Goal: Task Accomplishment & Management: Use online tool/utility

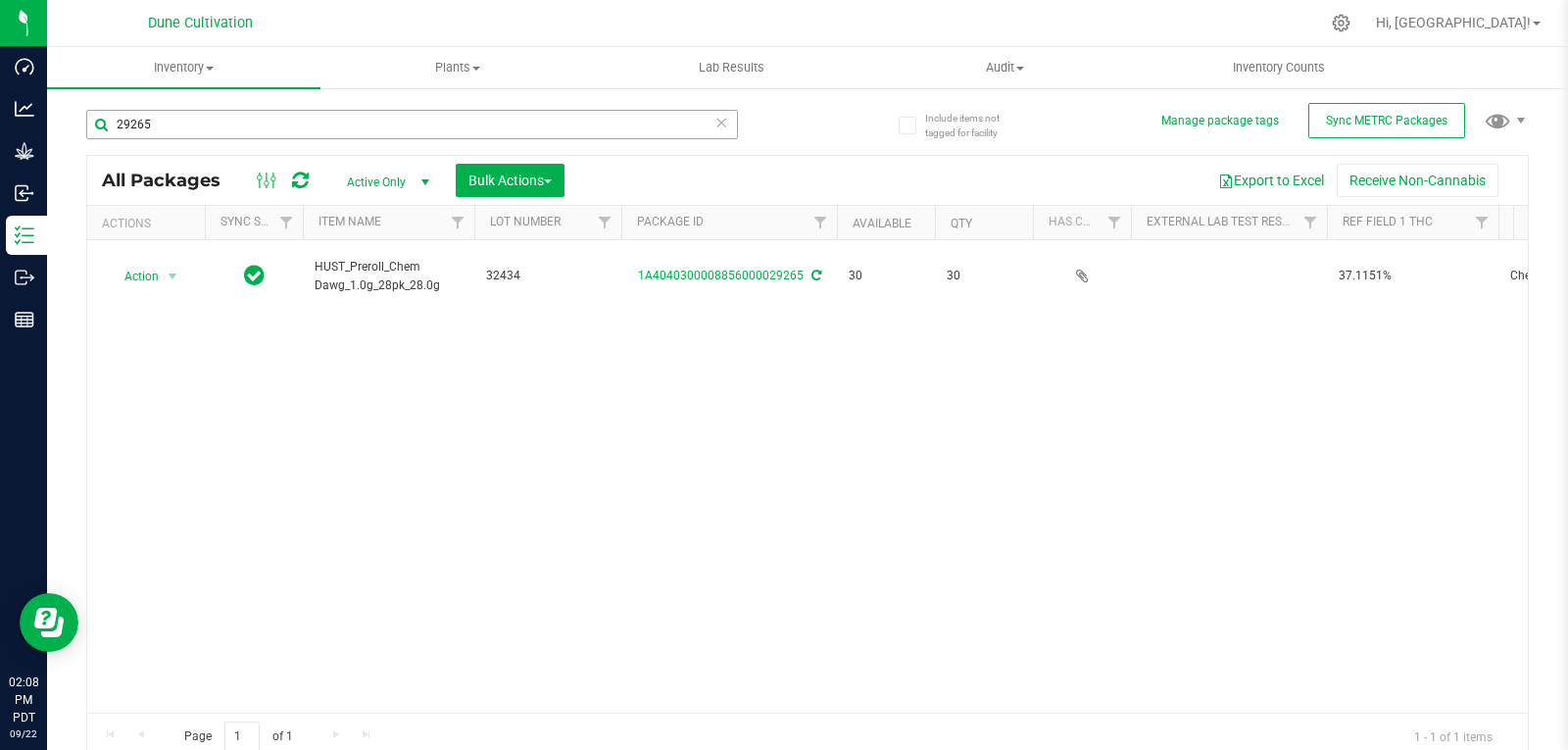
click at [251, 131] on input "29265" at bounding box center [412, 124] width 652 height 30
type input "2"
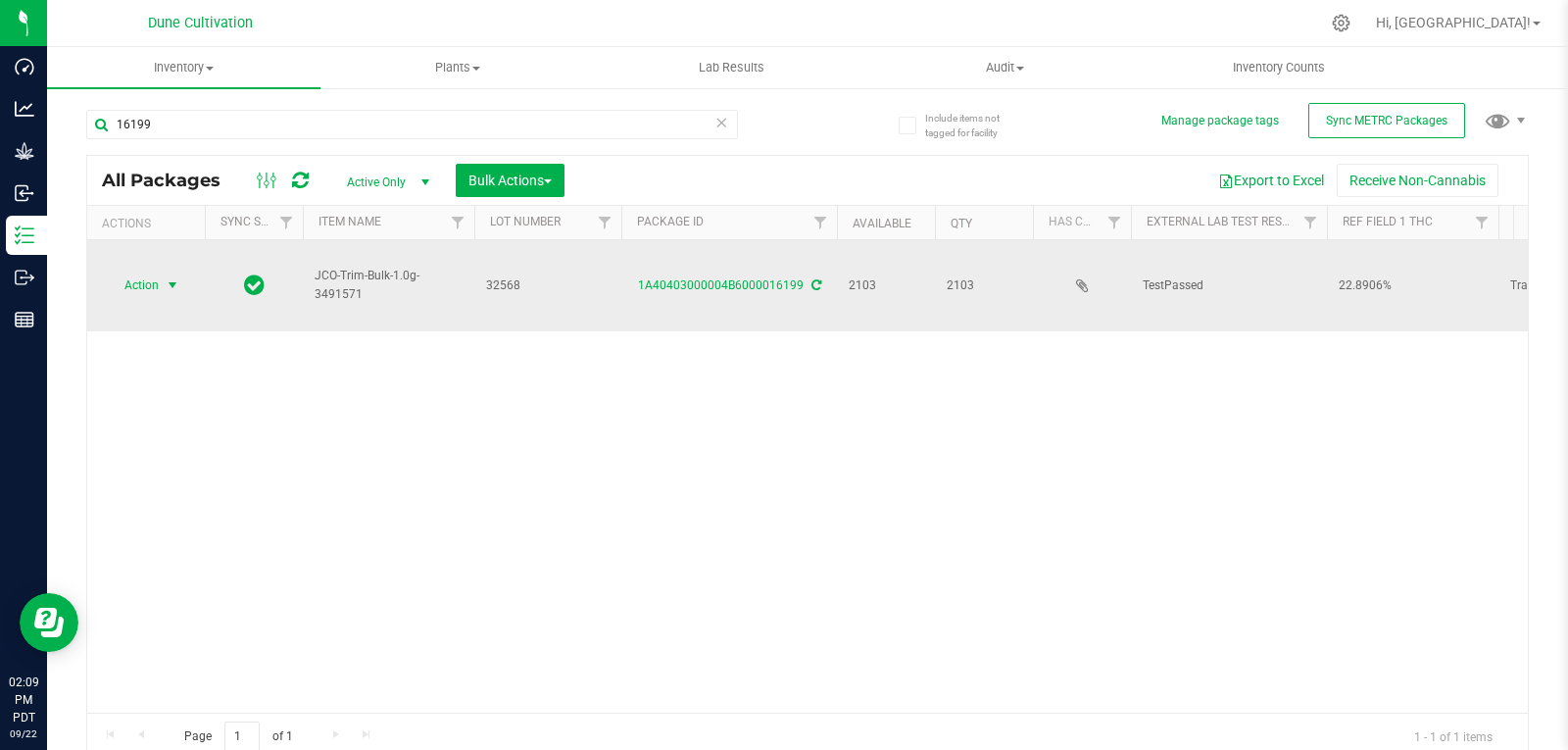
type input "16199"
click at [138, 272] on span "Action" at bounding box center [132, 285] width 53 height 28
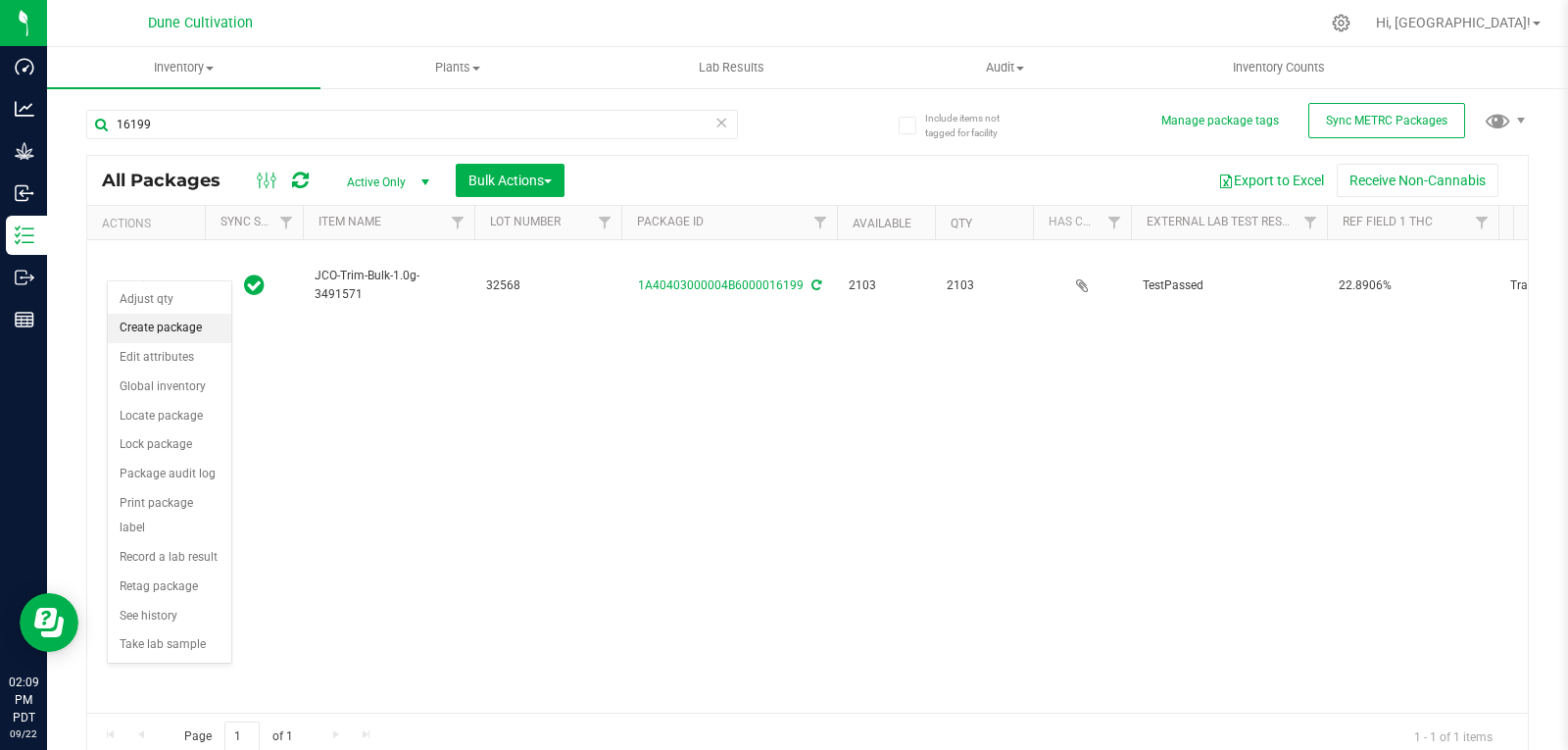
click at [158, 330] on li "Create package" at bounding box center [169, 328] width 123 height 30
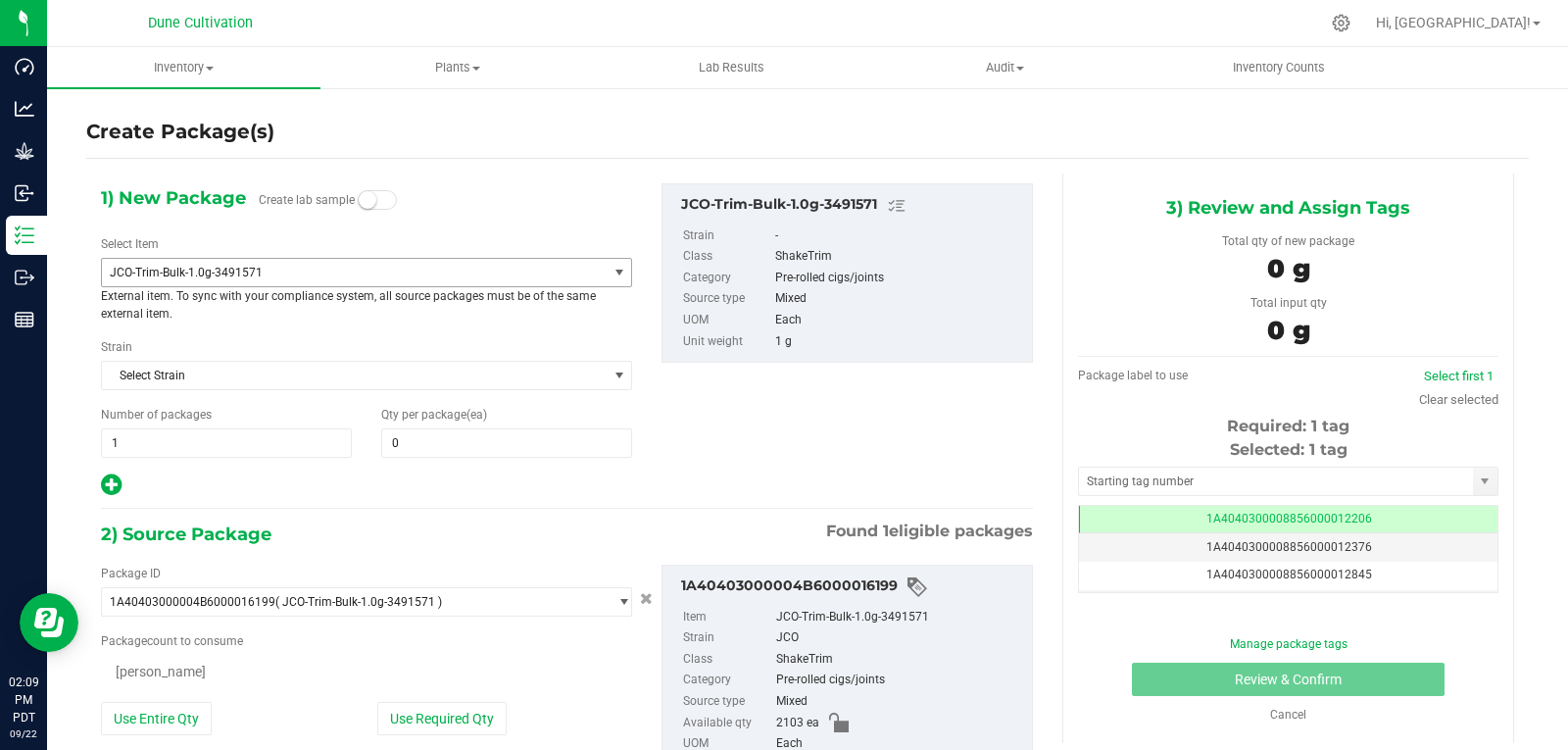
type input "0"
click at [276, 276] on span "JCO-Trim-Bulk-1.0g-3491571" at bounding box center [344, 273] width 470 height 14
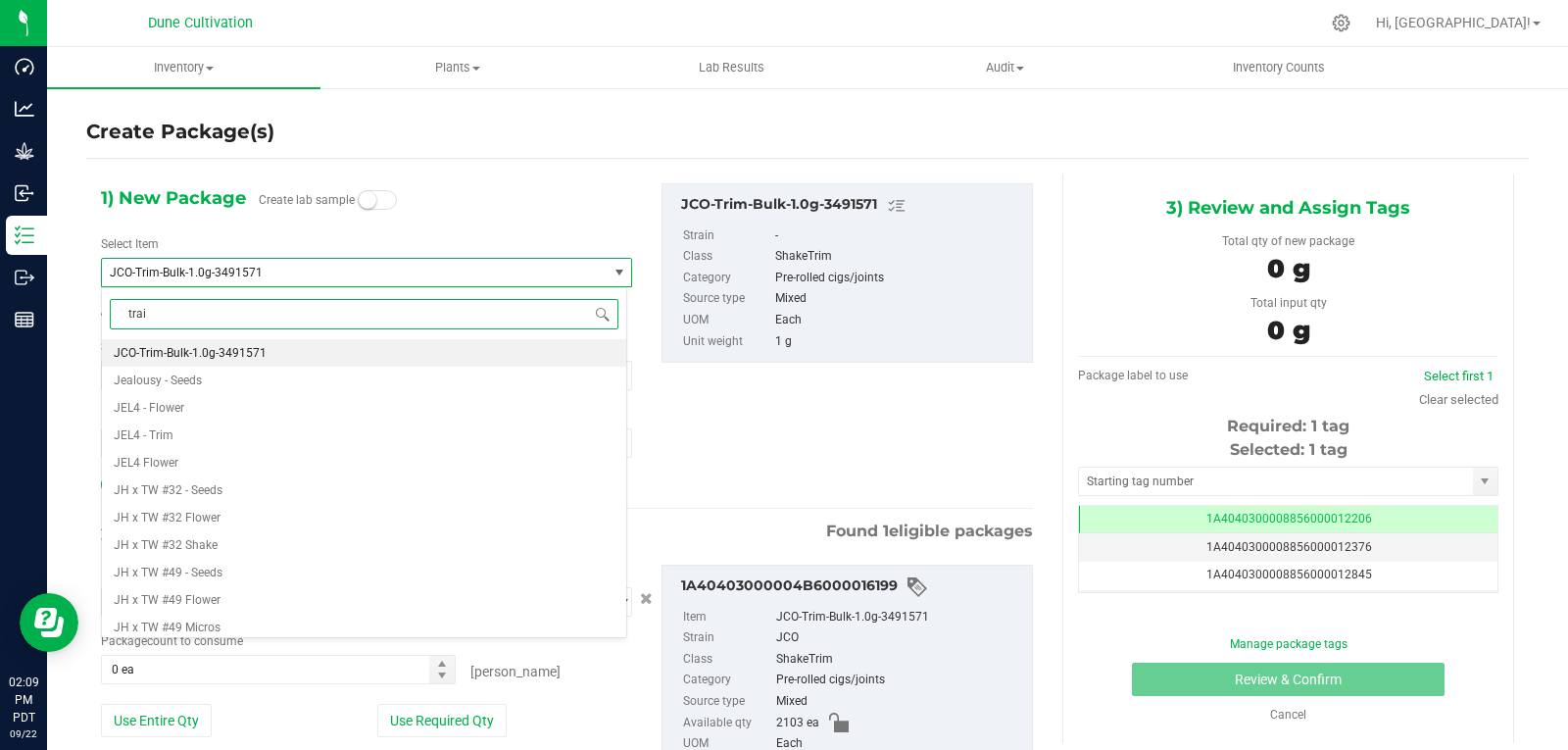
type input "train"
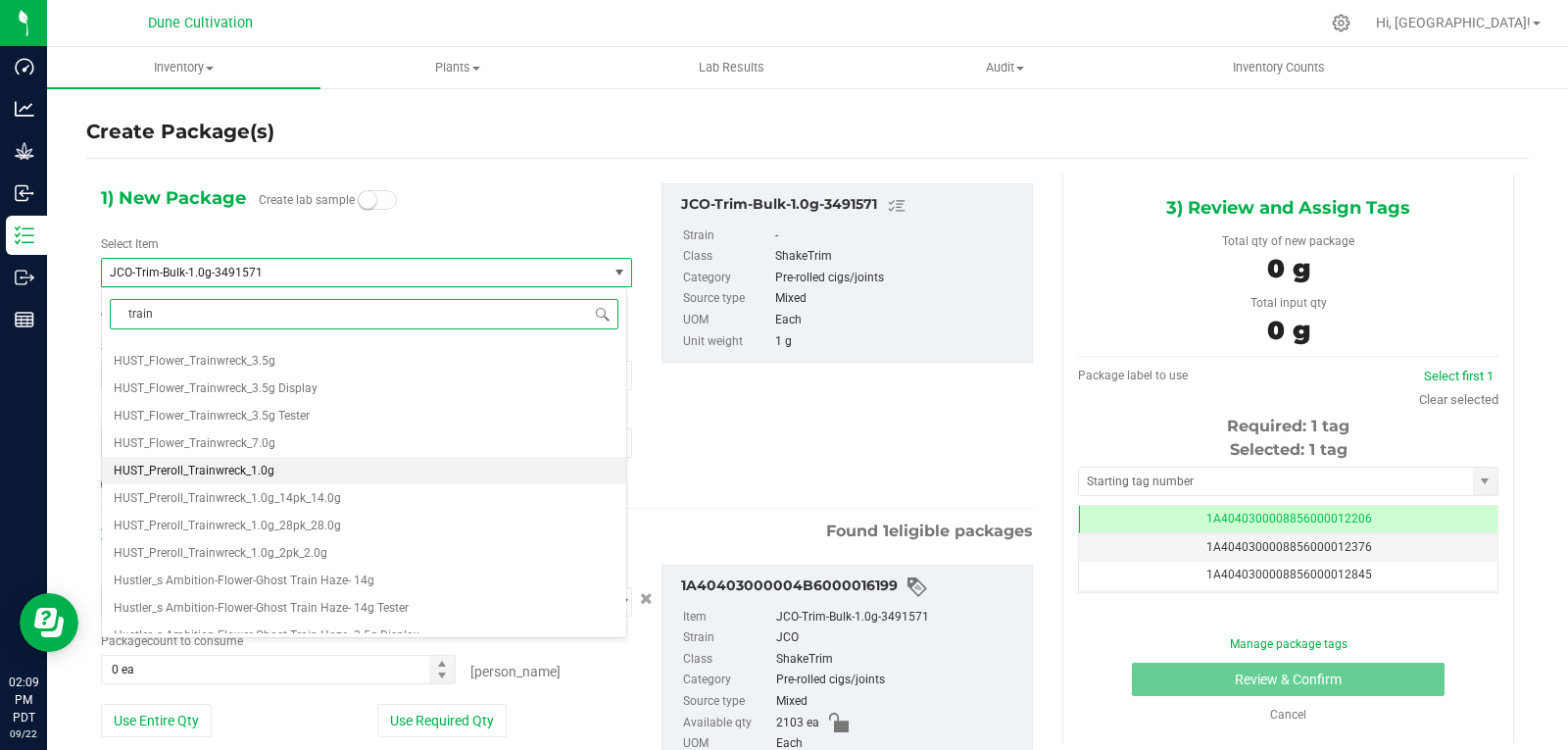
click at [300, 473] on li "HUST_Preroll_Trainwreck_1.0g" at bounding box center [363, 470] width 524 height 28
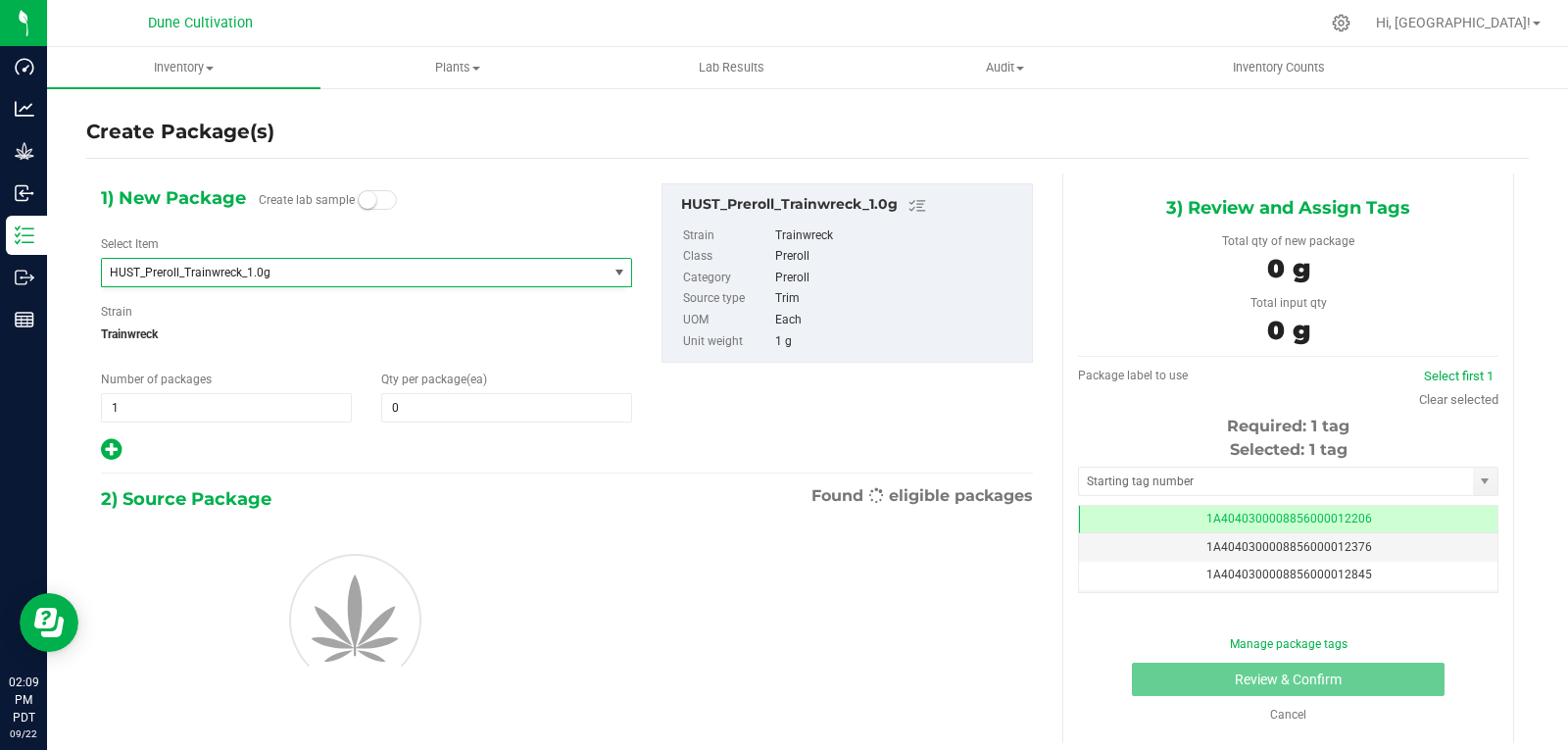
type input "0"
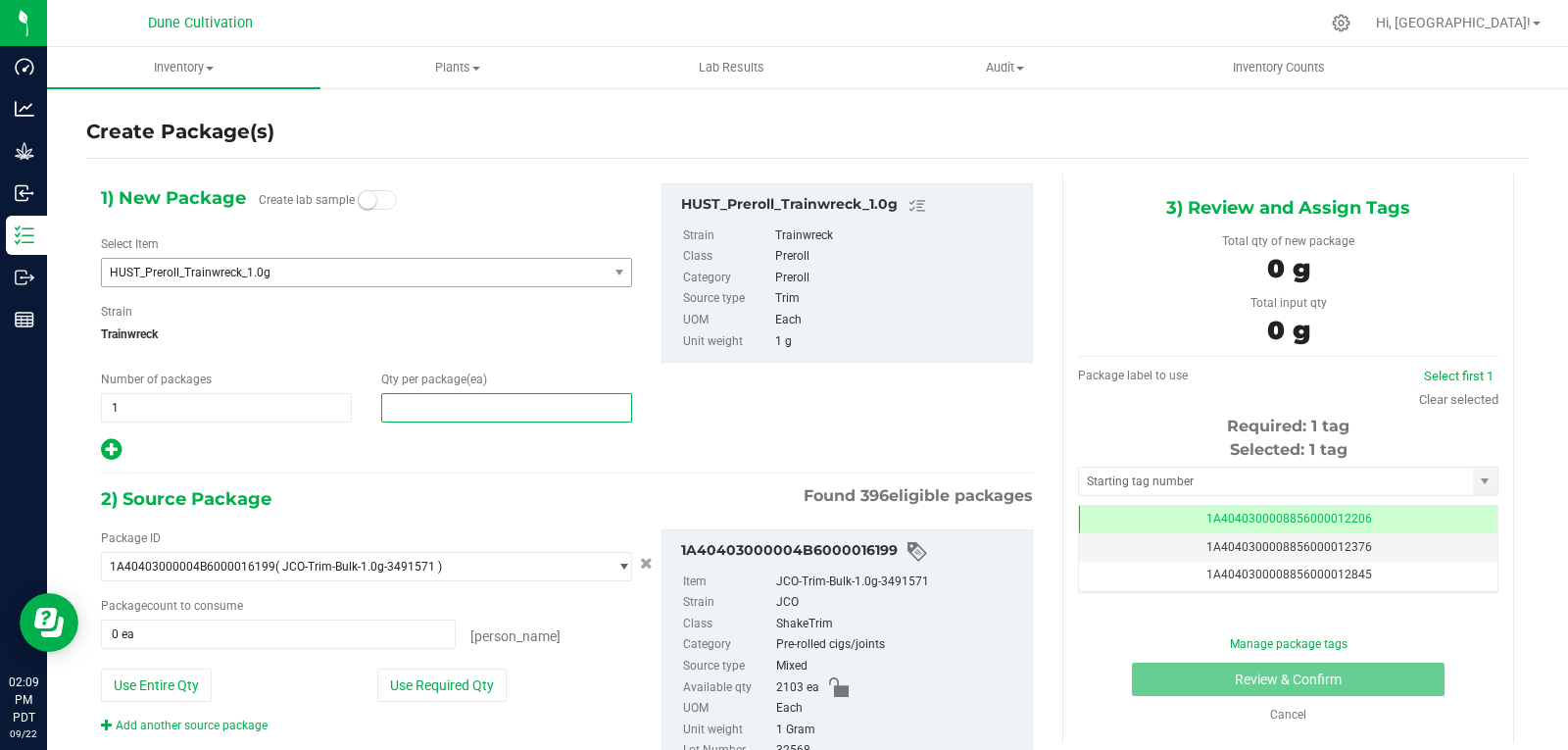
click at [438, 414] on span at bounding box center [506, 408] width 251 height 30
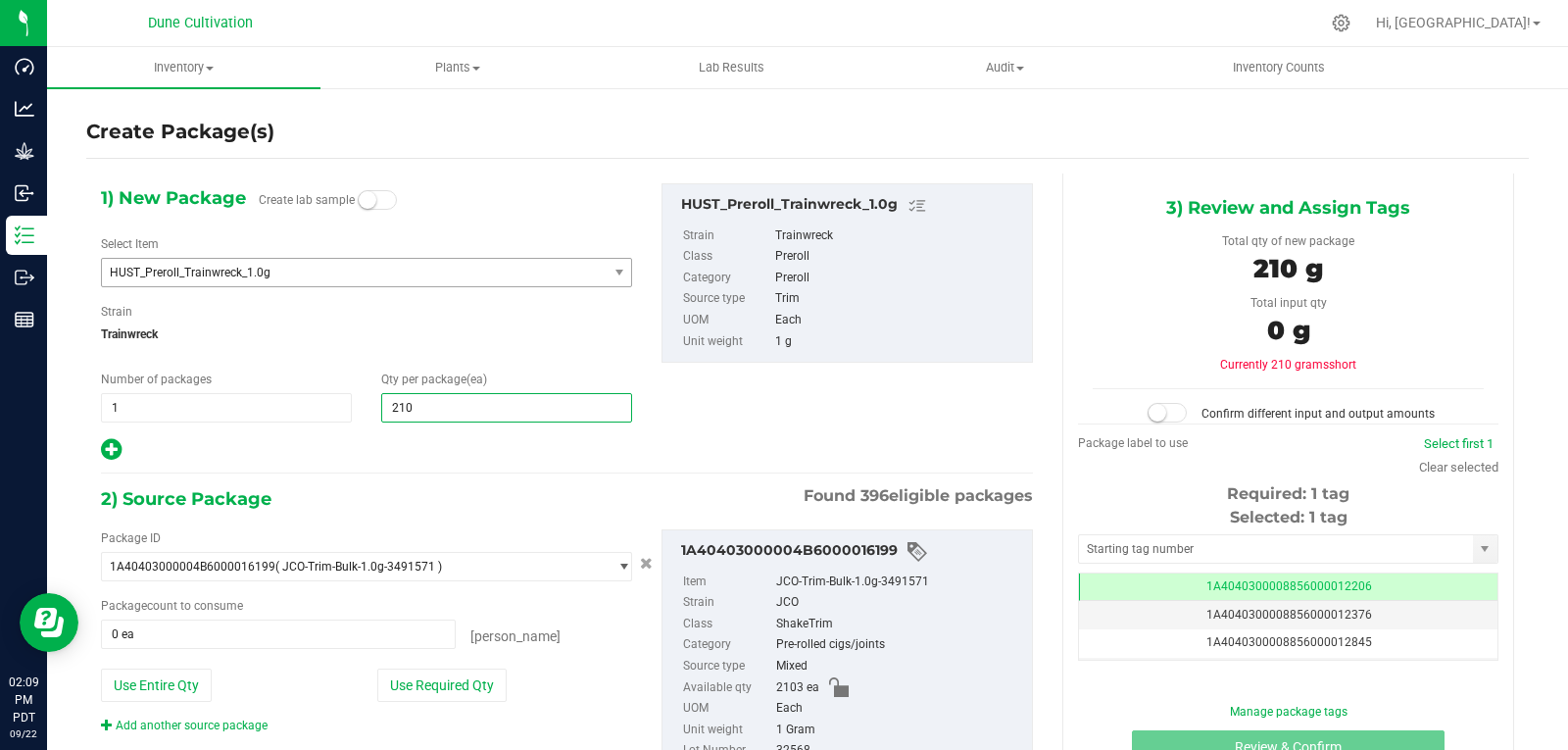
type input "2103"
type input "2,103"
click at [685, 438] on div "1) New Package Create lab sample Select Item HUST_Preroll_Trainwreck_1.0g HUST_…" at bounding box center [567, 322] width 962 height 280
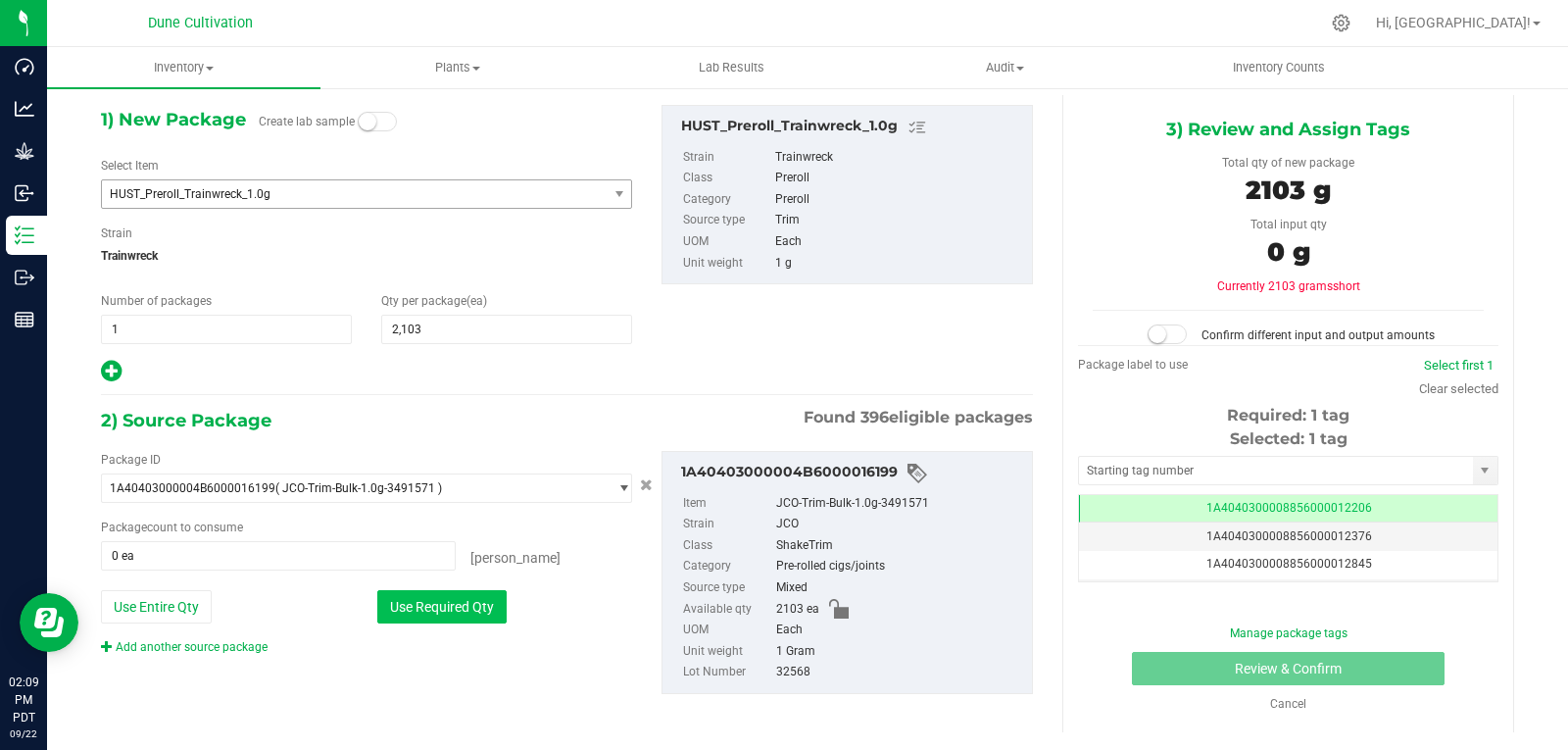
click at [398, 619] on button "Use Required Qty" at bounding box center [442, 607] width 129 height 34
type input "2103 ea"
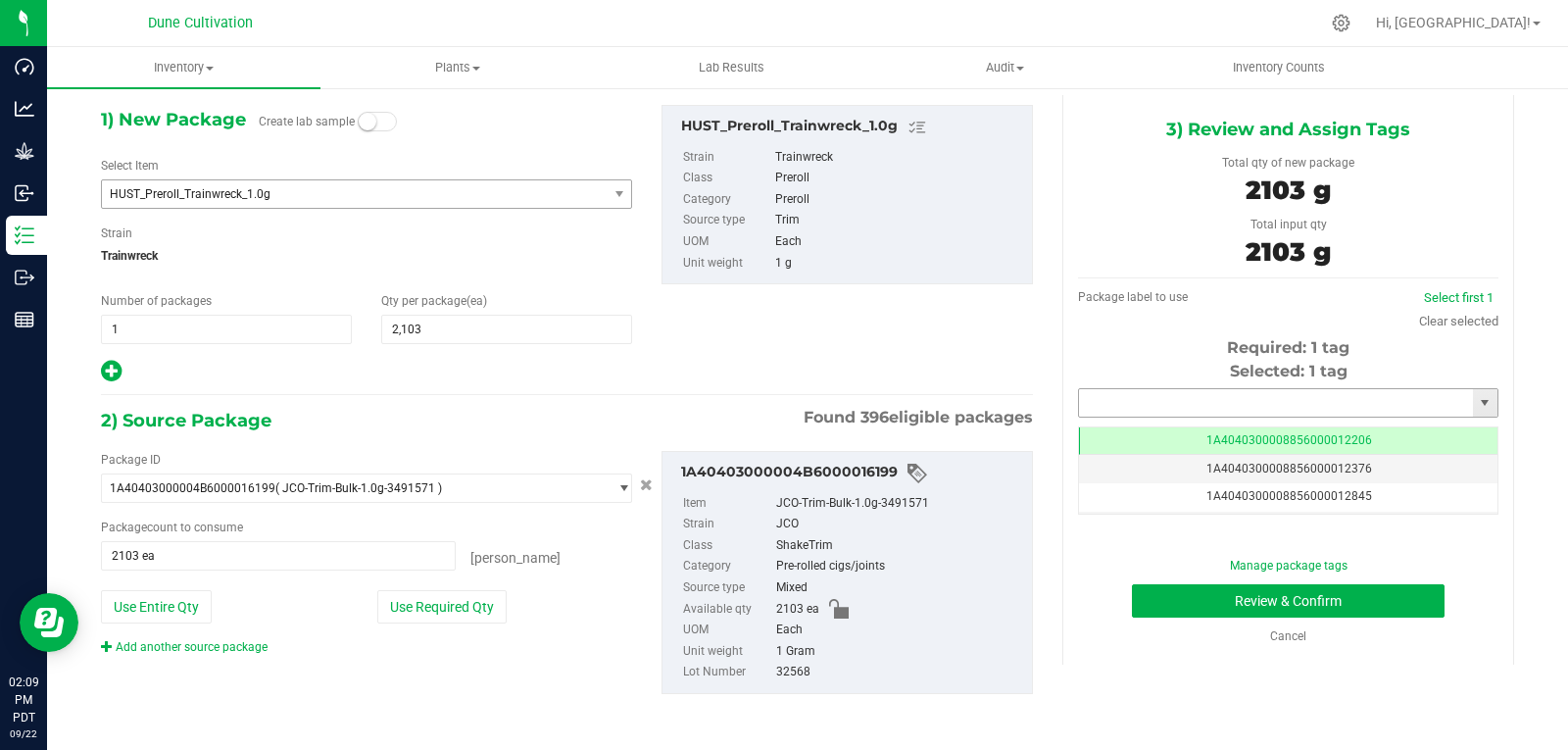
click at [1177, 407] on input "text" at bounding box center [1276, 403] width 394 height 28
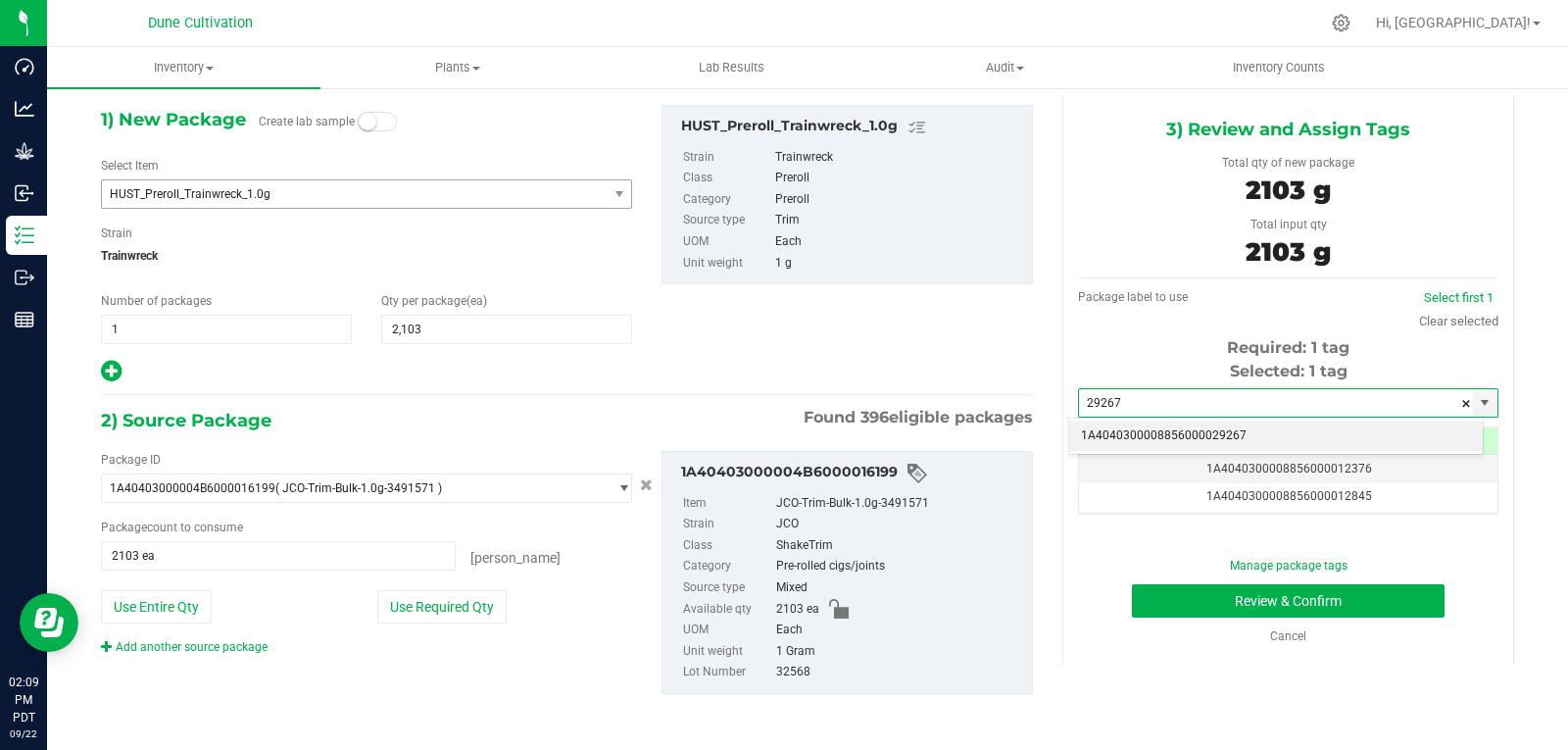
click at [1186, 452] on div "1A4040300008856000029267 No matching tags" at bounding box center [1276, 437] width 416 height 38
click at [1178, 441] on li "1A4040300008856000029267" at bounding box center [1276, 437] width 414 height 30
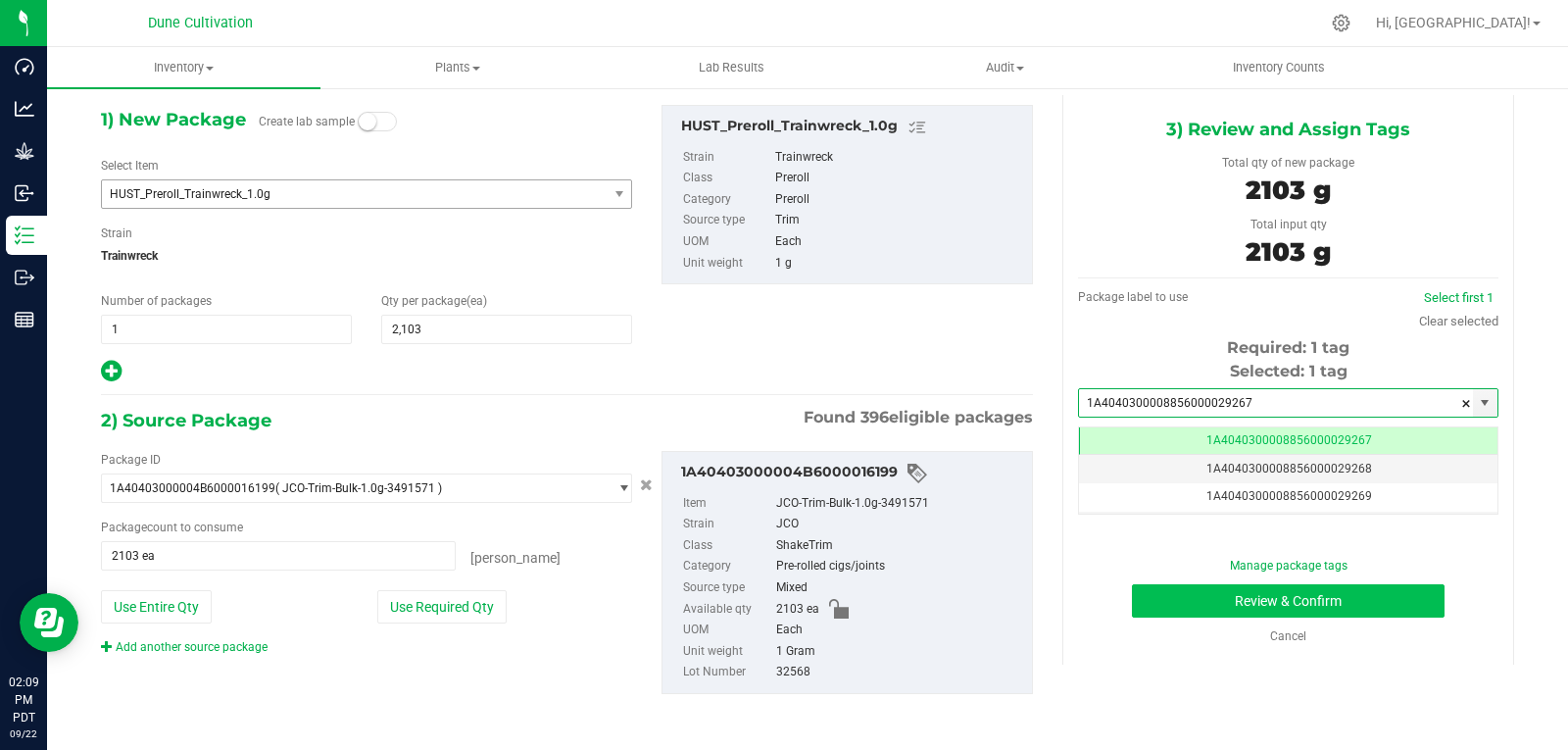
type input "1A4040300008856000029267"
click at [1220, 592] on button "Review & Confirm" at bounding box center [1288, 601] width 312 height 34
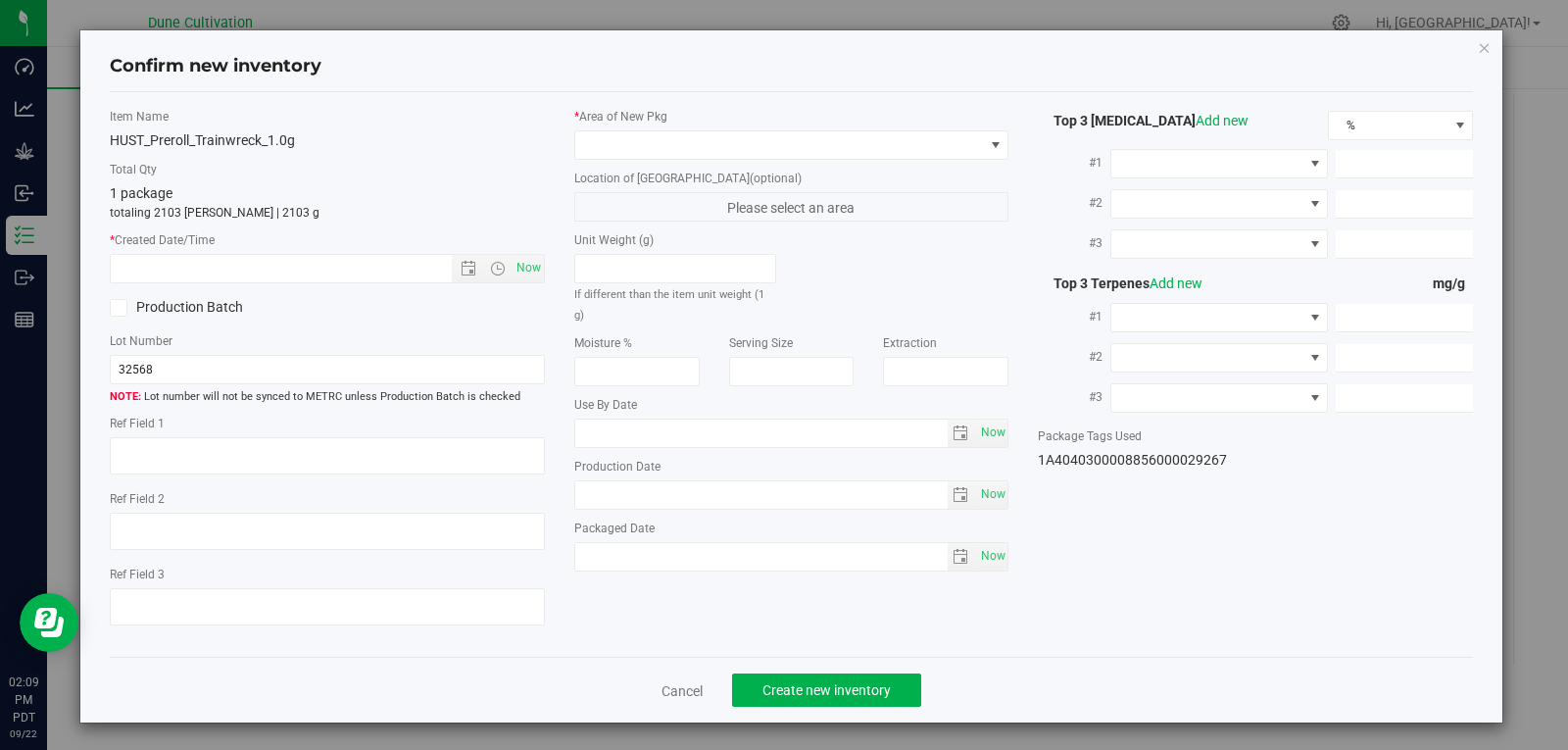
type textarea "22.8906%"
type textarea "Trainwreck"
type textarea "0.0147%"
type input "248.4009"
type input "11.0588"
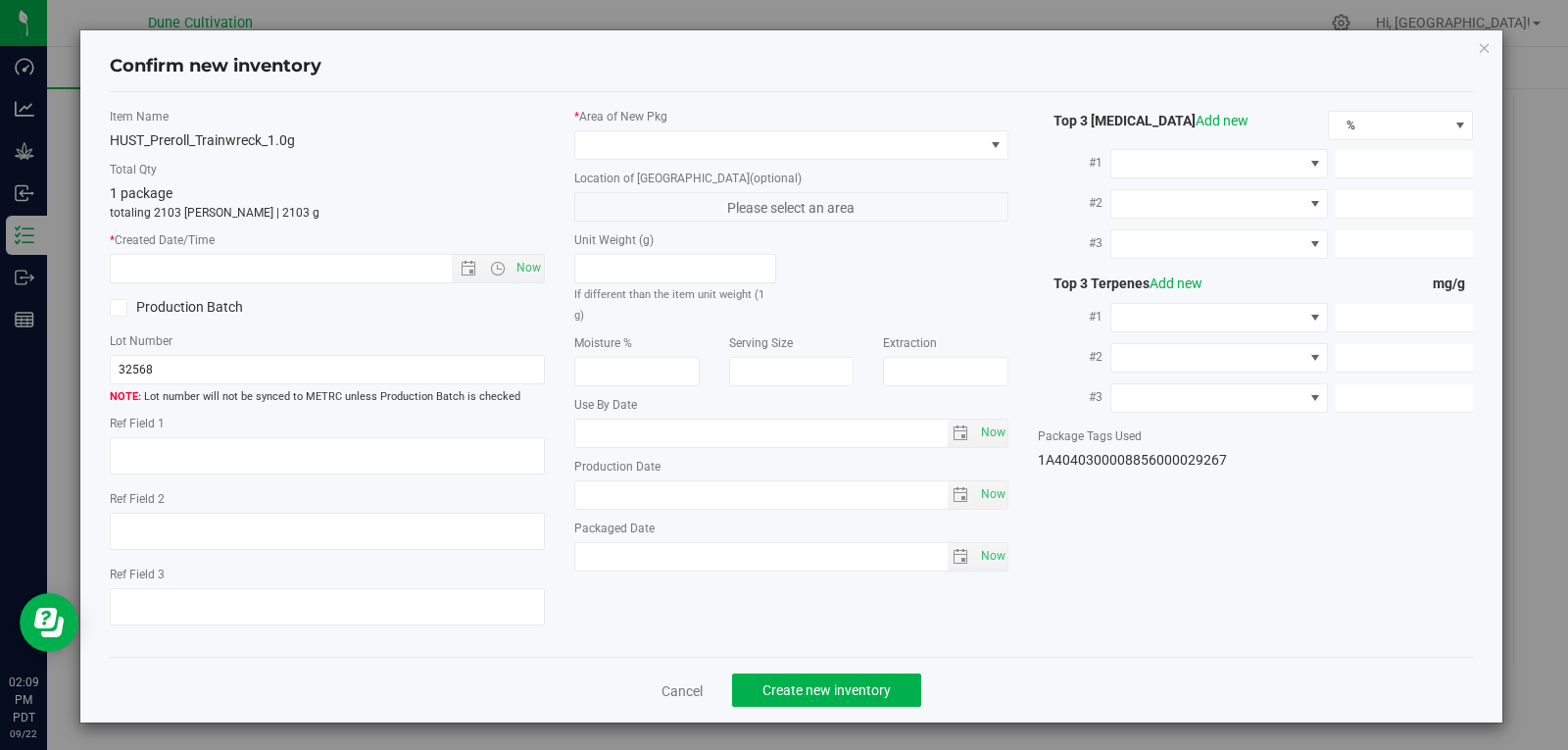
type input "2.1354"
type input "4.2650"
type input "3.2960"
type input "1.7820"
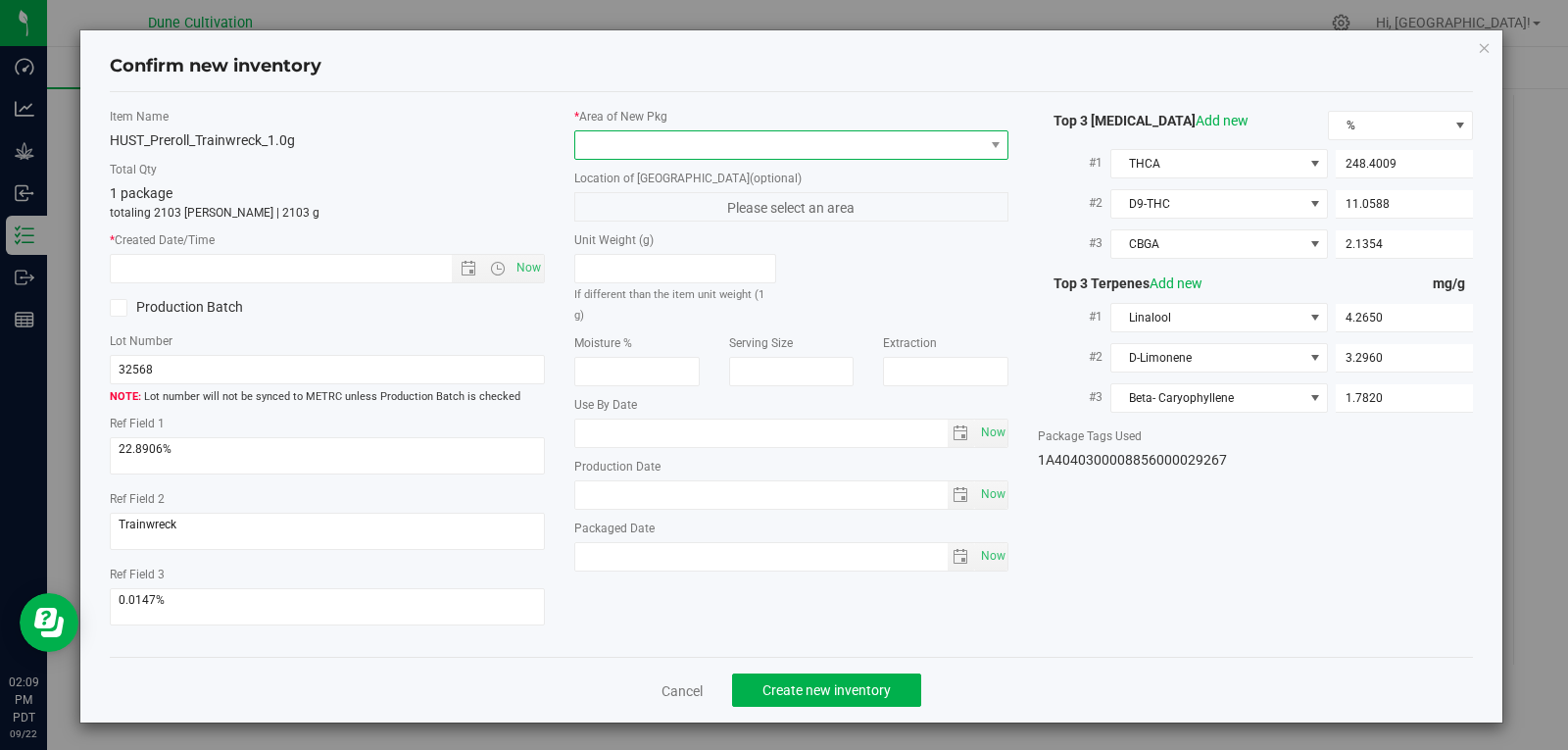
click at [868, 152] on span at bounding box center [779, 145] width 409 height 28
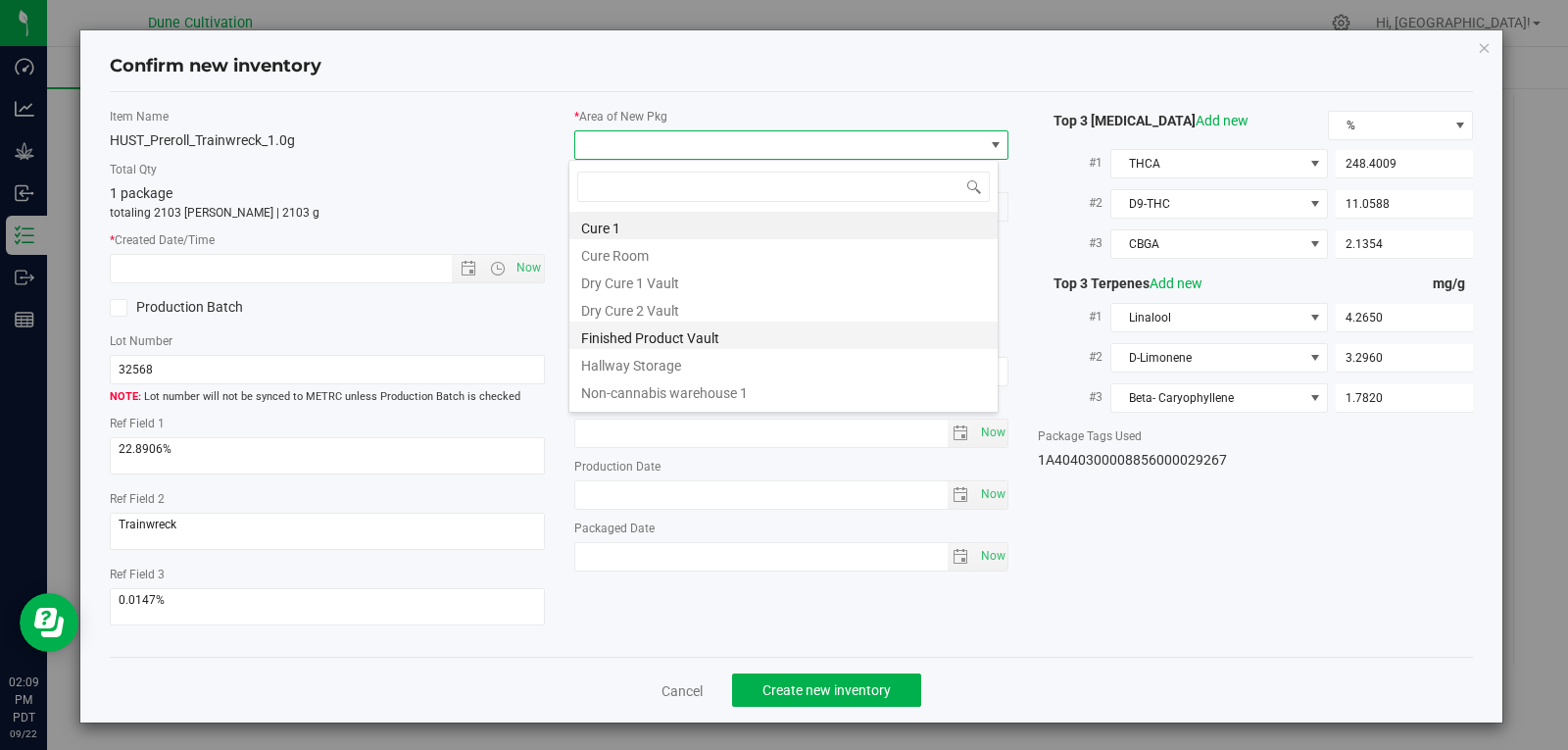
click at [701, 338] on li "Finished Product Vault" at bounding box center [783, 335] width 429 height 28
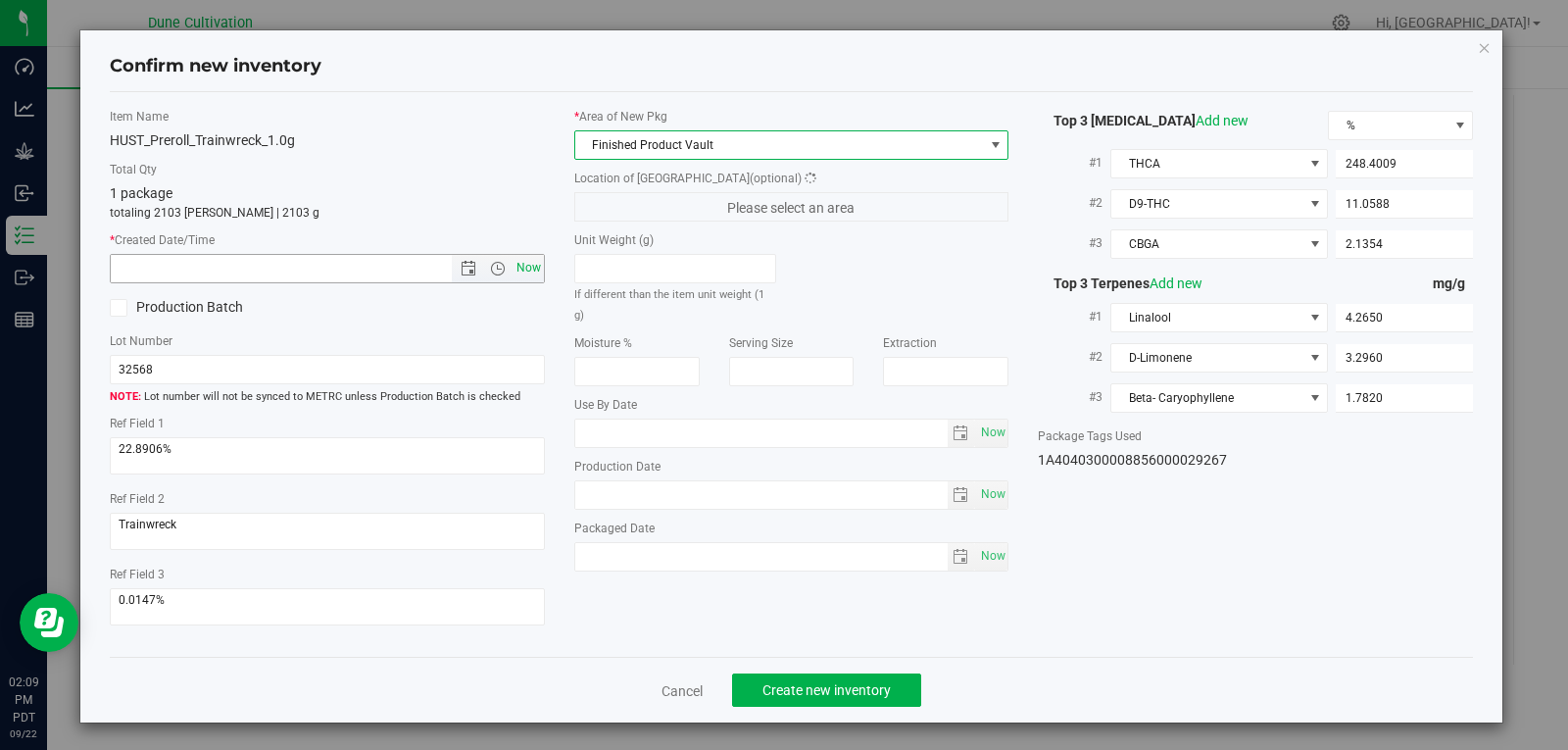
click at [525, 275] on span "Now" at bounding box center [528, 268] width 34 height 29
type input "[DATE] 2:09 PM"
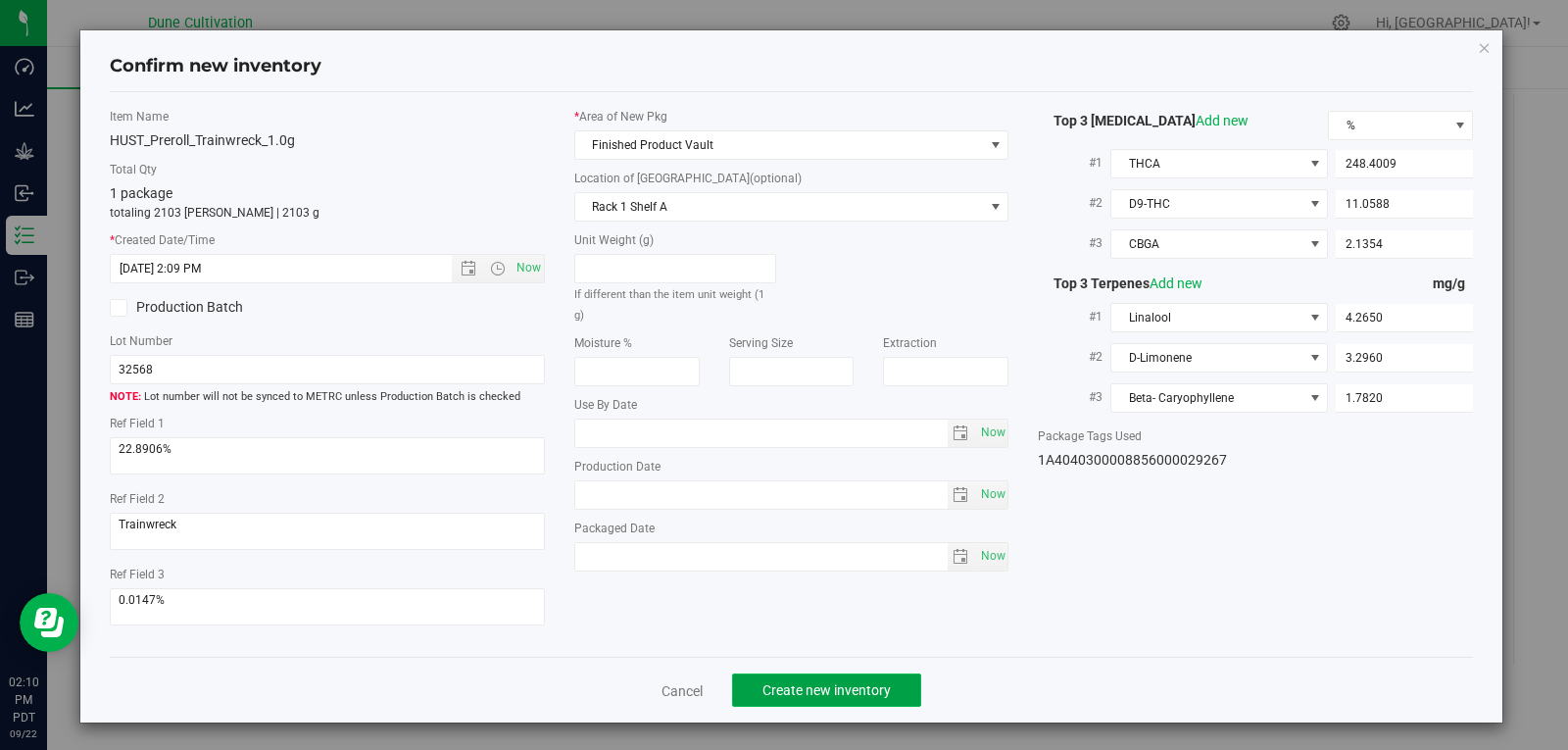
click at [839, 696] on span "Create new inventory" at bounding box center [827, 690] width 128 height 16
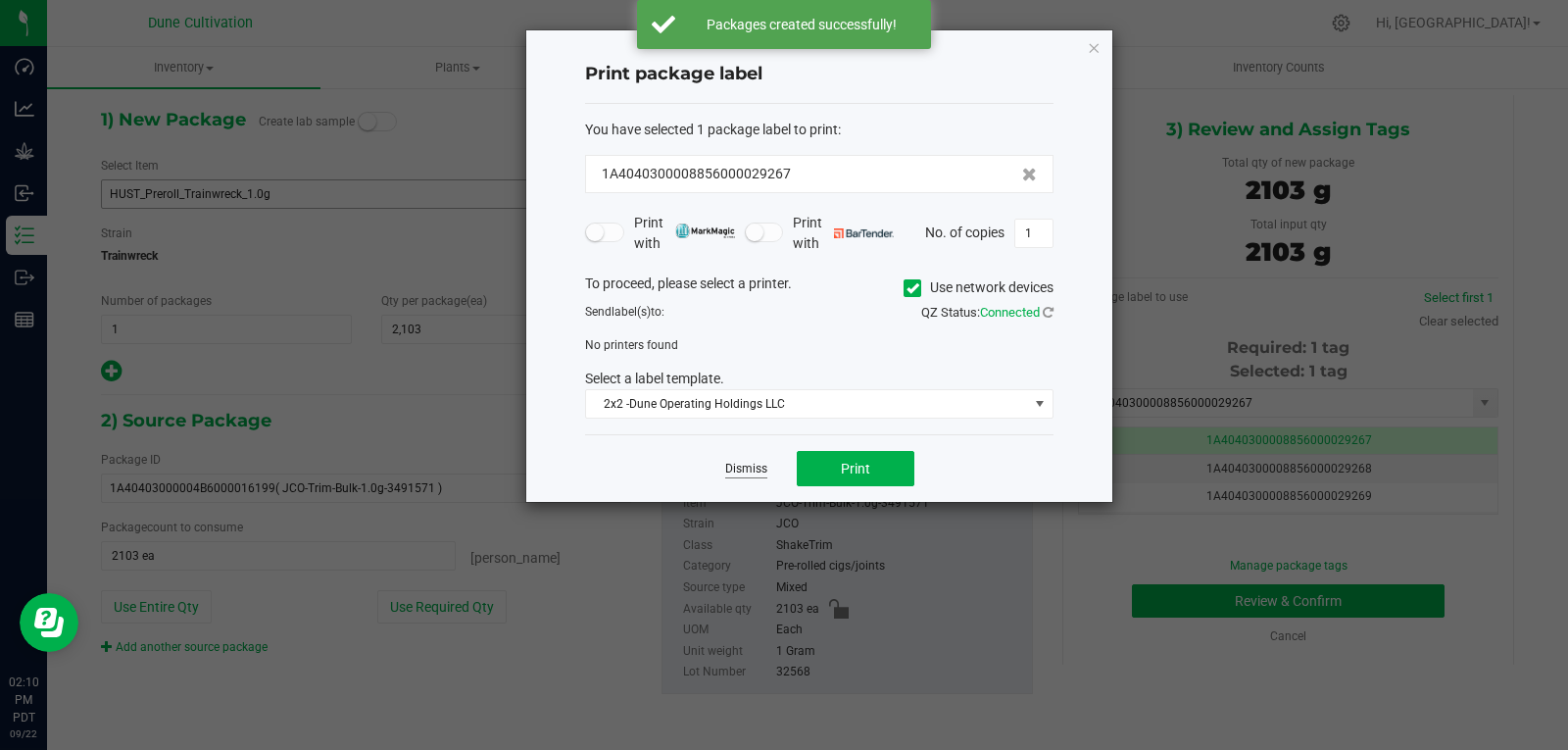
click at [756, 470] on link "Dismiss" at bounding box center [746, 469] width 42 height 17
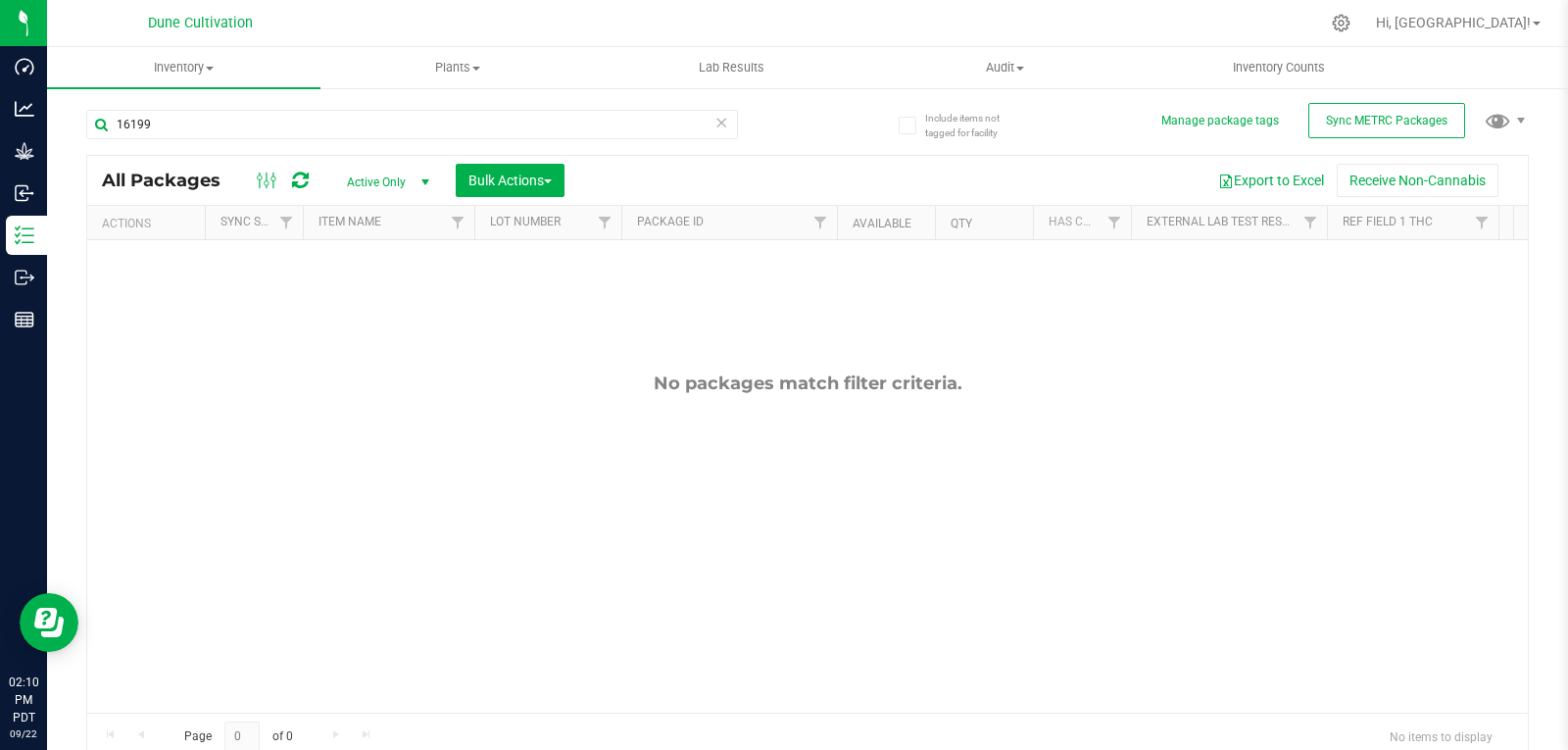
click at [754, 469] on div "No packages match filter criteria." at bounding box center [808, 542] width 1441 height 605
click at [292, 120] on input "16199" at bounding box center [412, 124] width 652 height 30
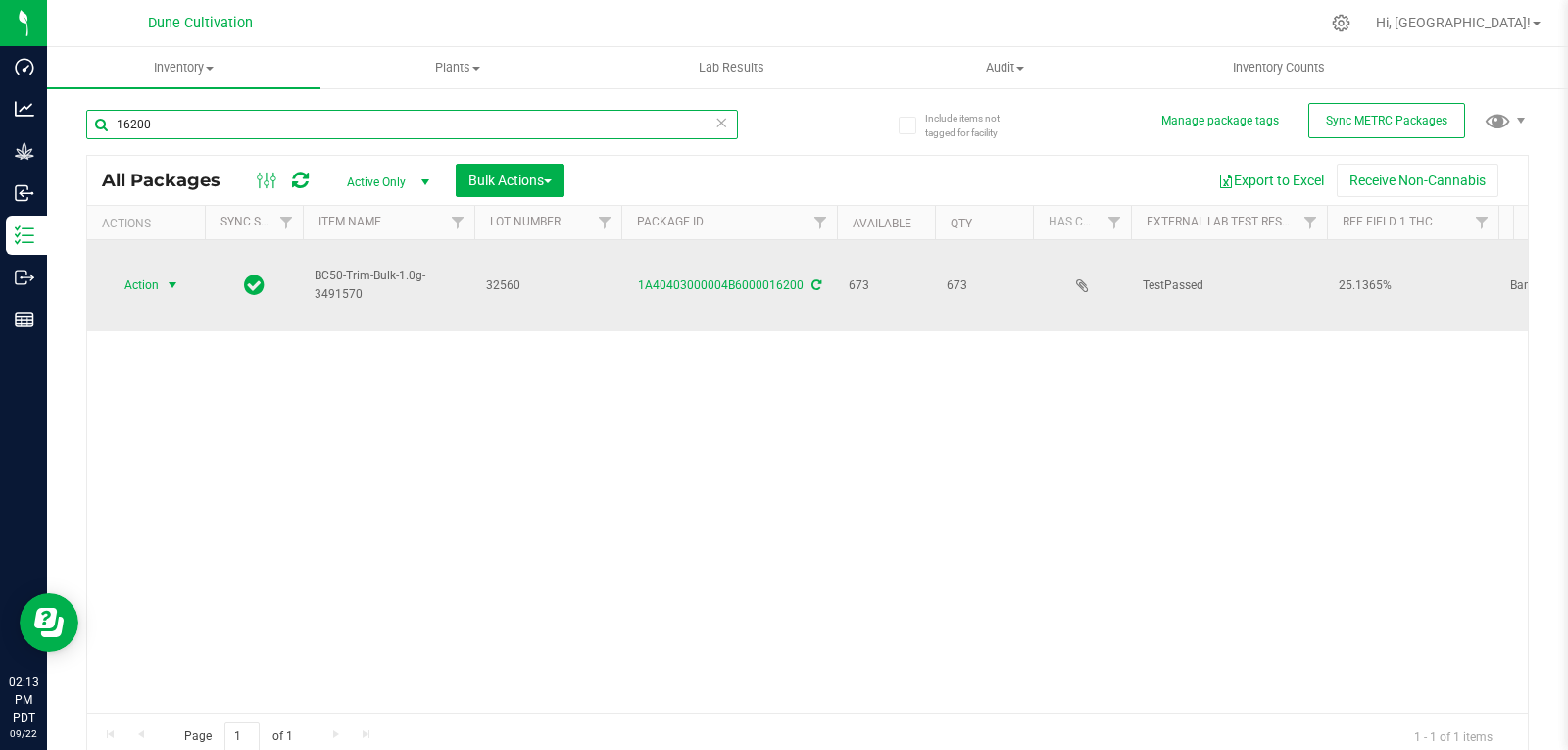
type input "16200"
click at [143, 272] on span "Action" at bounding box center [132, 285] width 53 height 28
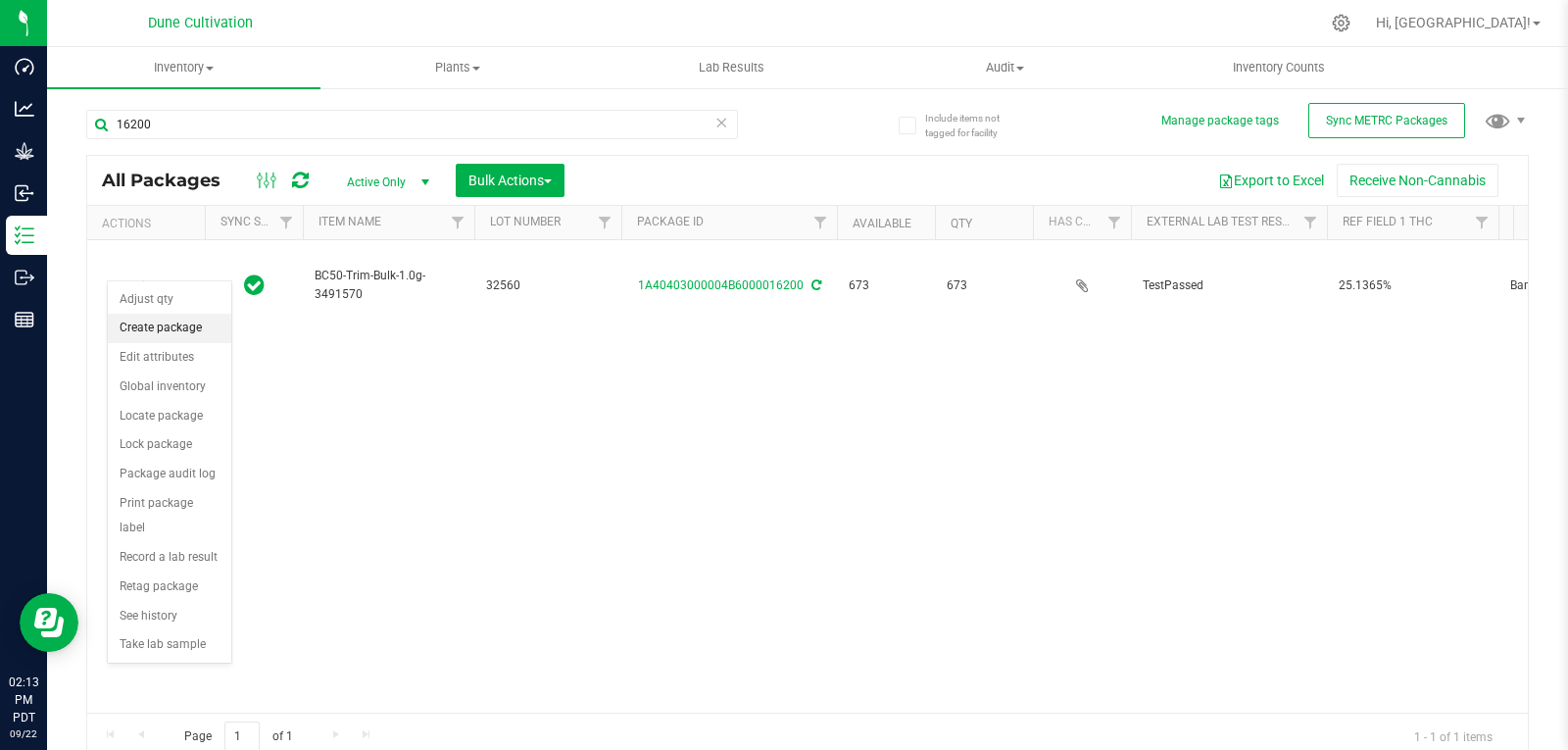
click at [167, 320] on li "Create package" at bounding box center [169, 328] width 123 height 30
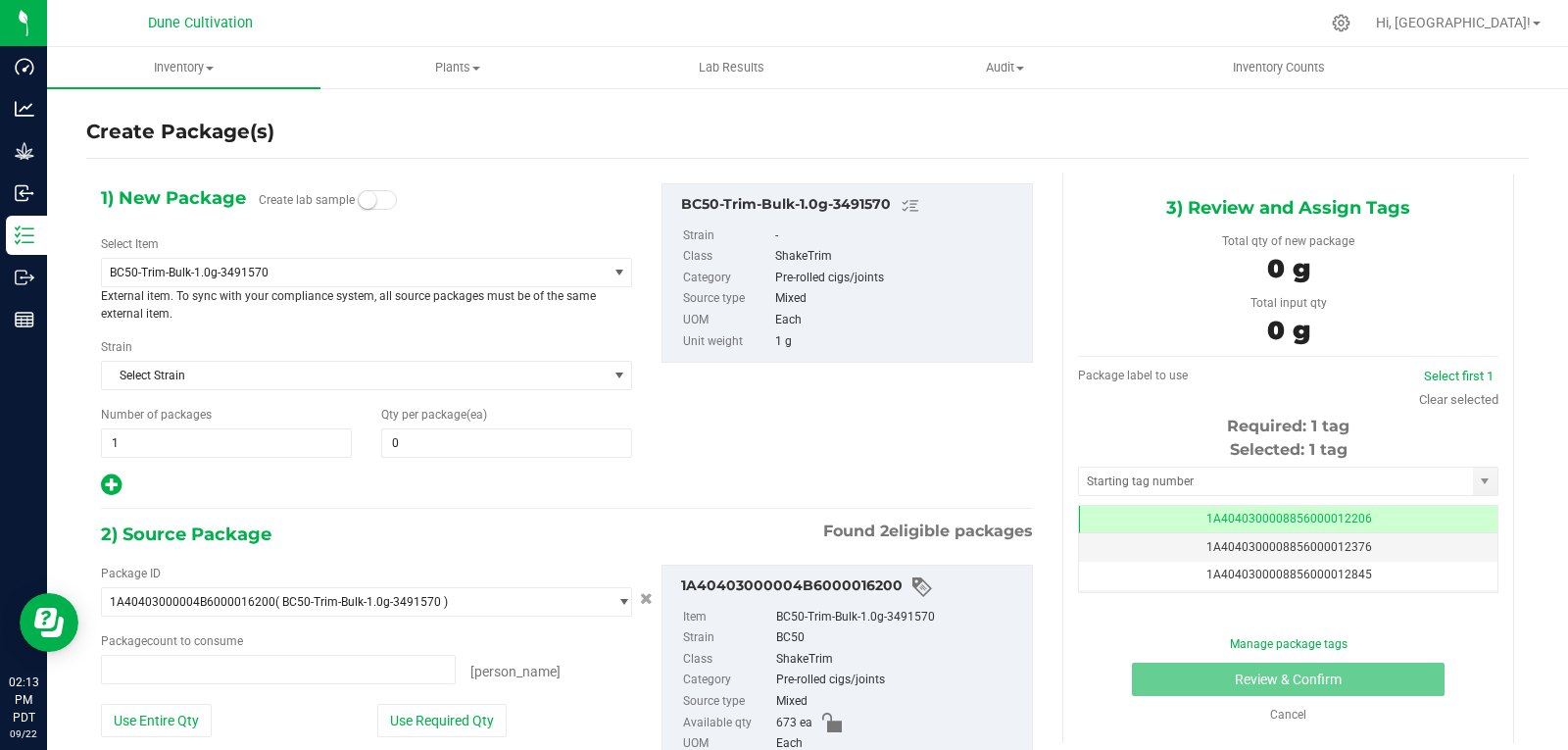
type input "0 ea"
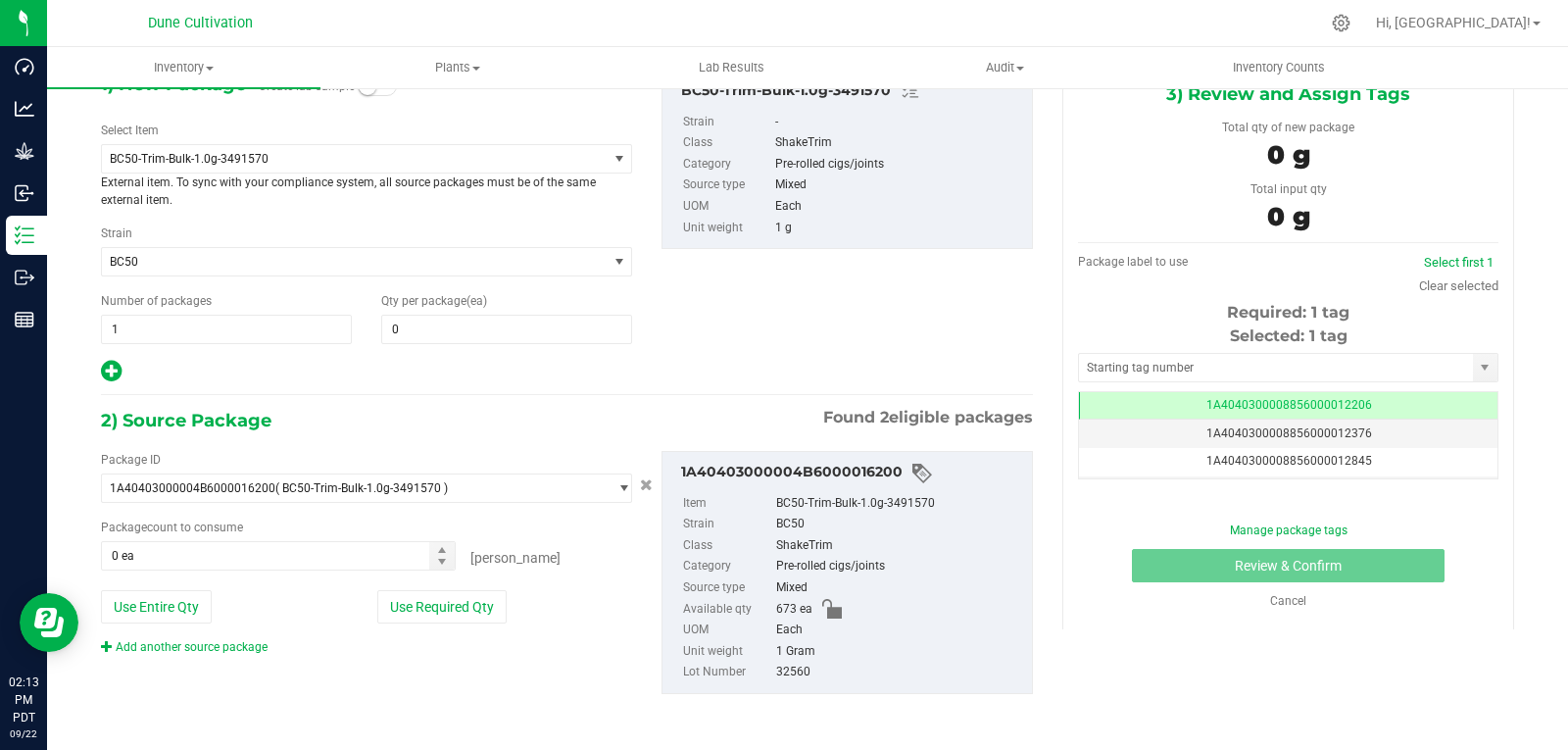
click at [266, 173] on p "External item. To sync with your compliance system, all source packages must be…" at bounding box center [366, 190] width 531 height 35
click at [276, 167] on span "BC50-Trim-Bulk-1.0g-3491570" at bounding box center [353, 159] width 504 height 28
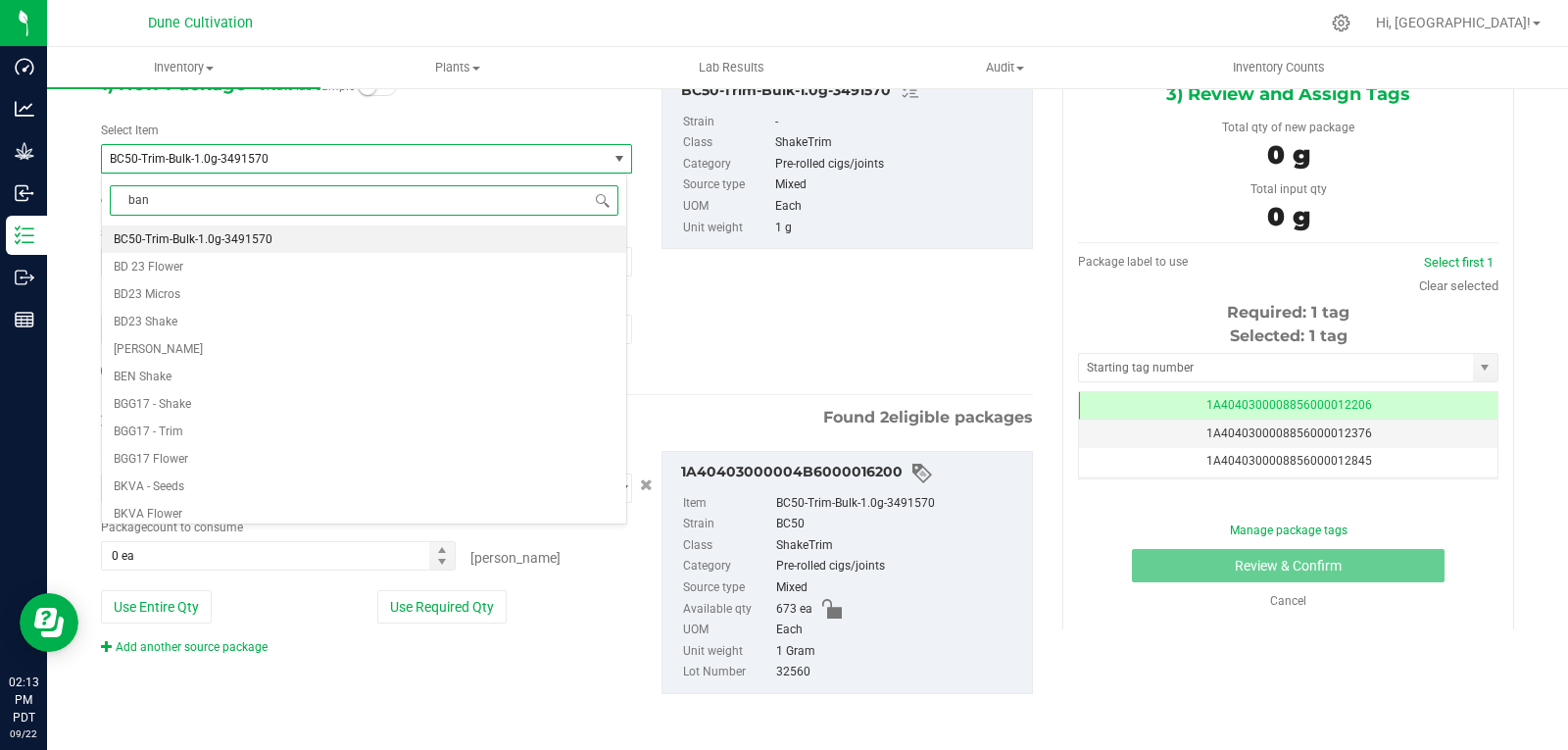
scroll to position [0, 0]
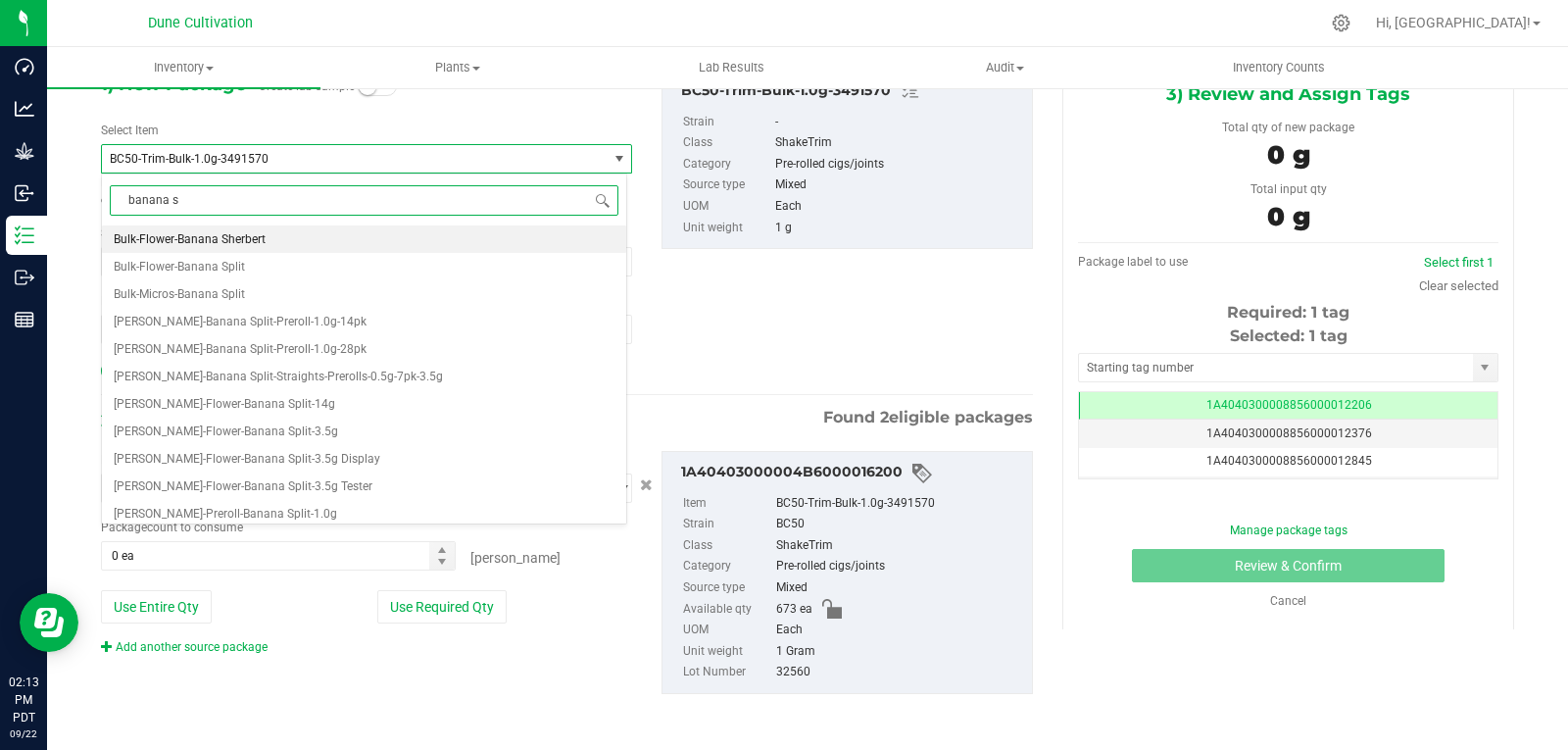
type input "banana sp"
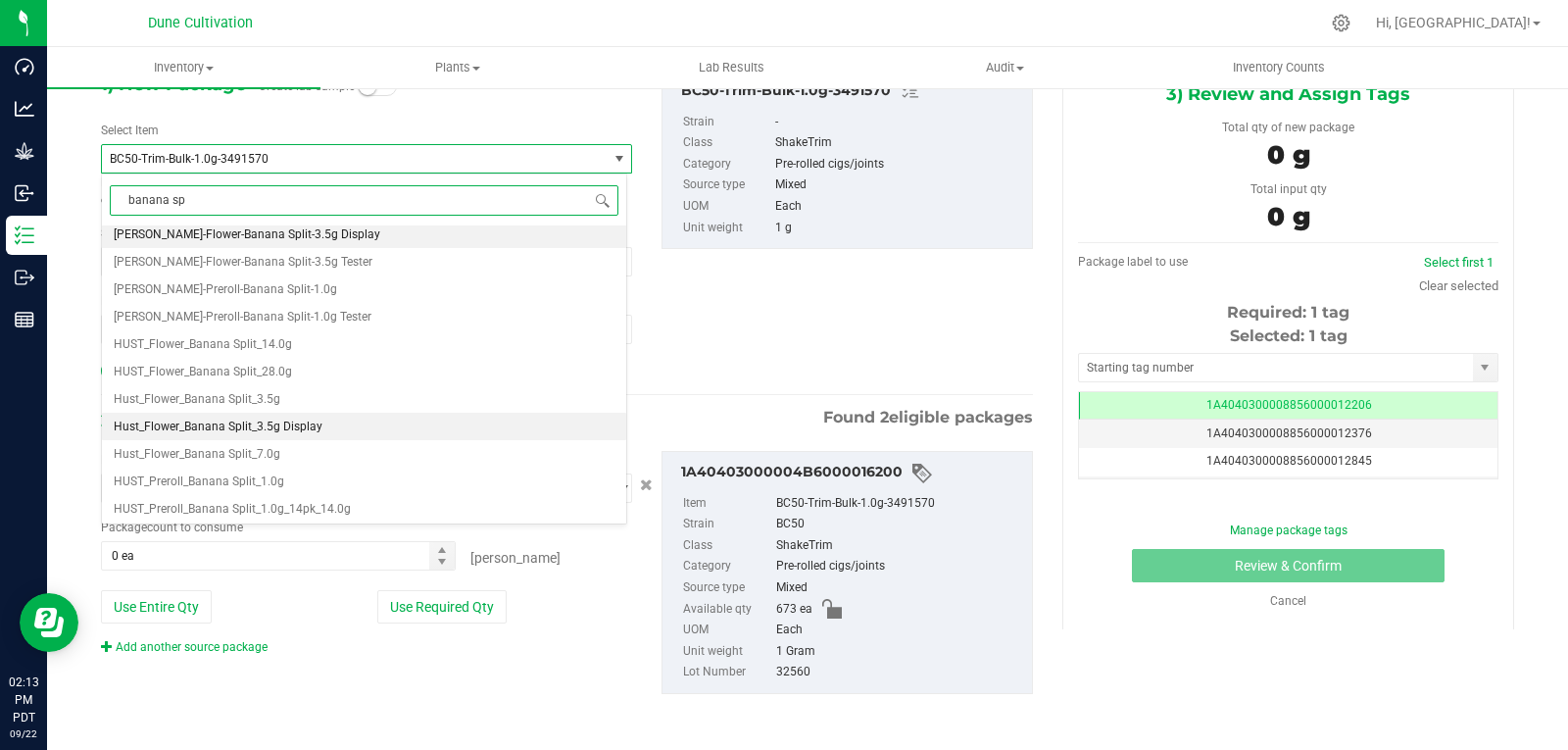
scroll to position [229, 0]
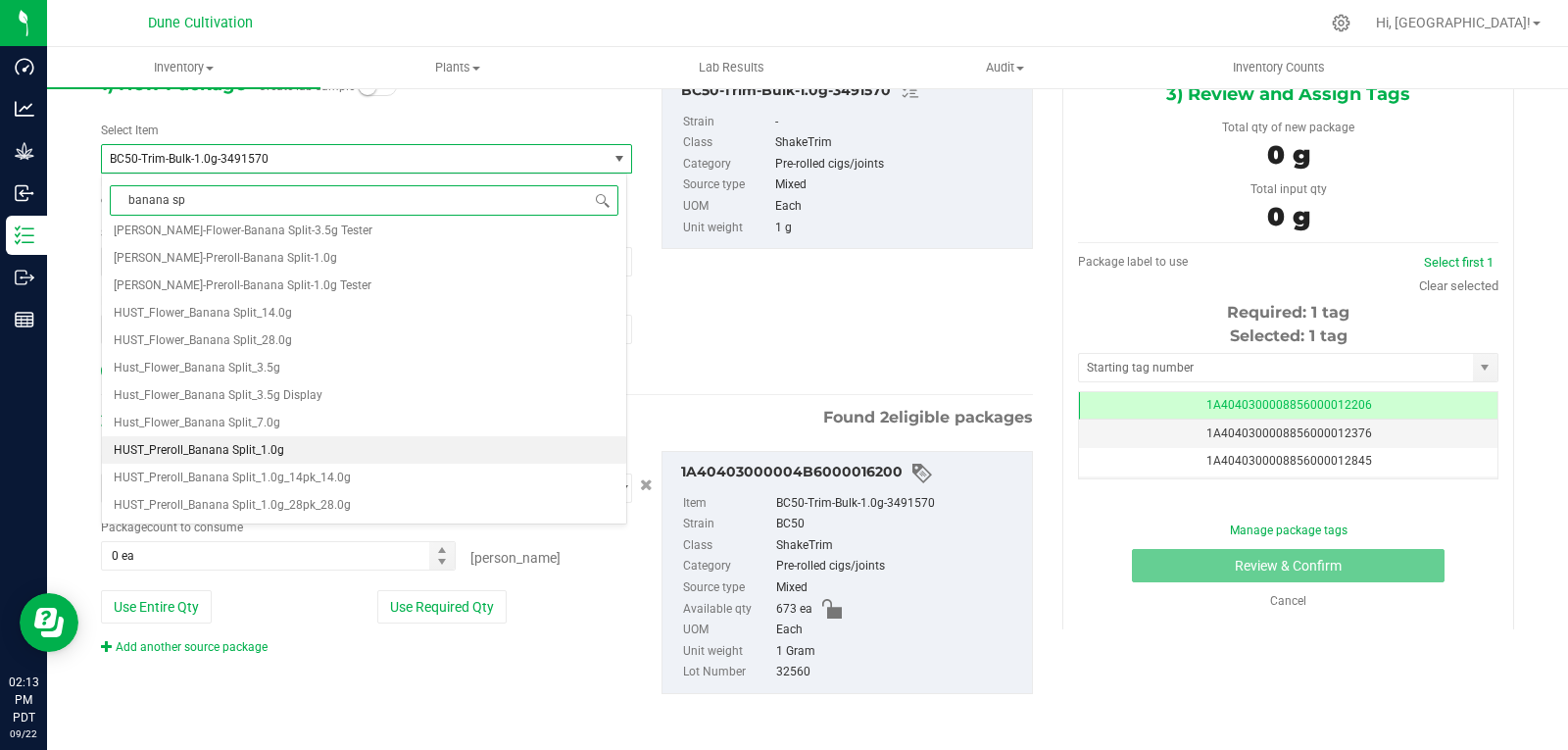
click at [302, 445] on li "HUST_Preroll_Banana Split_1.0g" at bounding box center [363, 450] width 524 height 28
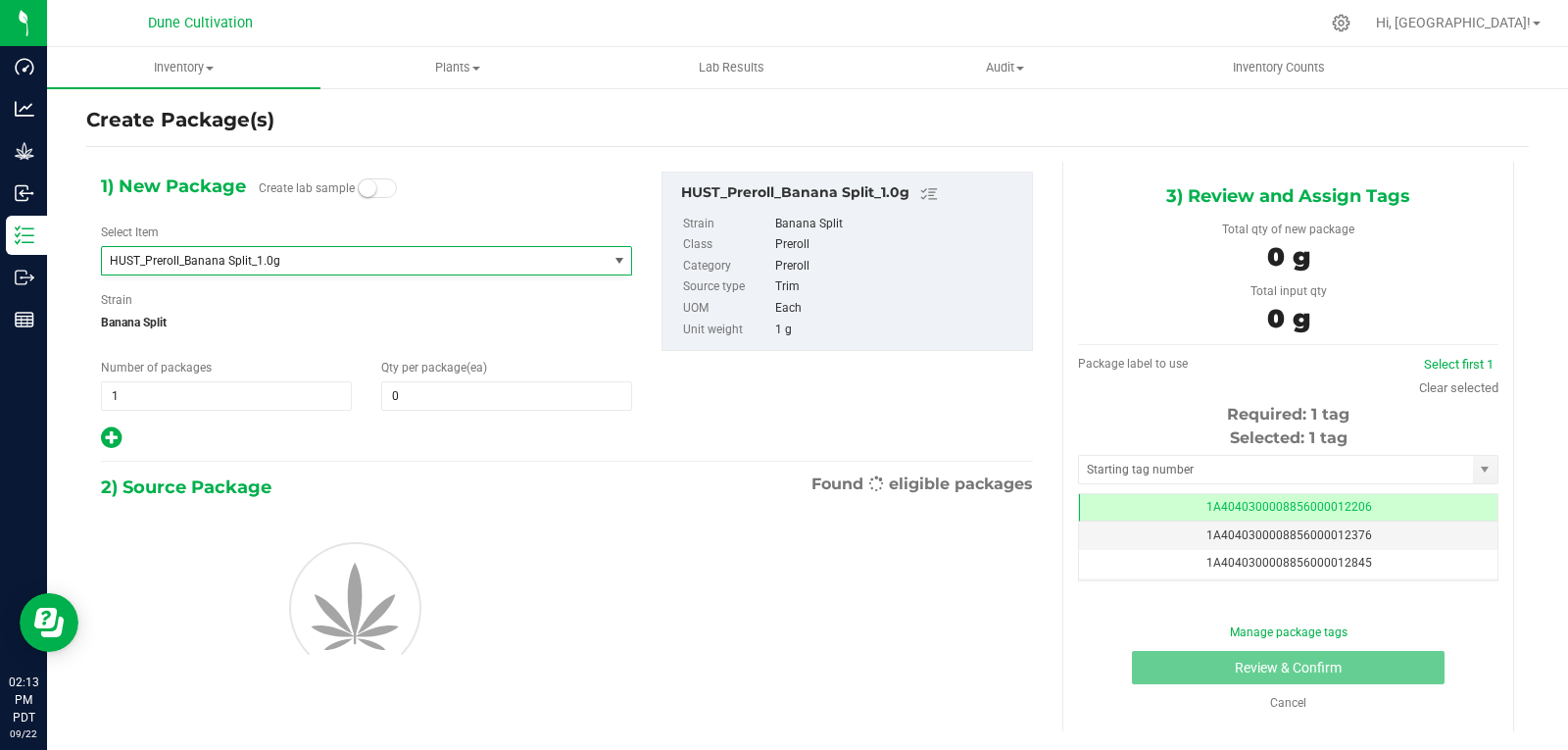
type input "0"
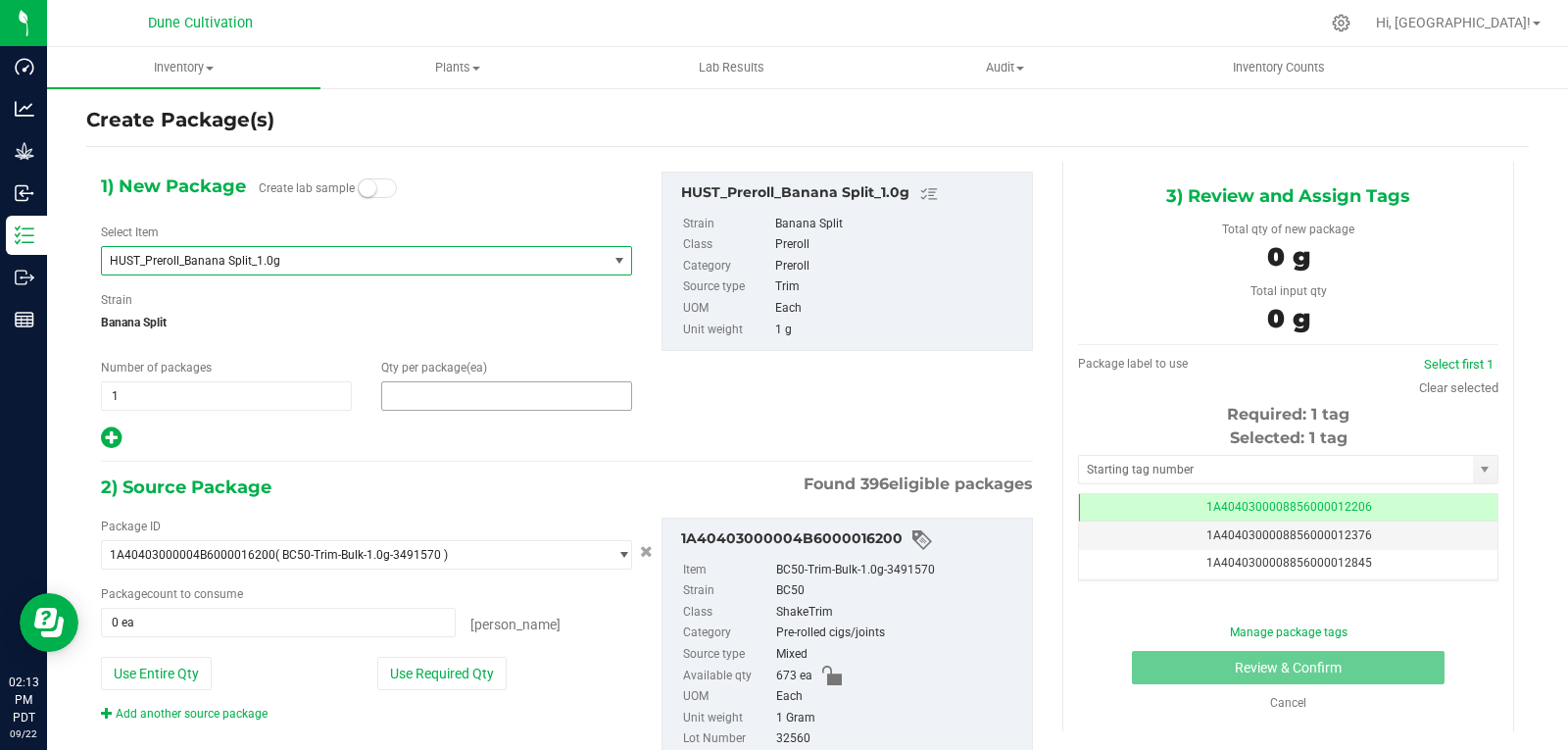
click at [420, 405] on span at bounding box center [506, 396] width 251 height 30
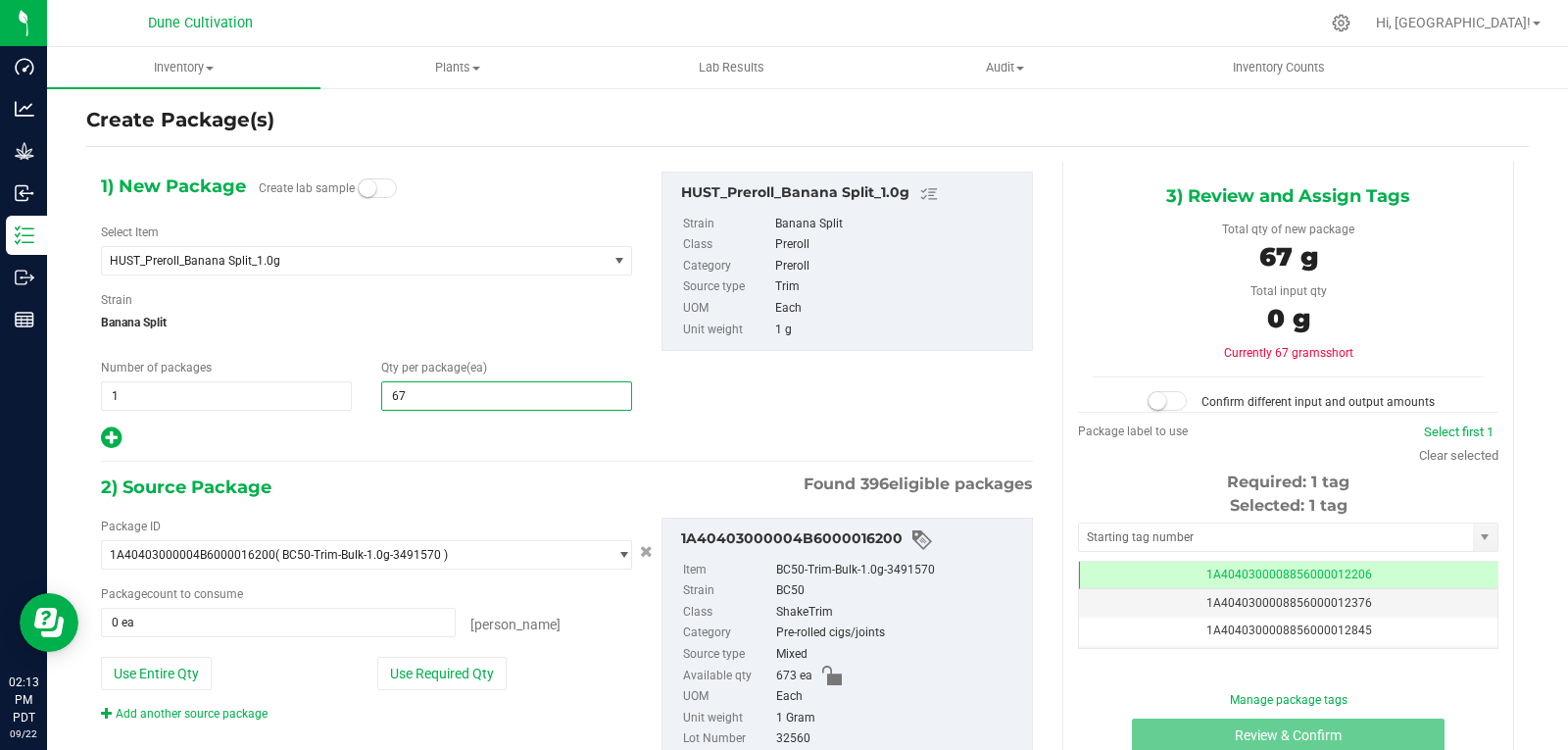
type input "673"
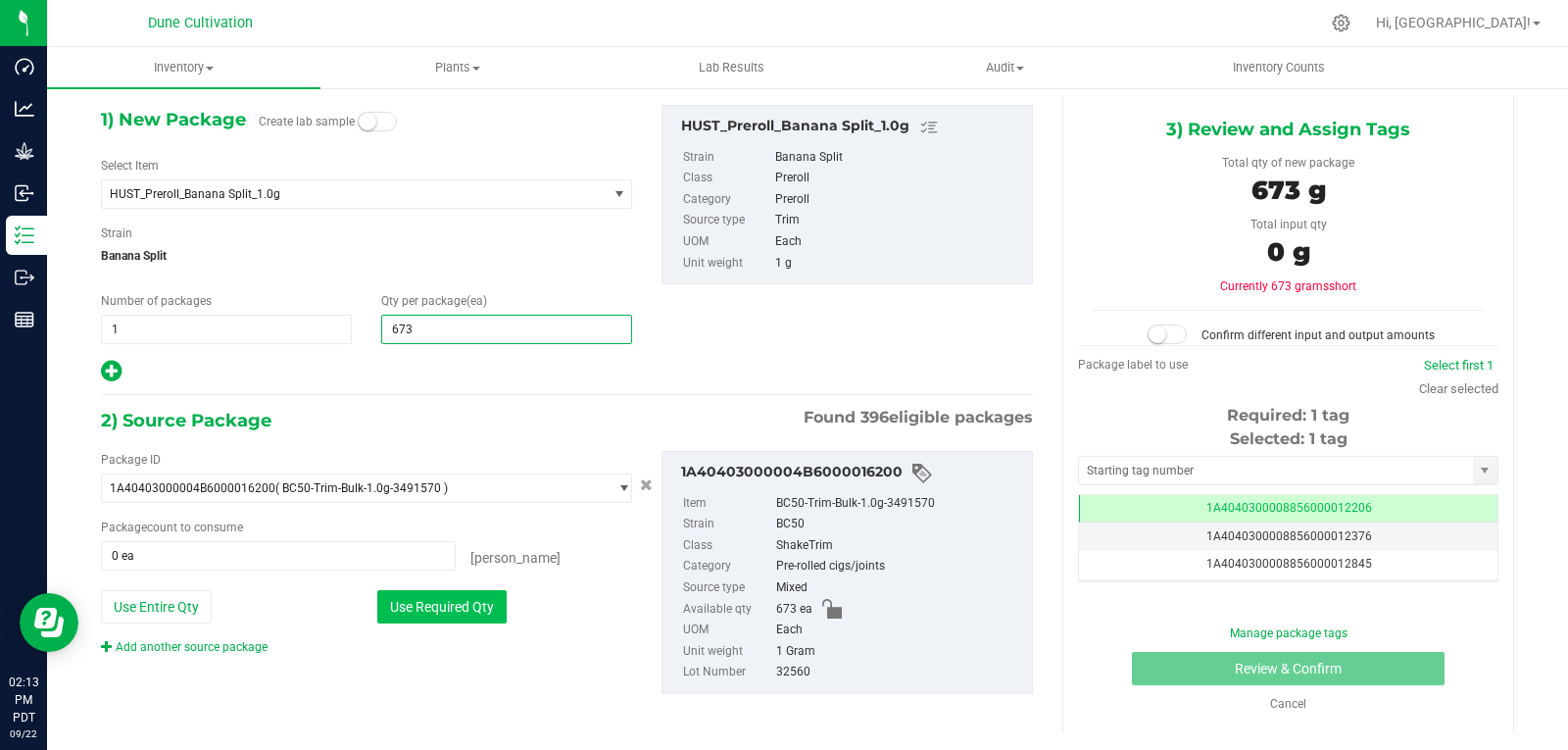
type input "673"
click at [430, 602] on button "Use Required Qty" at bounding box center [442, 607] width 129 height 34
type input "673 ea"
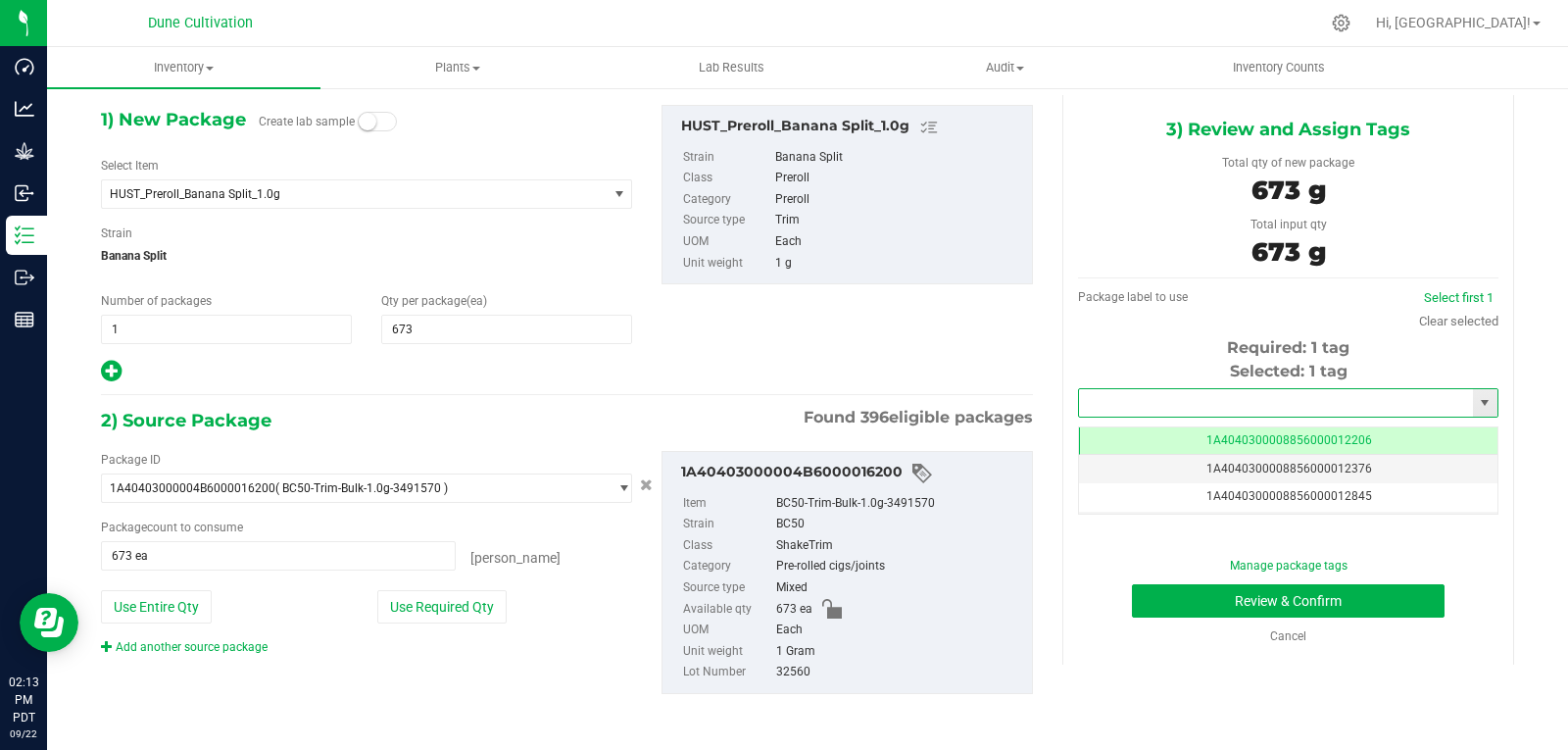
click at [1213, 400] on input "text" at bounding box center [1276, 403] width 394 height 28
click at [1196, 440] on li "1A4040300008856000029268" at bounding box center [1276, 437] width 414 height 30
type input "1A4040300008856000029268"
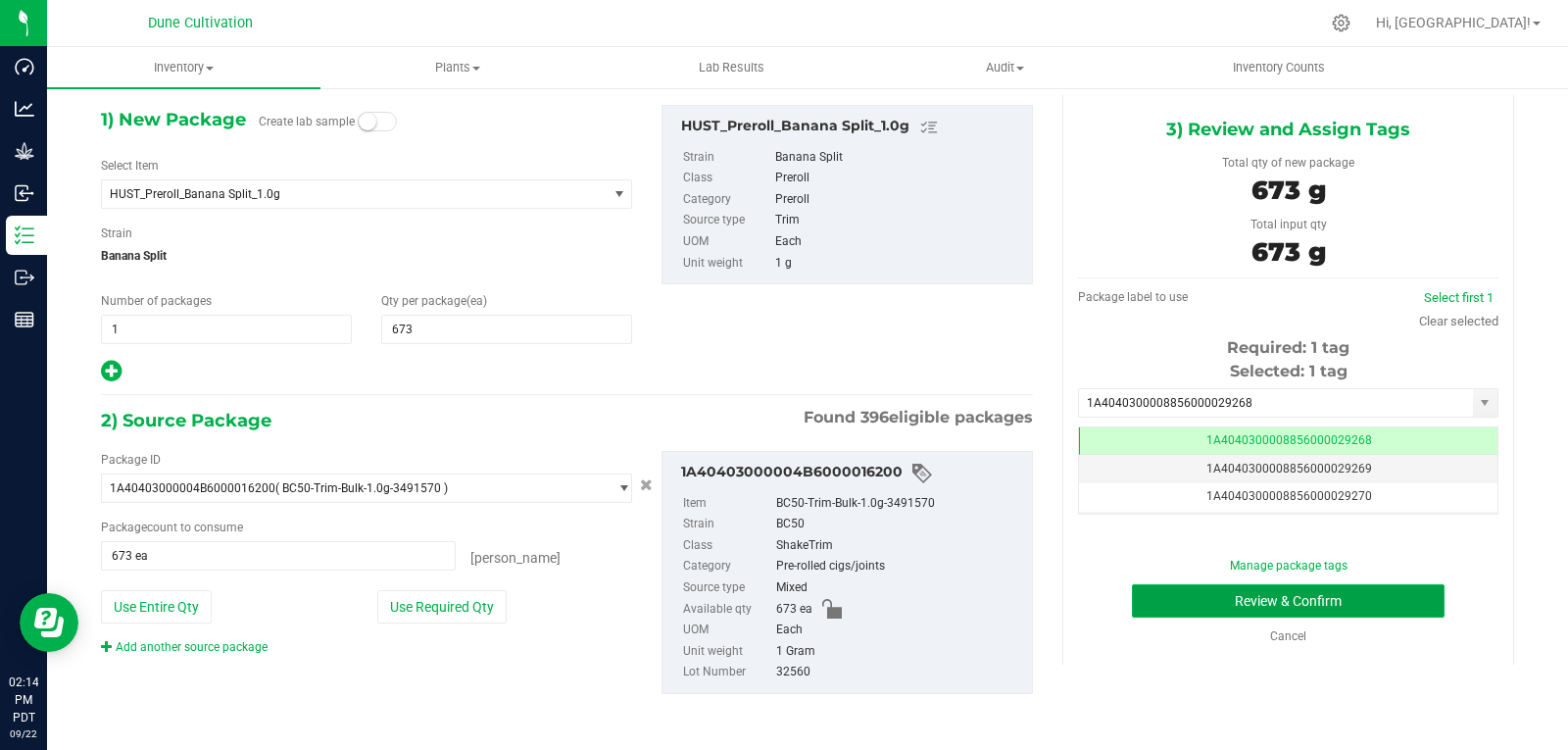
click at [1214, 606] on button "Review & Confirm" at bounding box center [1288, 601] width 312 height 34
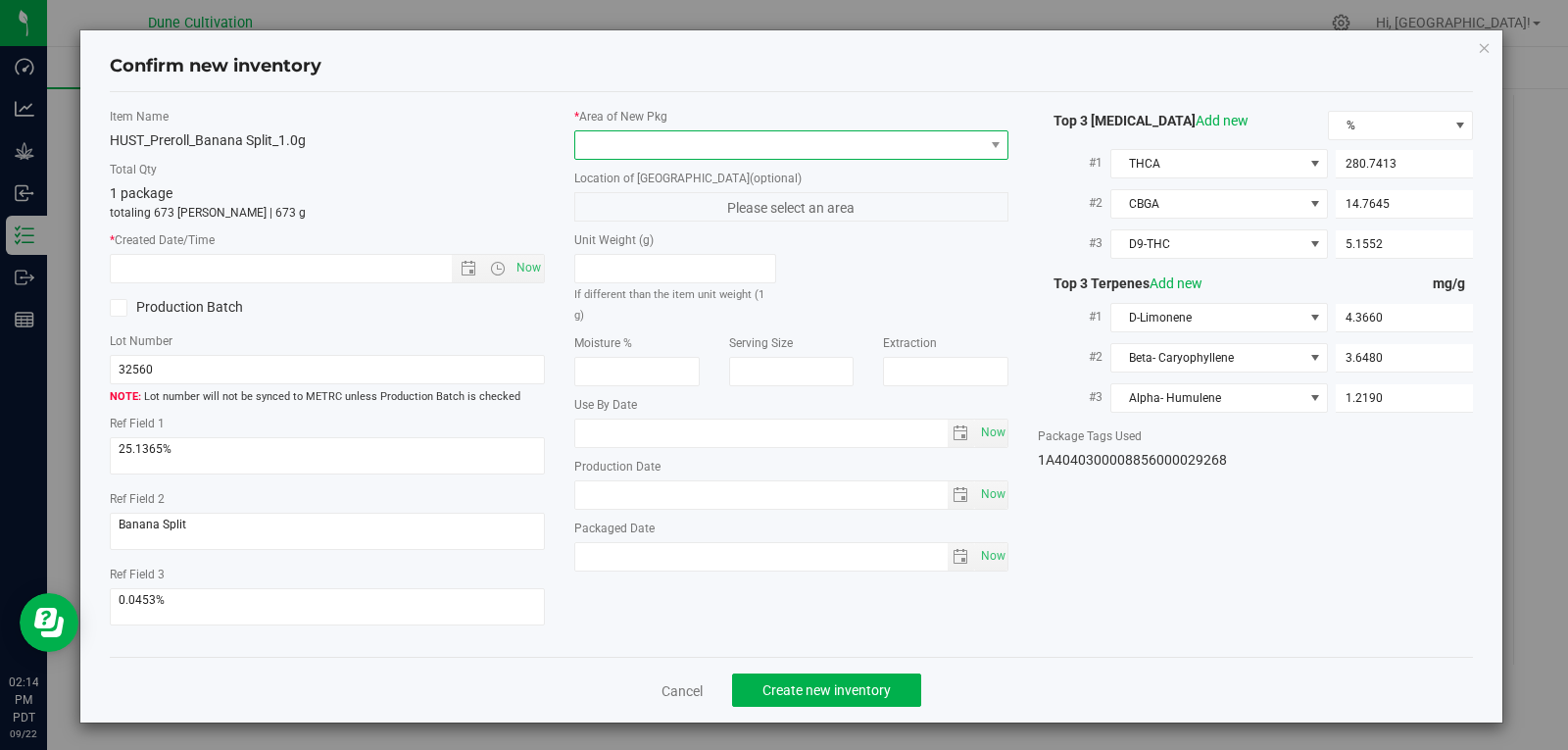
click at [722, 142] on span at bounding box center [779, 145] width 409 height 28
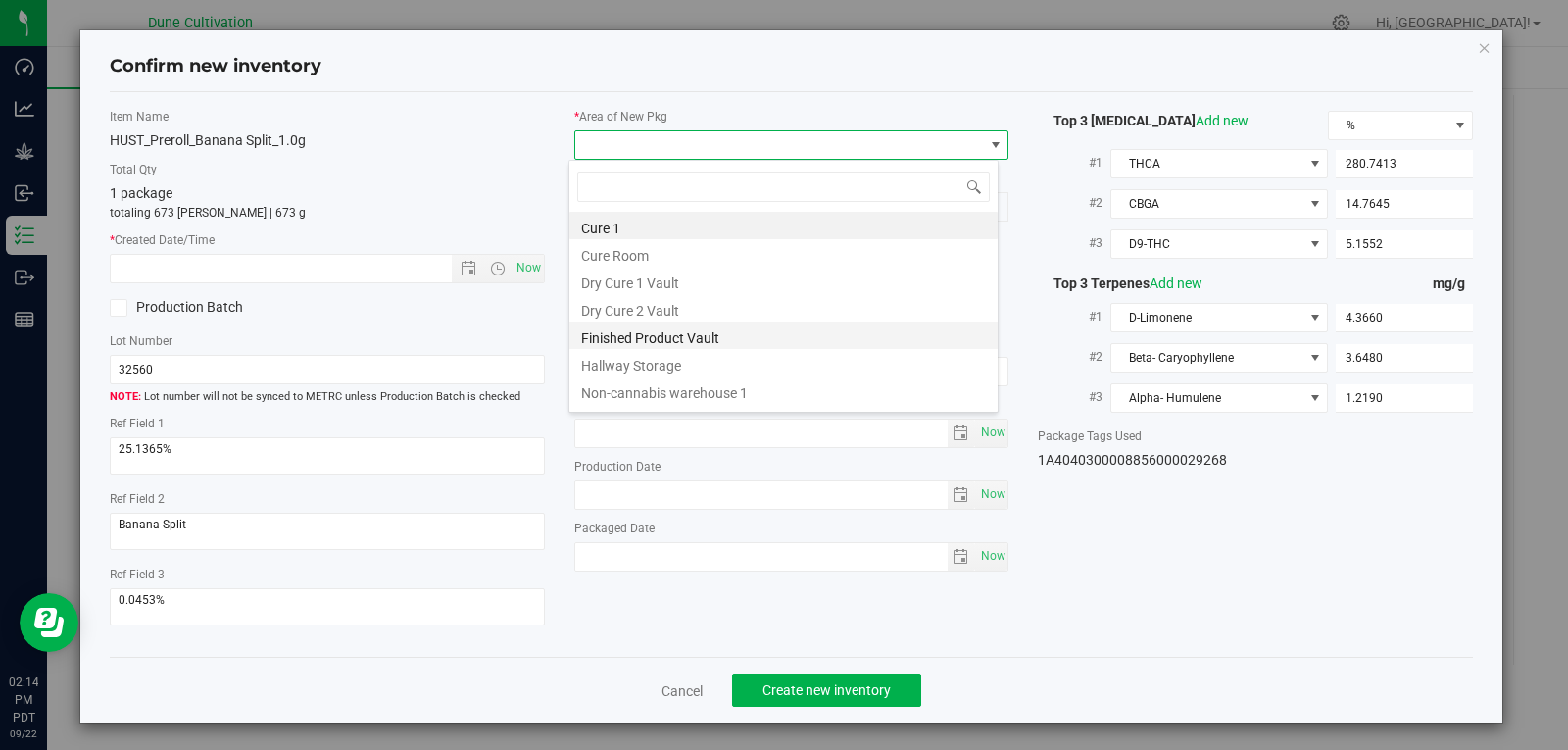
drag, startPoint x: 732, startPoint y: 342, endPoint x: 708, endPoint y: 329, distance: 27.3
click at [731, 342] on li "Finished Product Vault" at bounding box center [783, 335] width 429 height 28
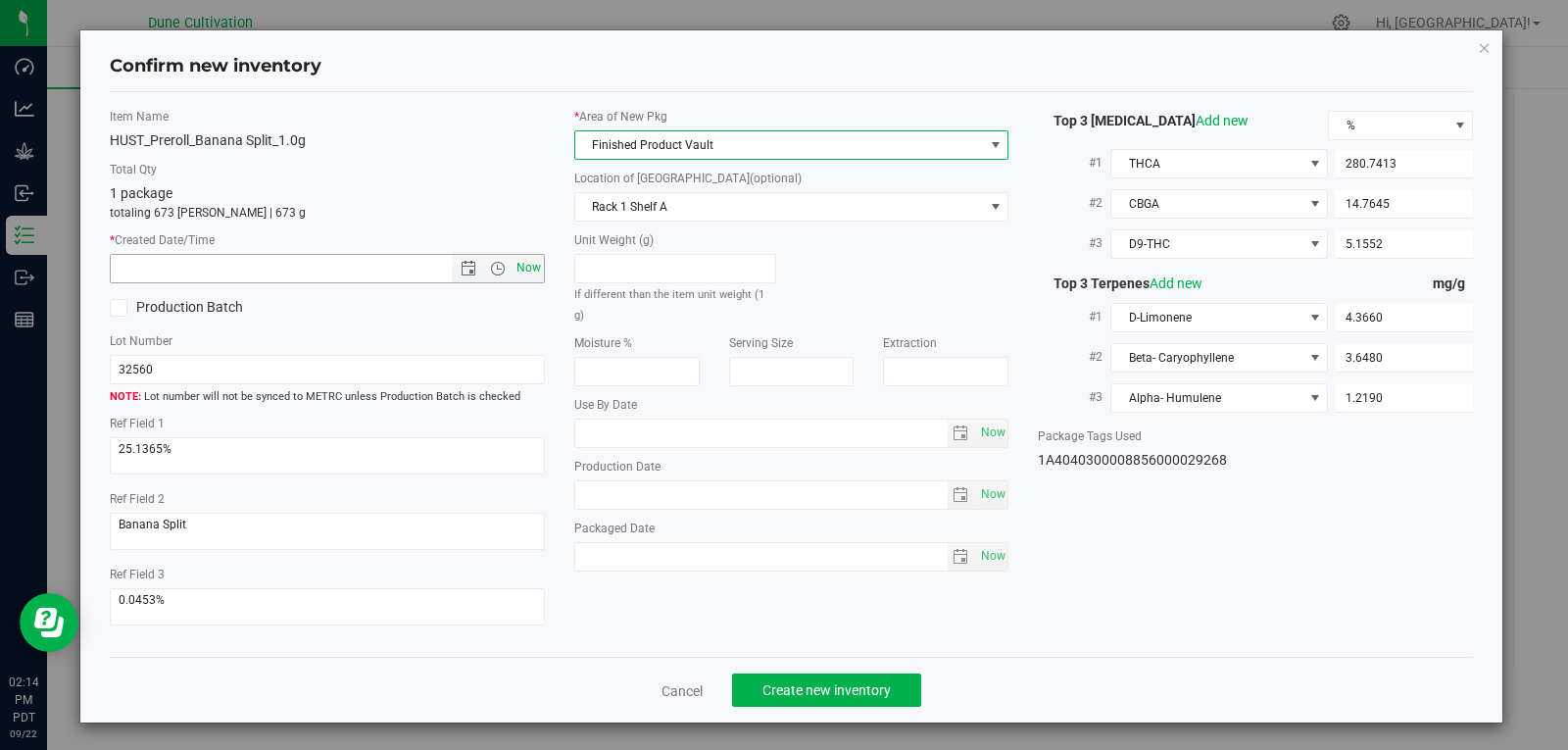
click at [532, 273] on span "Now" at bounding box center [528, 268] width 34 height 29
type input "[DATE] 2:14 PM"
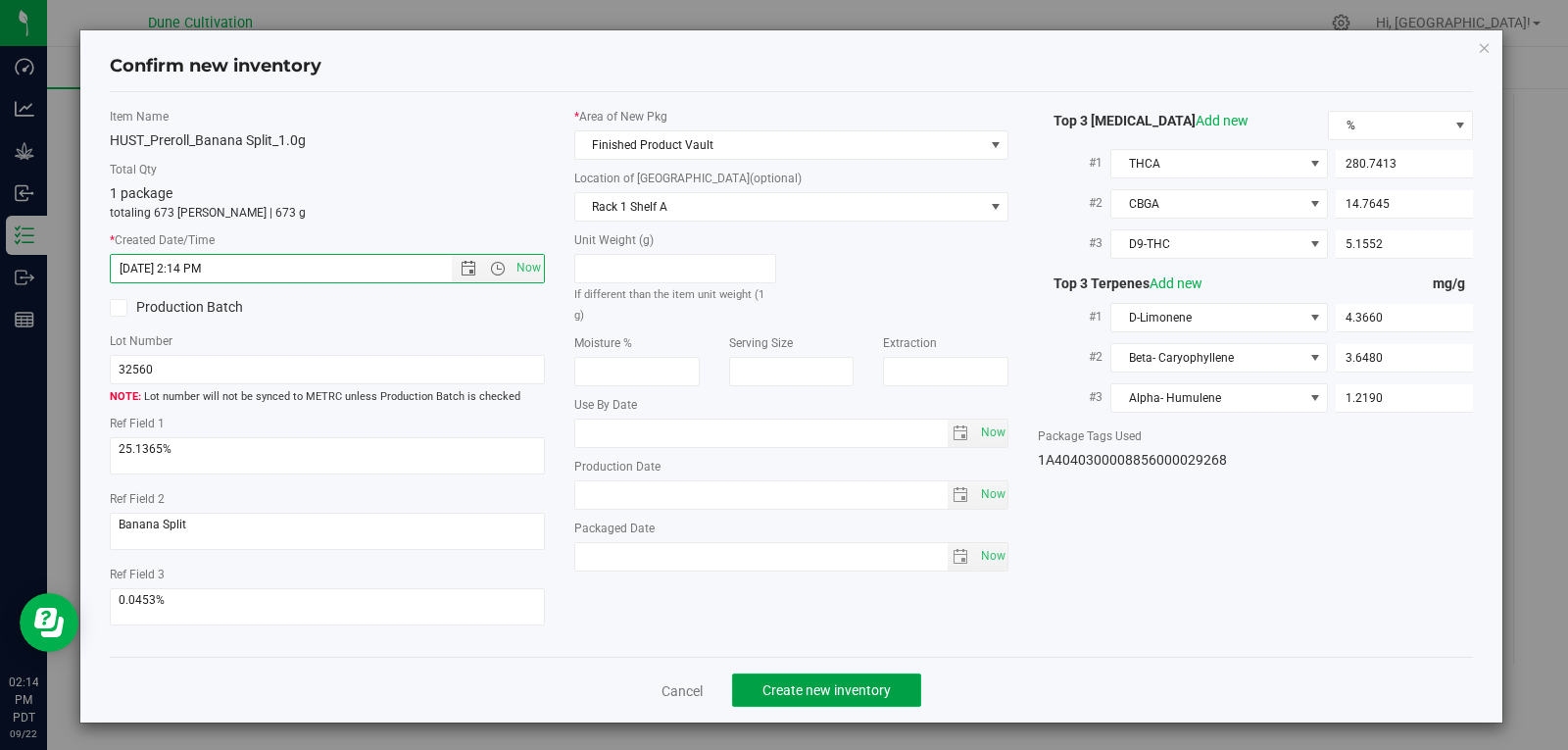
click at [884, 689] on button "Create new inventory" at bounding box center [827, 690] width 189 height 34
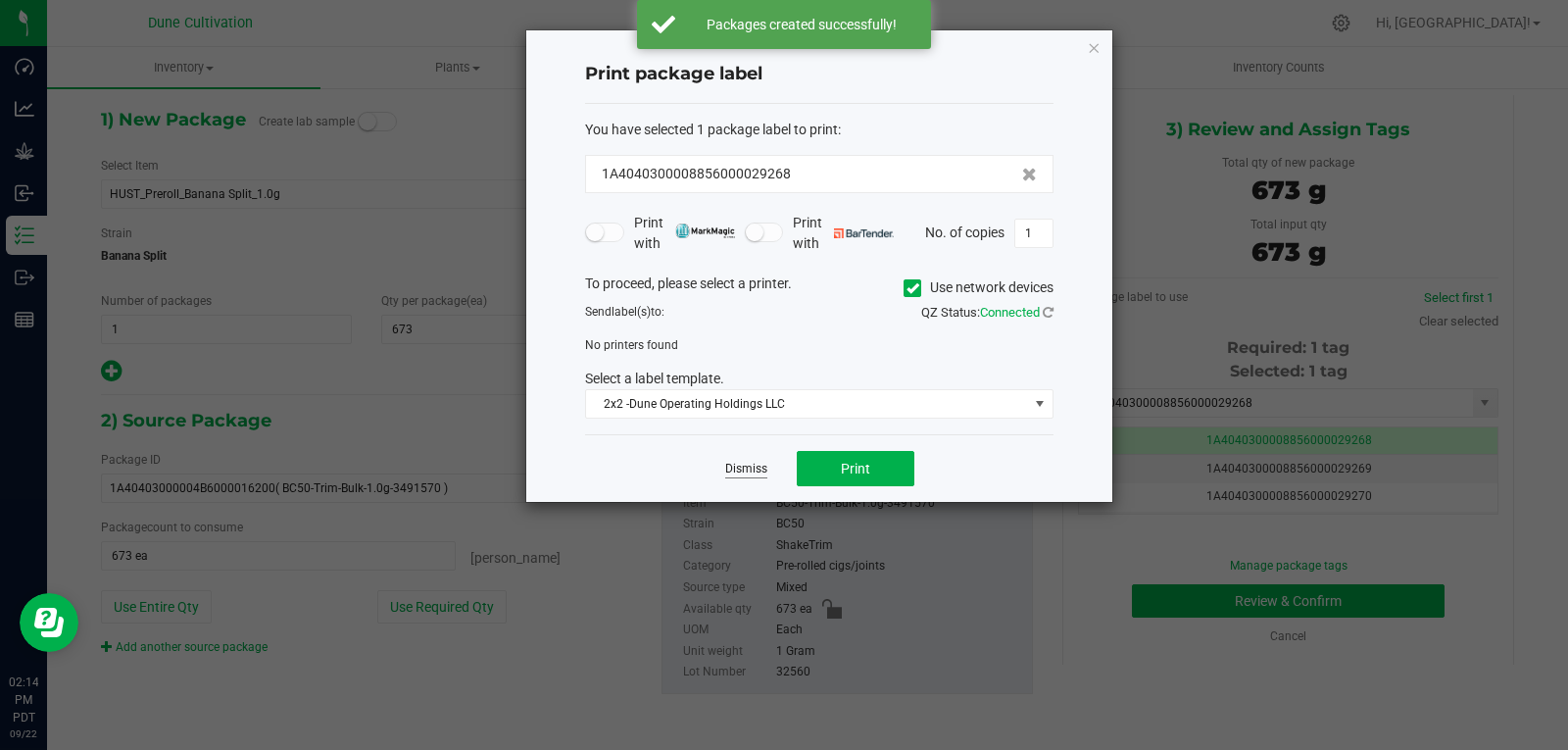
click at [729, 472] on link "Dismiss" at bounding box center [746, 469] width 42 height 17
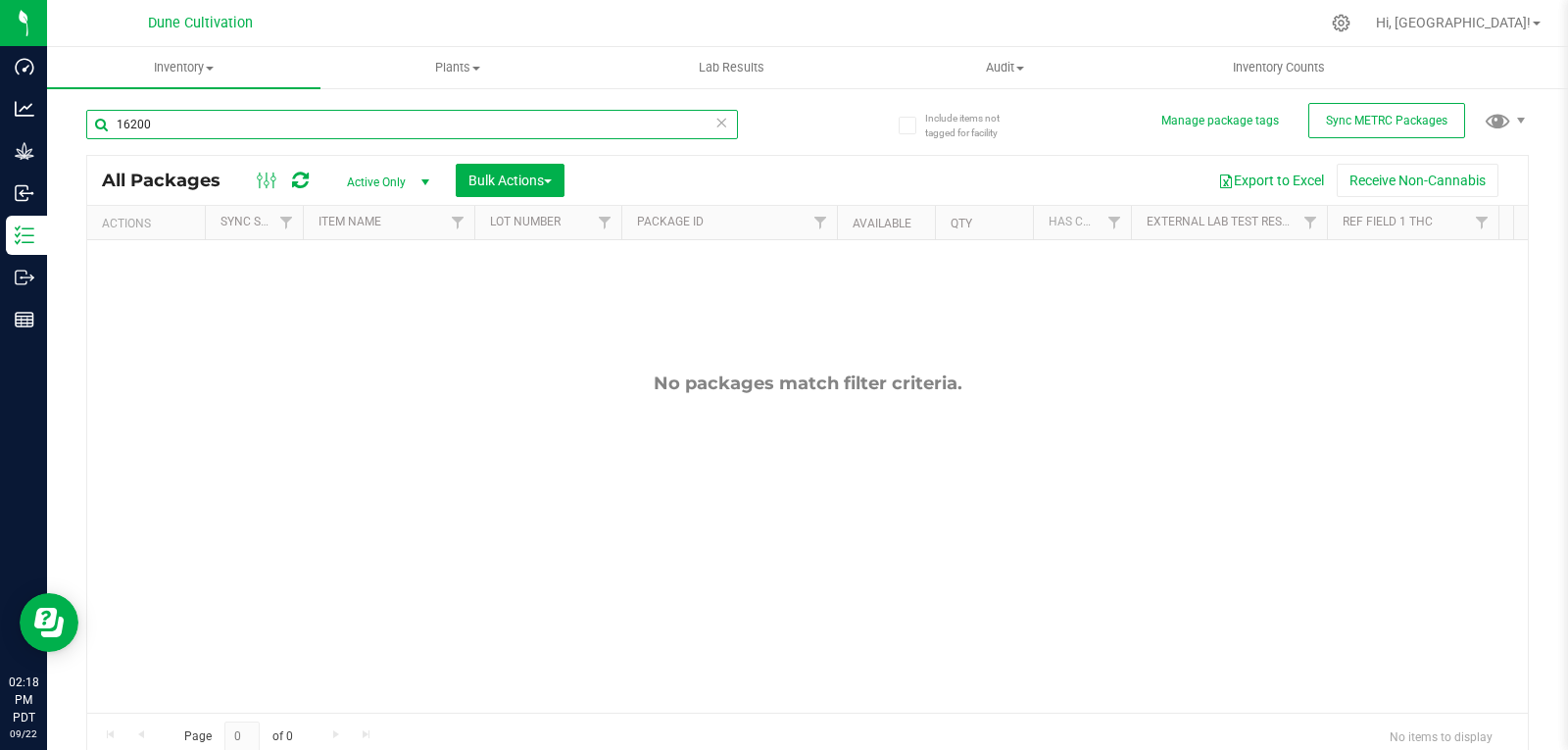
click at [320, 134] on input "16200" at bounding box center [412, 124] width 652 height 30
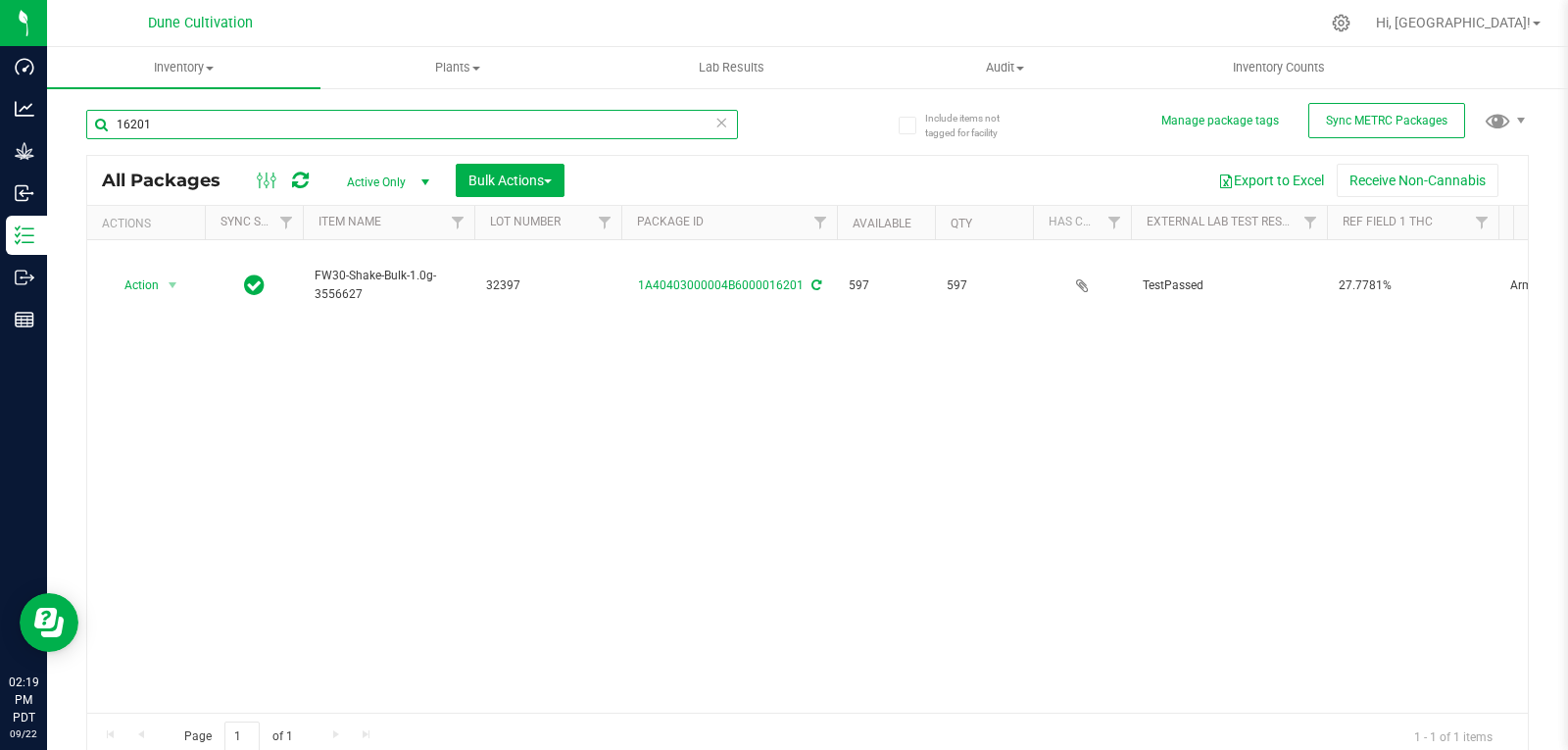
type input "16201"
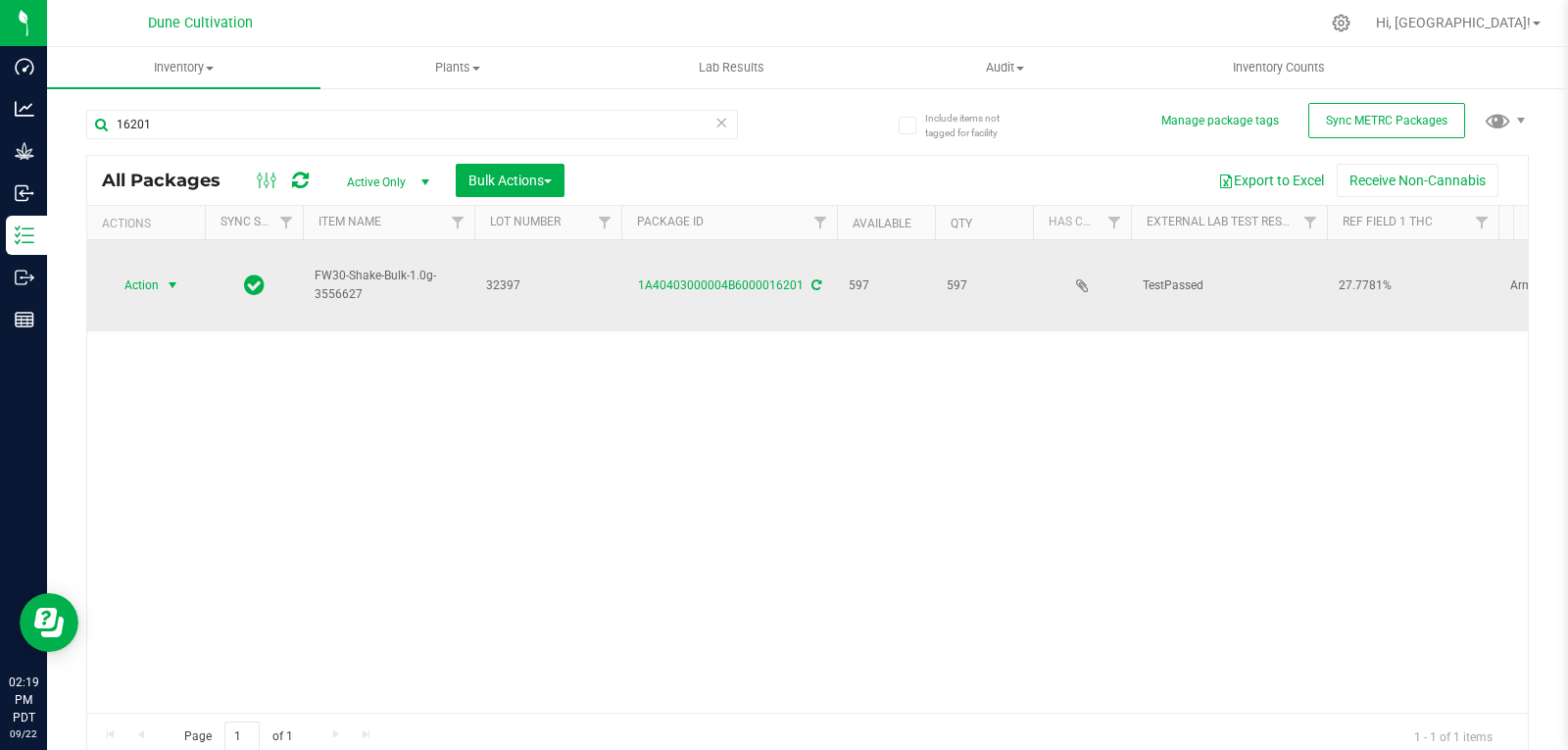
click at [147, 272] on span "Action" at bounding box center [132, 285] width 53 height 28
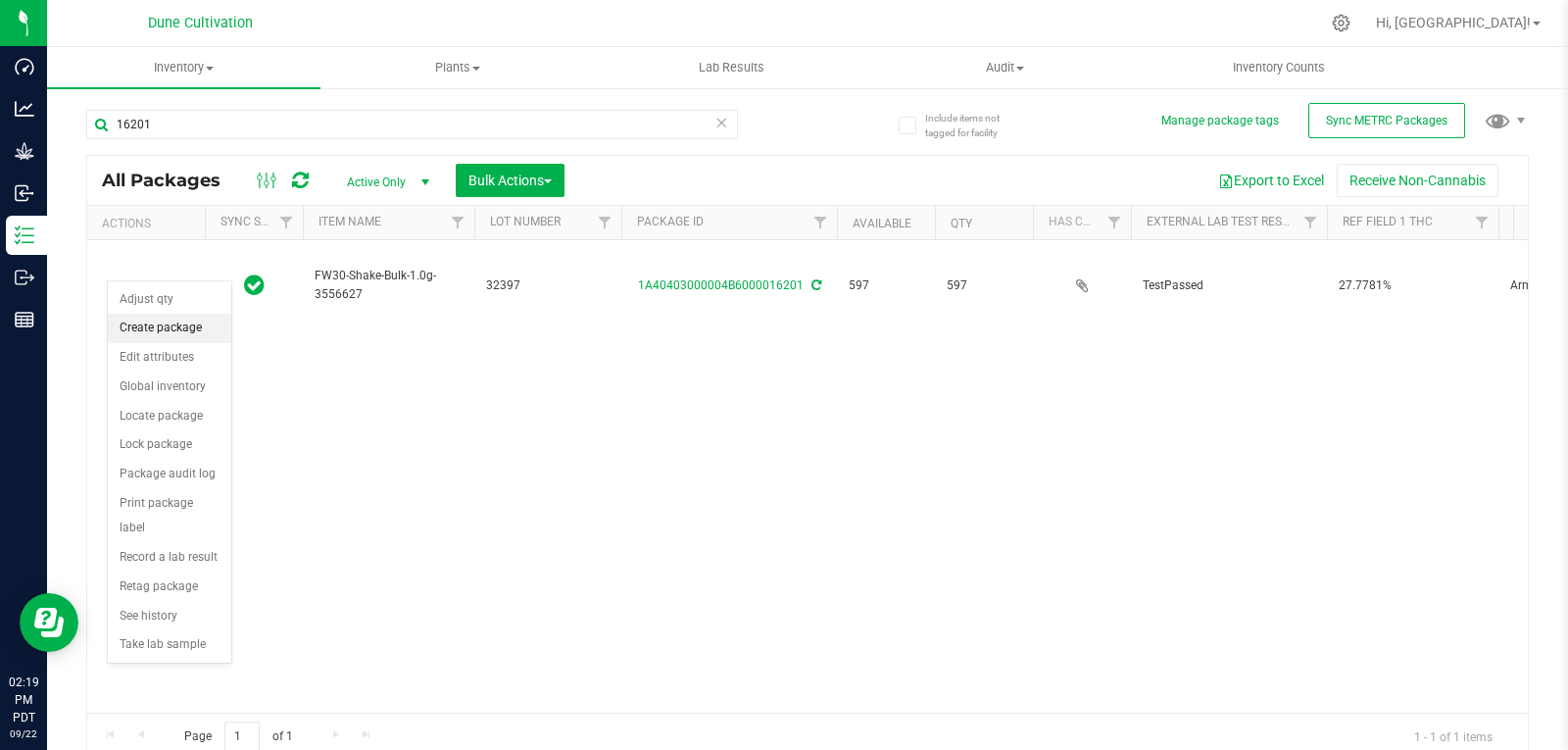
click at [200, 327] on li "Create package" at bounding box center [169, 328] width 123 height 30
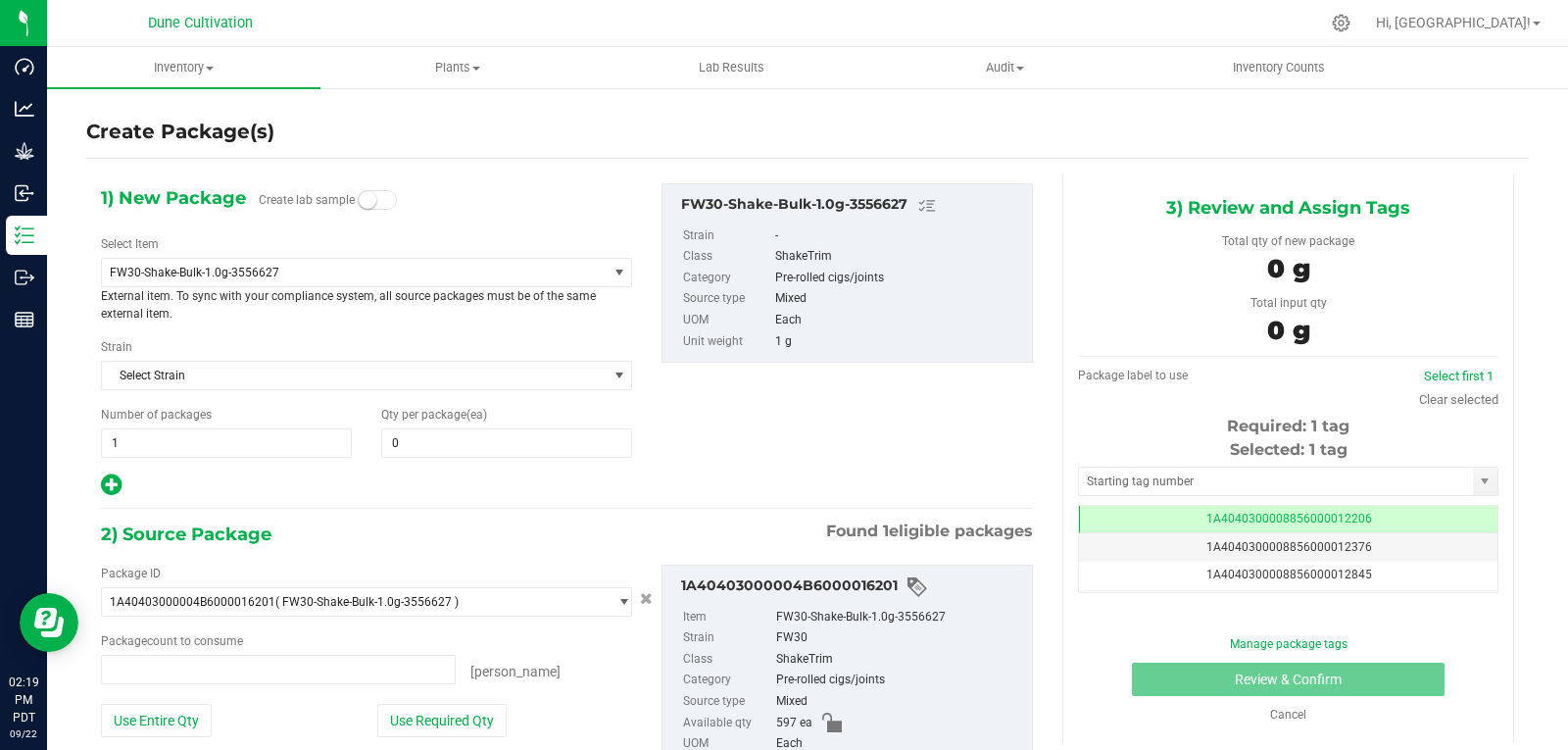
type input "0 ea"
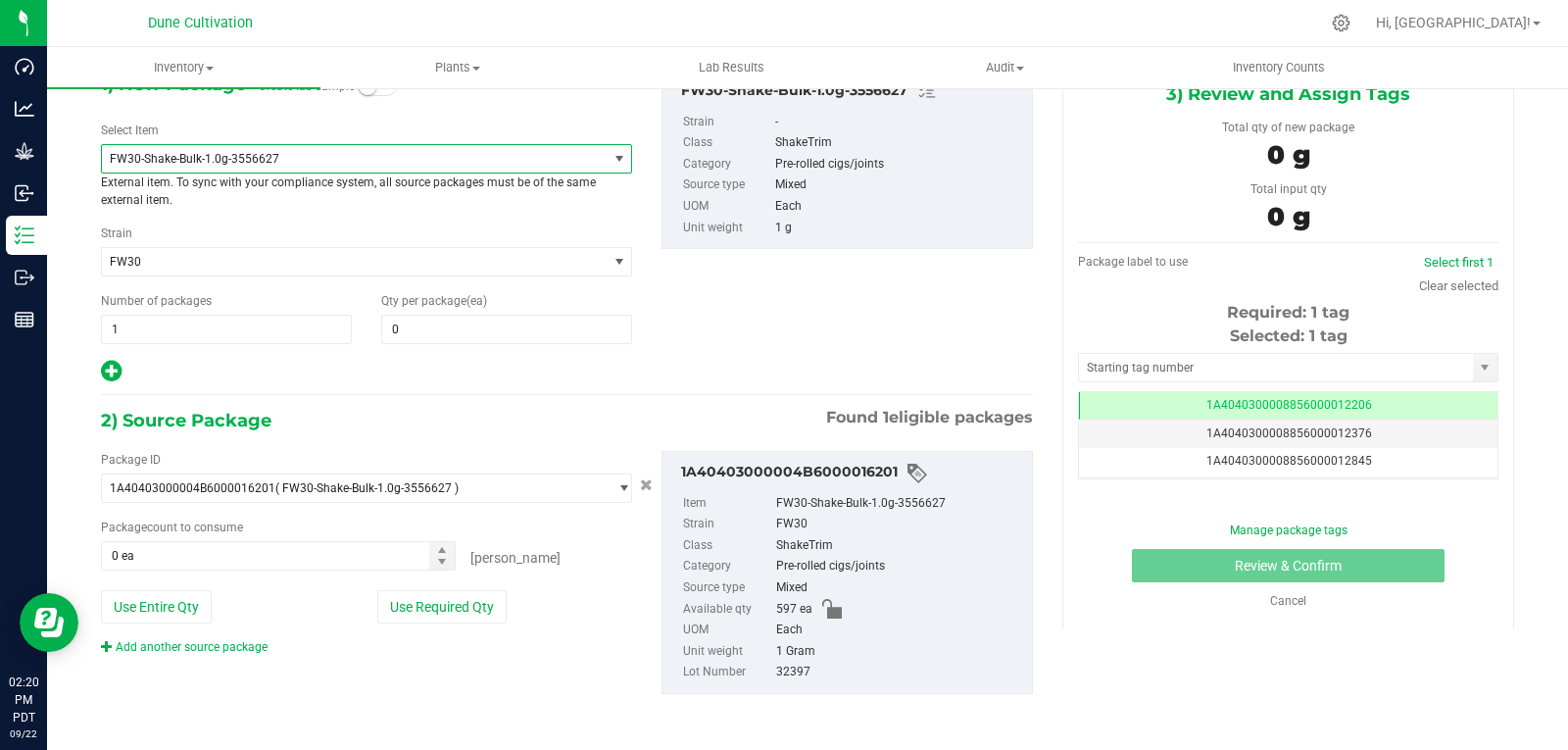
click at [544, 170] on span "FW30-Shake-Bulk-1.0g-3556627" at bounding box center [353, 159] width 504 height 28
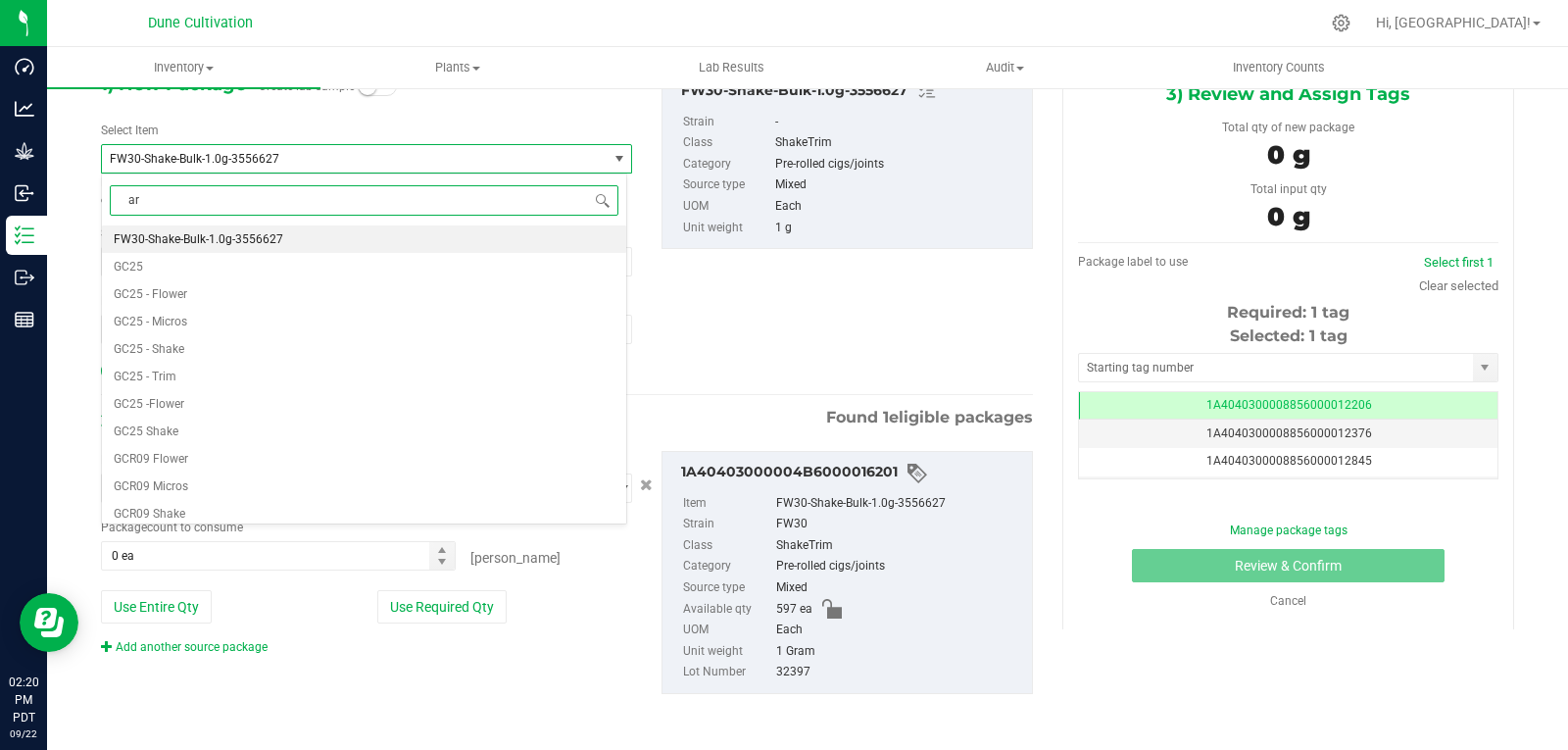
scroll to position [0, 0]
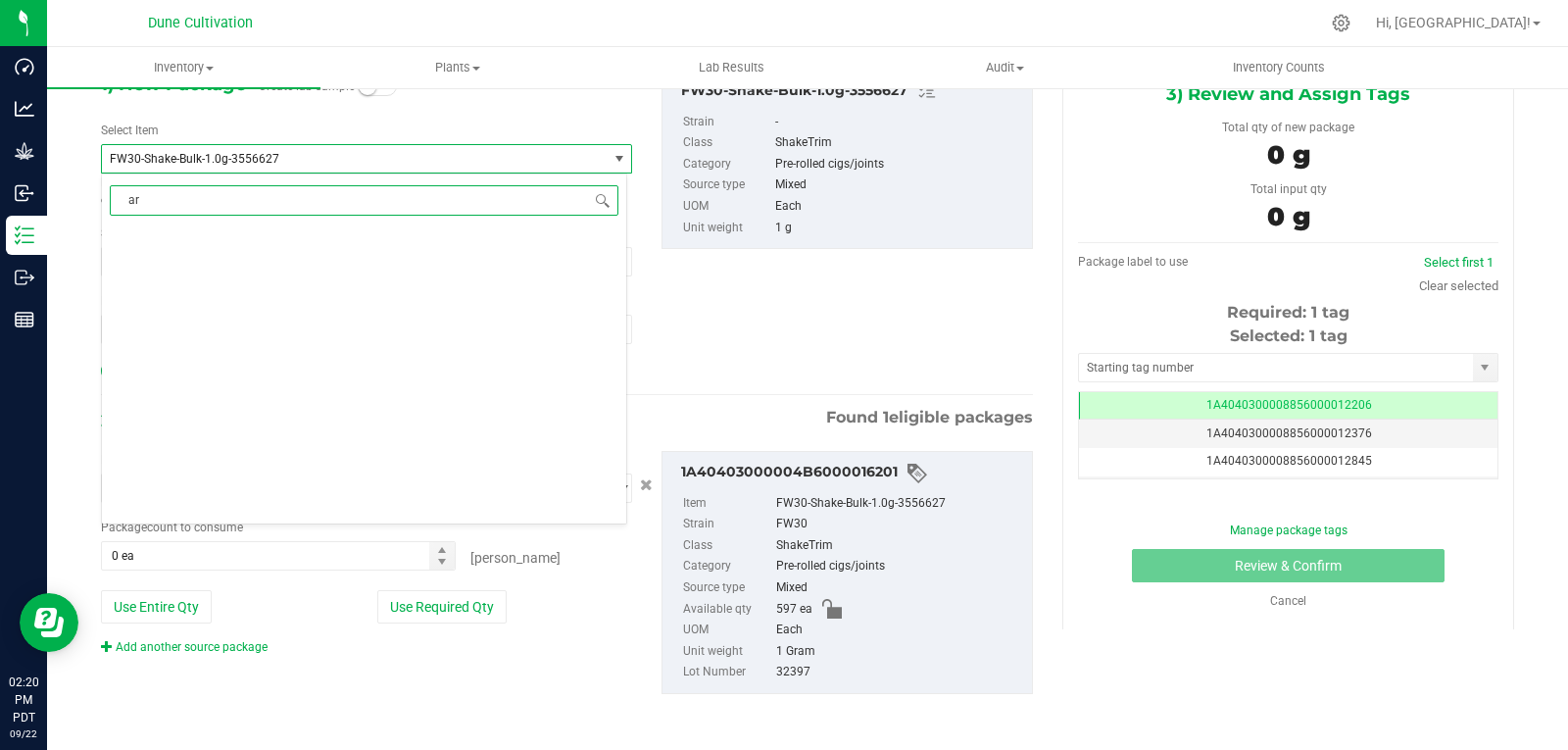
type input "arm"
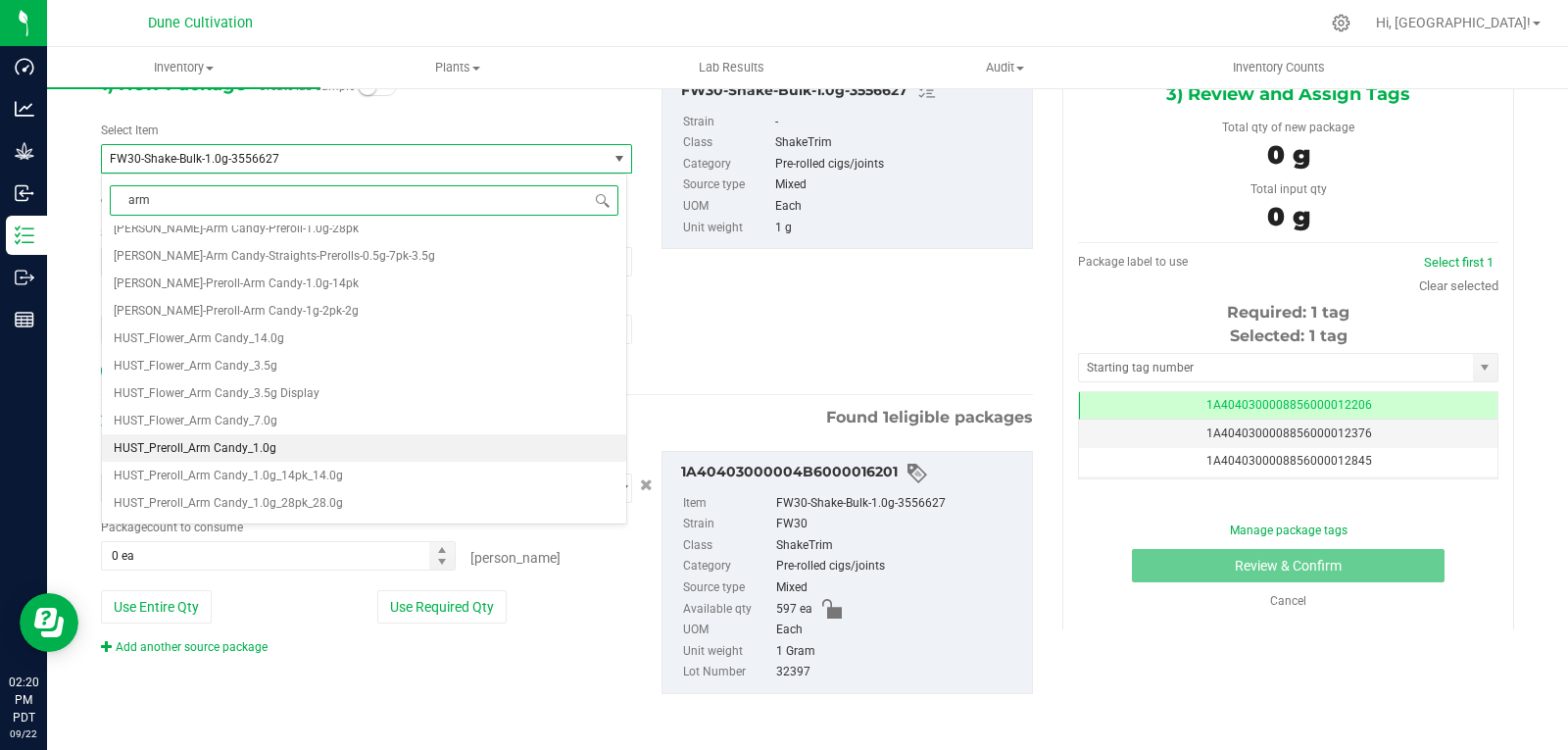
click at [304, 441] on li "HUST_Preroll_Arm Candy_1.0g" at bounding box center [363, 448] width 524 height 28
type input "0"
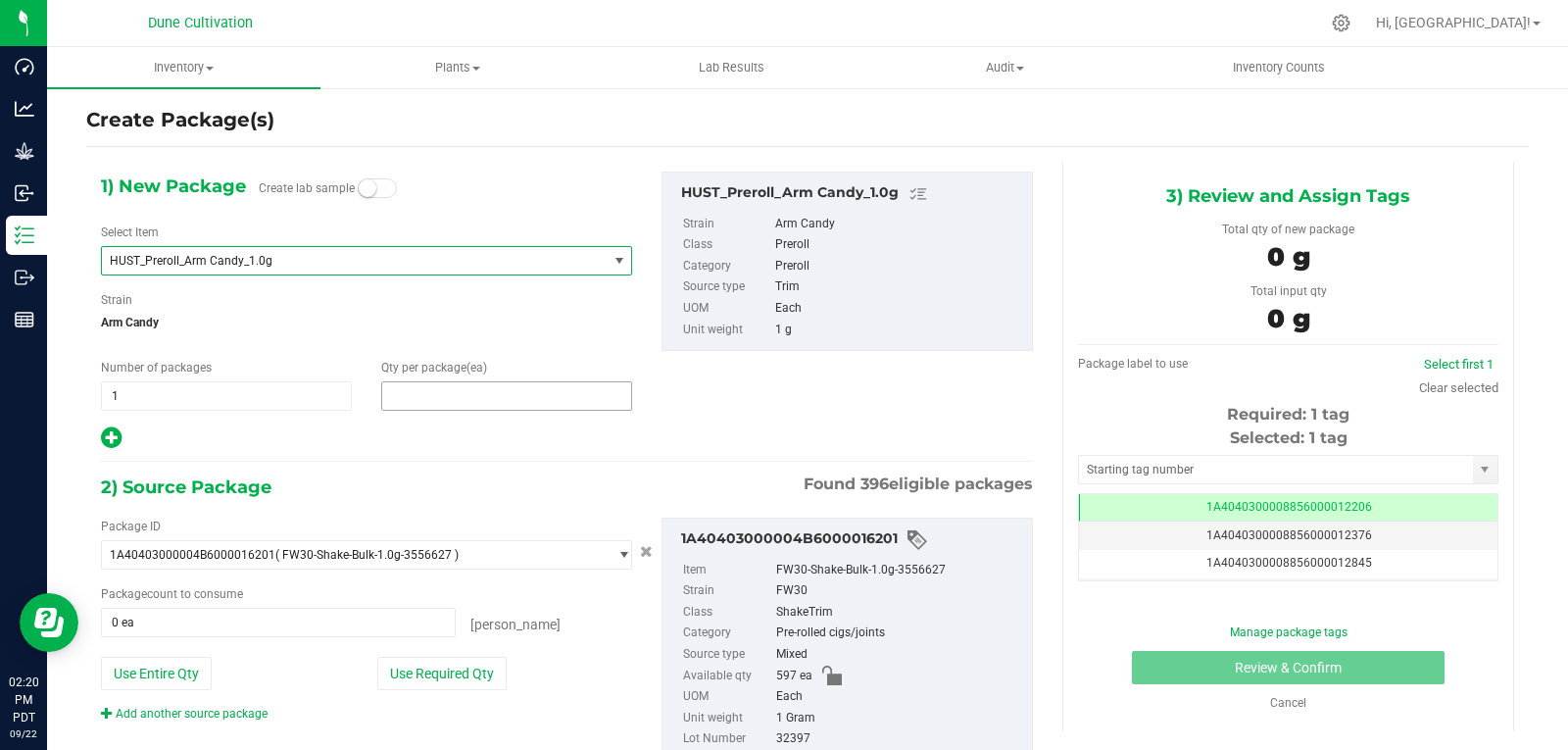
click at [464, 389] on span at bounding box center [506, 396] width 251 height 30
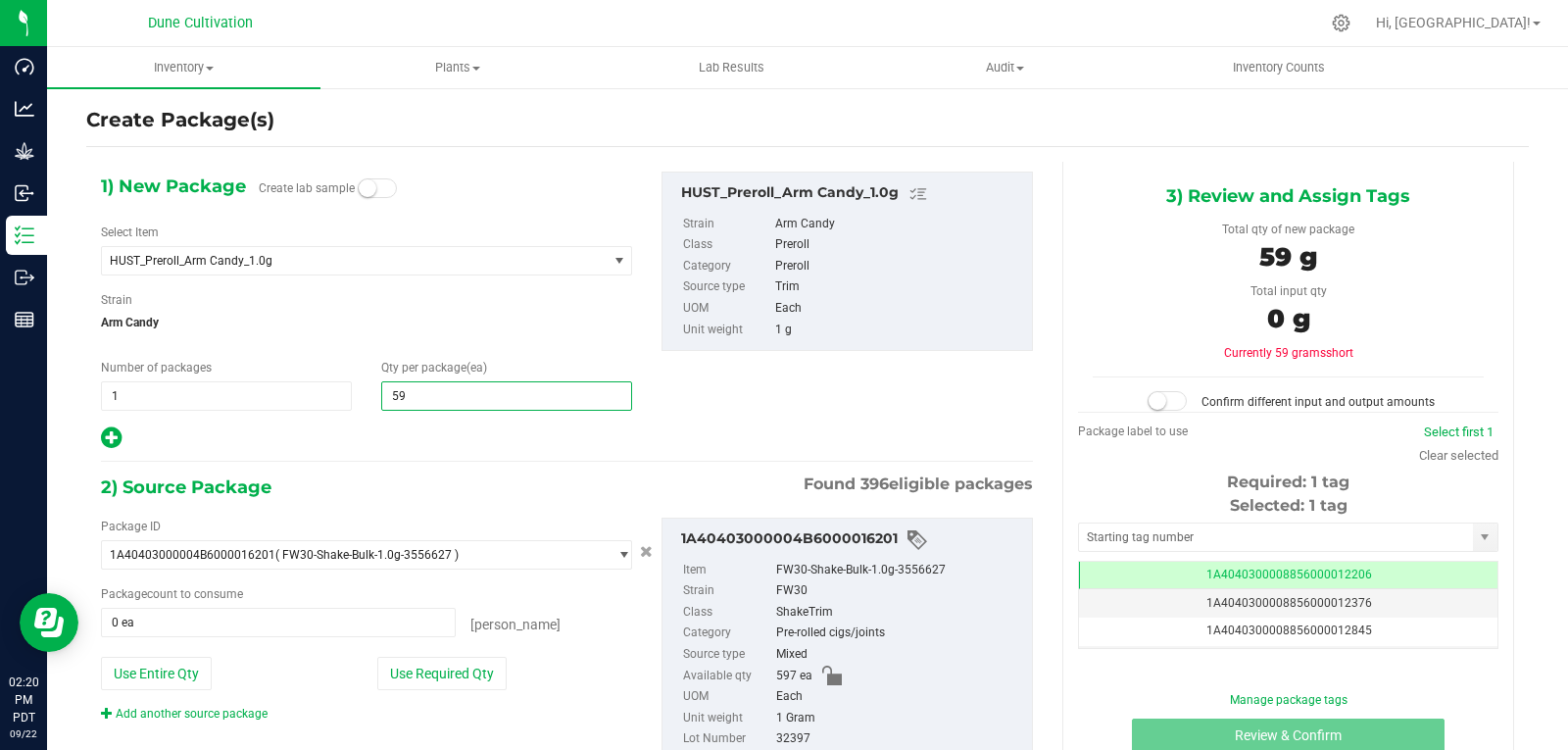
type input "597"
click at [474, 434] on div at bounding box center [366, 439] width 531 height 26
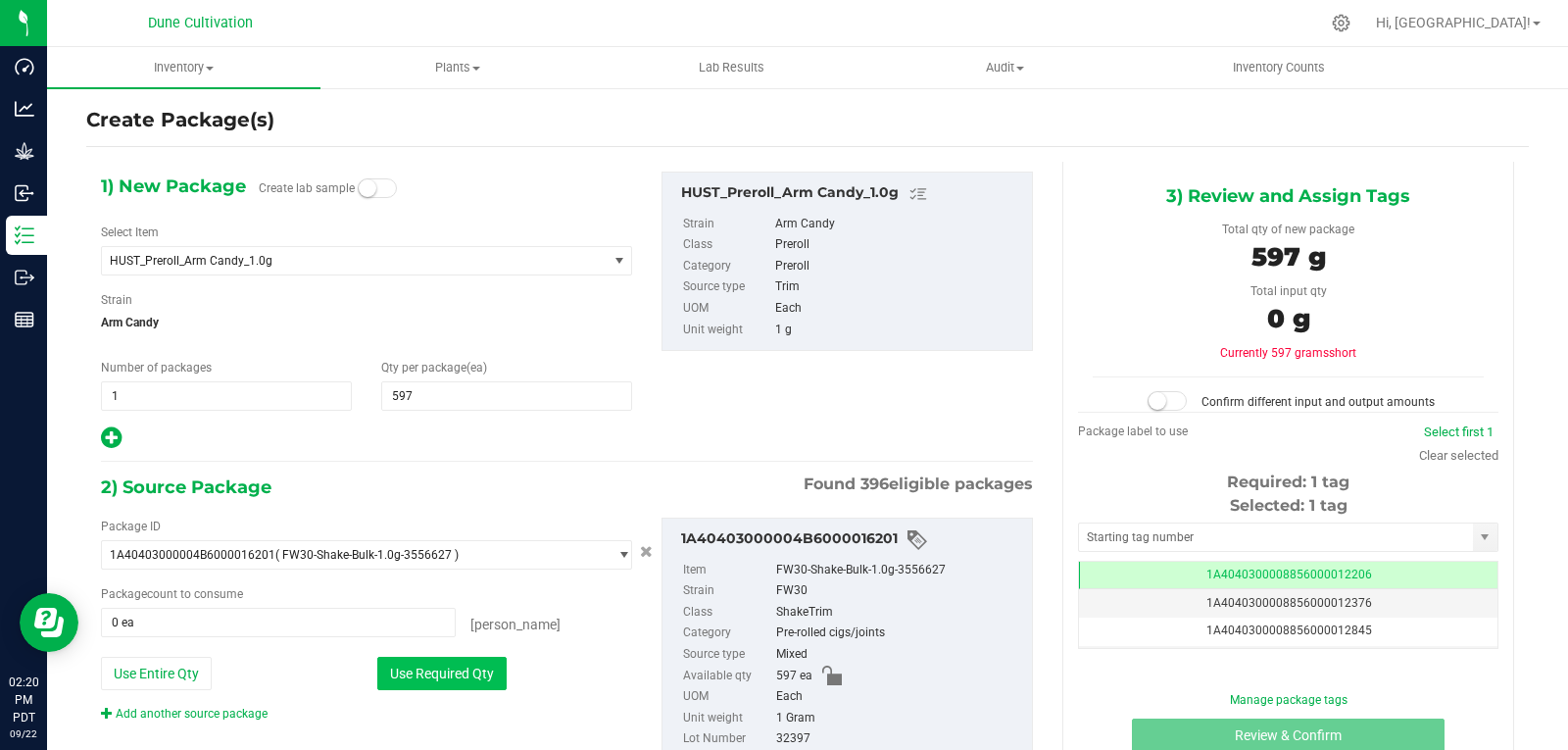
click at [448, 679] on button "Use Required Qty" at bounding box center [442, 673] width 129 height 34
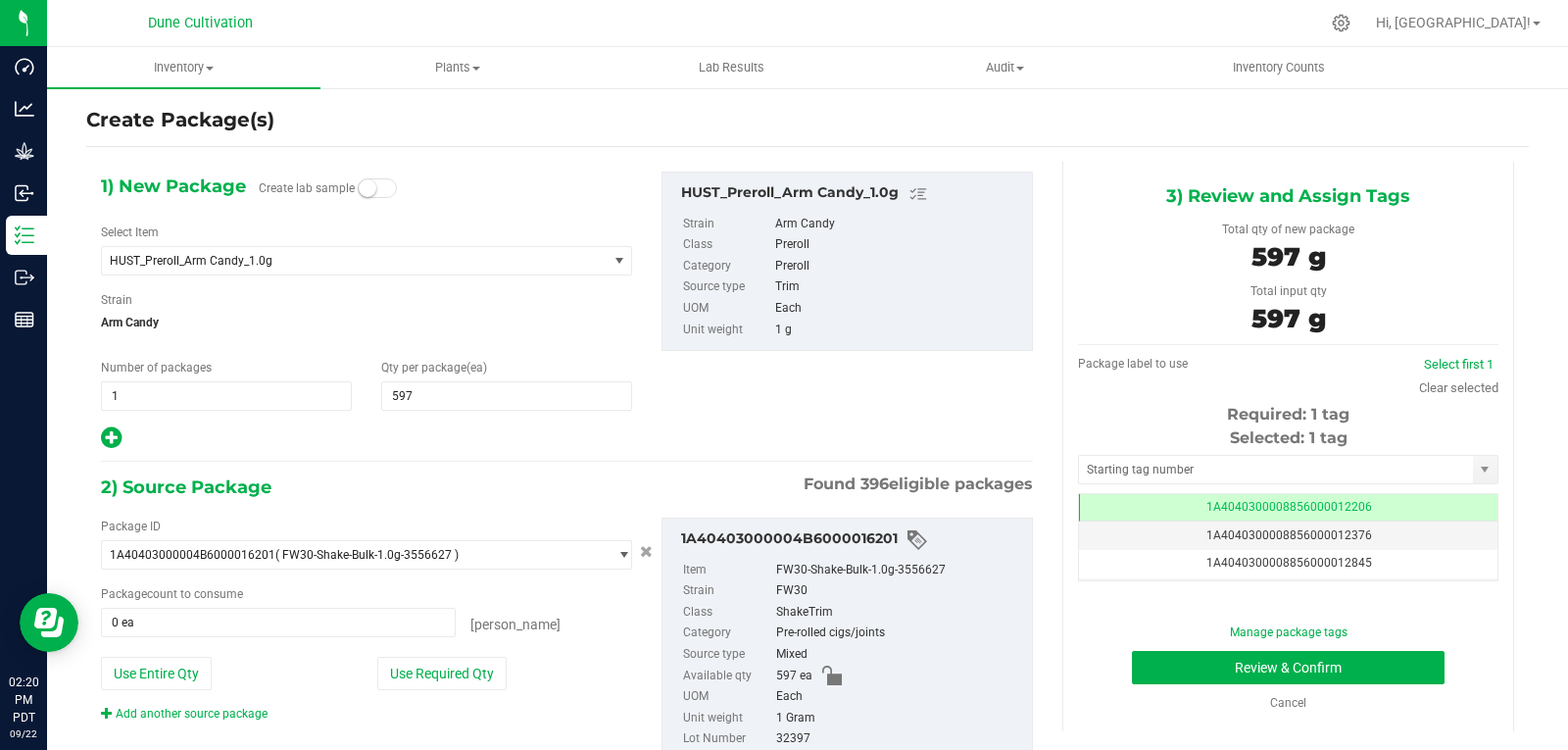
type input "597 ea"
click at [1120, 467] on input "text" at bounding box center [1276, 469] width 394 height 28
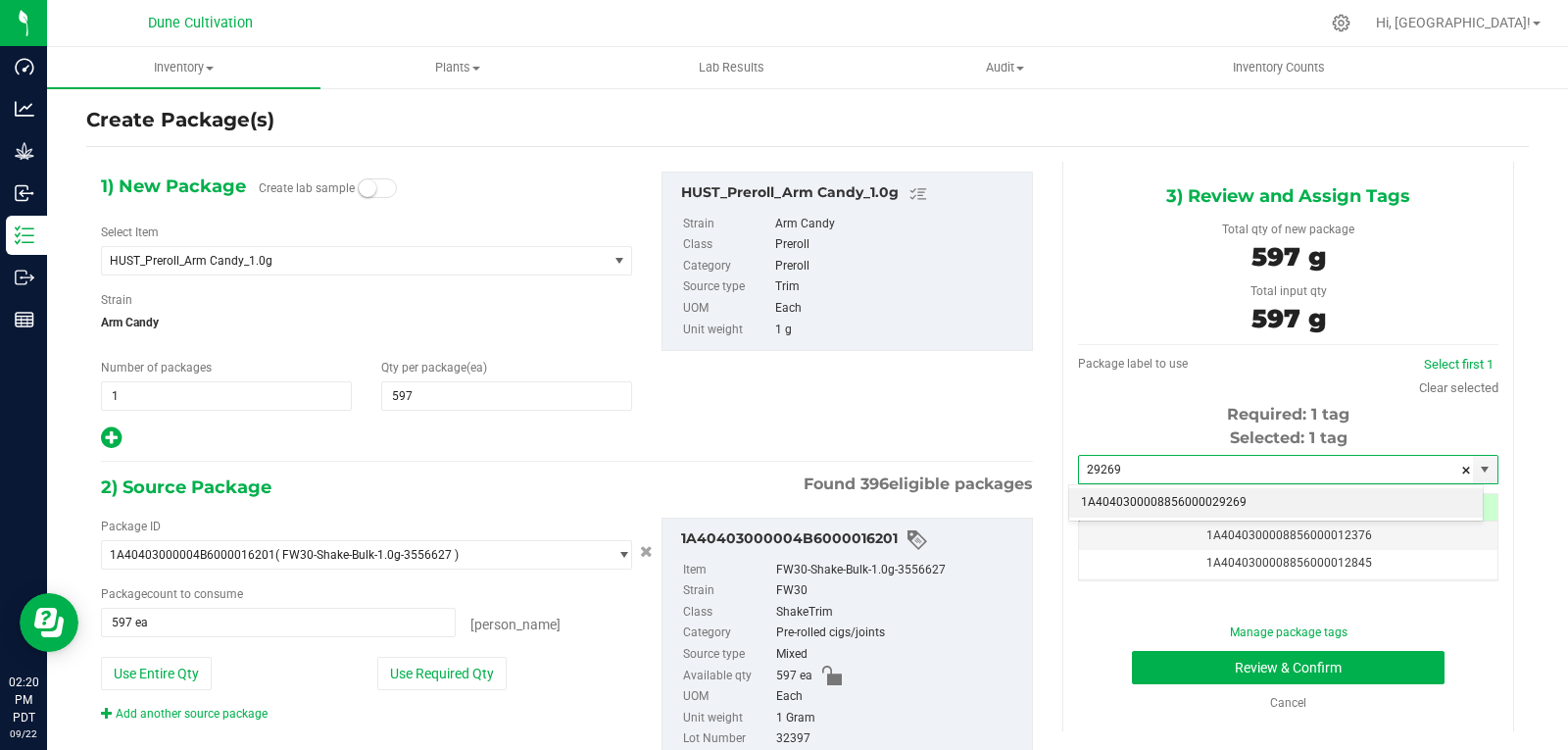
click at [1113, 505] on li "1A4040300008856000029269" at bounding box center [1276, 503] width 414 height 30
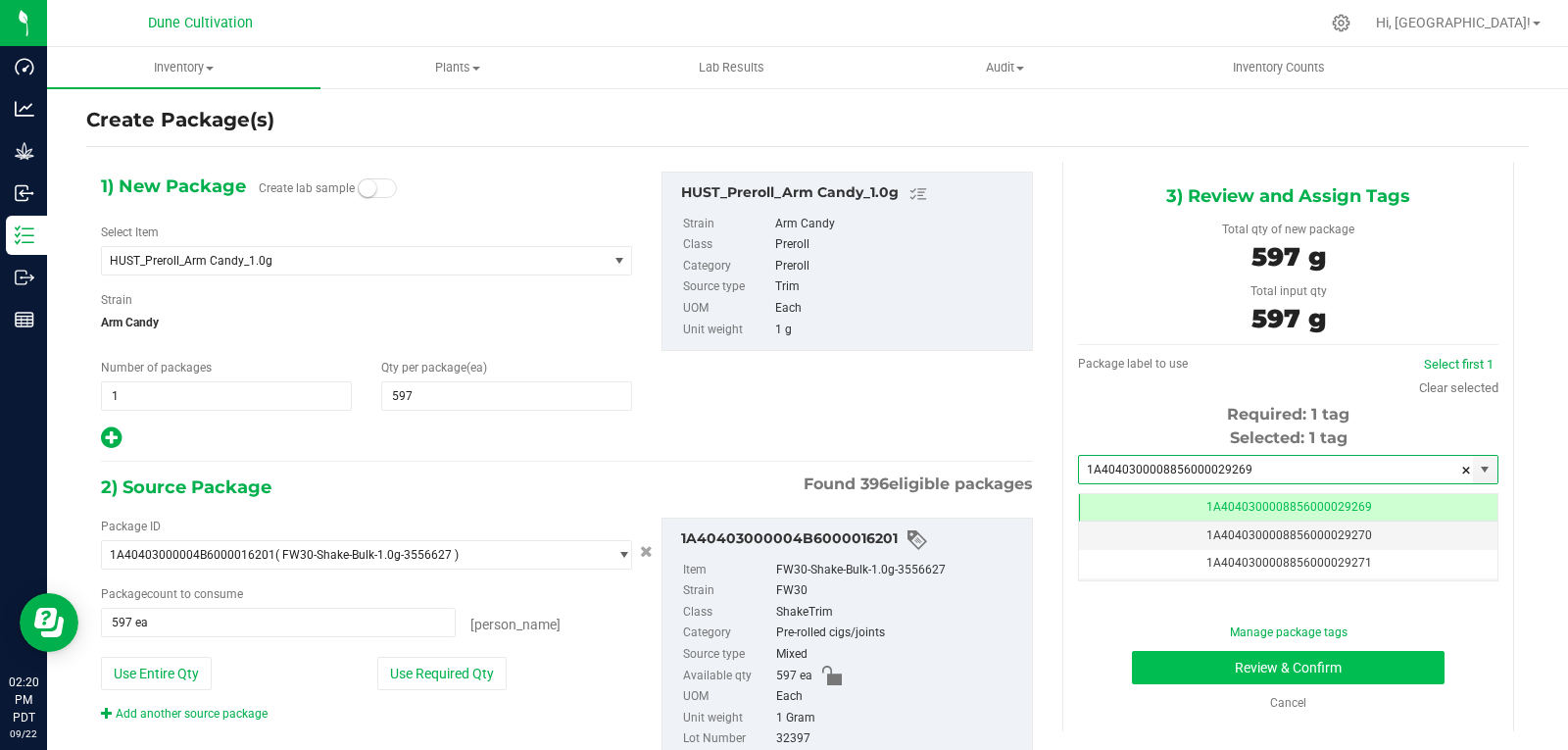
type input "1A4040300008856000029269"
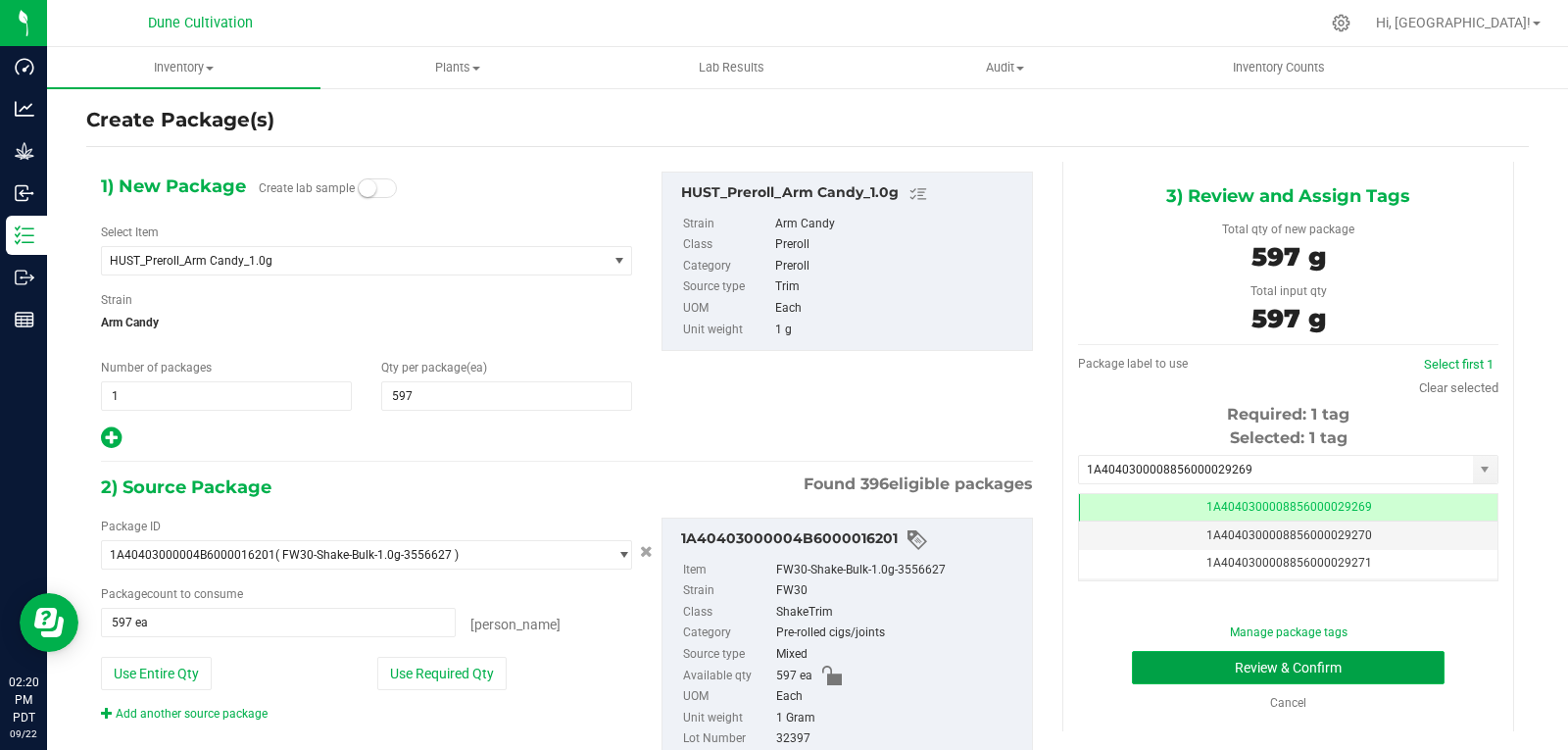
click at [1156, 679] on button "Review & Confirm" at bounding box center [1288, 667] width 312 height 34
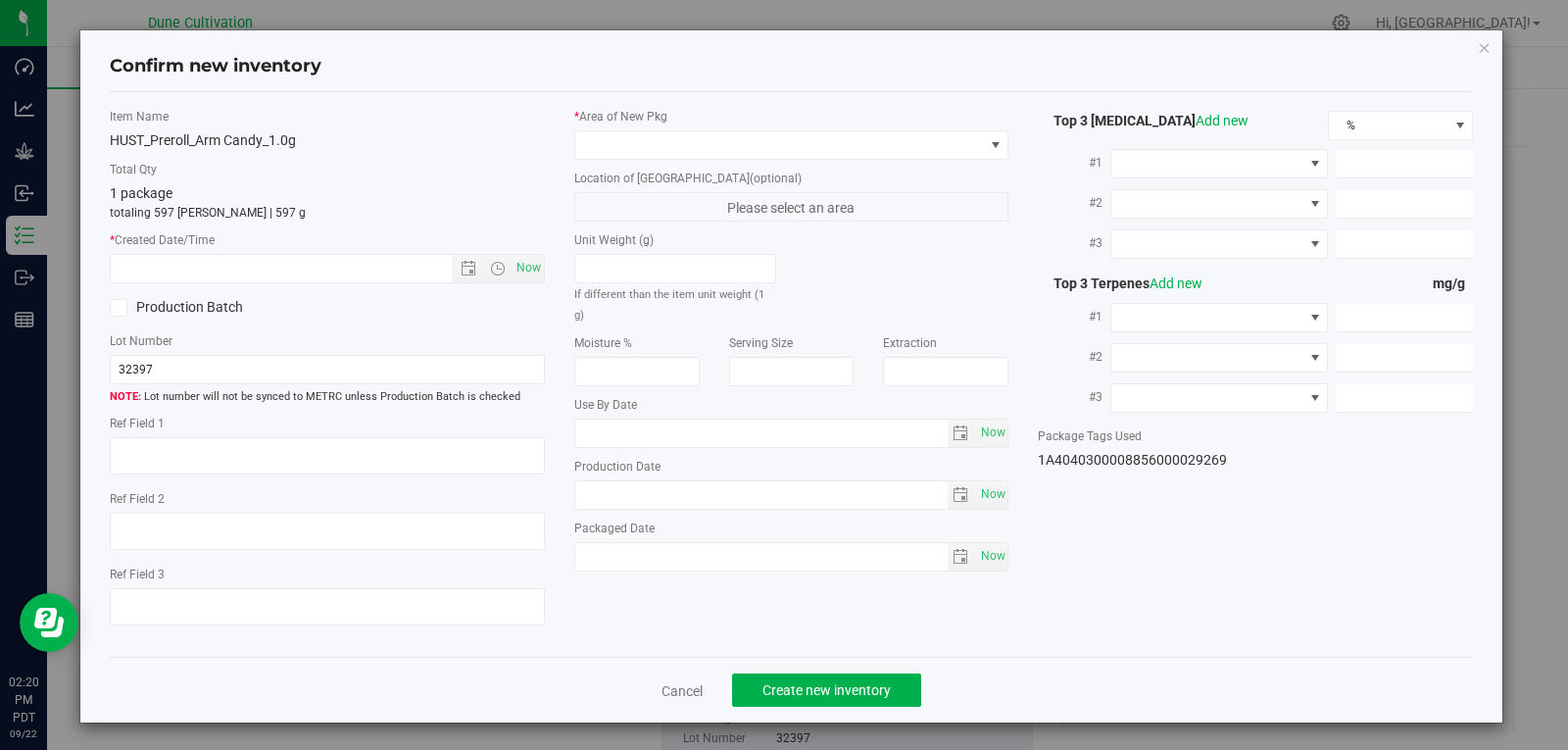
type textarea "27.7781%"
type textarea "Arm Candy"
type textarea "<LOQ"
type input "310.7550"
type input "7.7537"
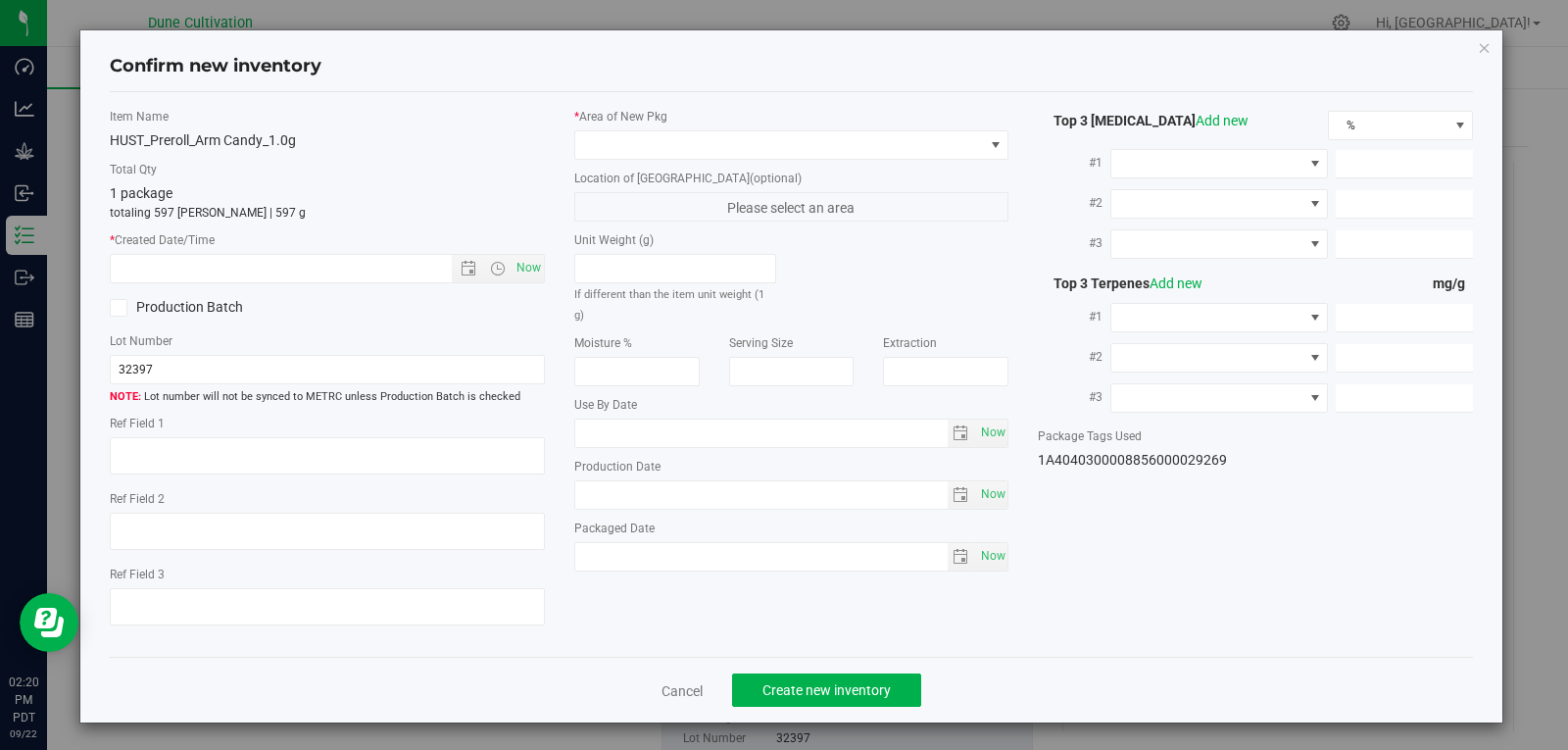
type input "5.2486"
type input "6.0060"
type input "4.7890"
type input "2.5010"
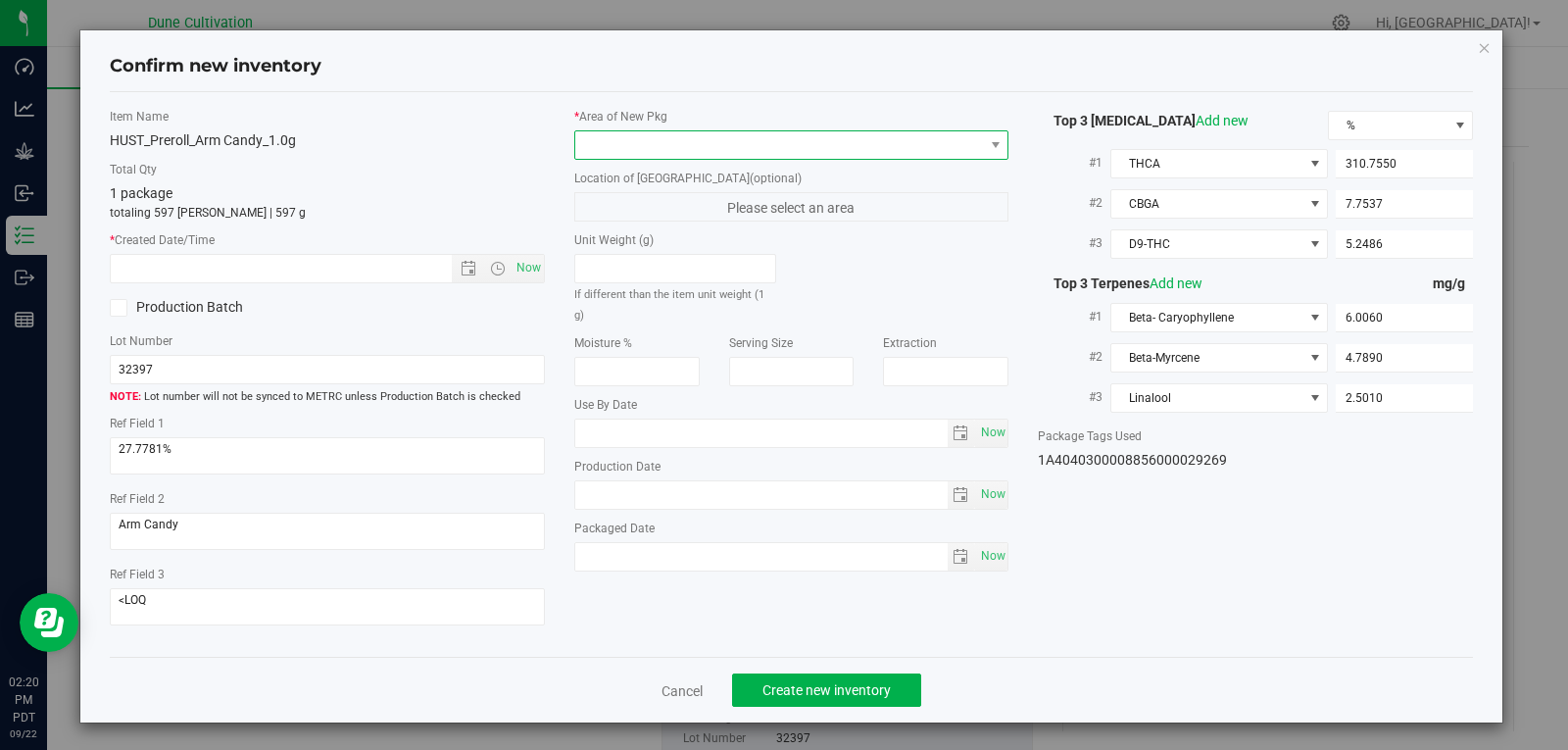
click at [796, 159] on span at bounding box center [791, 145] width 435 height 30
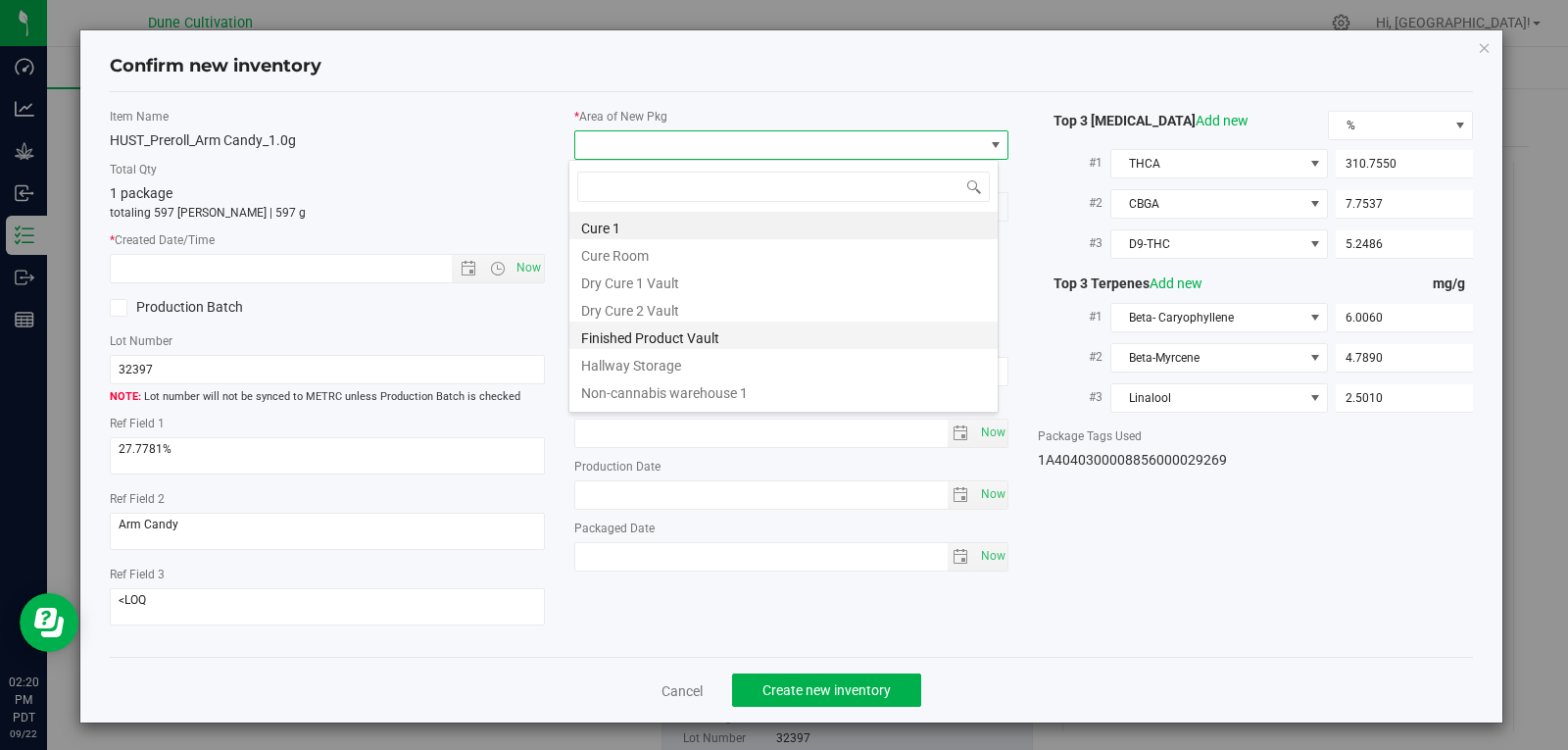
click at [725, 343] on li "Finished Product Vault" at bounding box center [783, 335] width 429 height 28
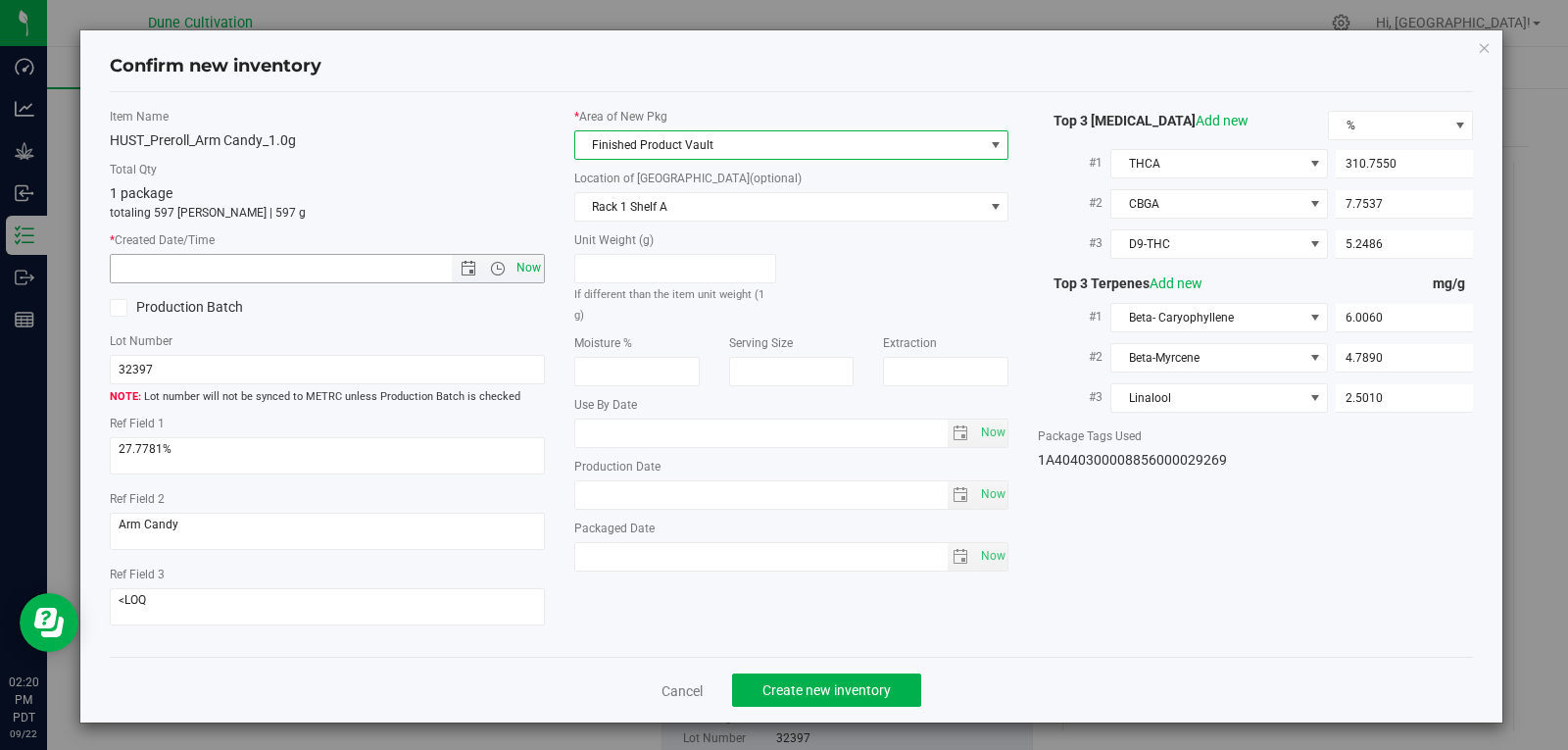
click at [531, 268] on span "Now" at bounding box center [528, 268] width 34 height 29
type input "[DATE] 2:20 PM"
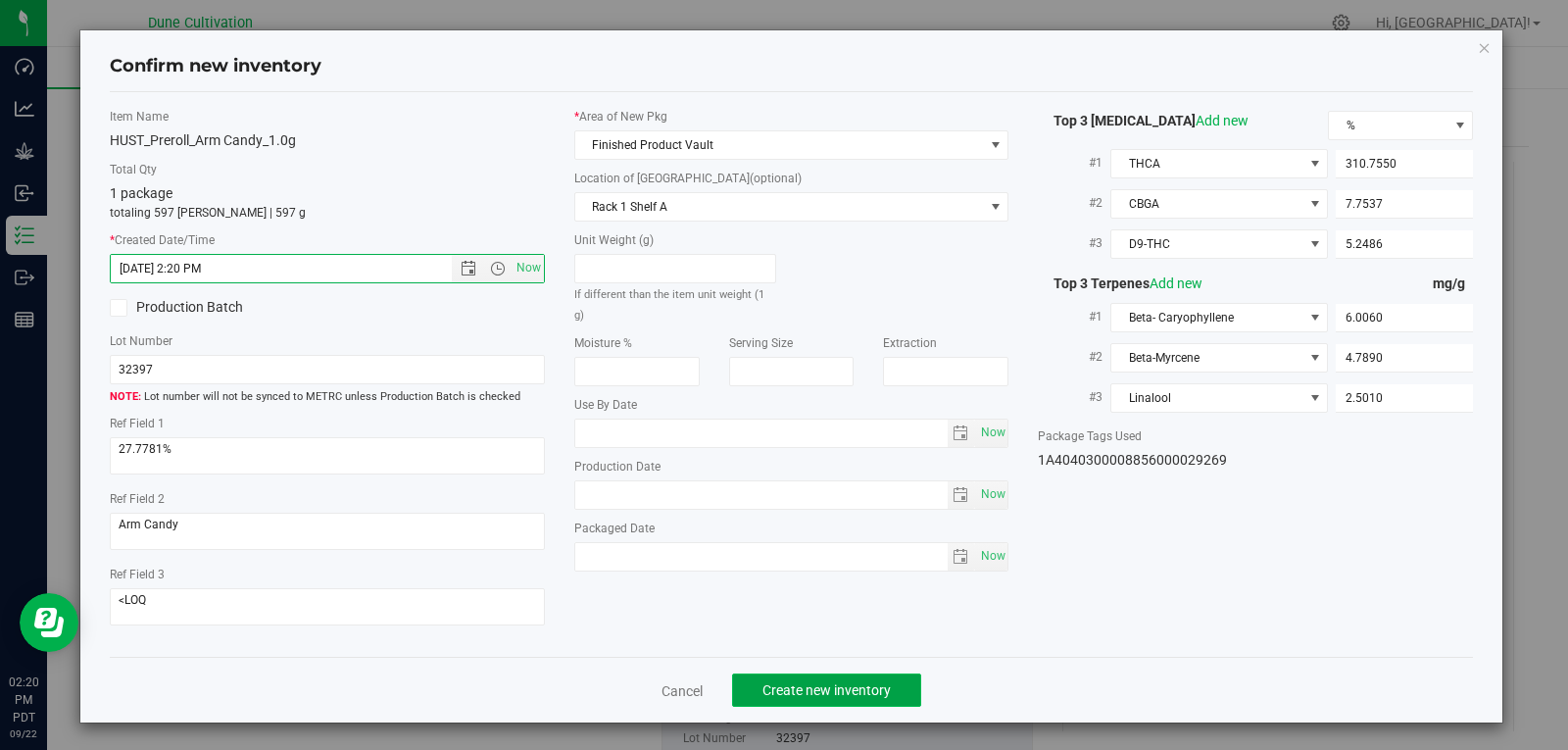
click at [855, 692] on span "Create new inventory" at bounding box center [827, 690] width 128 height 16
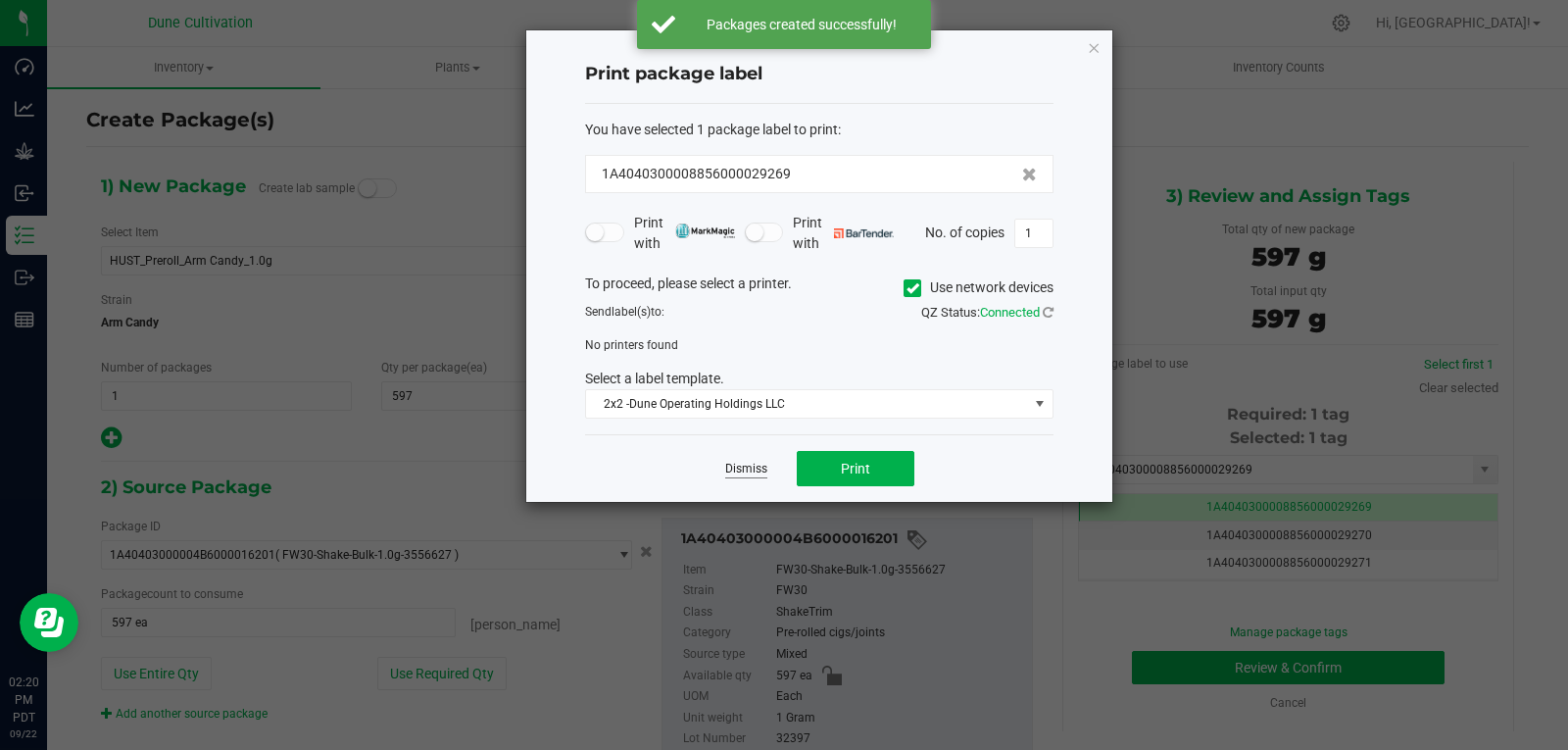
click at [758, 467] on link "Dismiss" at bounding box center [746, 469] width 42 height 17
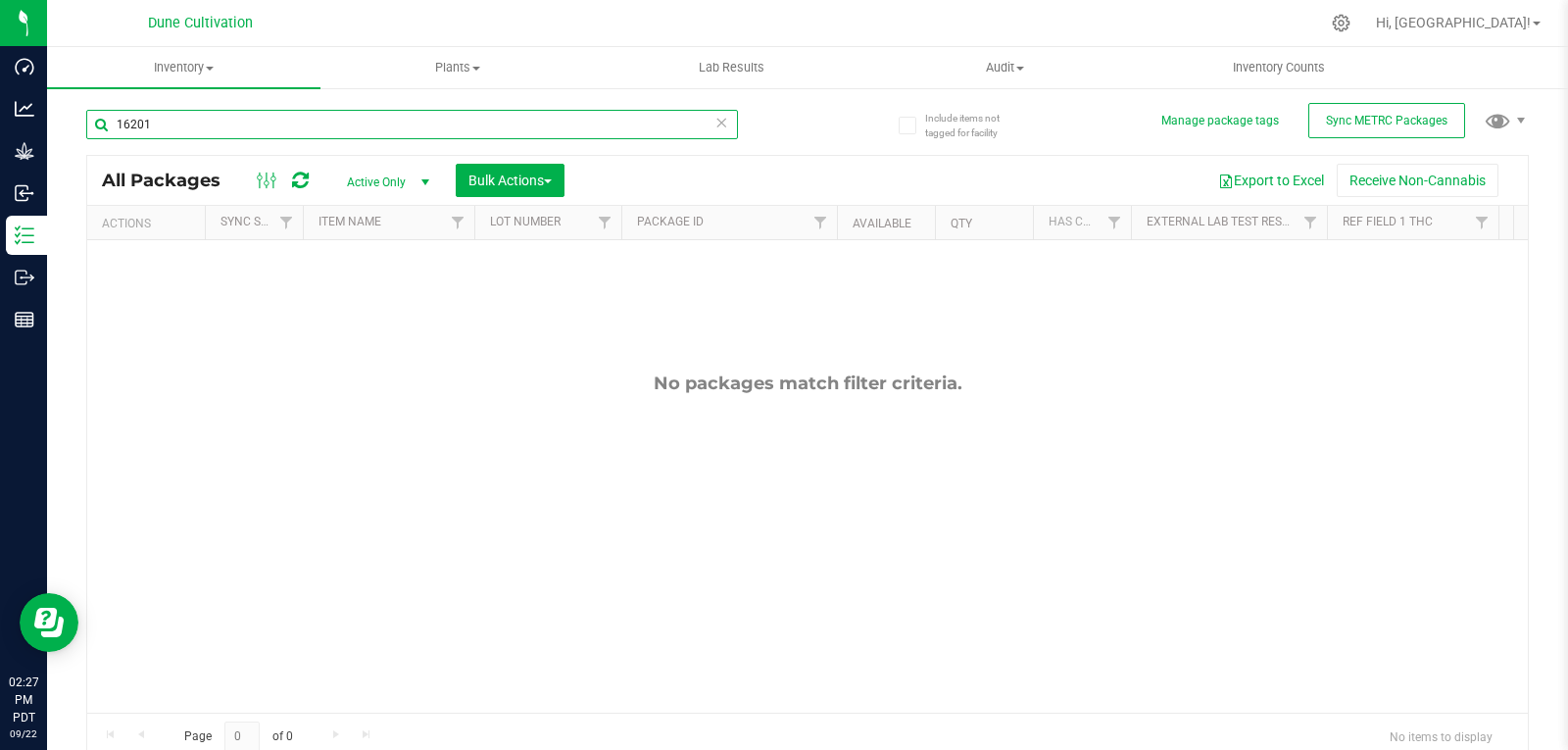
click at [514, 126] on input "16201" at bounding box center [412, 124] width 652 height 30
click at [716, 122] on icon at bounding box center [721, 121] width 14 height 24
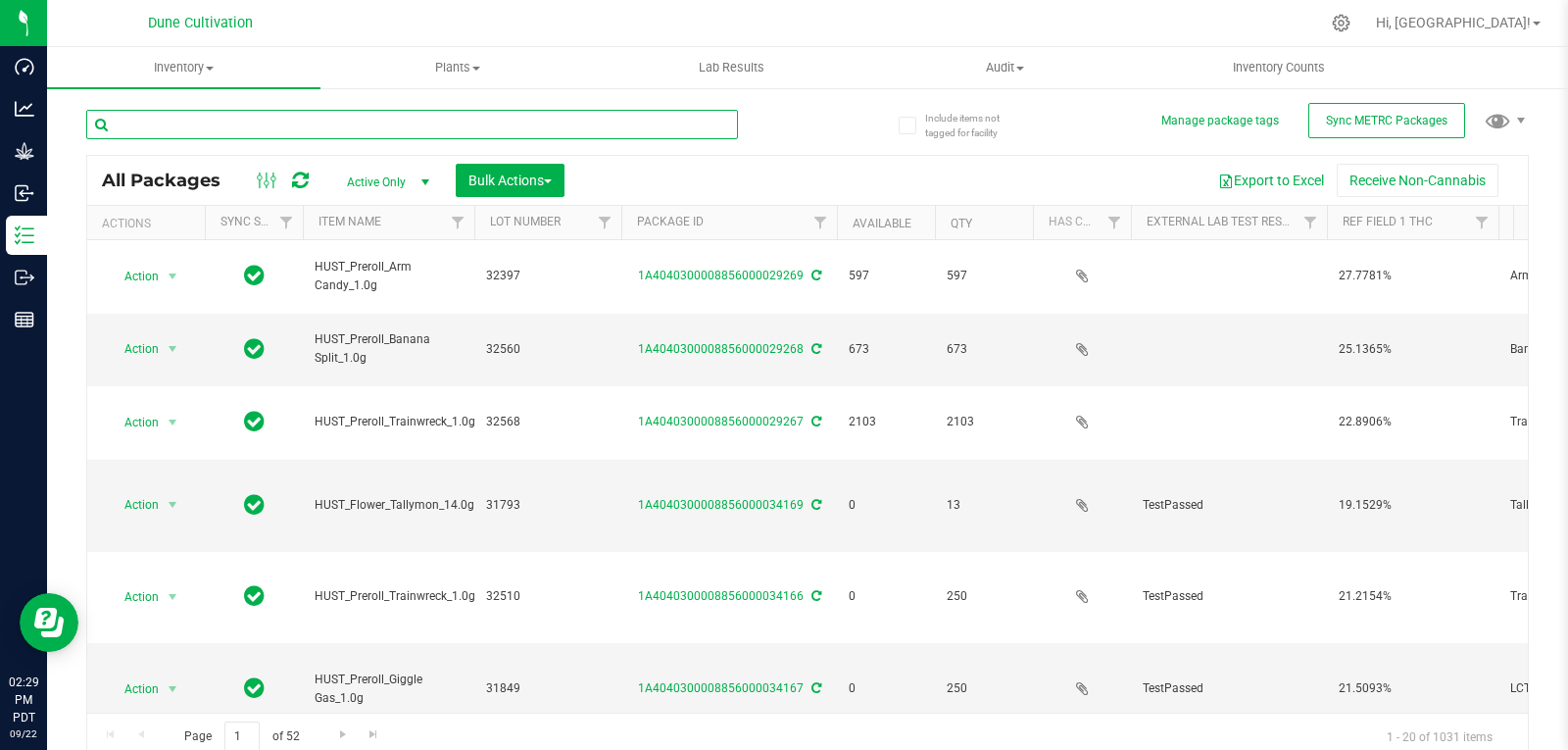
click at [483, 121] on input "text" at bounding box center [412, 124] width 652 height 30
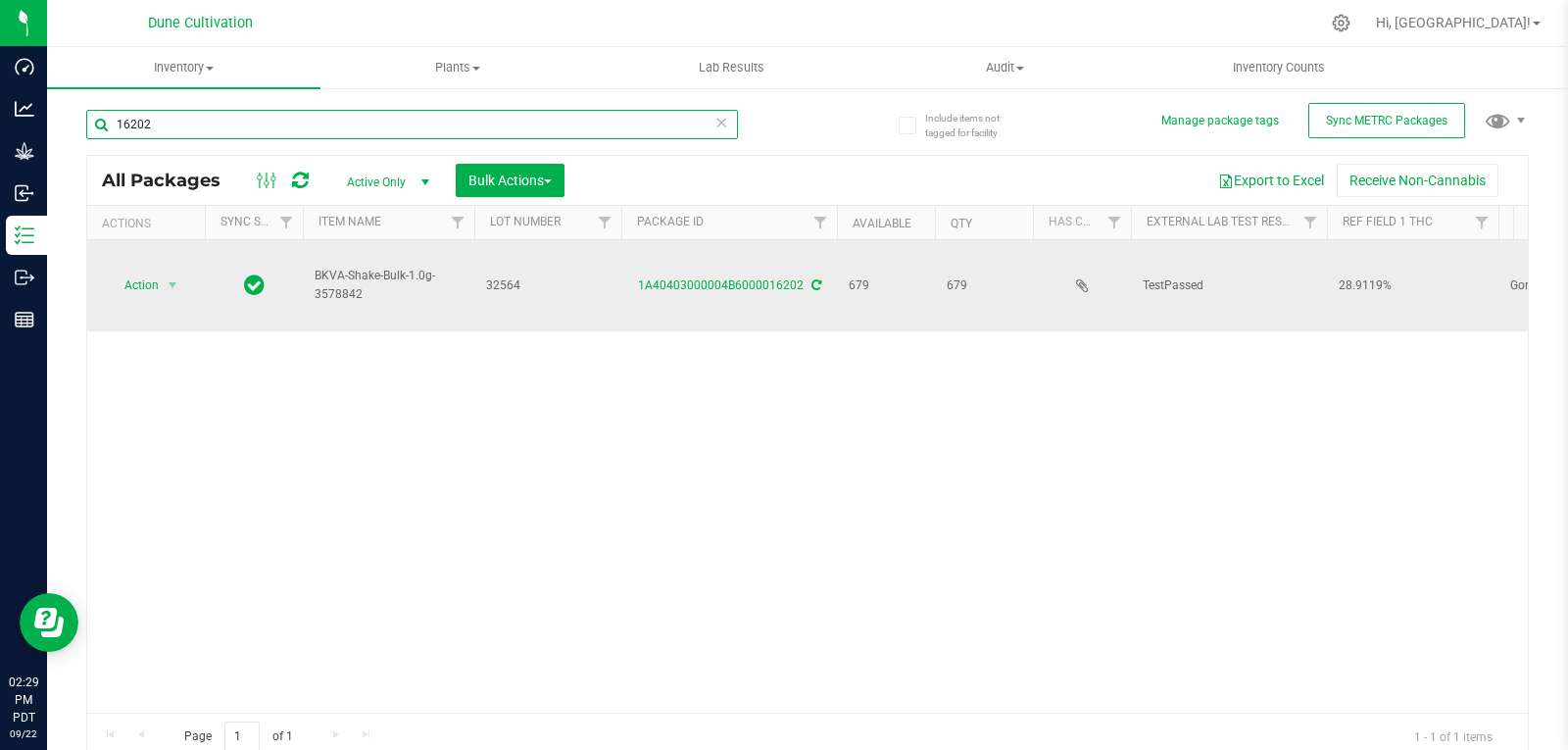
type input "16202"
click at [139, 272] on span "Action" at bounding box center [132, 285] width 53 height 28
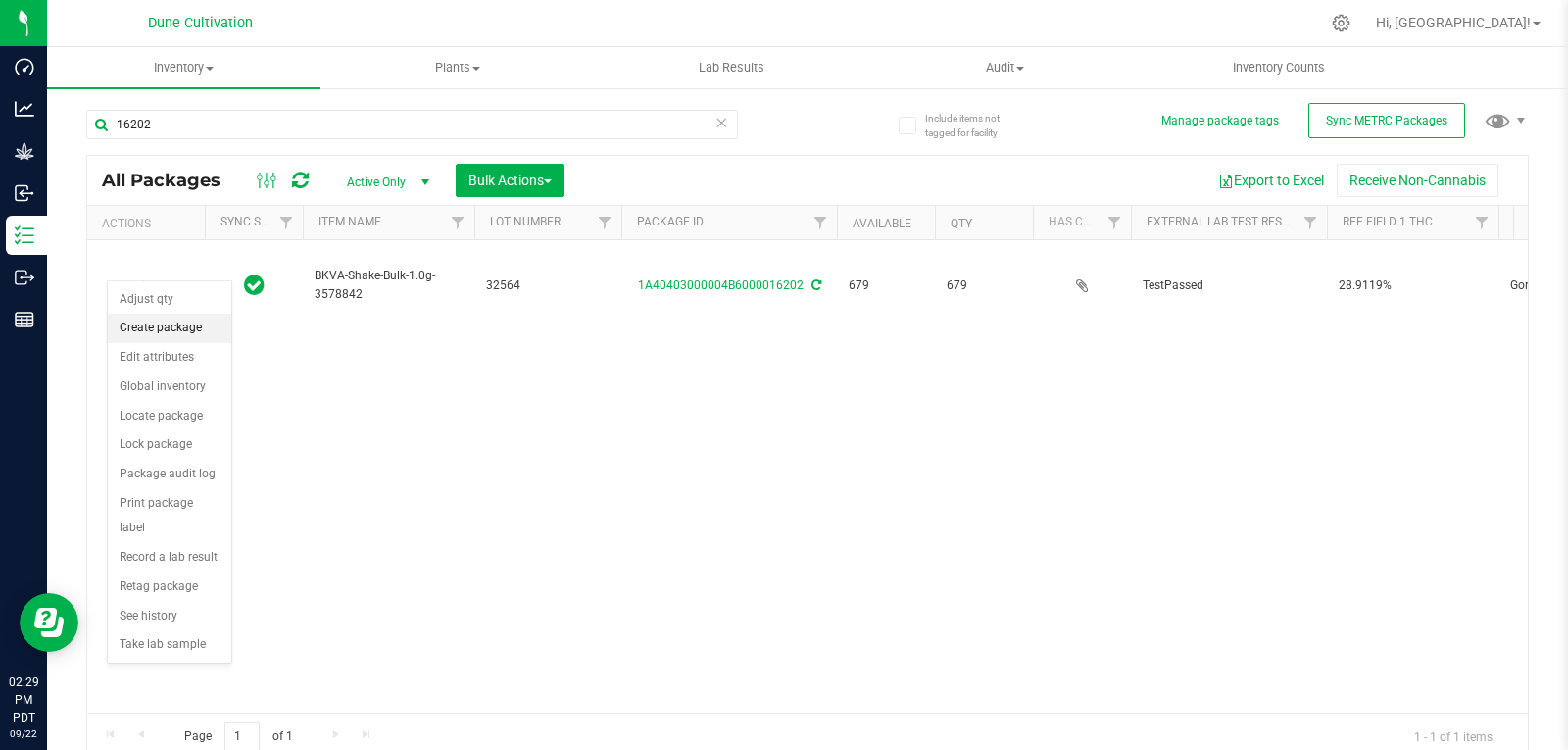
click at [165, 336] on li "Create package" at bounding box center [169, 328] width 123 height 30
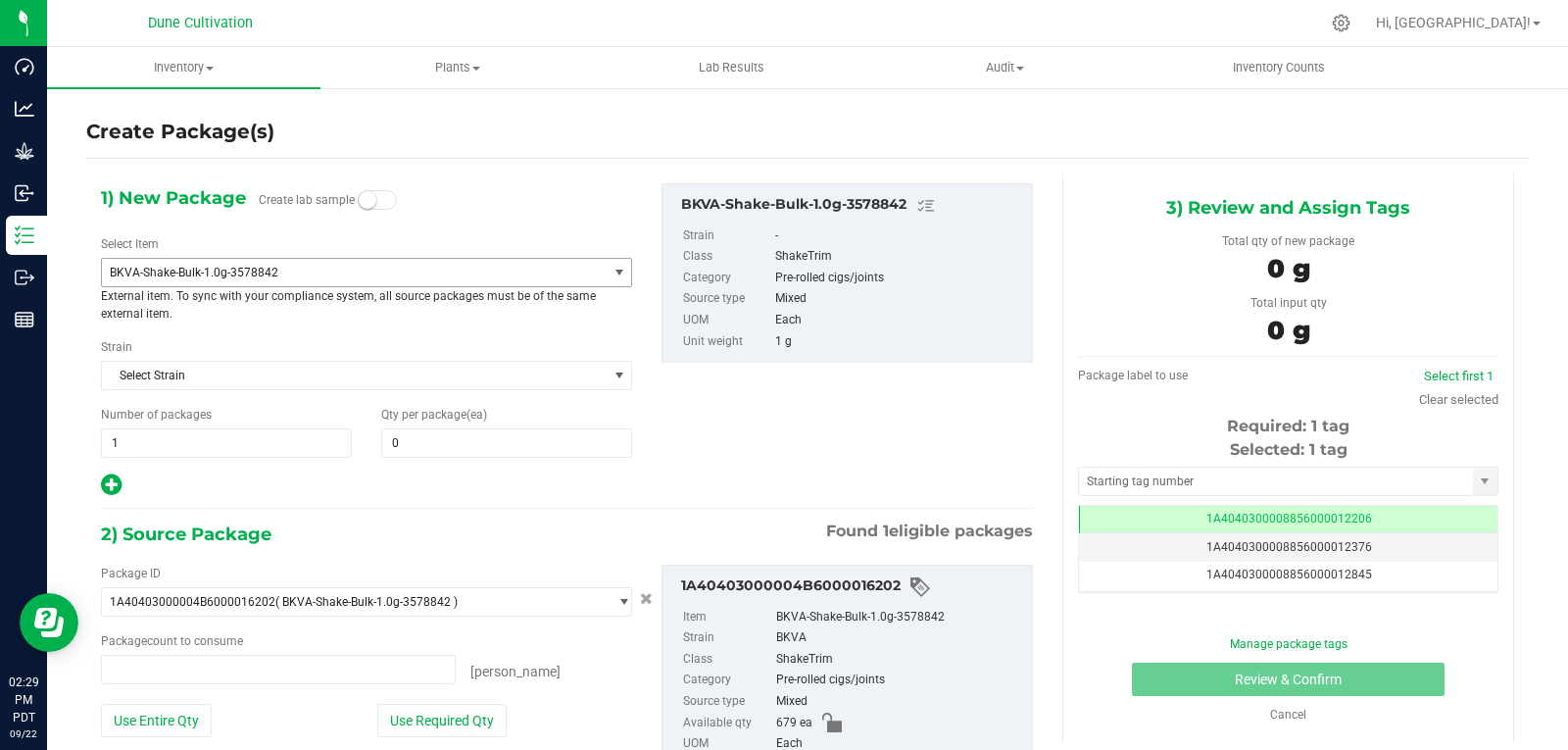
type input "0"
type input "0 ea"
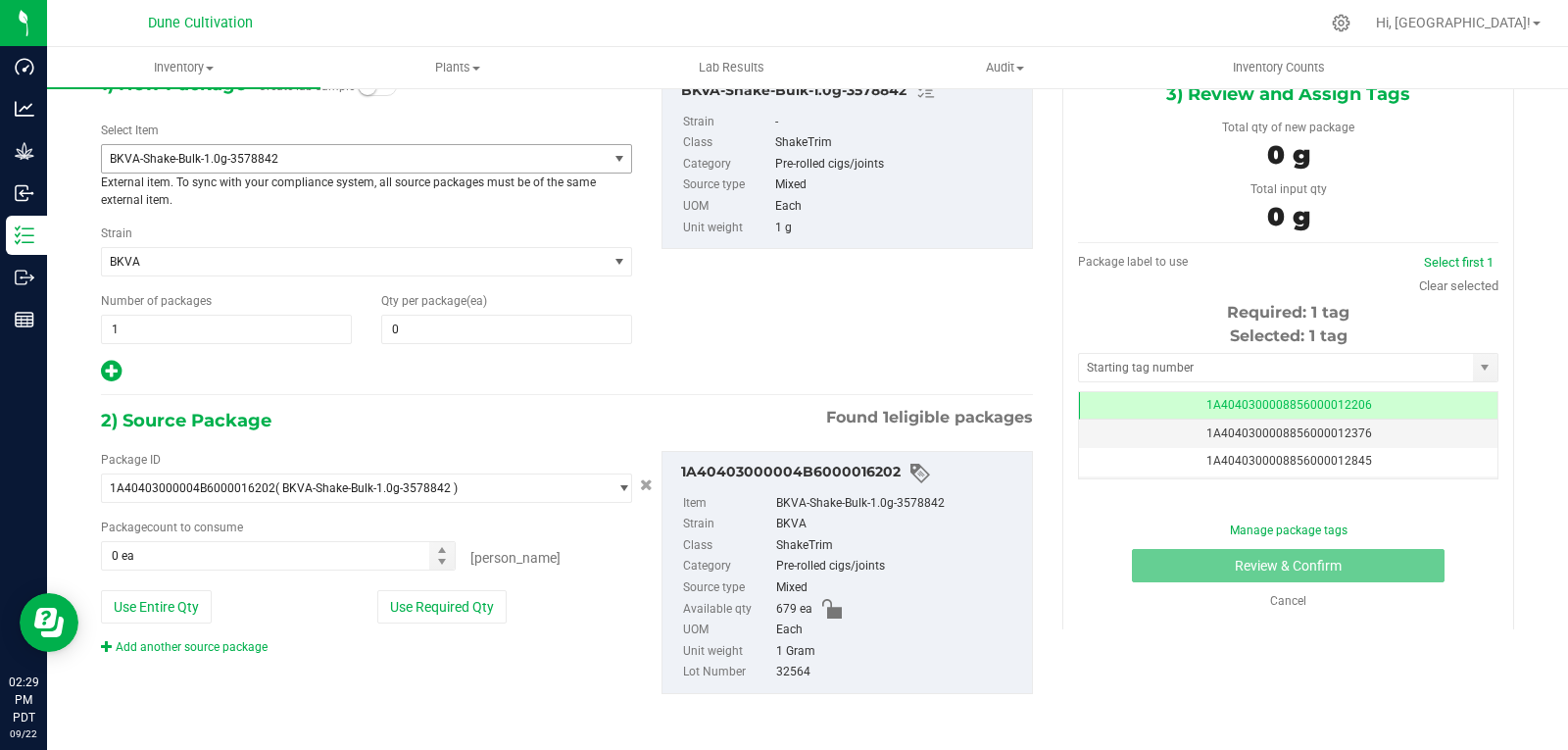
click at [343, 169] on span "BKVA-Shake-Bulk-1.0g-3578842" at bounding box center [353, 159] width 504 height 28
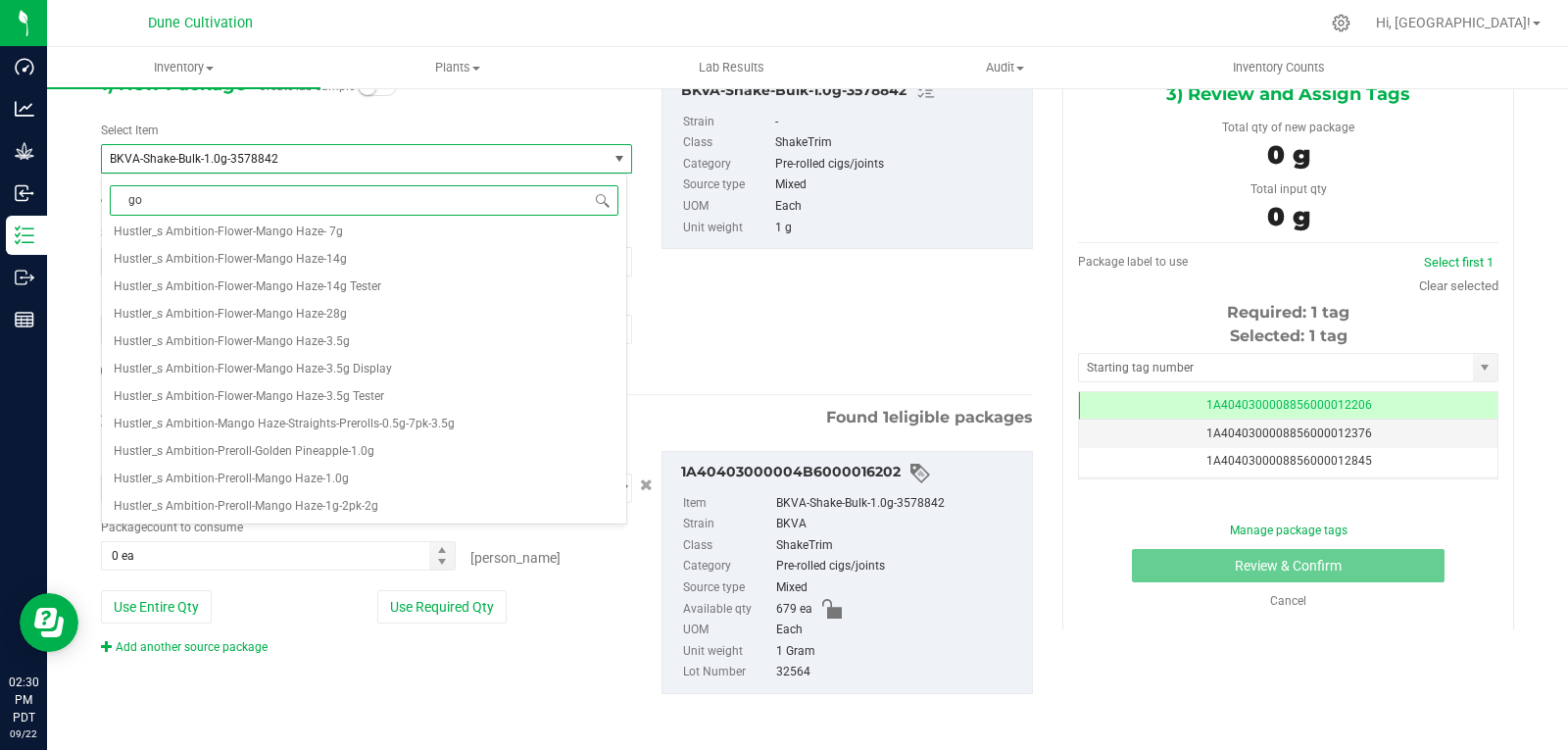
scroll to position [0, 0]
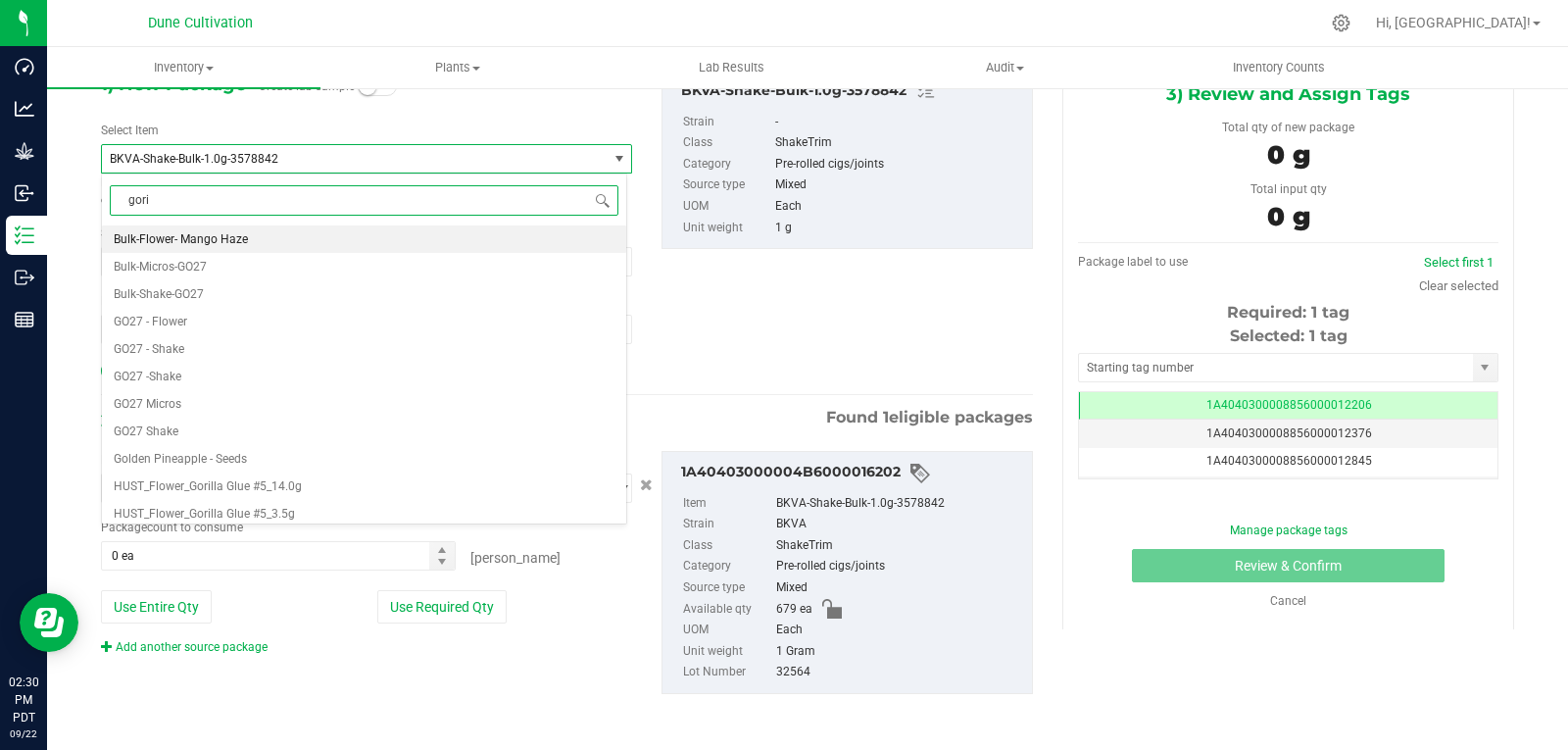
type input "goril"
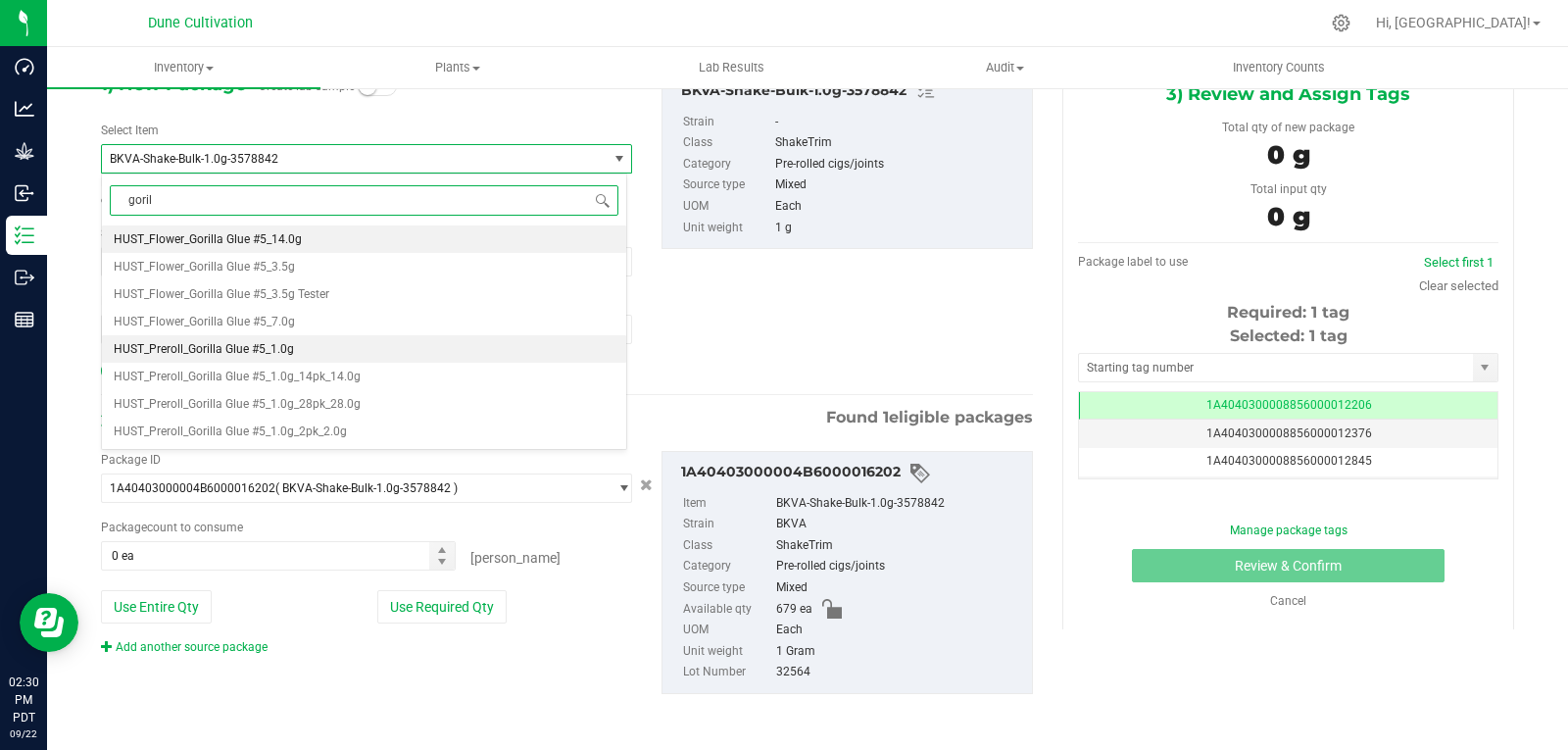
click at [320, 352] on li "HUST_Preroll_Gorilla Glue #5_1.0g" at bounding box center [363, 349] width 524 height 28
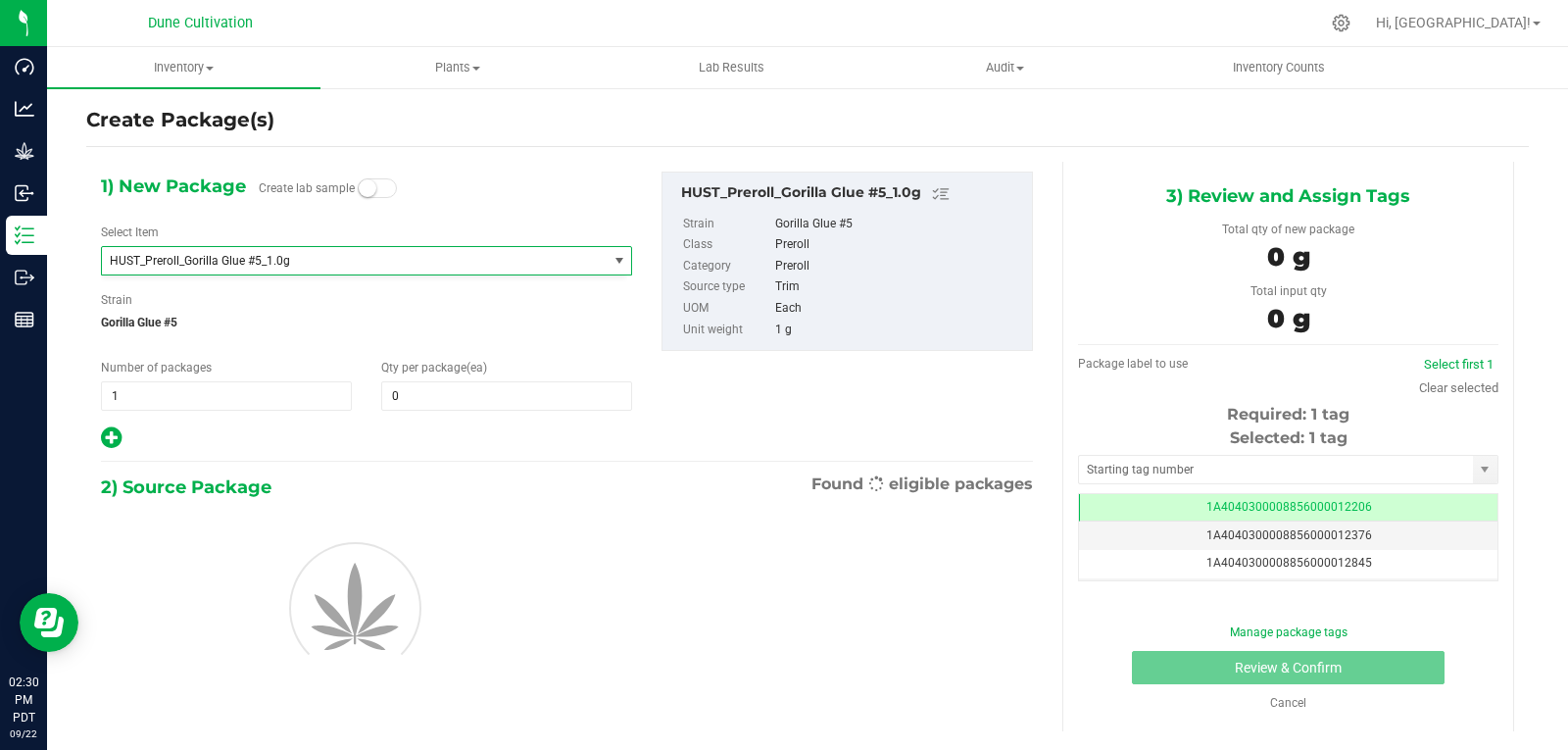
type input "0"
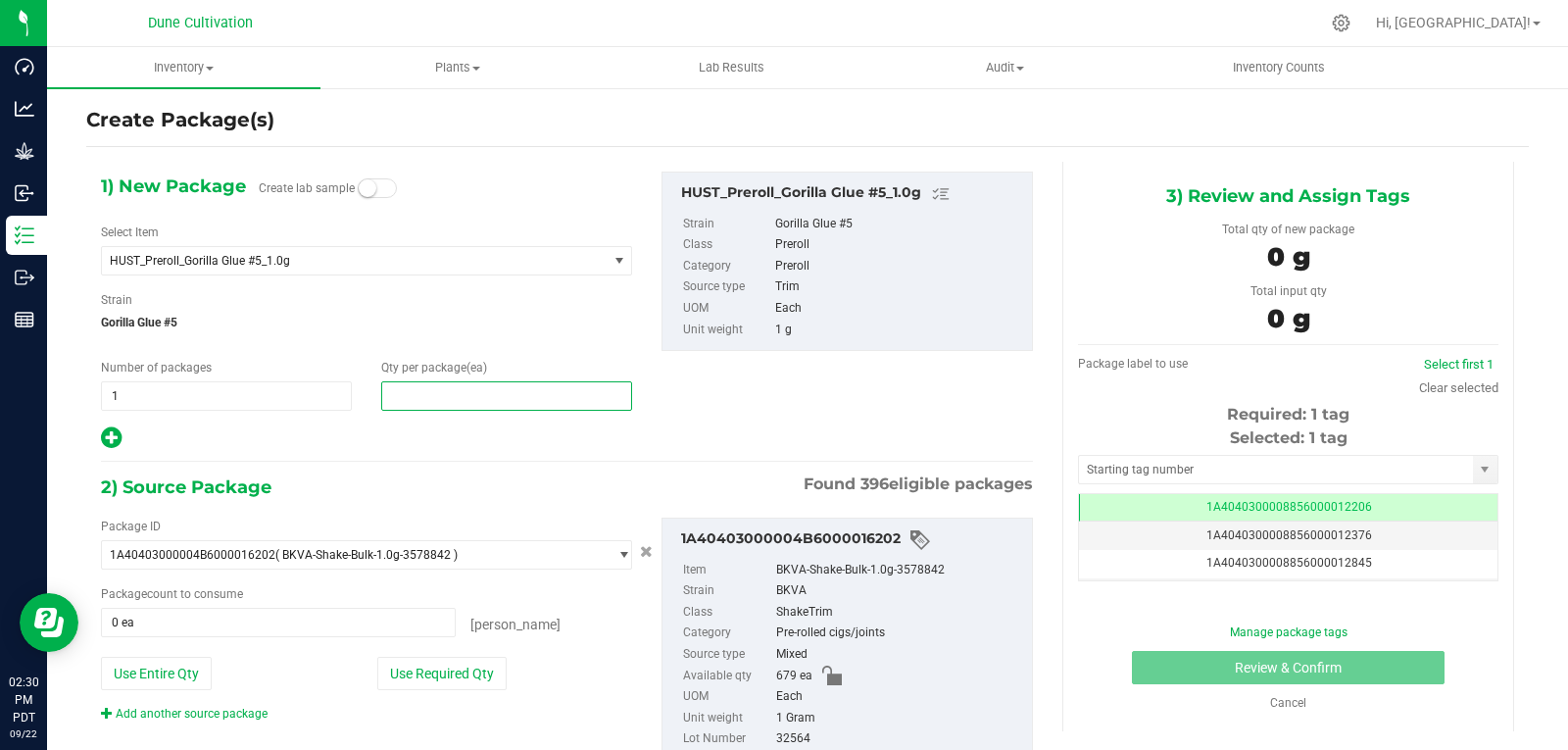
click at [461, 385] on span at bounding box center [506, 396] width 251 height 30
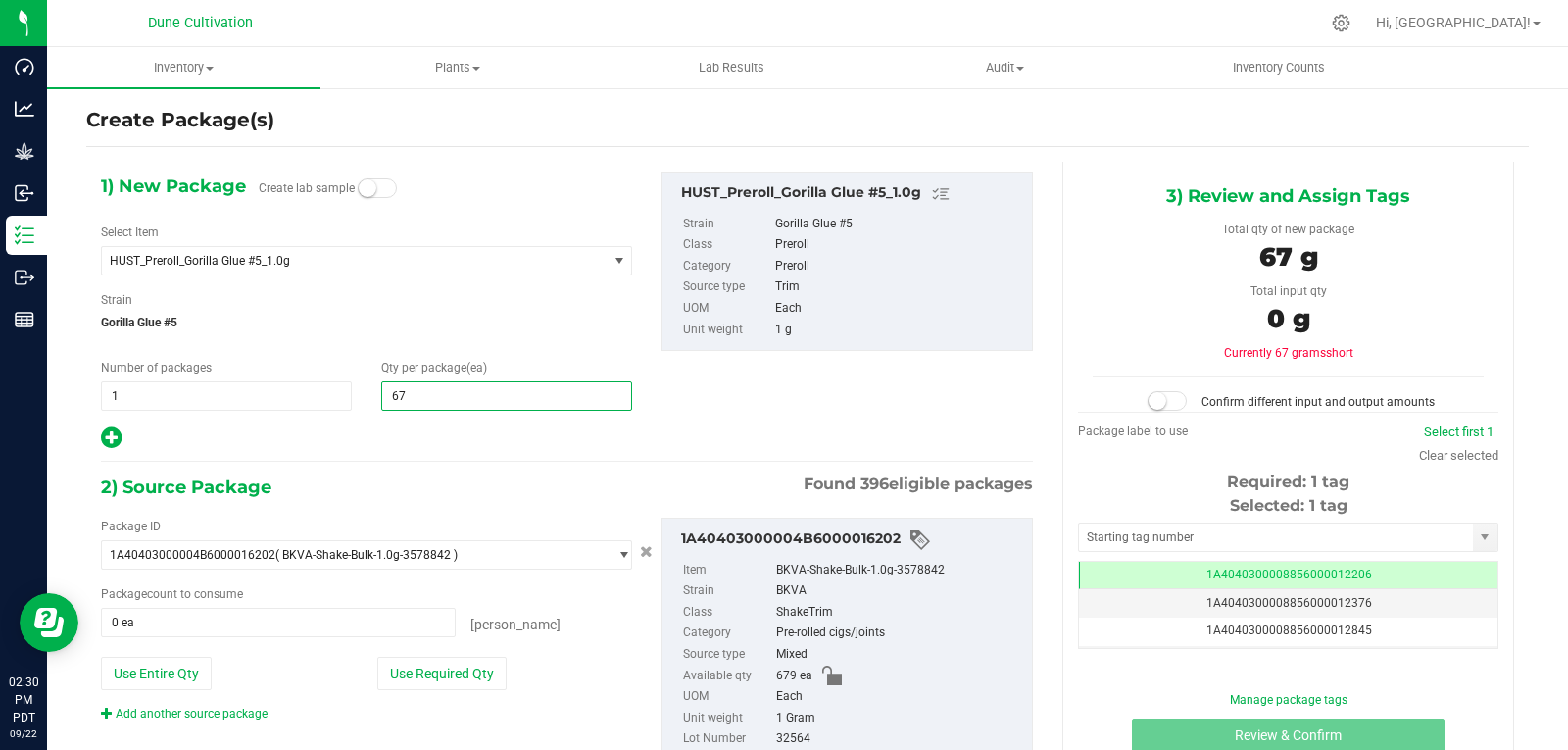
type input "679"
click at [403, 677] on button "Use Required Qty" at bounding box center [442, 673] width 129 height 34
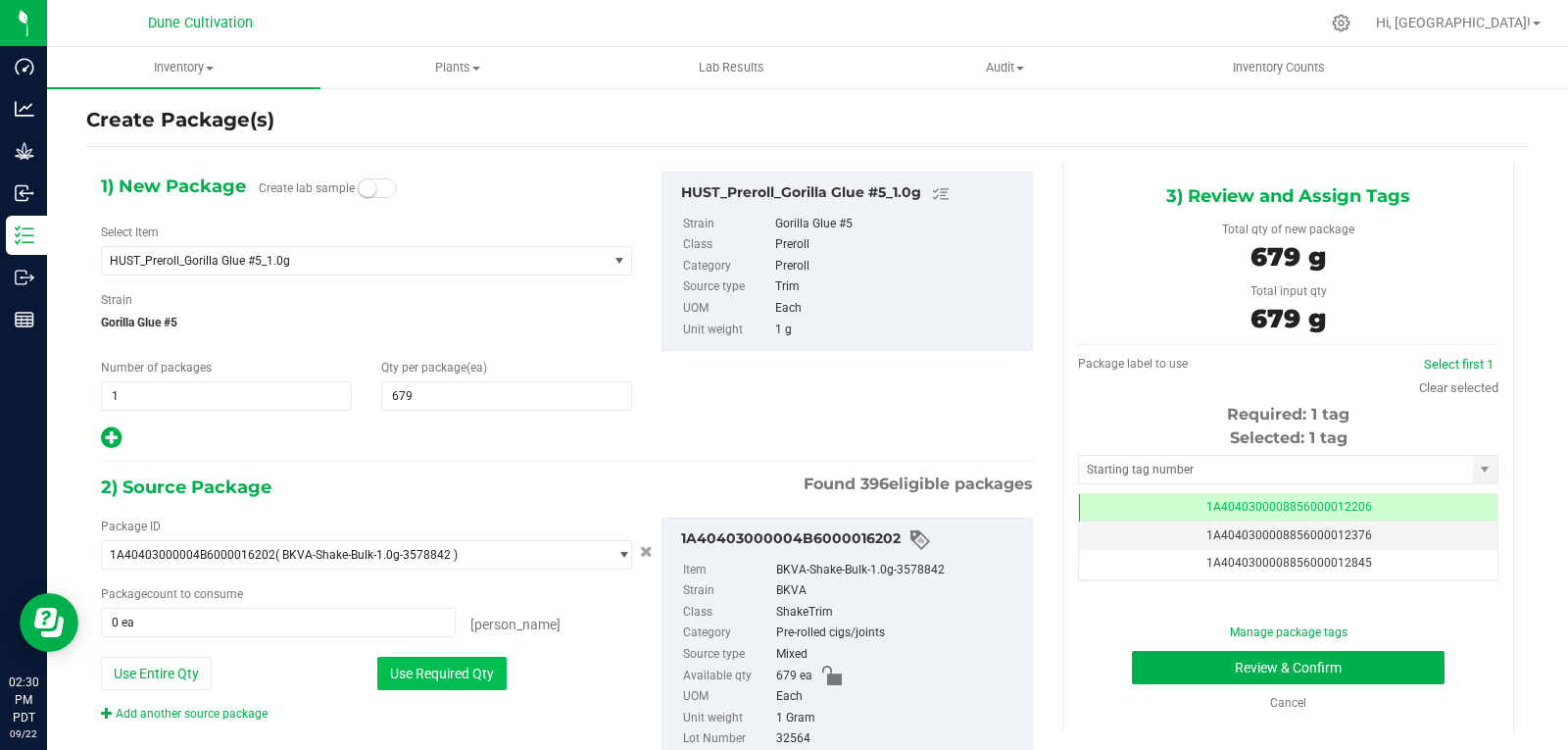
type input "679 ea"
click at [1092, 475] on input "text" at bounding box center [1276, 469] width 394 height 28
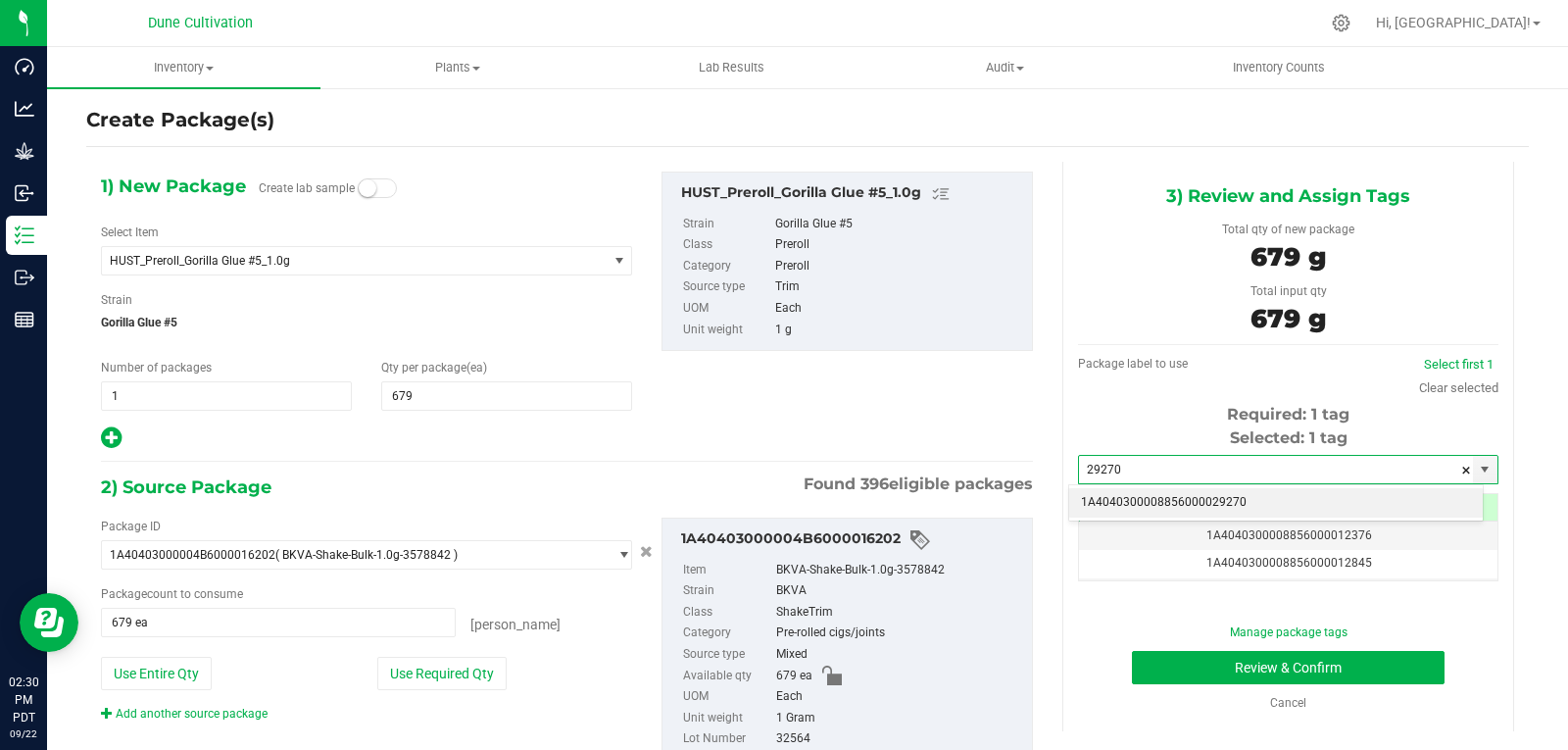
click at [1201, 496] on li "1A4040300008856000029270" at bounding box center [1276, 503] width 414 height 30
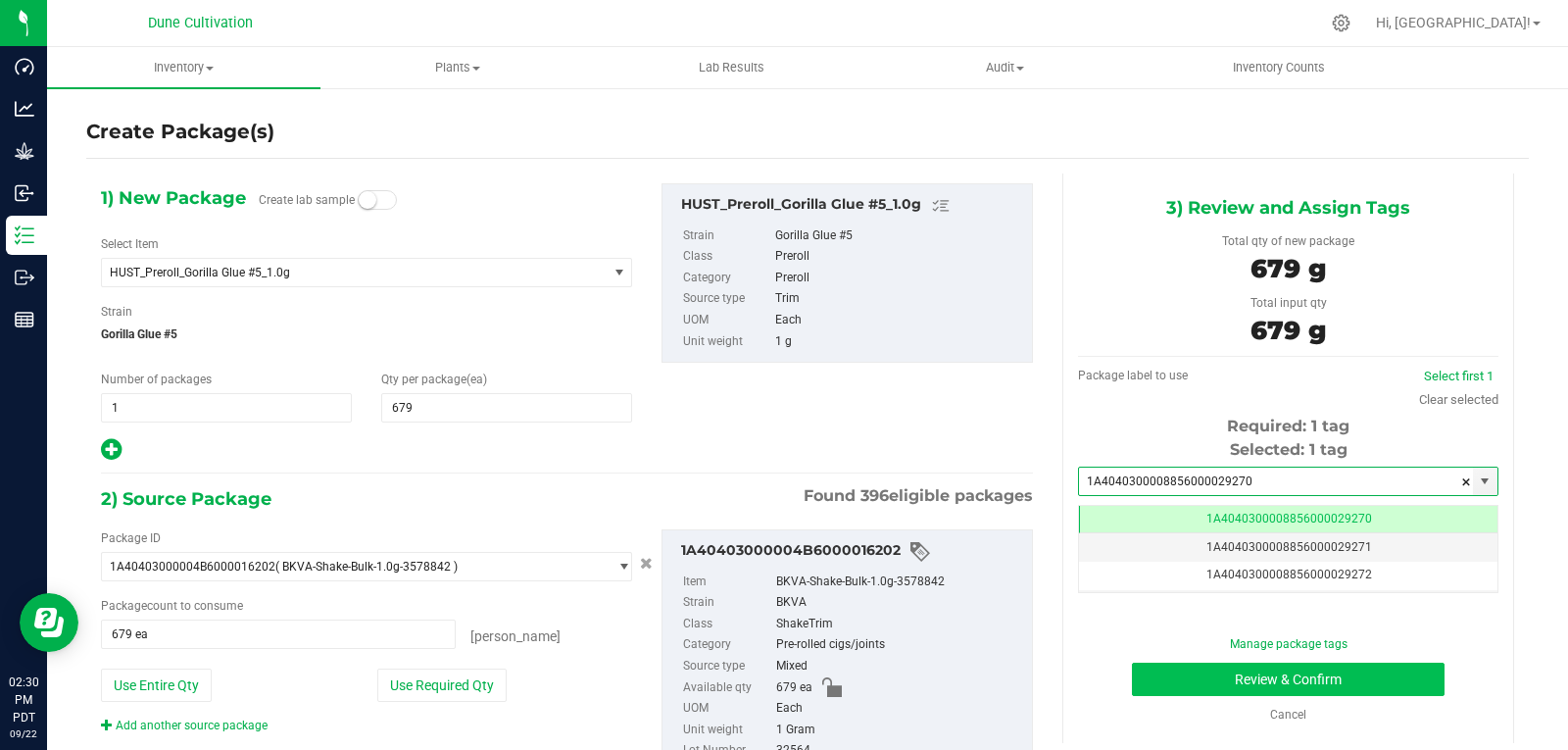
type input "1A4040300008856000029270"
click at [1177, 690] on button "Review & Confirm" at bounding box center [1288, 679] width 312 height 34
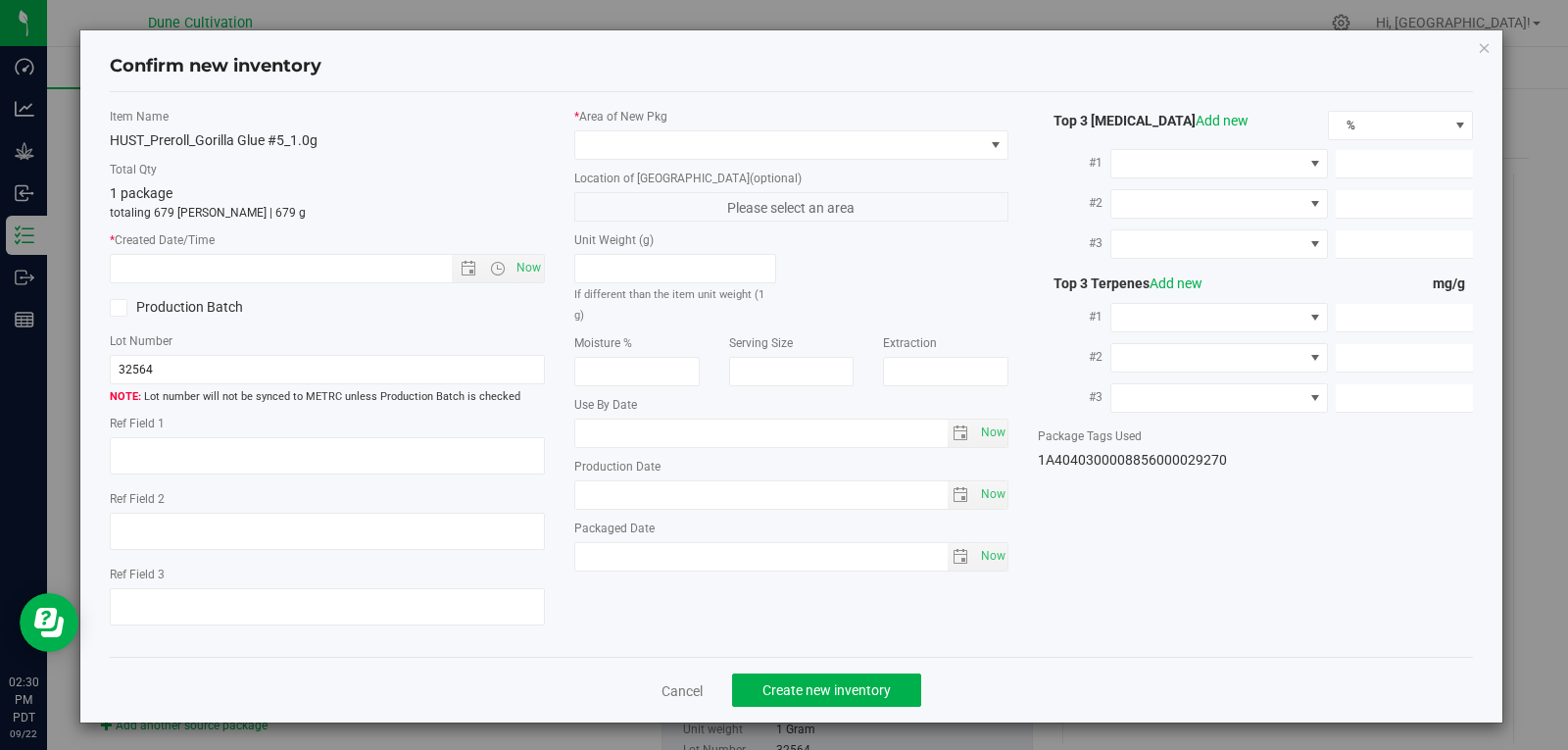
type textarea "28.9119%"
type textarea "Gorilla Glue #5"
type textarea "0.0491%"
type input "319.5489"
type input "11.4035"
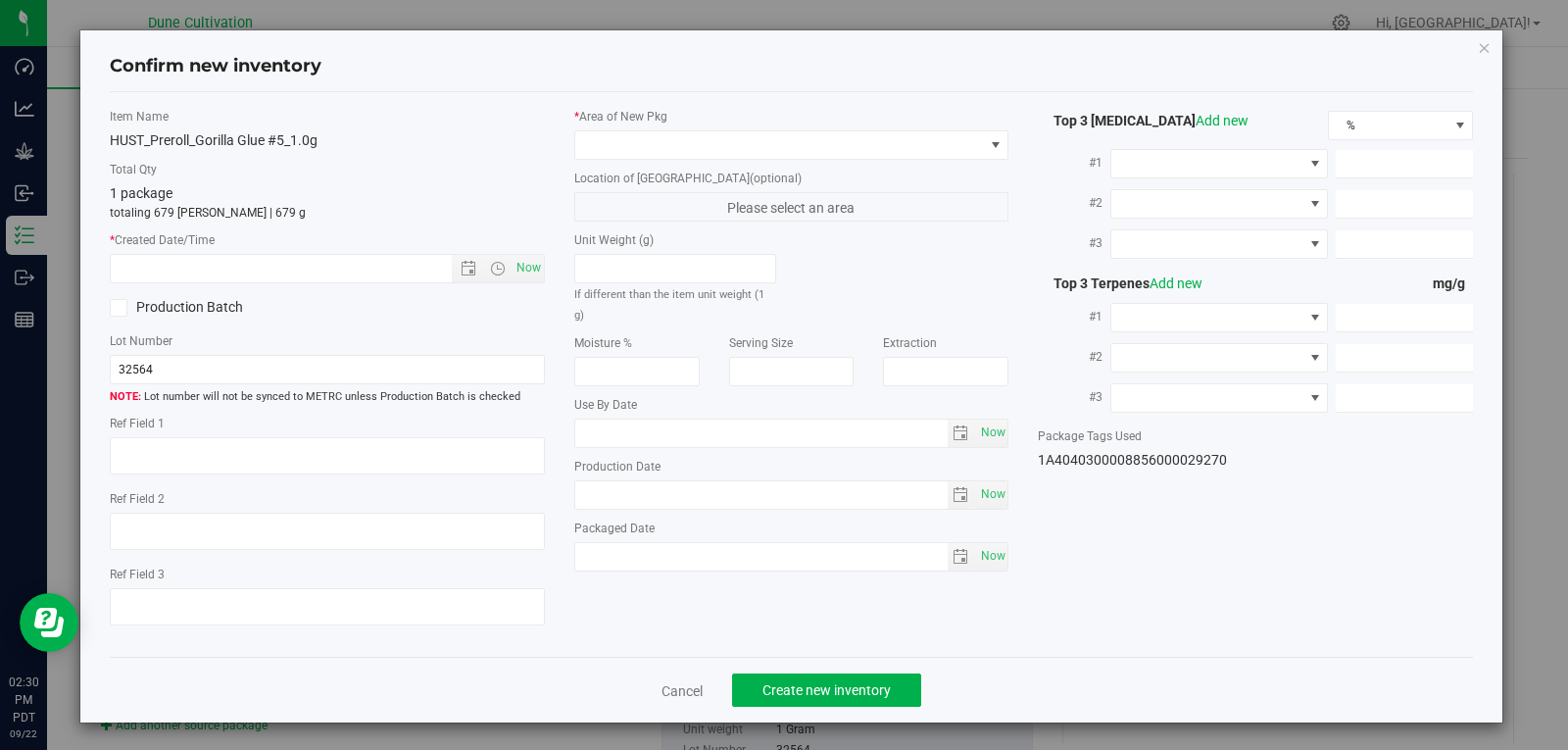
type input "8.8744"
type input "7.7450"
type input "4.4390"
type input "3.3610"
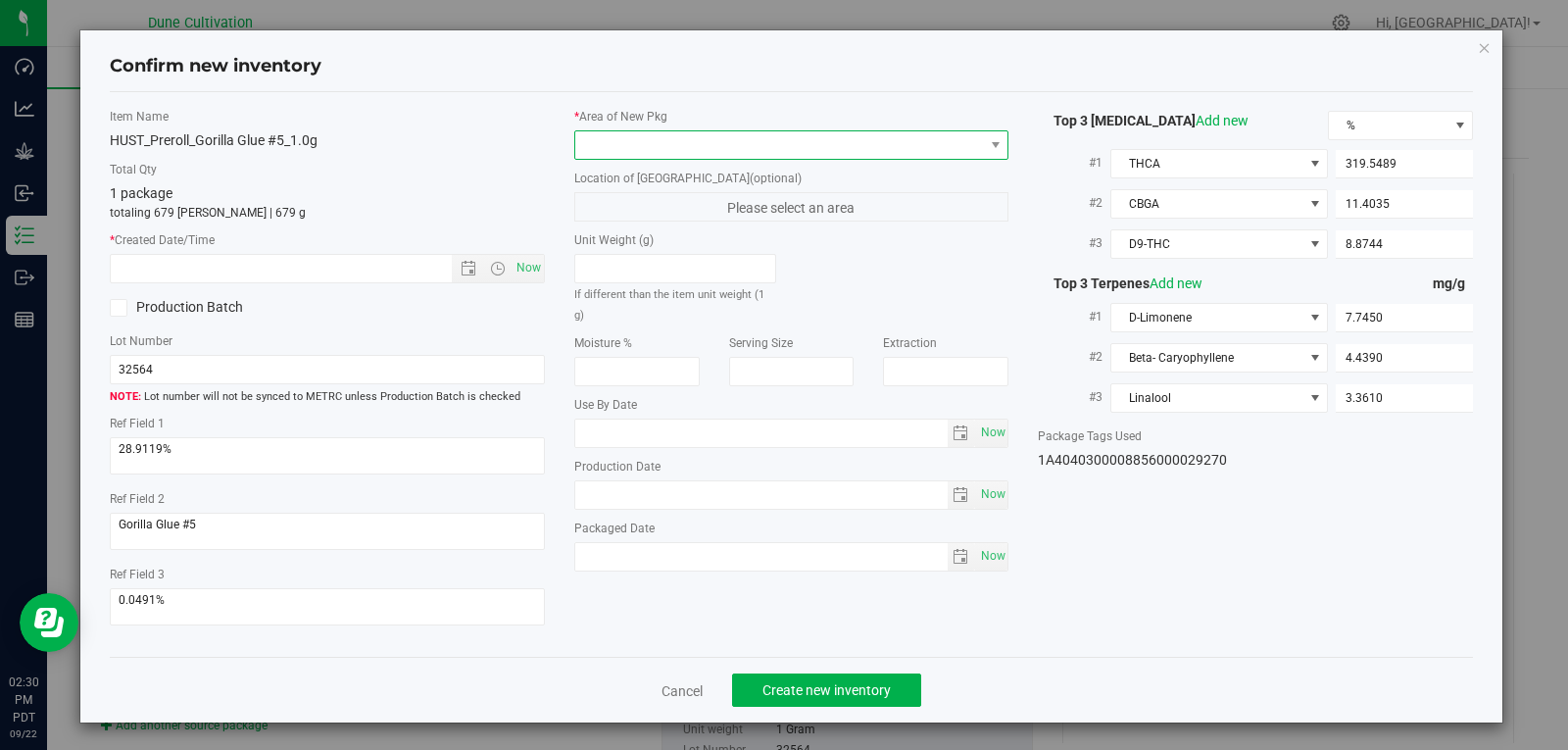
click at [809, 142] on span at bounding box center [779, 145] width 409 height 28
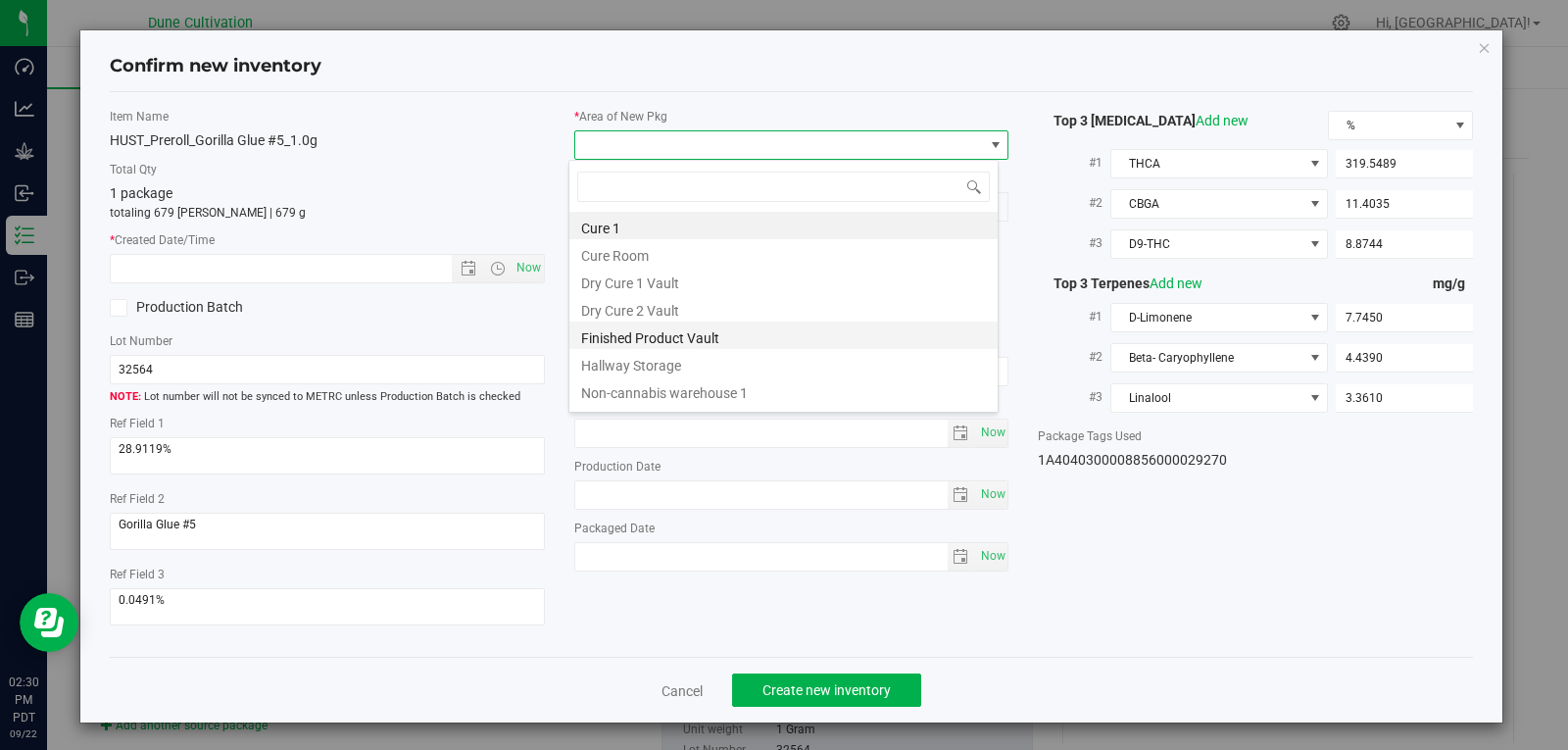
click at [747, 345] on li "Finished Product Vault" at bounding box center [783, 335] width 429 height 28
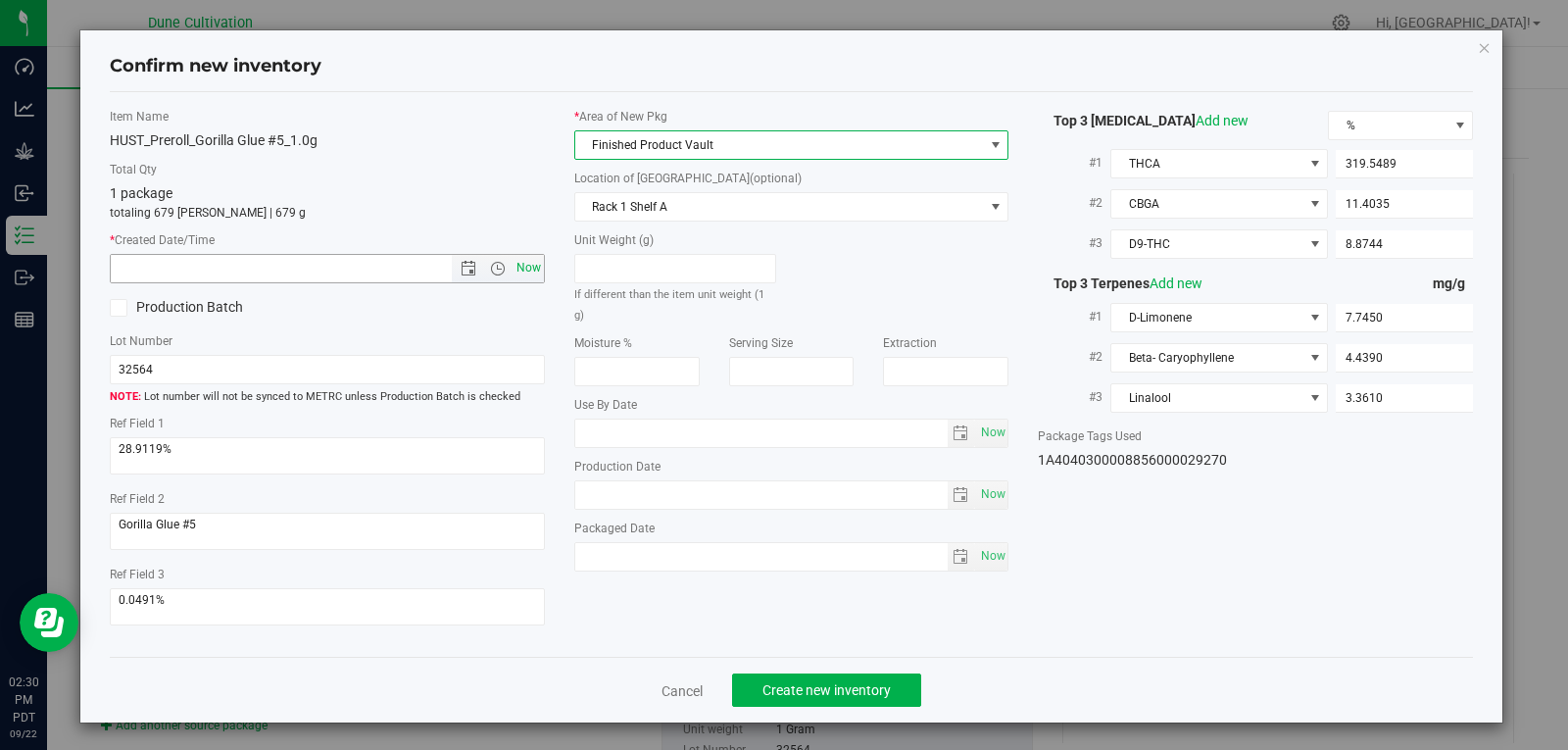
click at [532, 272] on span "Now" at bounding box center [528, 268] width 34 height 29
type input "[DATE] 2:30 PM"
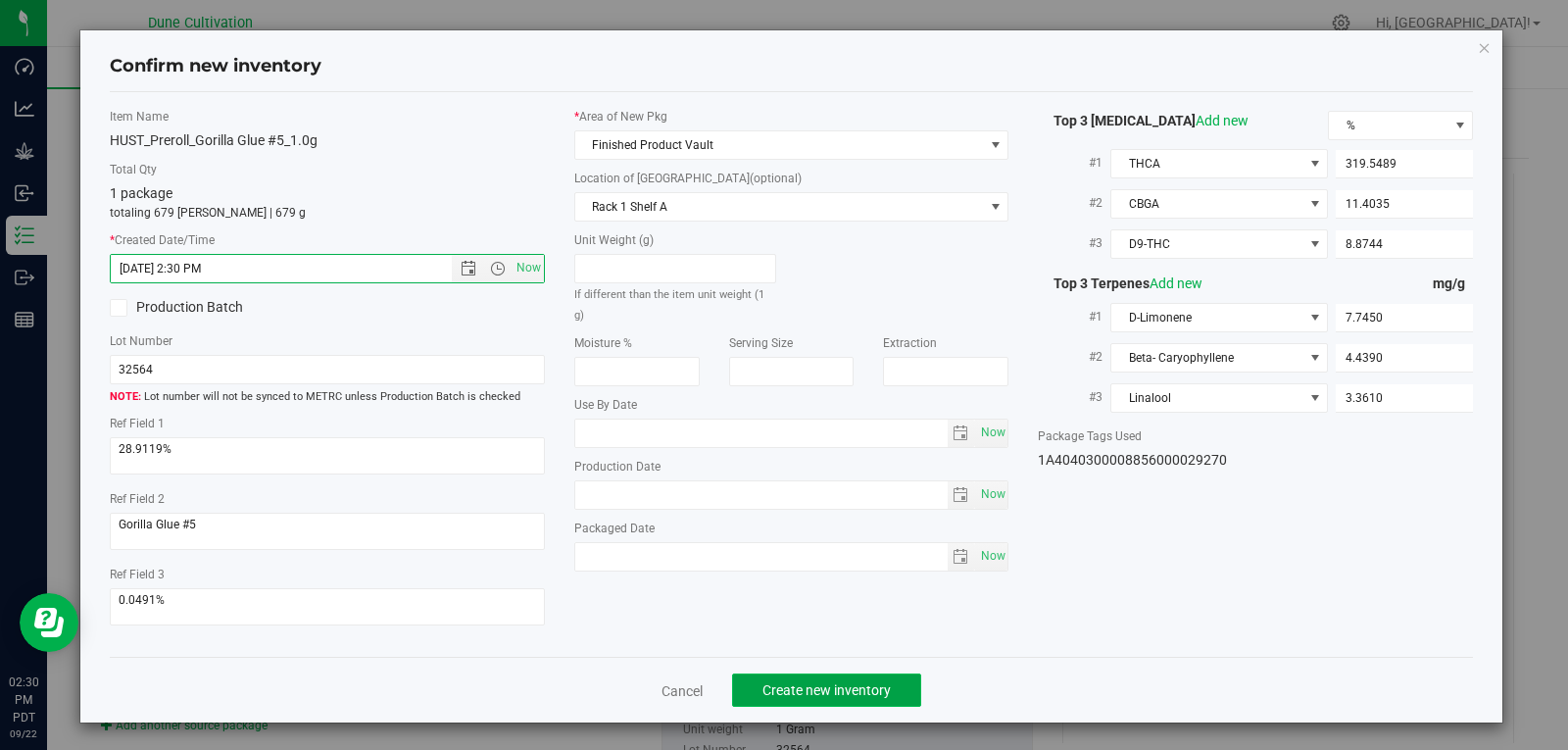
click at [855, 698] on span "Create new inventory" at bounding box center [827, 690] width 128 height 16
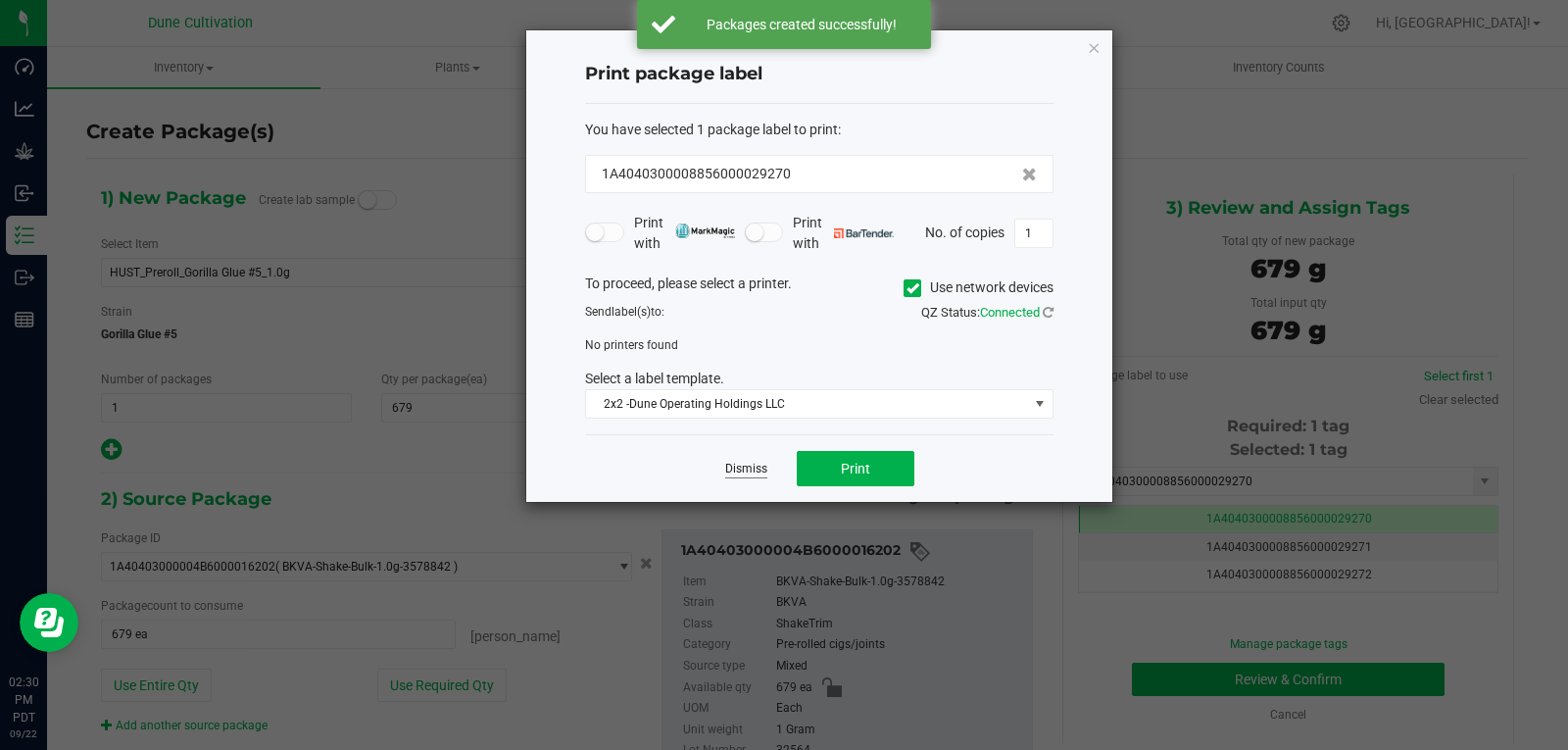
click at [746, 469] on link "Dismiss" at bounding box center [746, 469] width 42 height 17
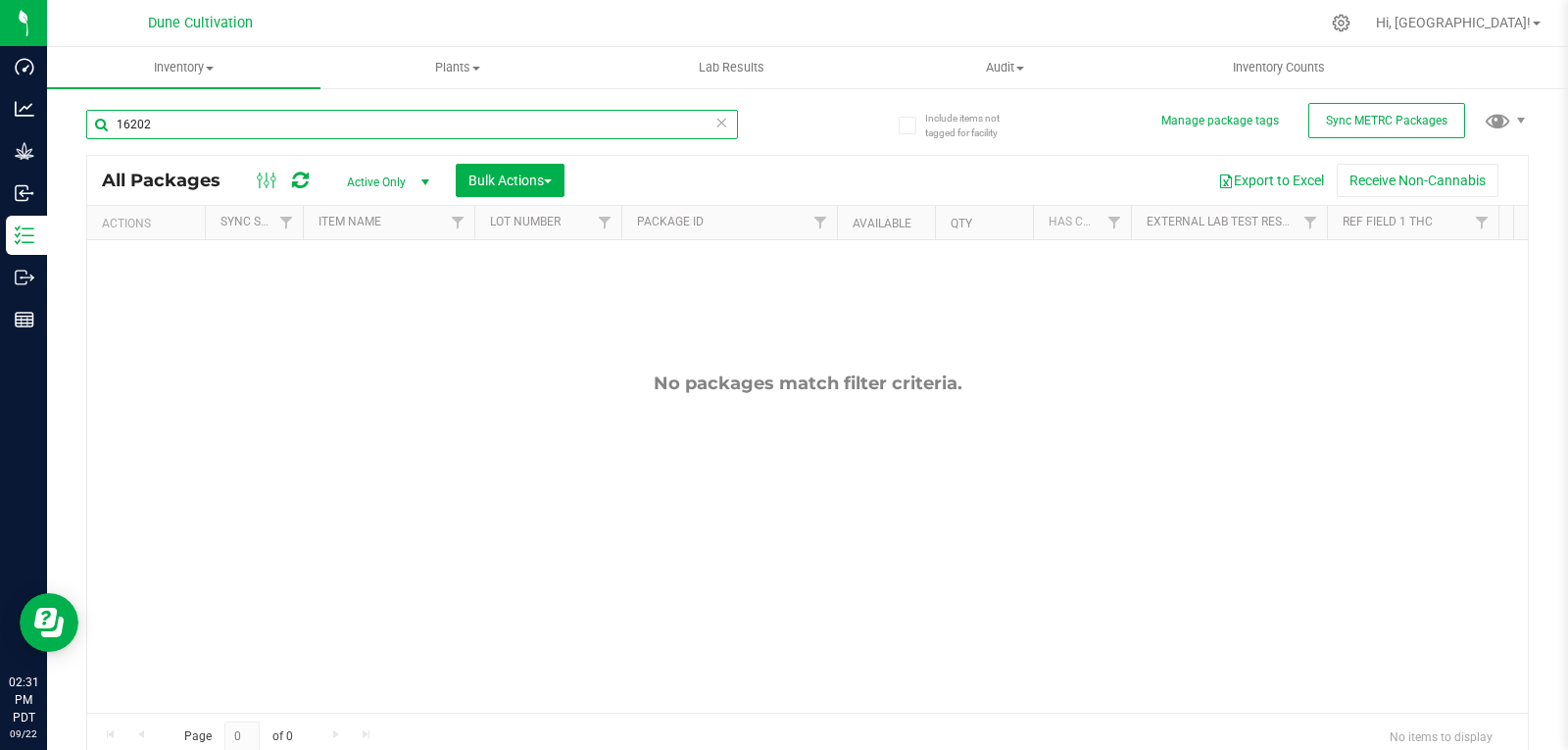
click at [355, 129] on input "16202" at bounding box center [412, 124] width 652 height 30
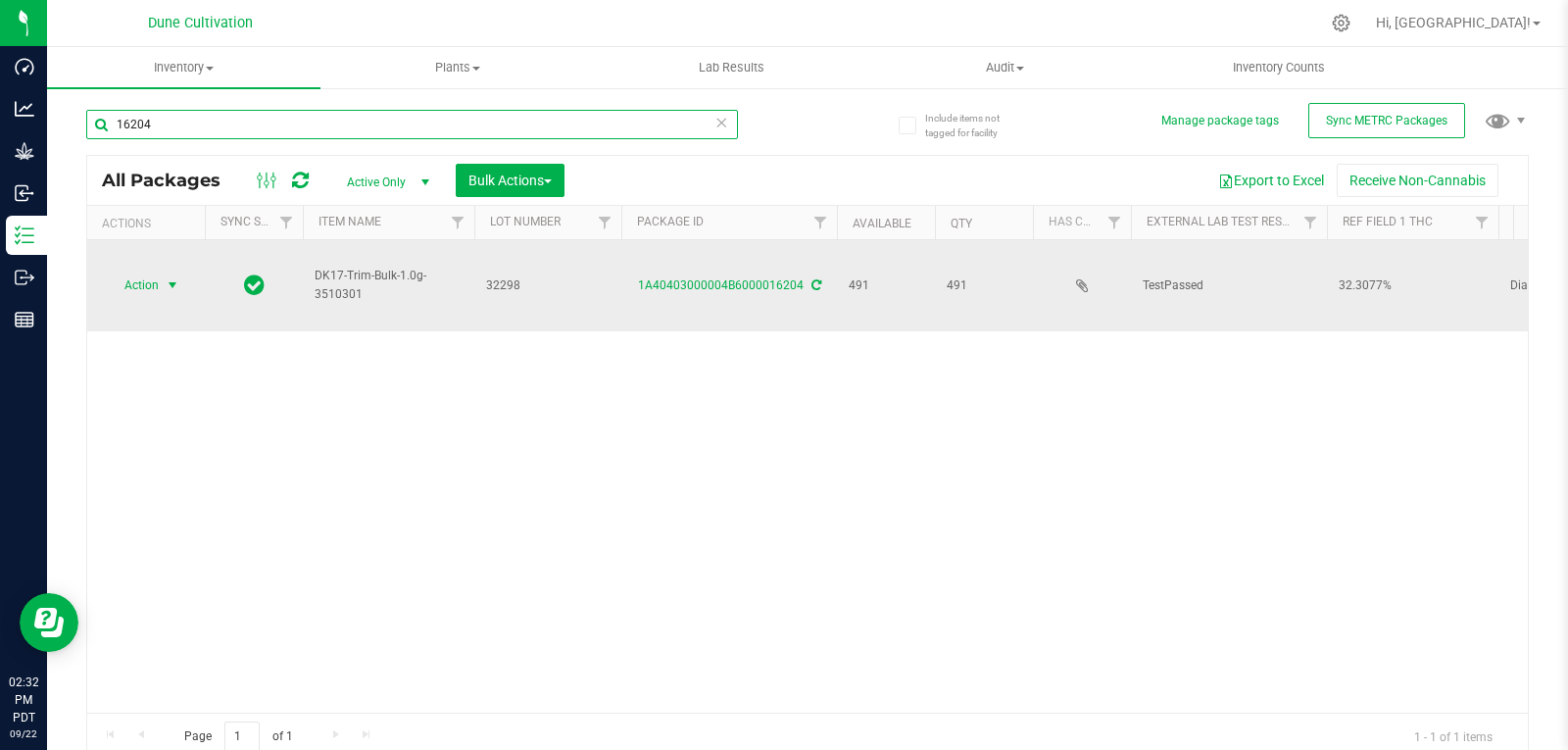
type input "16204"
click at [145, 272] on span "Action" at bounding box center [132, 285] width 53 height 28
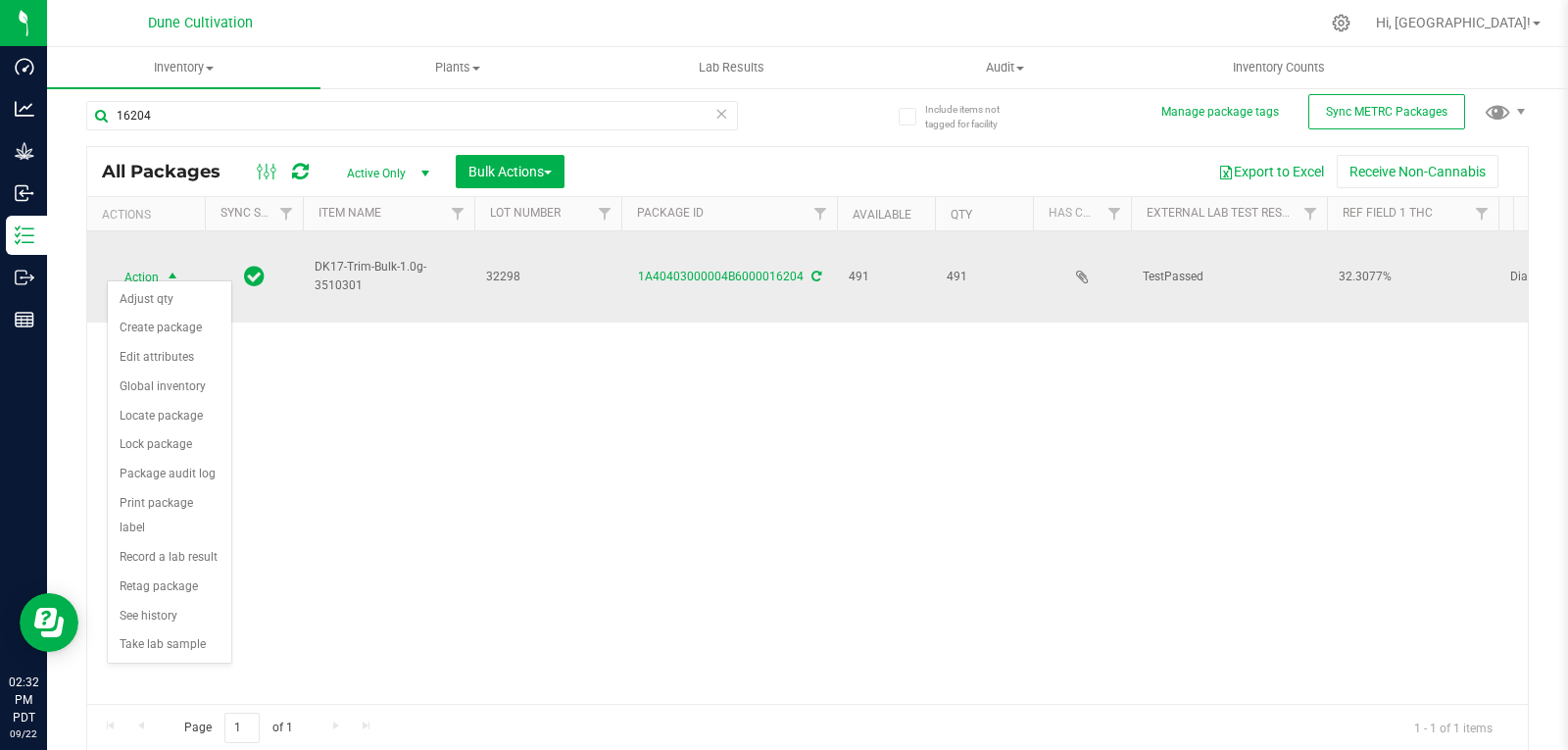
scroll to position [11, 0]
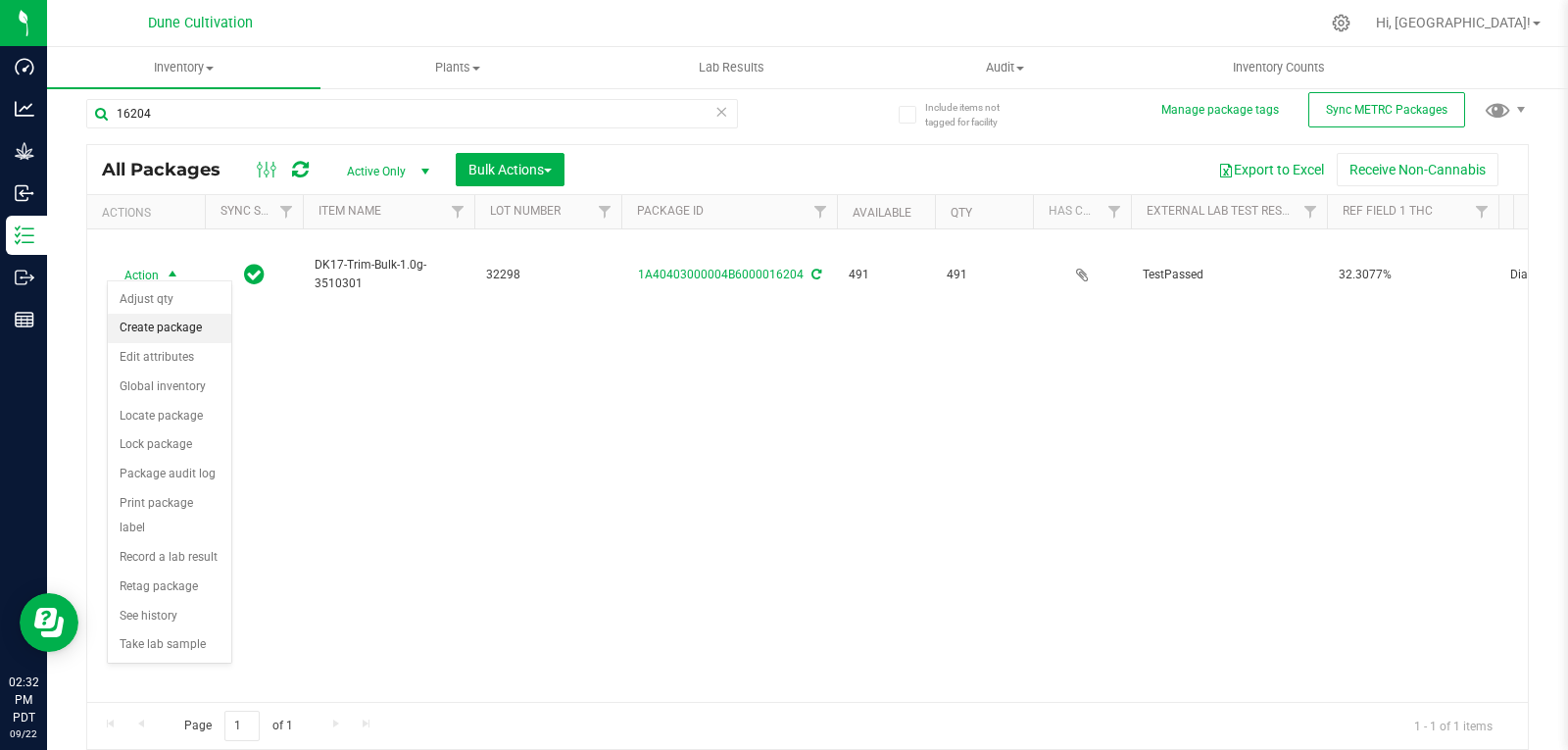
click at [160, 319] on li "Create package" at bounding box center [169, 328] width 123 height 30
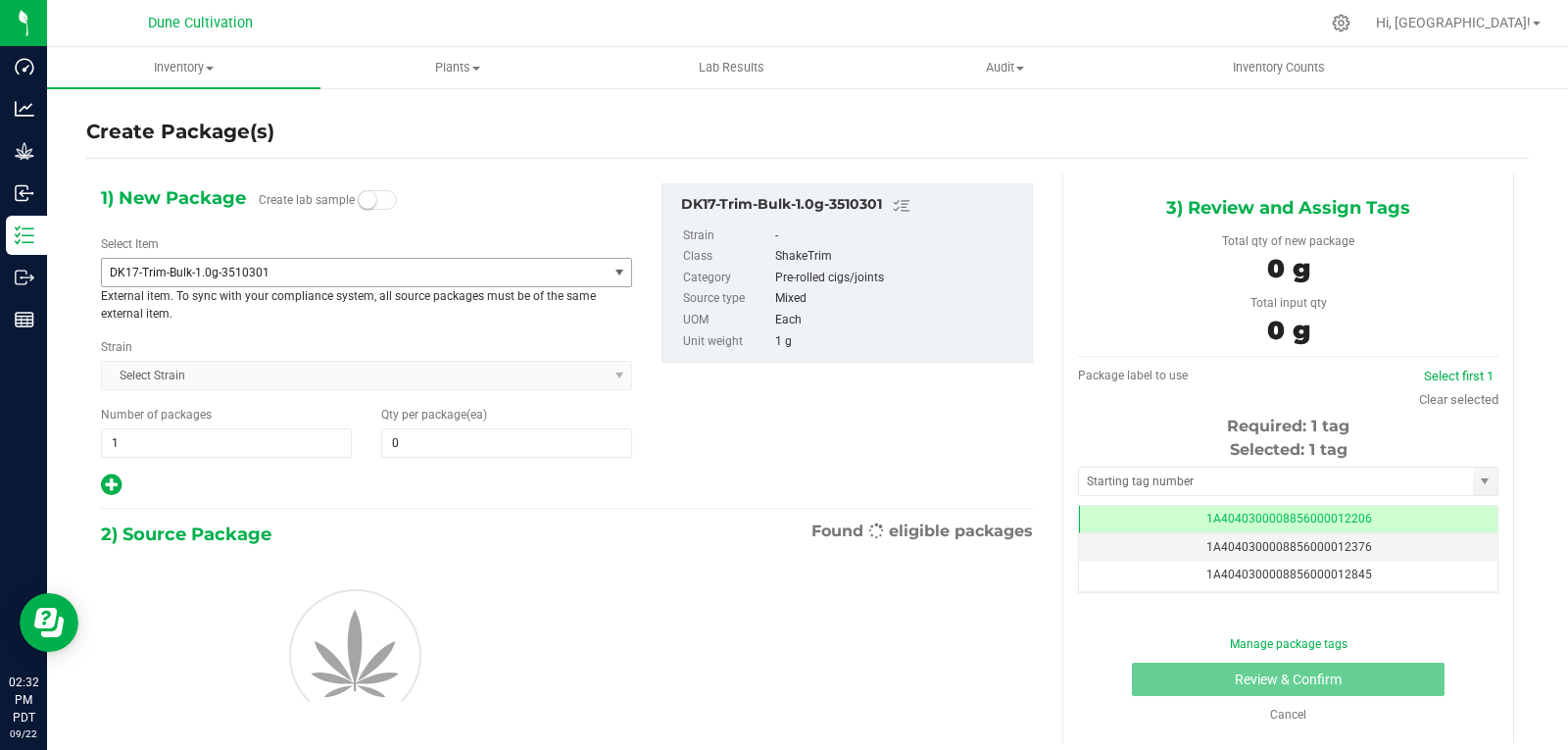
scroll to position [0, -1]
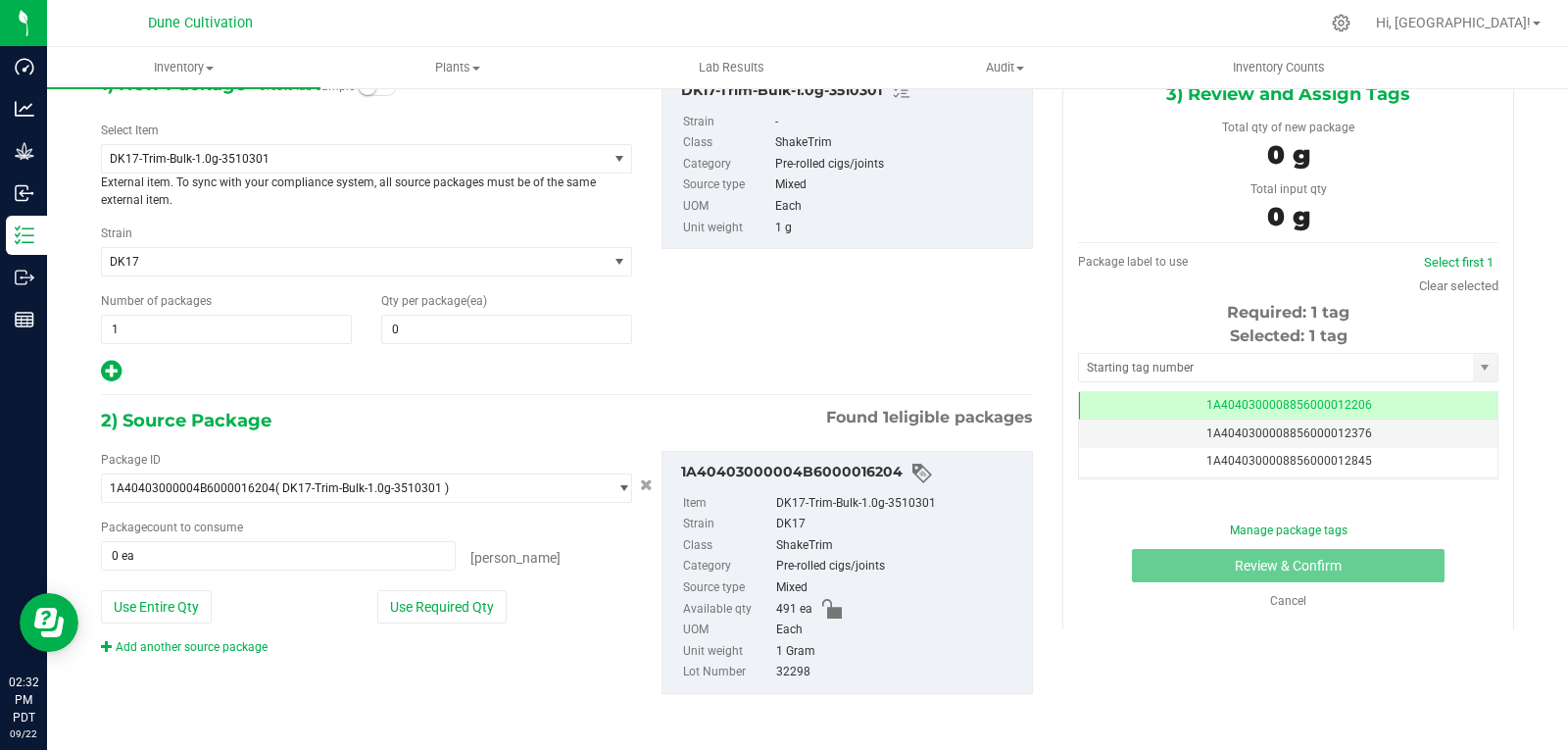
click at [306, 173] on p "External item. To sync with your compliance system, all source packages must be…" at bounding box center [366, 190] width 531 height 35
click at [308, 164] on span "DK17-Trim-Bulk-1.0g-3510301" at bounding box center [344, 159] width 470 height 14
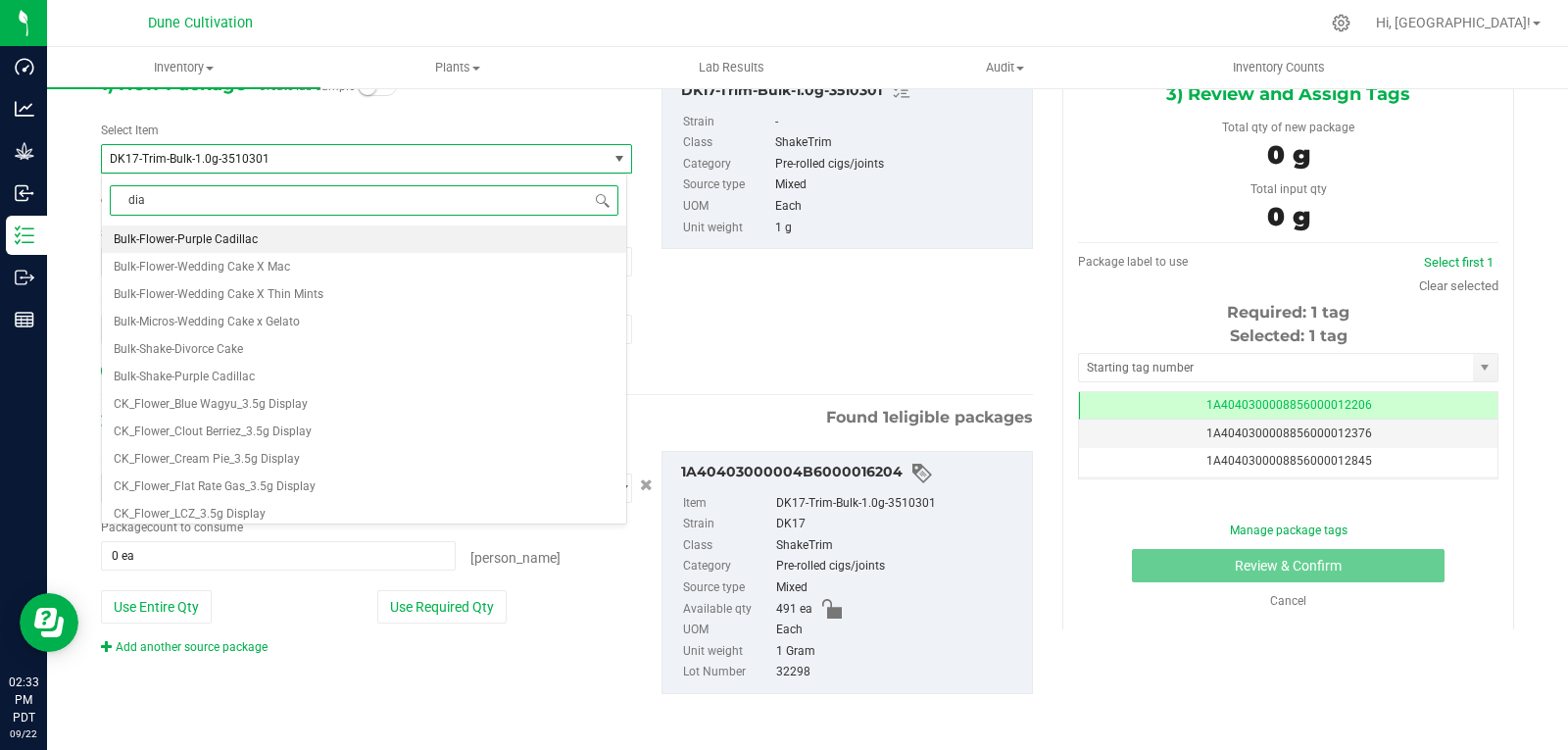
type input "diam"
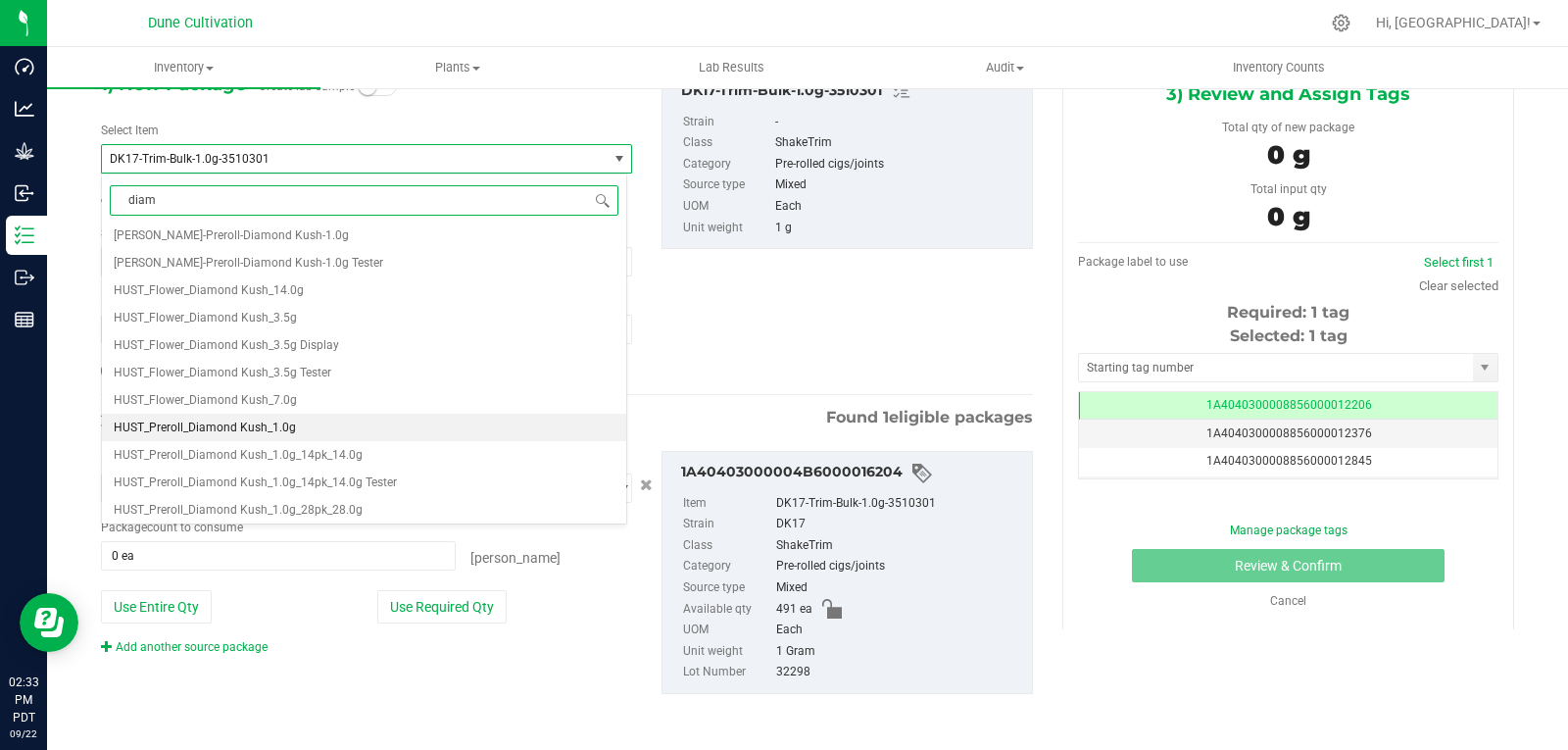
click at [300, 424] on li "HUST_Preroll_Diamond Kush_1.0g" at bounding box center [363, 428] width 524 height 28
type input "0"
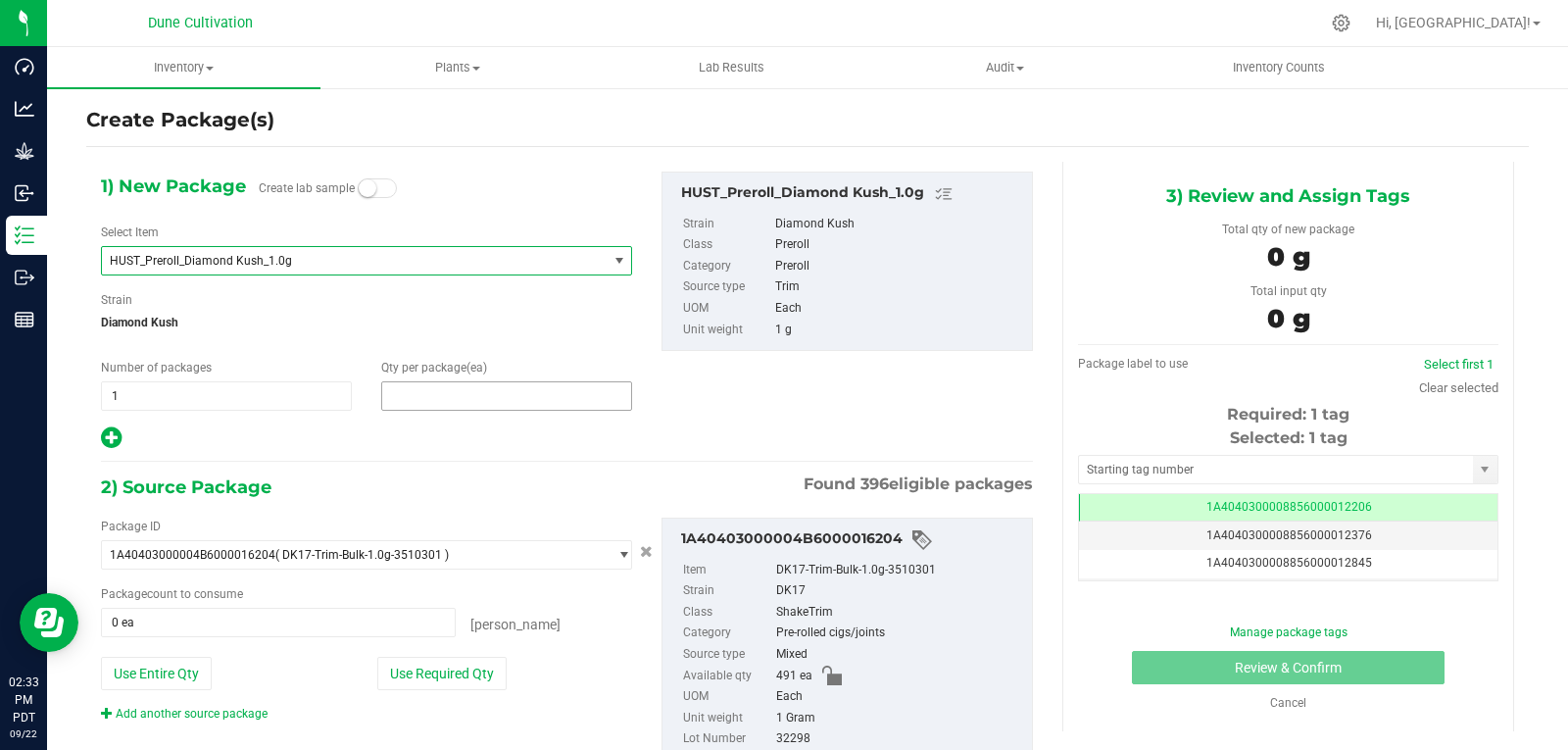
click at [417, 398] on span at bounding box center [506, 396] width 251 height 30
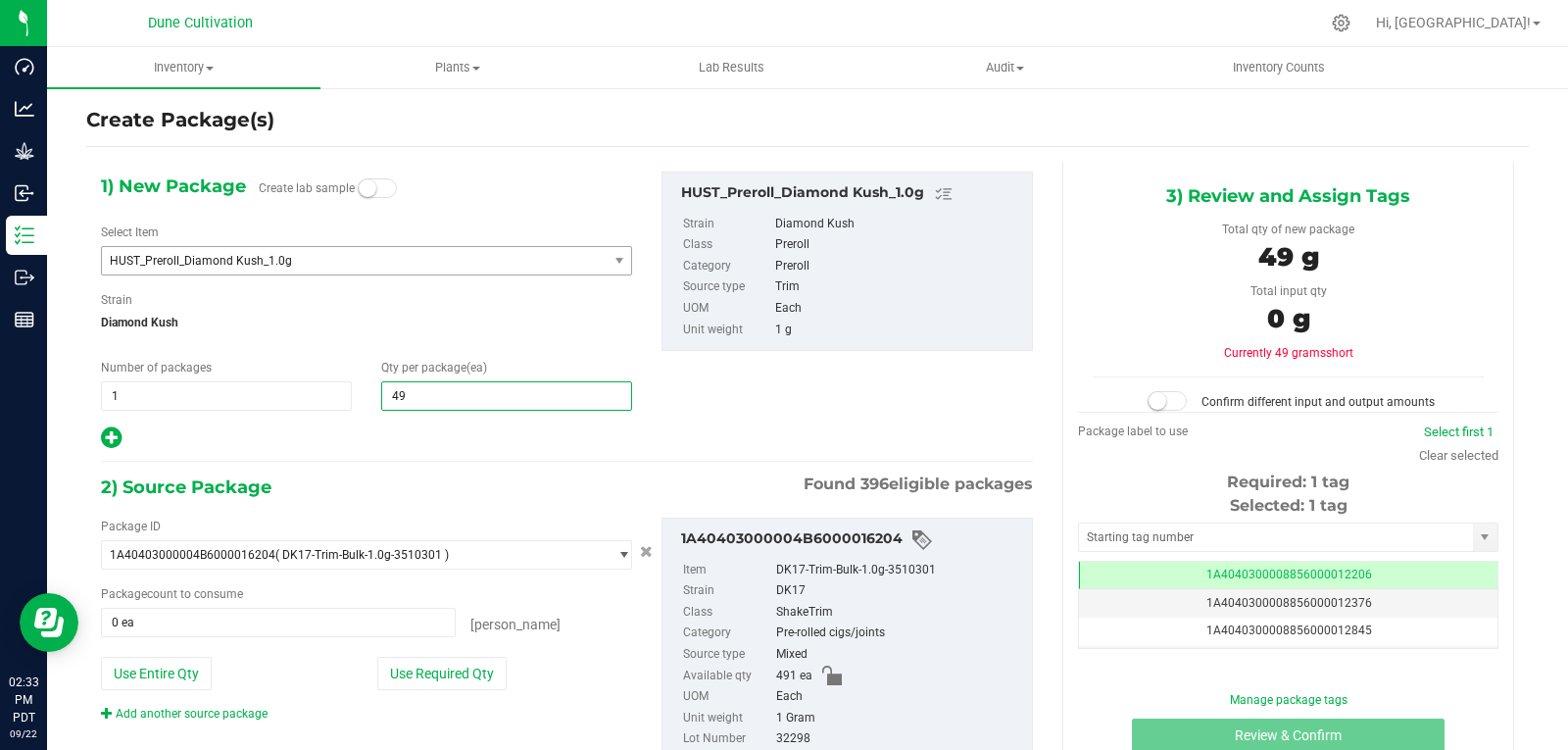
type input "491"
click at [461, 426] on div at bounding box center [366, 439] width 531 height 26
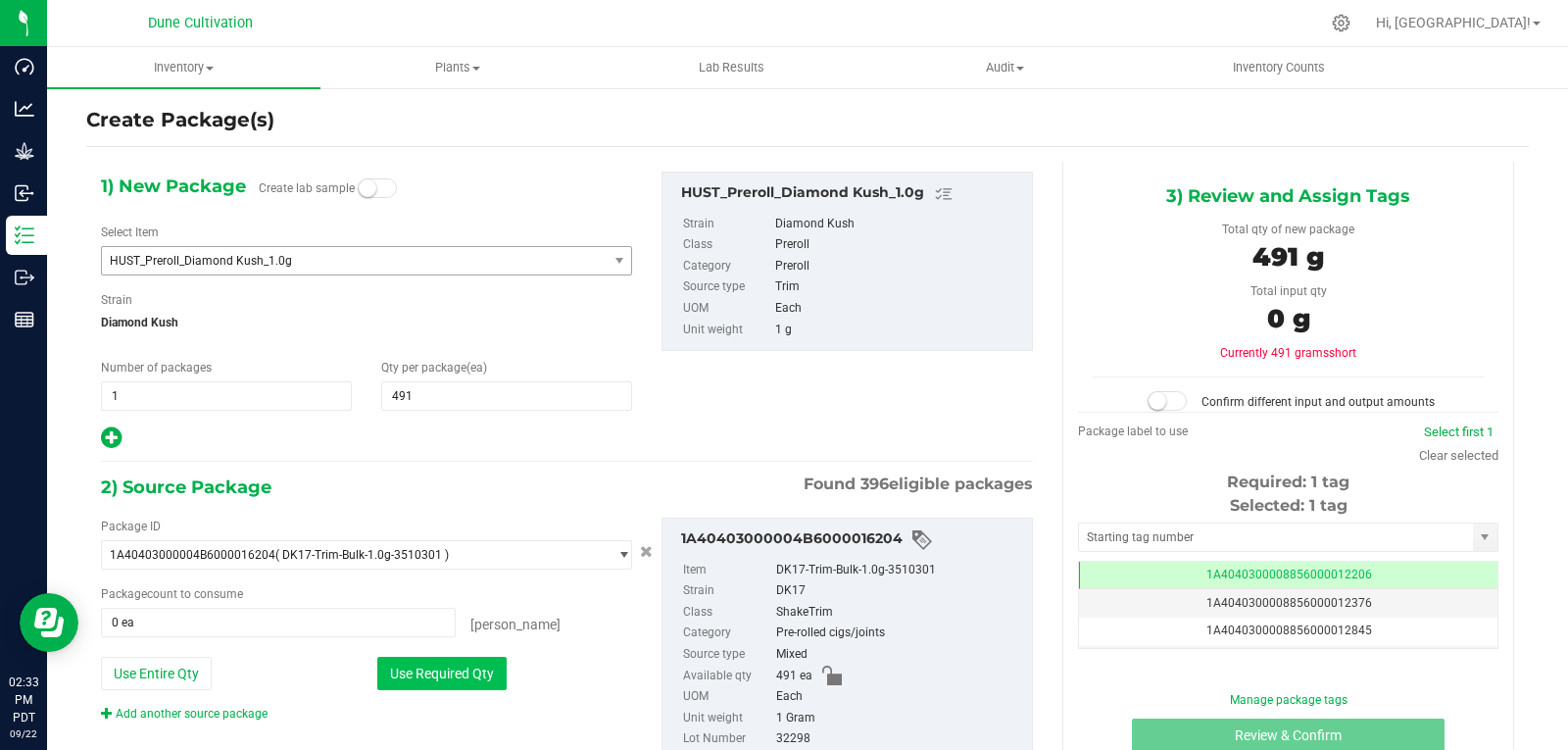
click at [448, 680] on button "Use Required Qty" at bounding box center [442, 673] width 129 height 34
type input "491 ea"
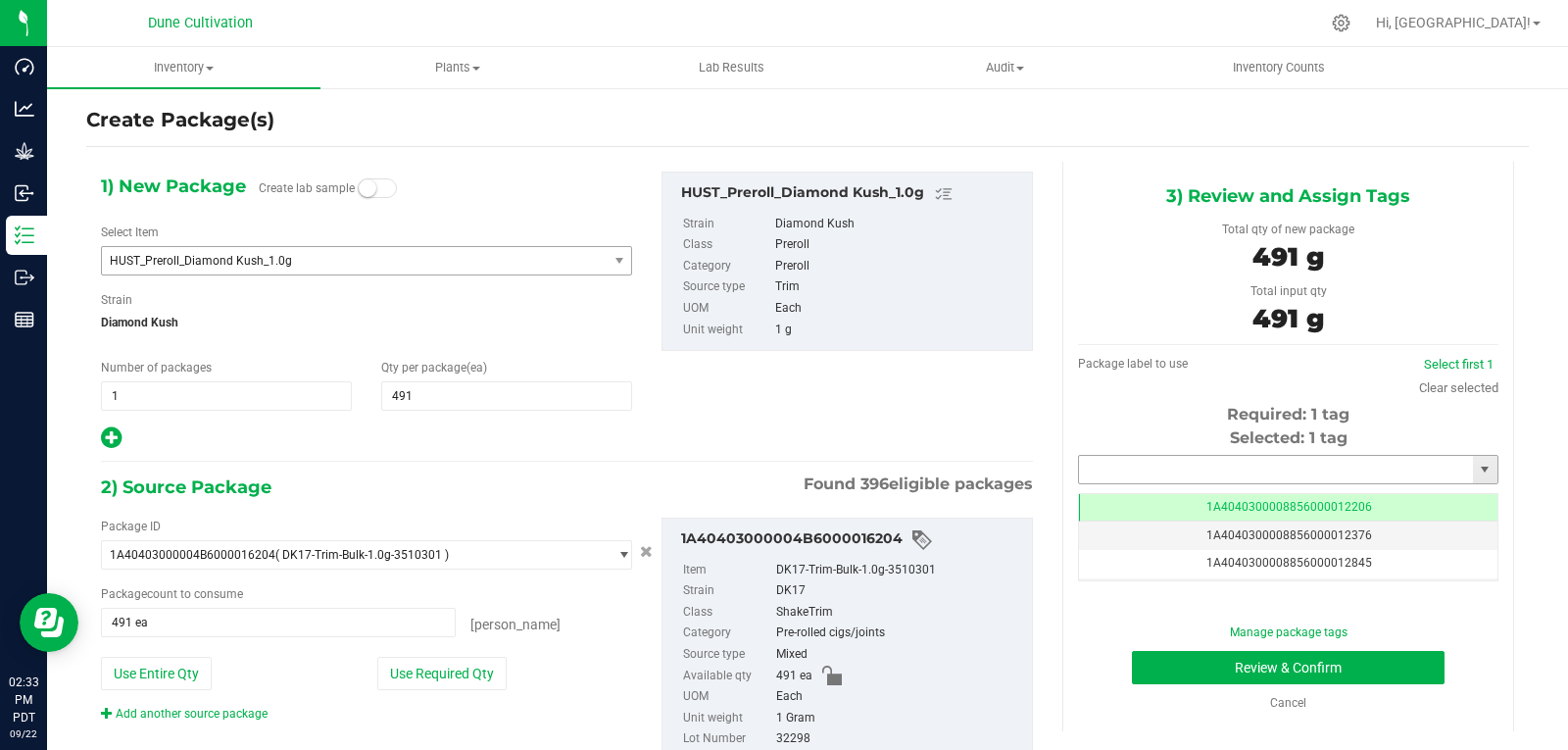
click at [1167, 469] on input "text" at bounding box center [1276, 469] width 394 height 28
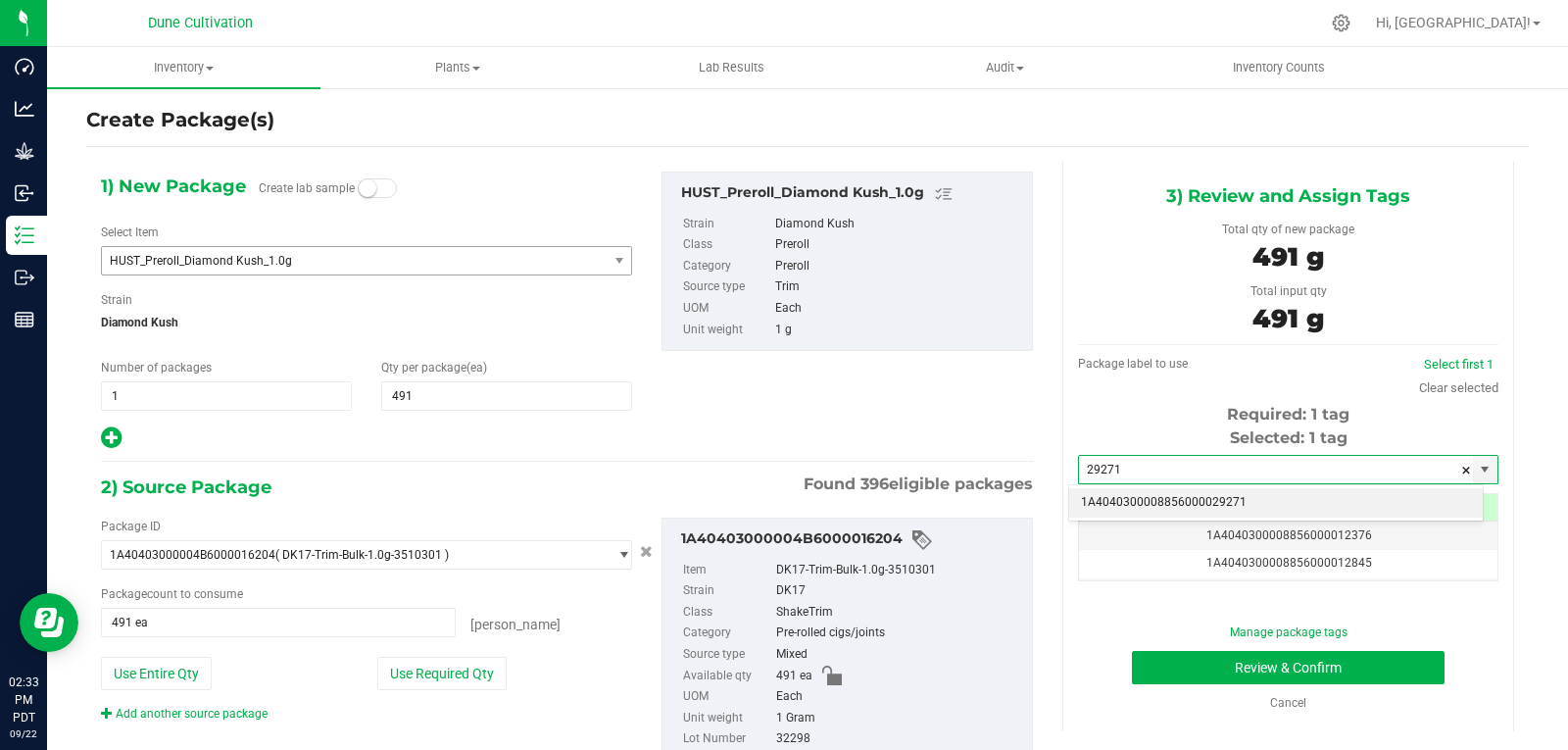
click at [1168, 501] on li "1A4040300008856000029271" at bounding box center [1276, 503] width 414 height 30
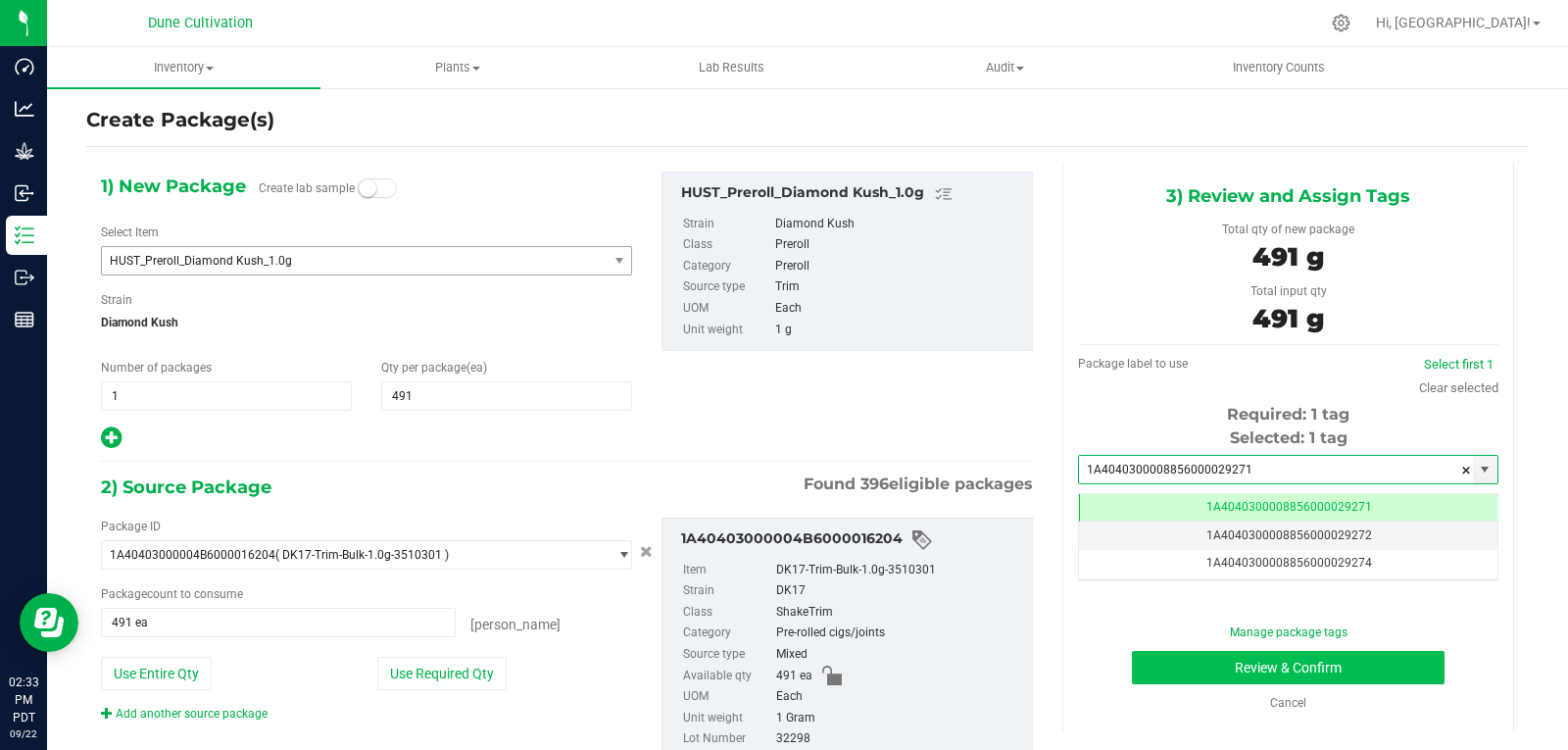
type input "1A4040300008856000029271"
click at [1132, 655] on button "Review & Confirm" at bounding box center [1288, 667] width 312 height 34
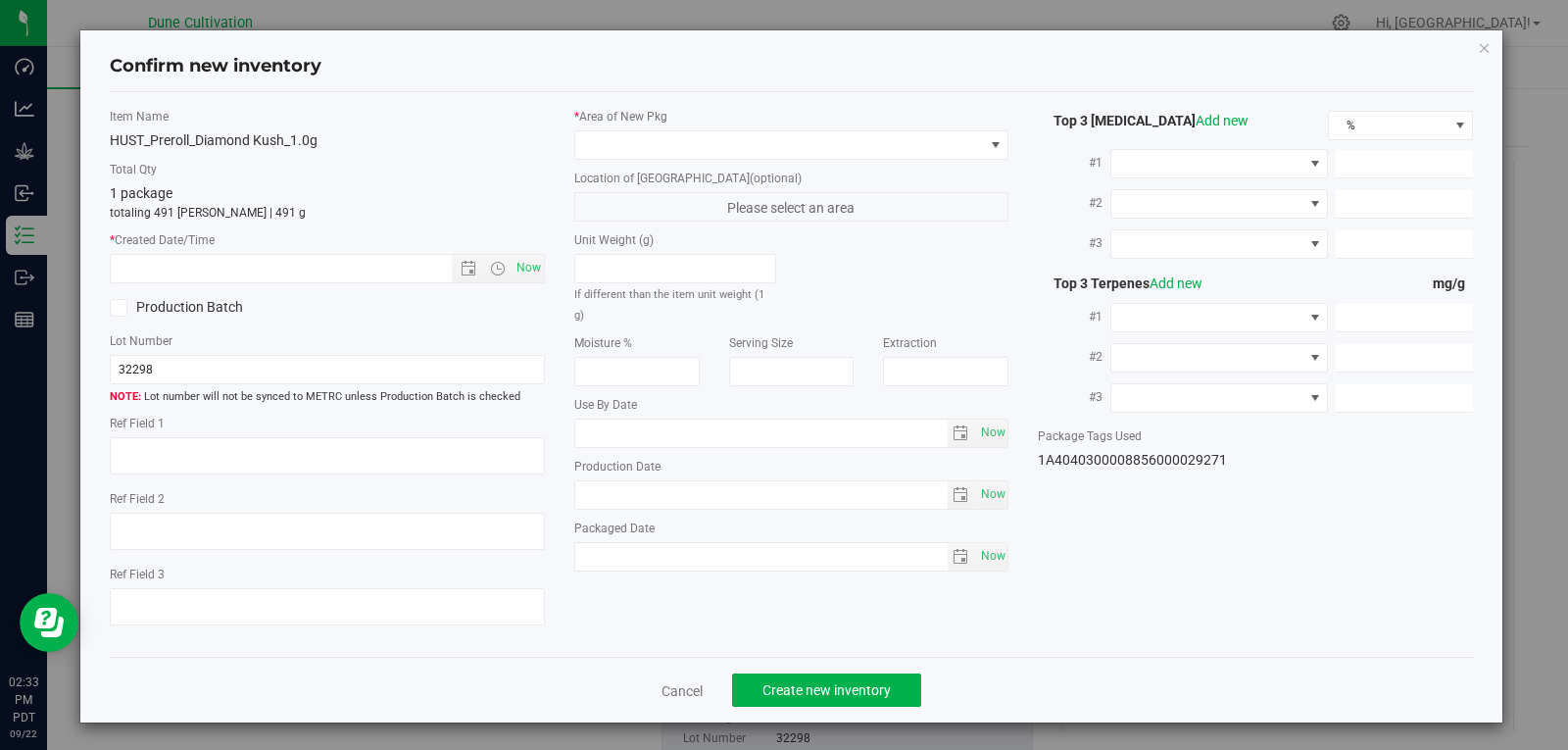
type textarea "32.3077%"
type textarea "Diamond Kush"
type textarea "0.0462452%"
type input "362.0130"
type input "27.8466"
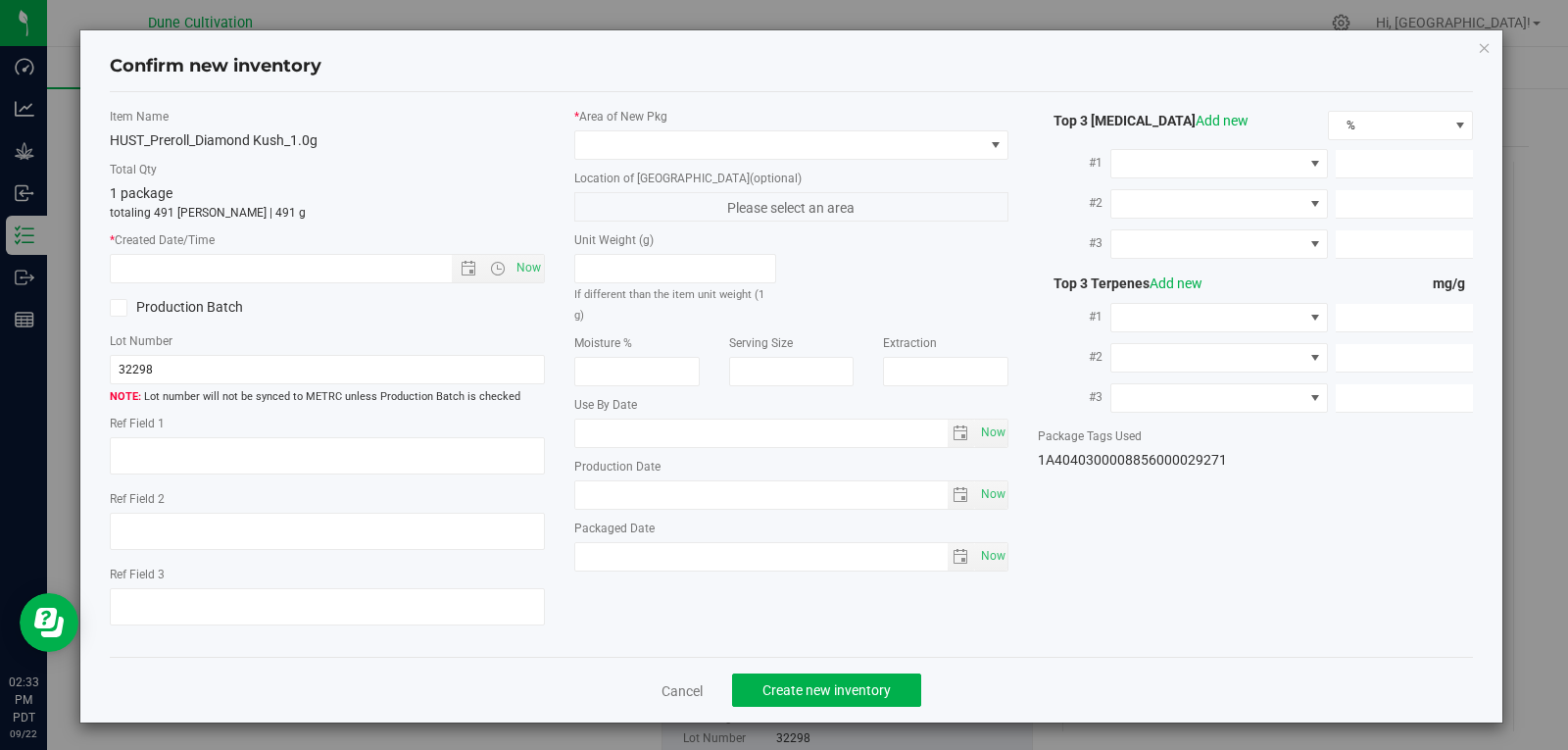
type input "5.5924"
type input "4.2910"
type input "2.8860"
type input "1.9570"
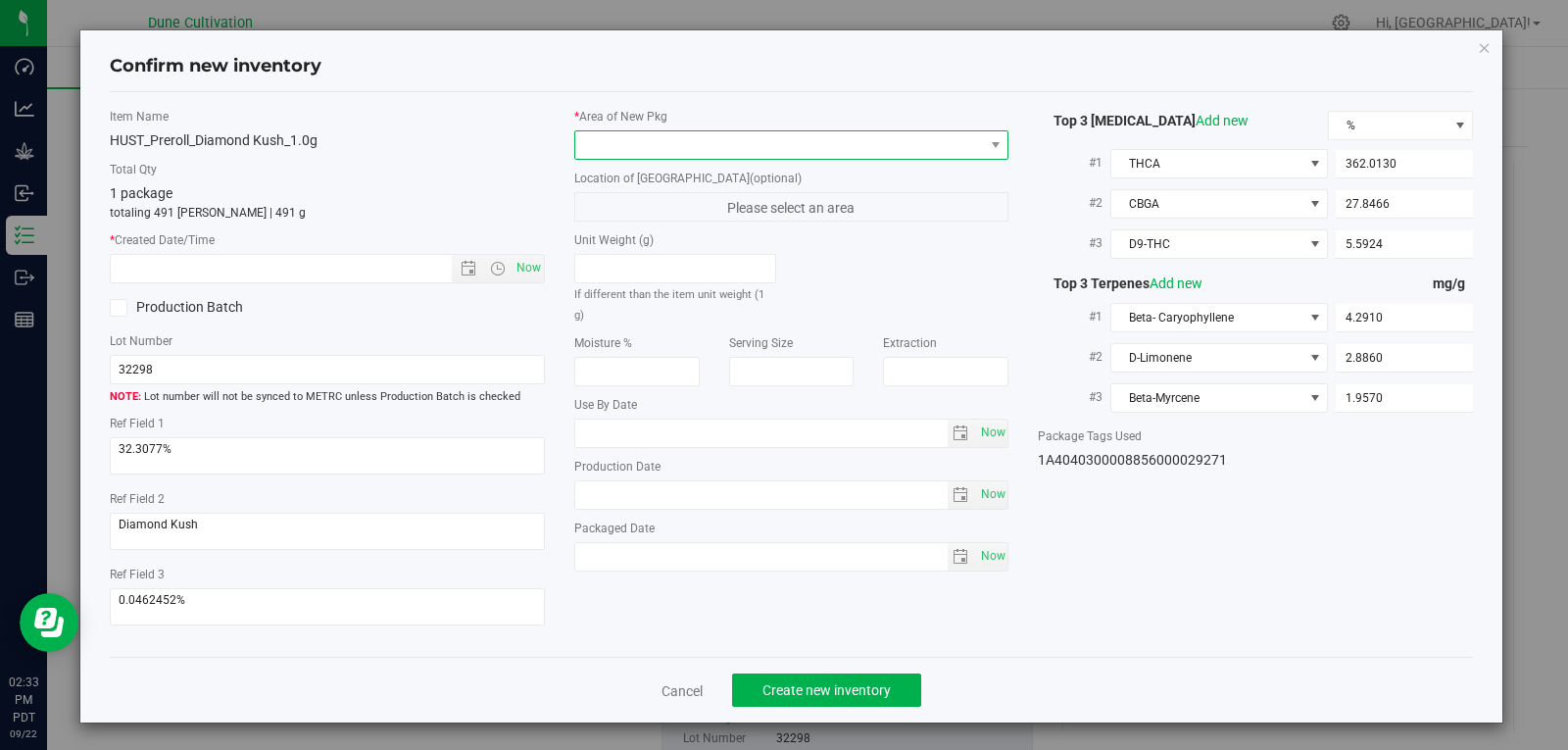
click at [767, 139] on span at bounding box center [779, 145] width 409 height 28
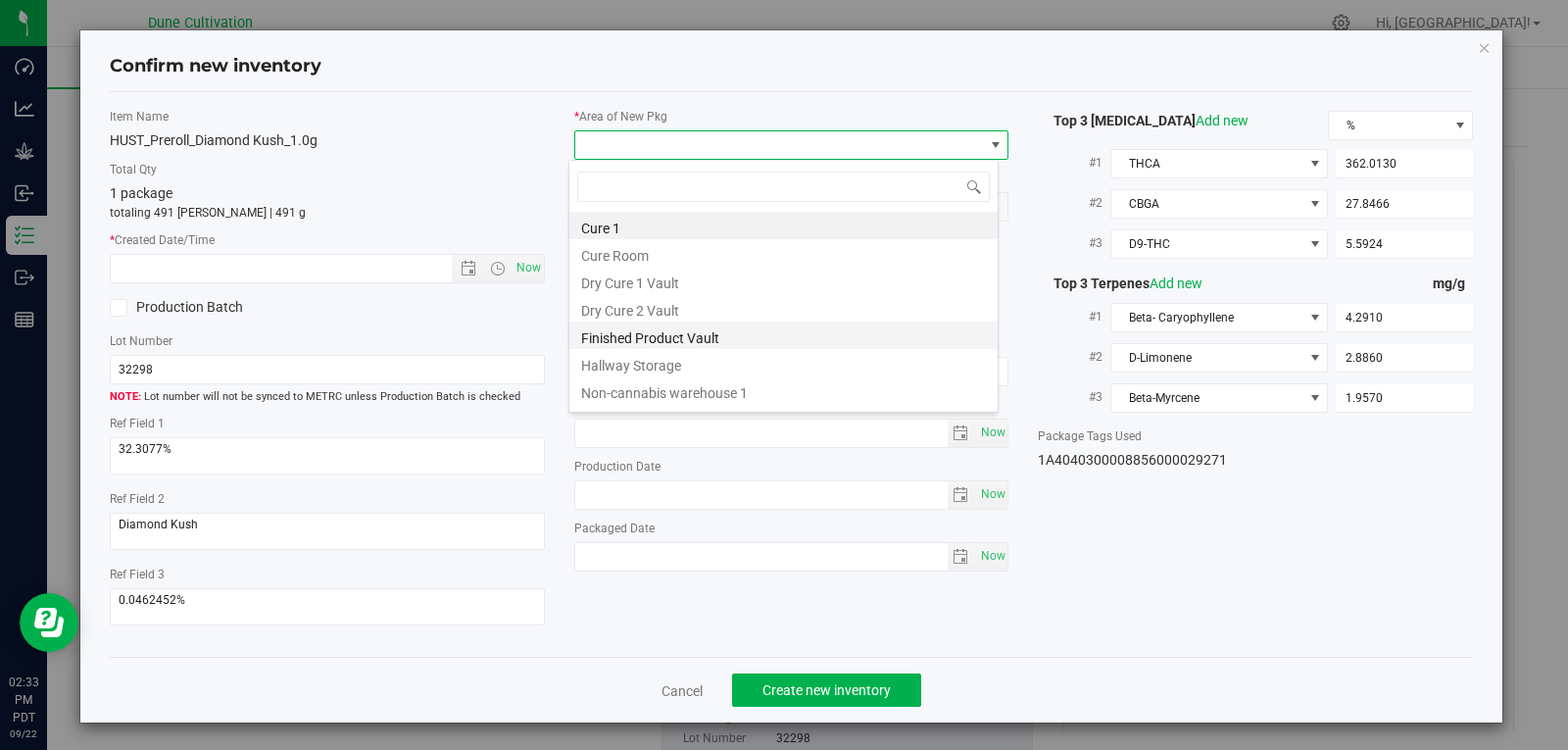
click at [767, 340] on li "Finished Product Vault" at bounding box center [783, 335] width 429 height 28
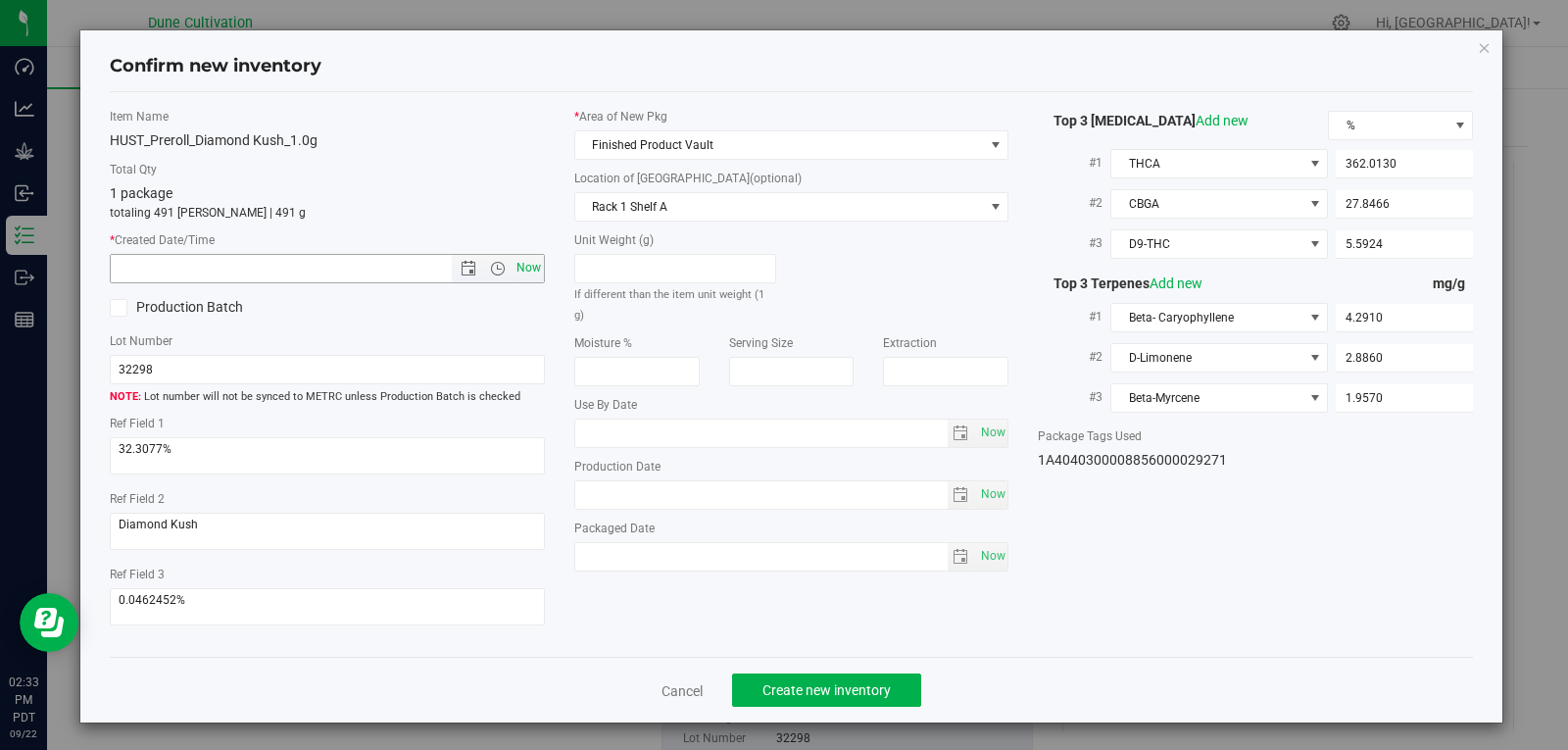
click at [535, 272] on span "Now" at bounding box center [528, 268] width 34 height 29
type input "[DATE] 2:33 PM"
click at [535, 272] on span "Now" at bounding box center [528, 268] width 34 height 29
click at [802, 697] on span "Create new inventory" at bounding box center [827, 690] width 128 height 16
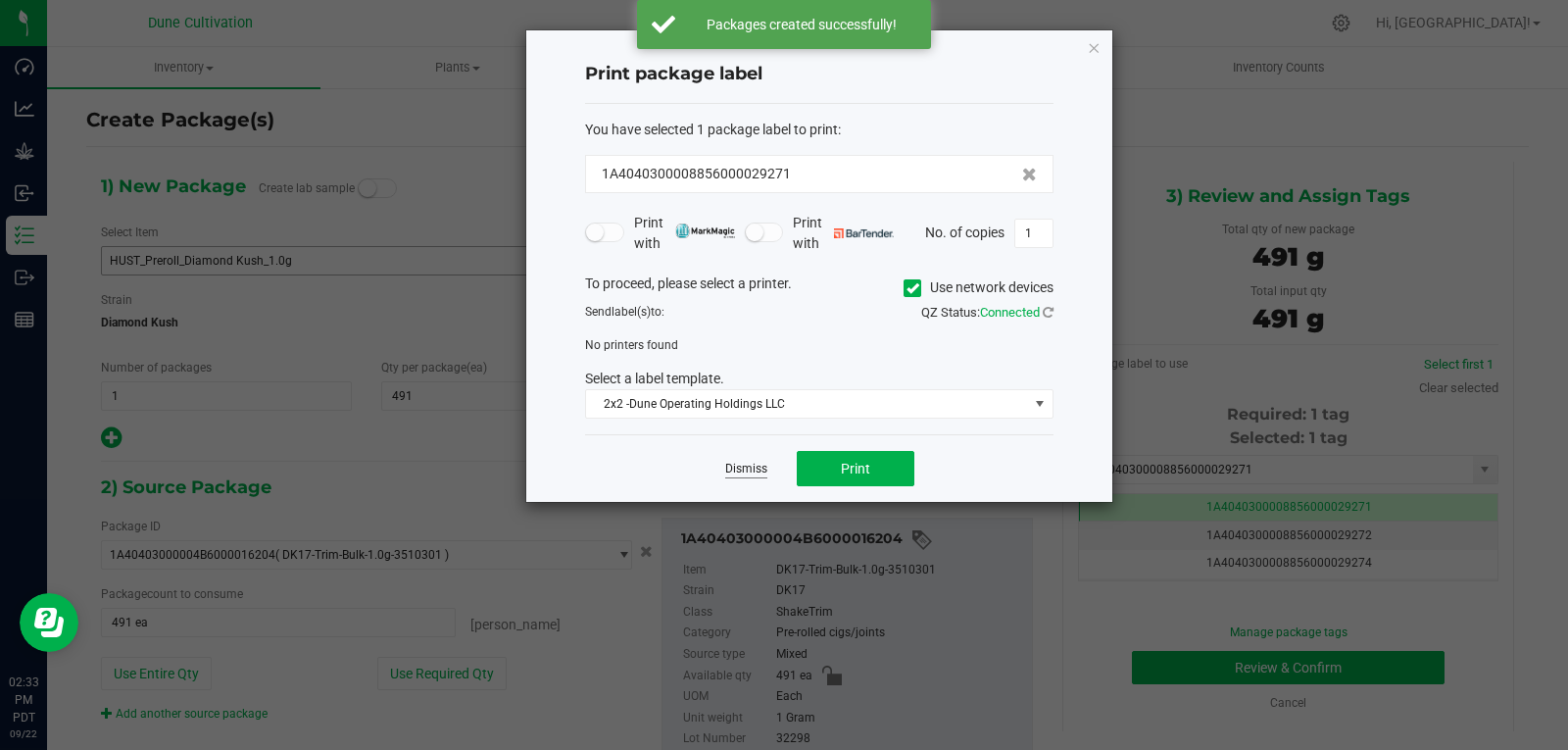
click at [749, 466] on link "Dismiss" at bounding box center [746, 469] width 42 height 17
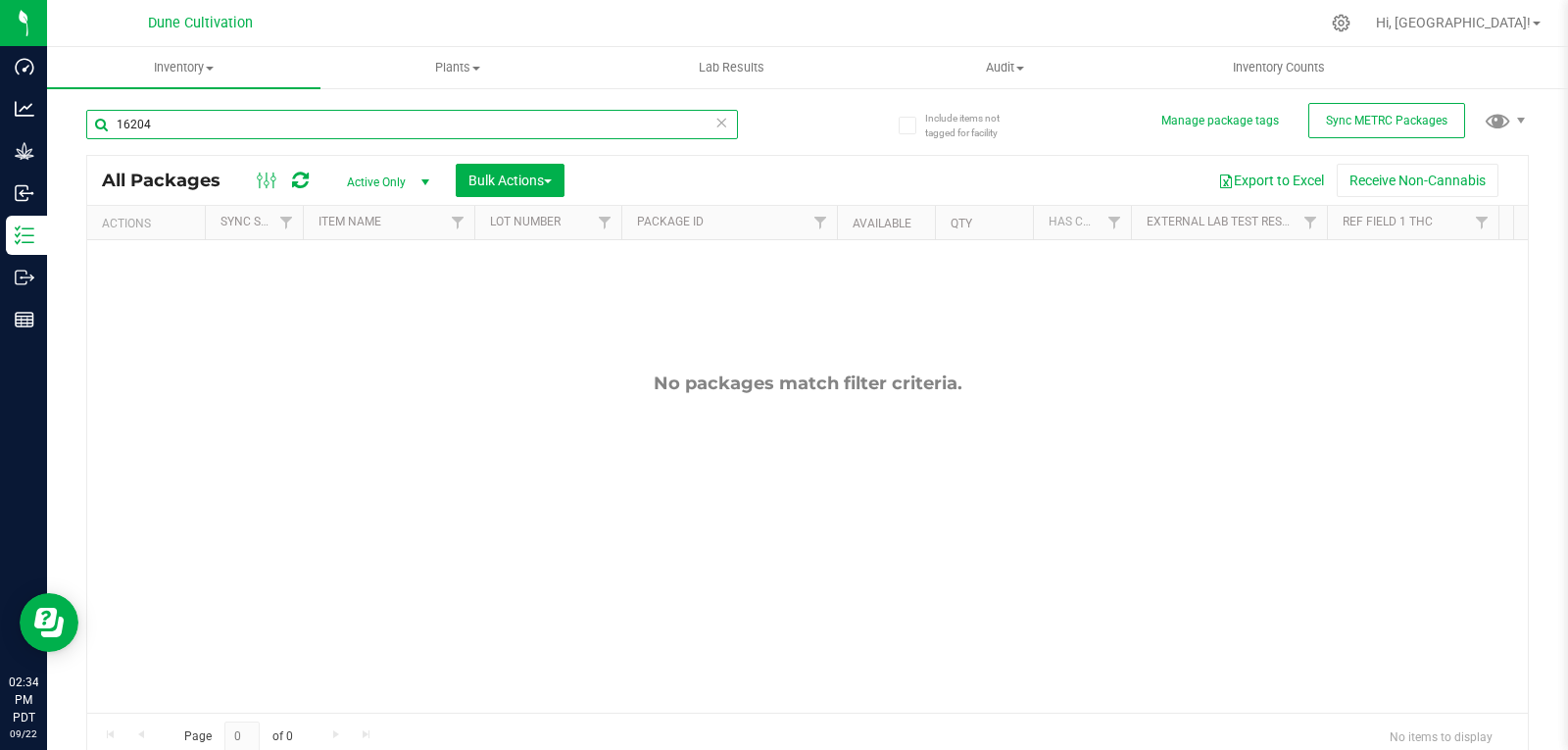
click at [375, 131] on input "16204" at bounding box center [412, 124] width 652 height 30
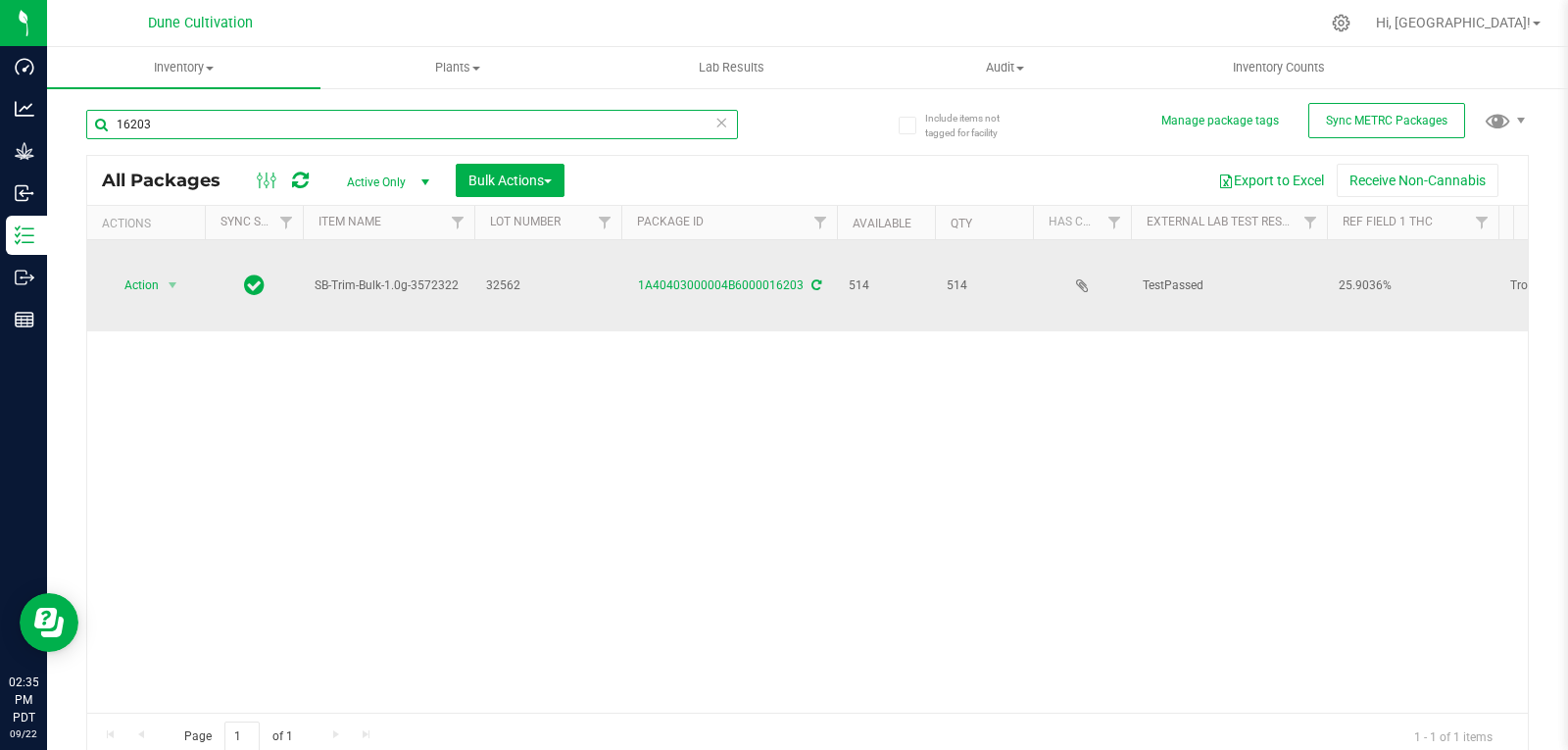
type input "16203"
click at [154, 272] on span "Action" at bounding box center [132, 285] width 53 height 28
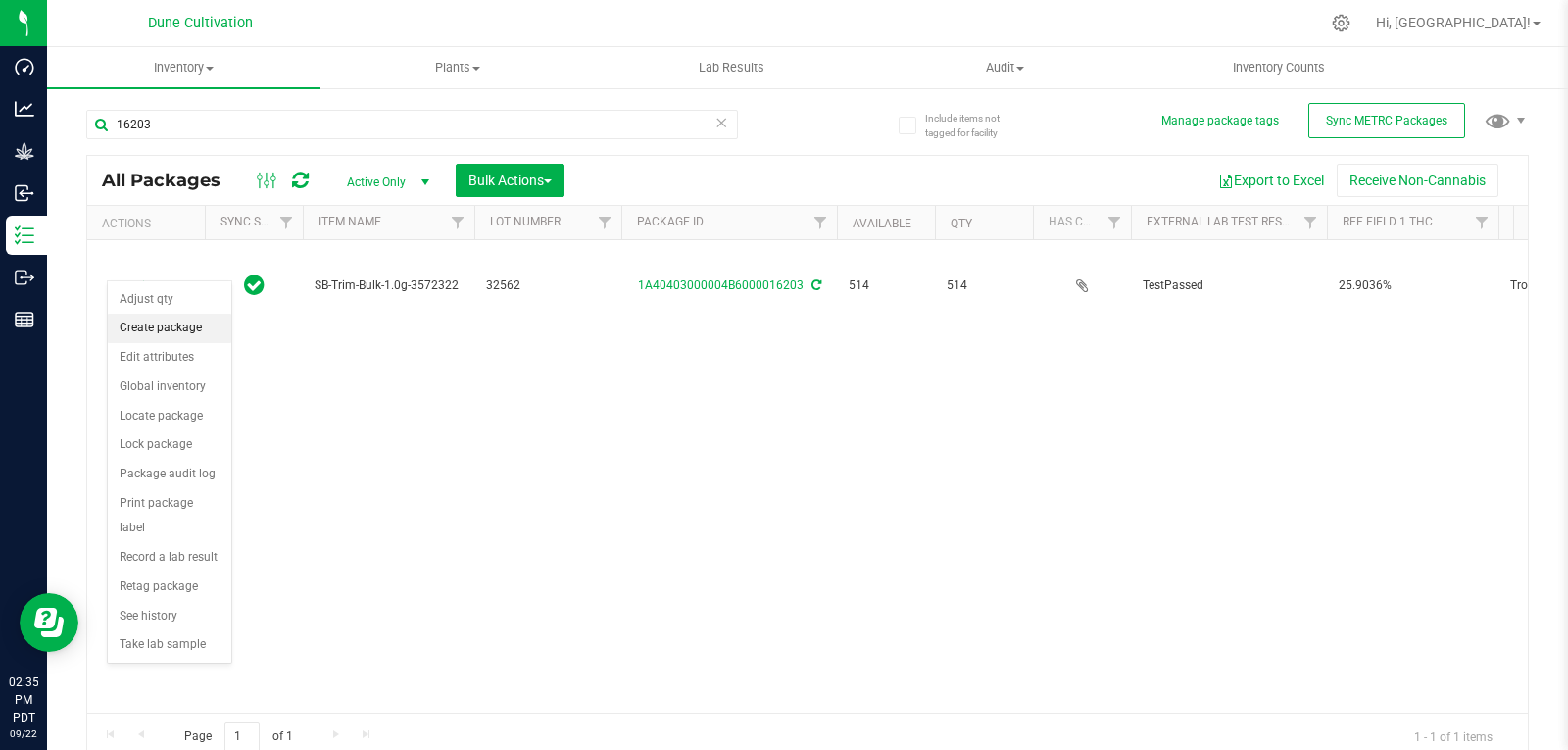
click at [200, 333] on li "Create package" at bounding box center [169, 328] width 123 height 30
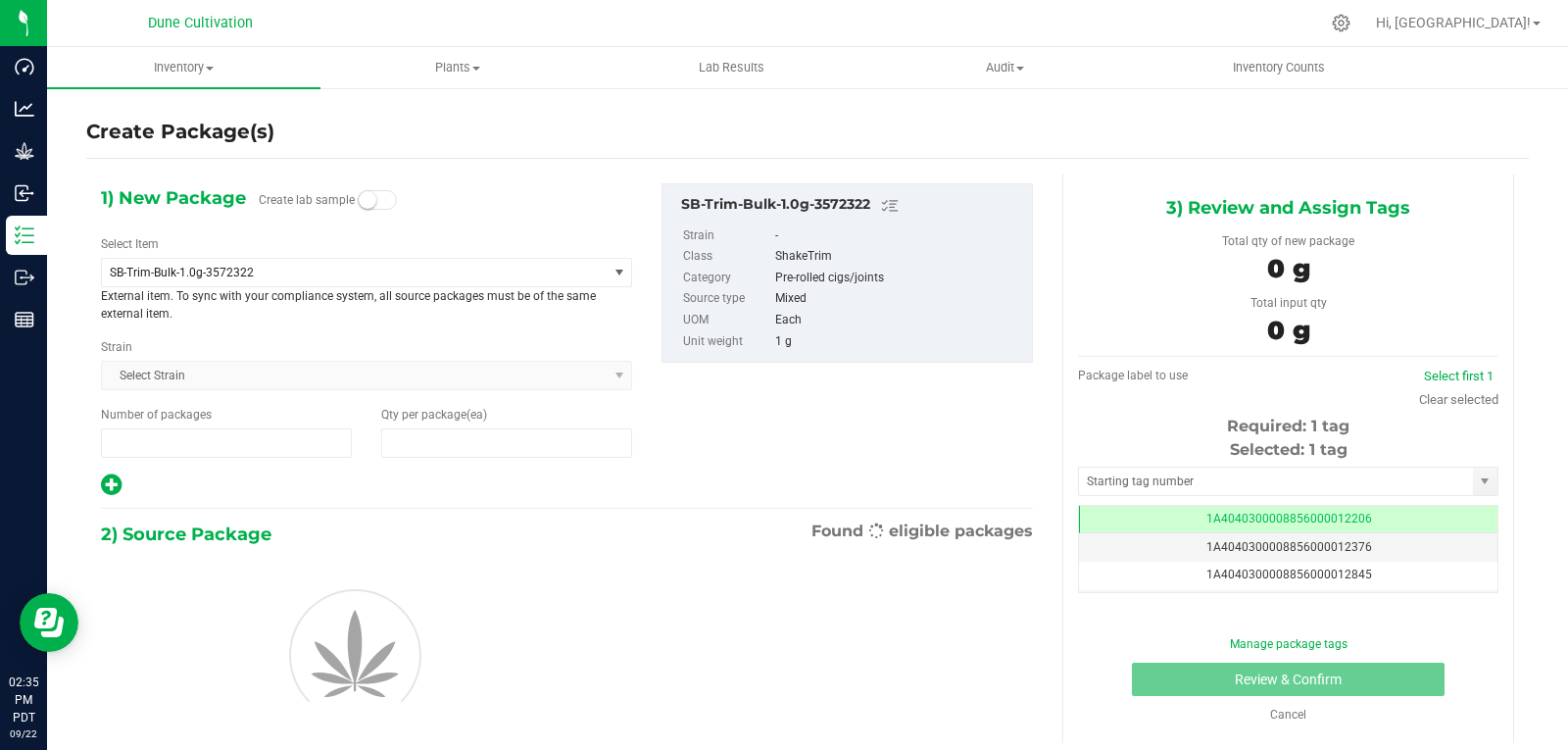
type input "1"
type input "0"
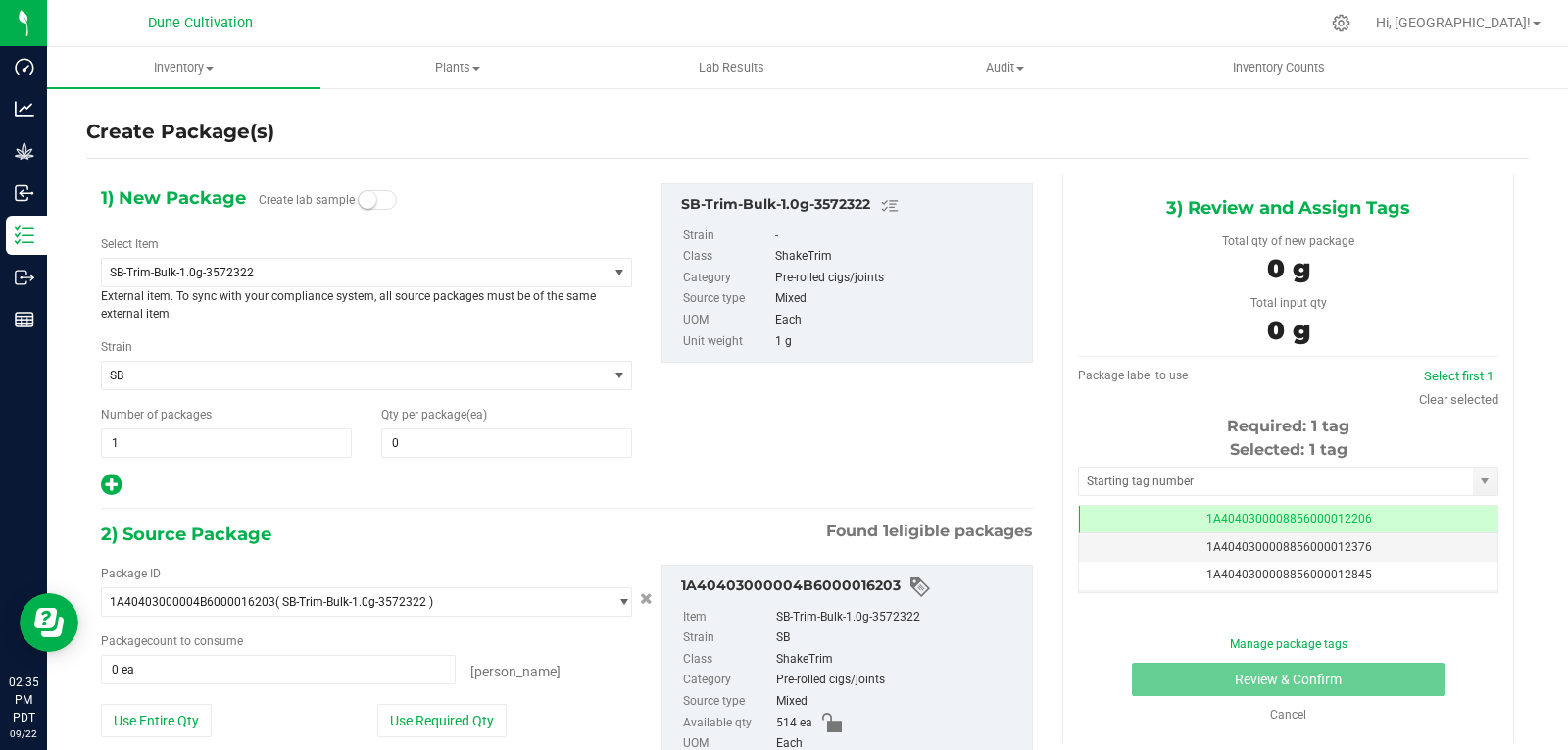
scroll to position [0, -1]
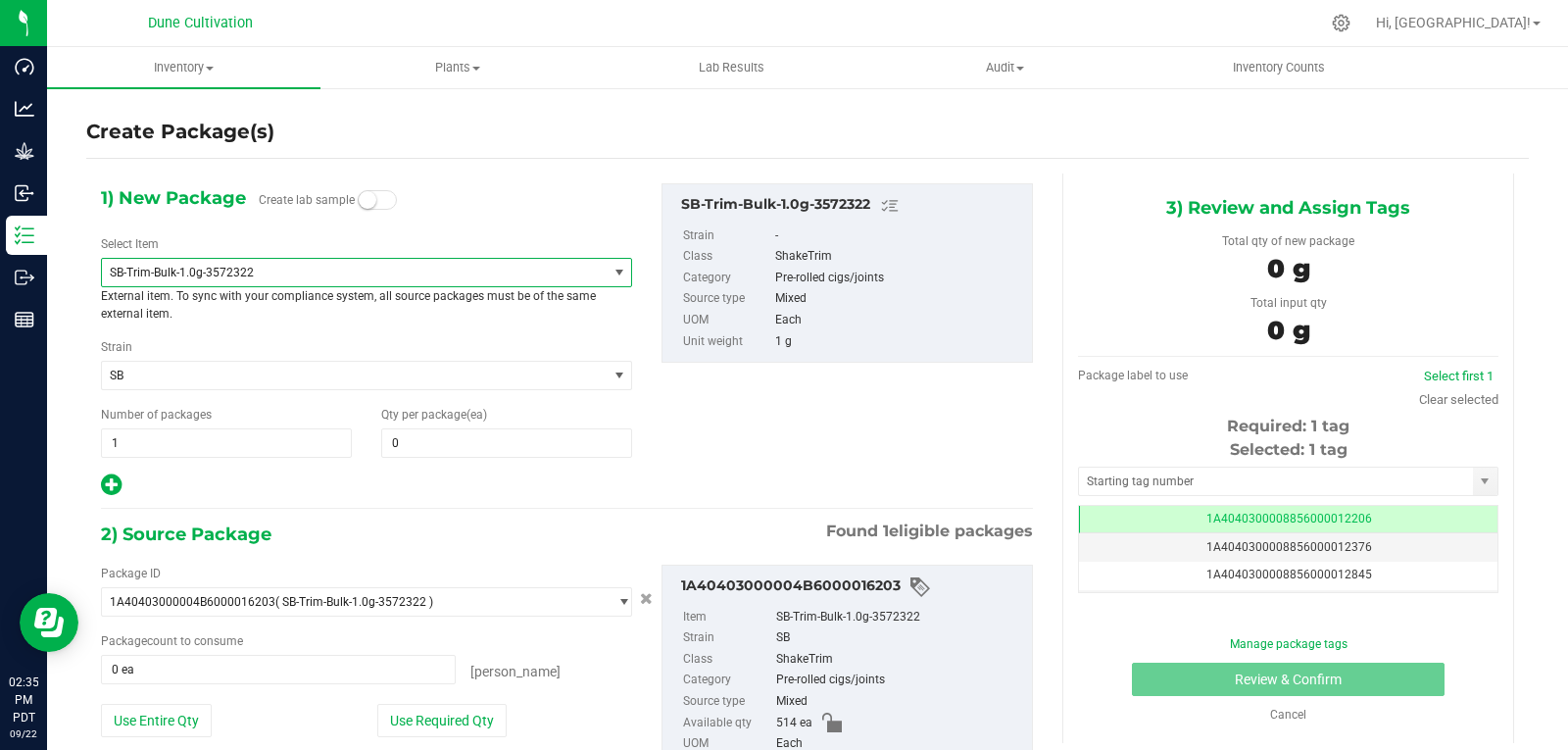
click at [311, 281] on span "SB-Trim-Bulk-1.0g-3572322" at bounding box center [353, 273] width 504 height 28
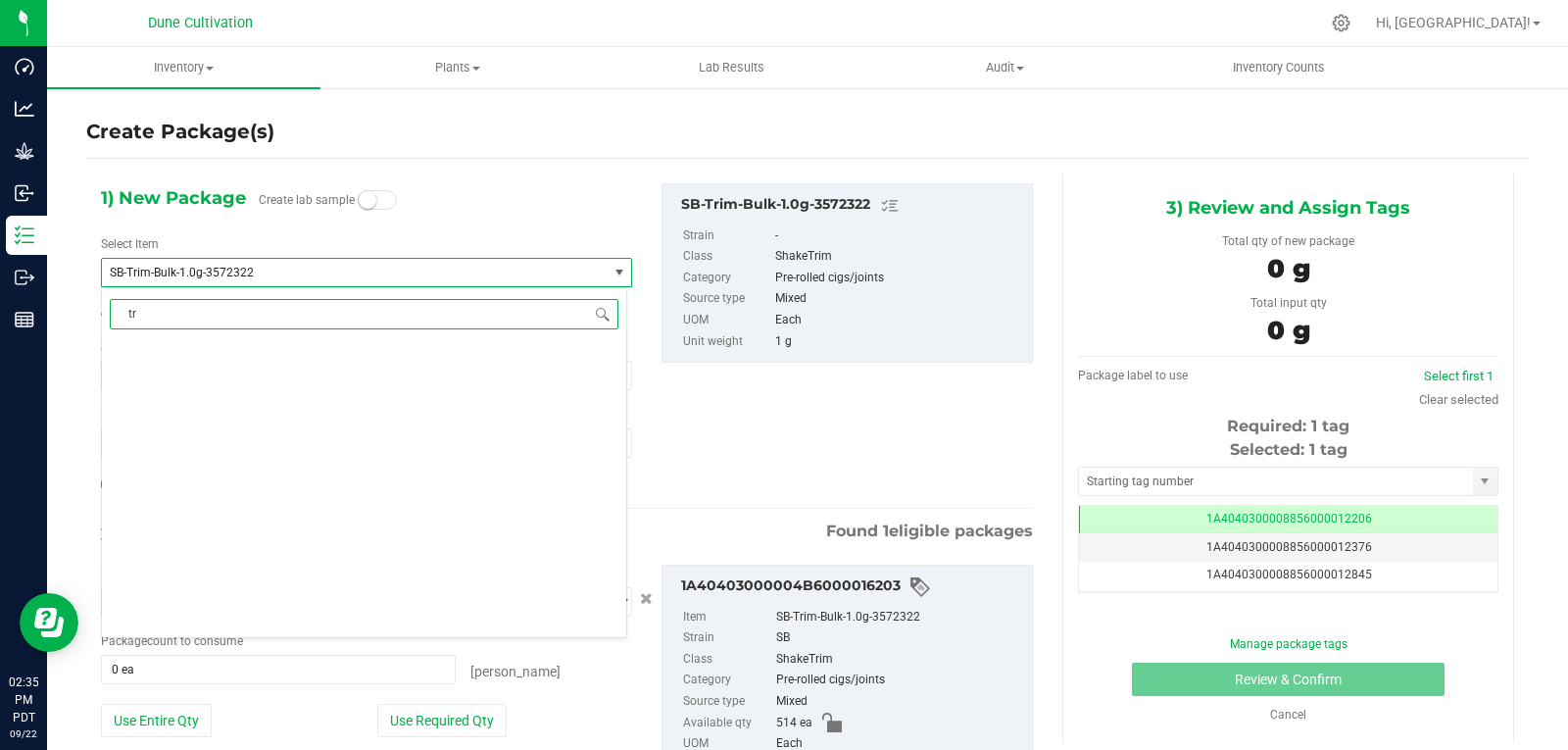
scroll to position [0, 0]
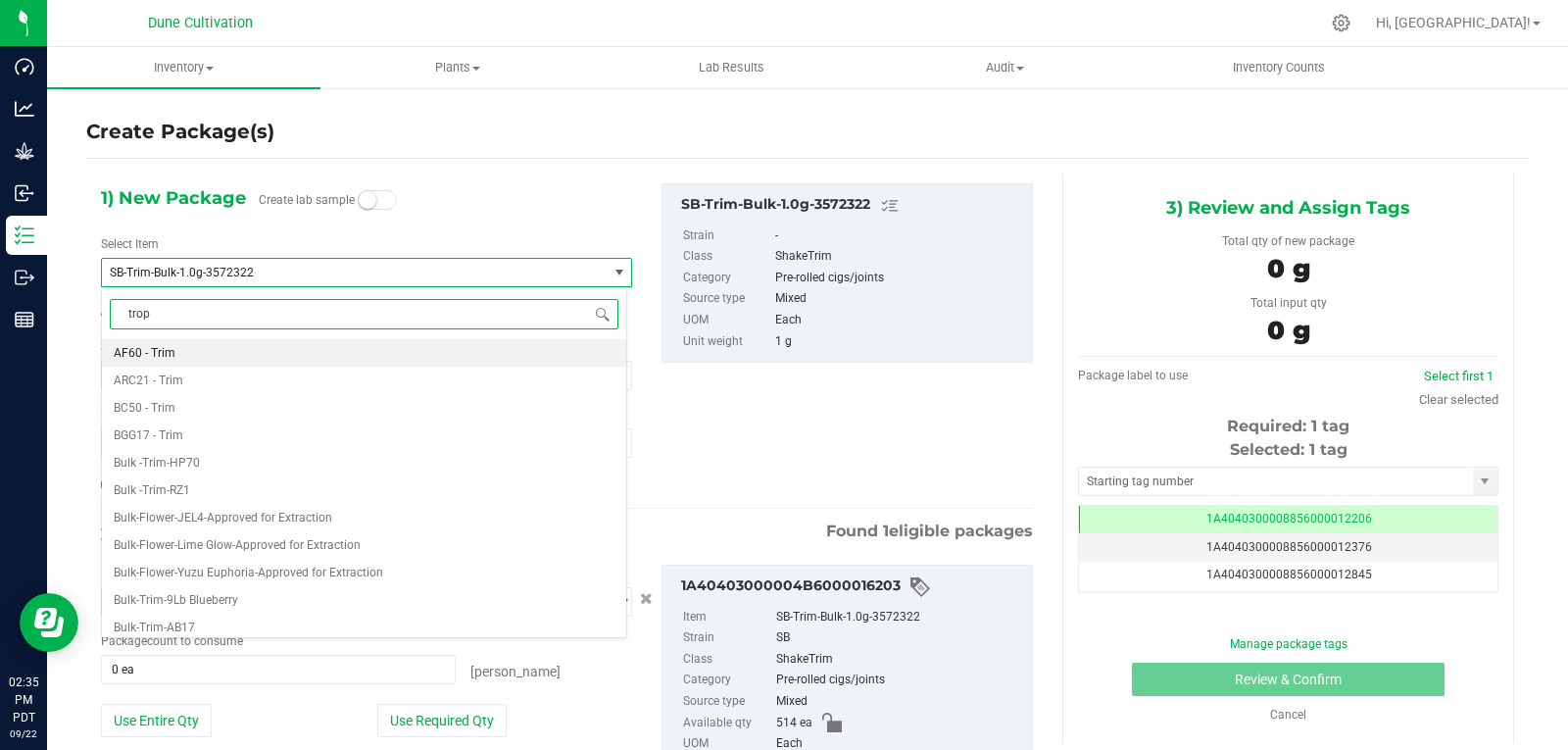
type input "tropi"
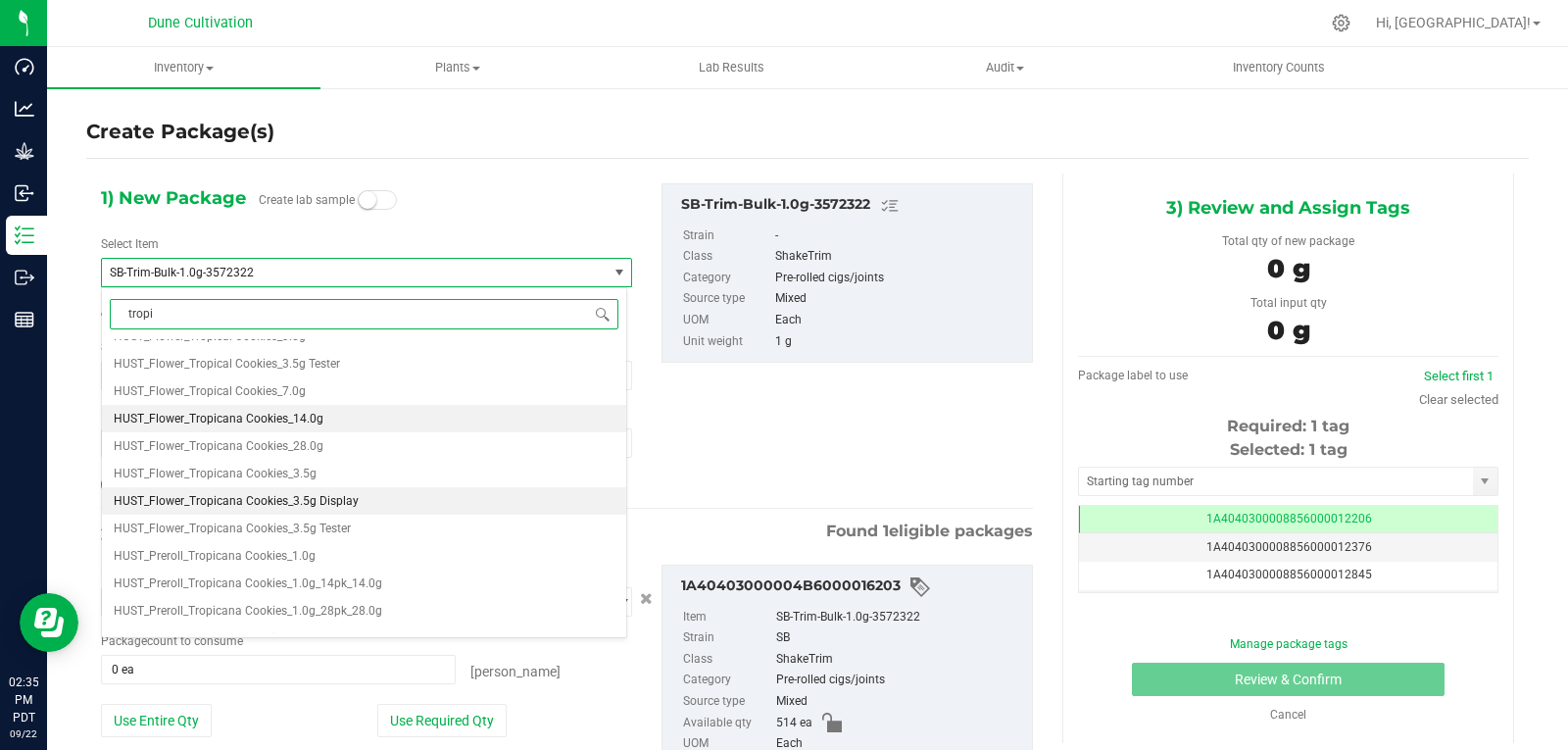
scroll to position [66, 0]
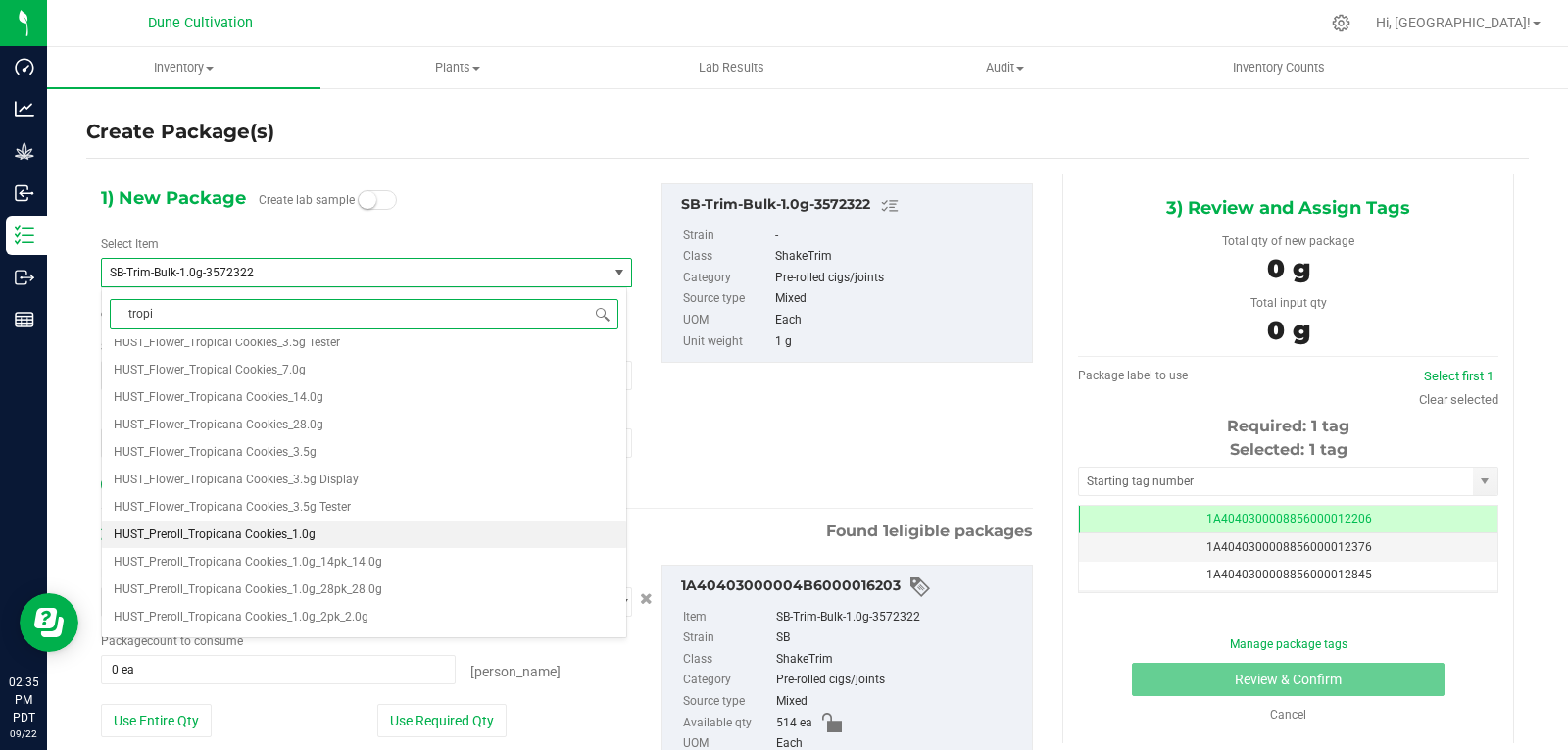
click at [358, 542] on li "HUST_Preroll_Tropicana Cookies_1.0g" at bounding box center [363, 534] width 524 height 28
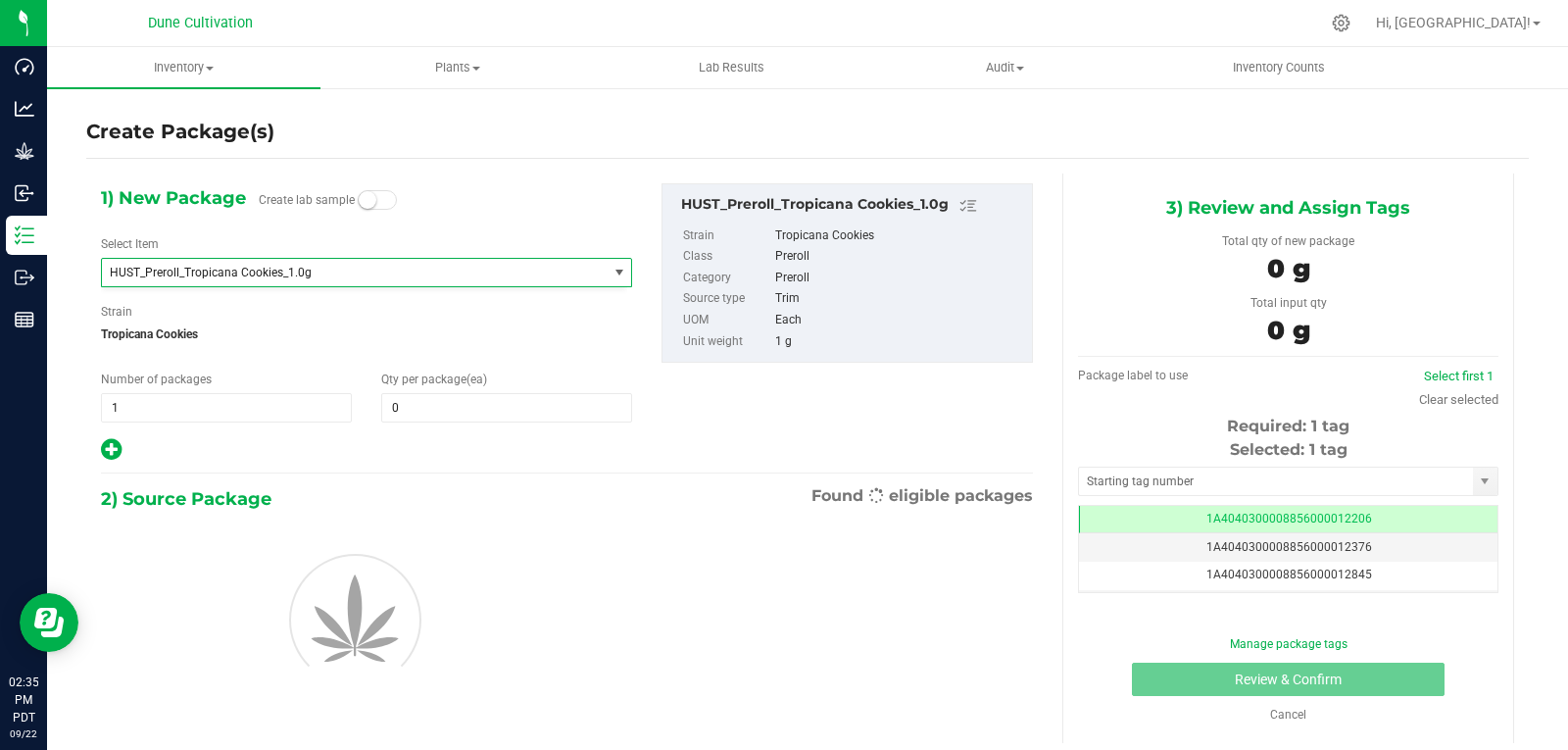
type input "0"
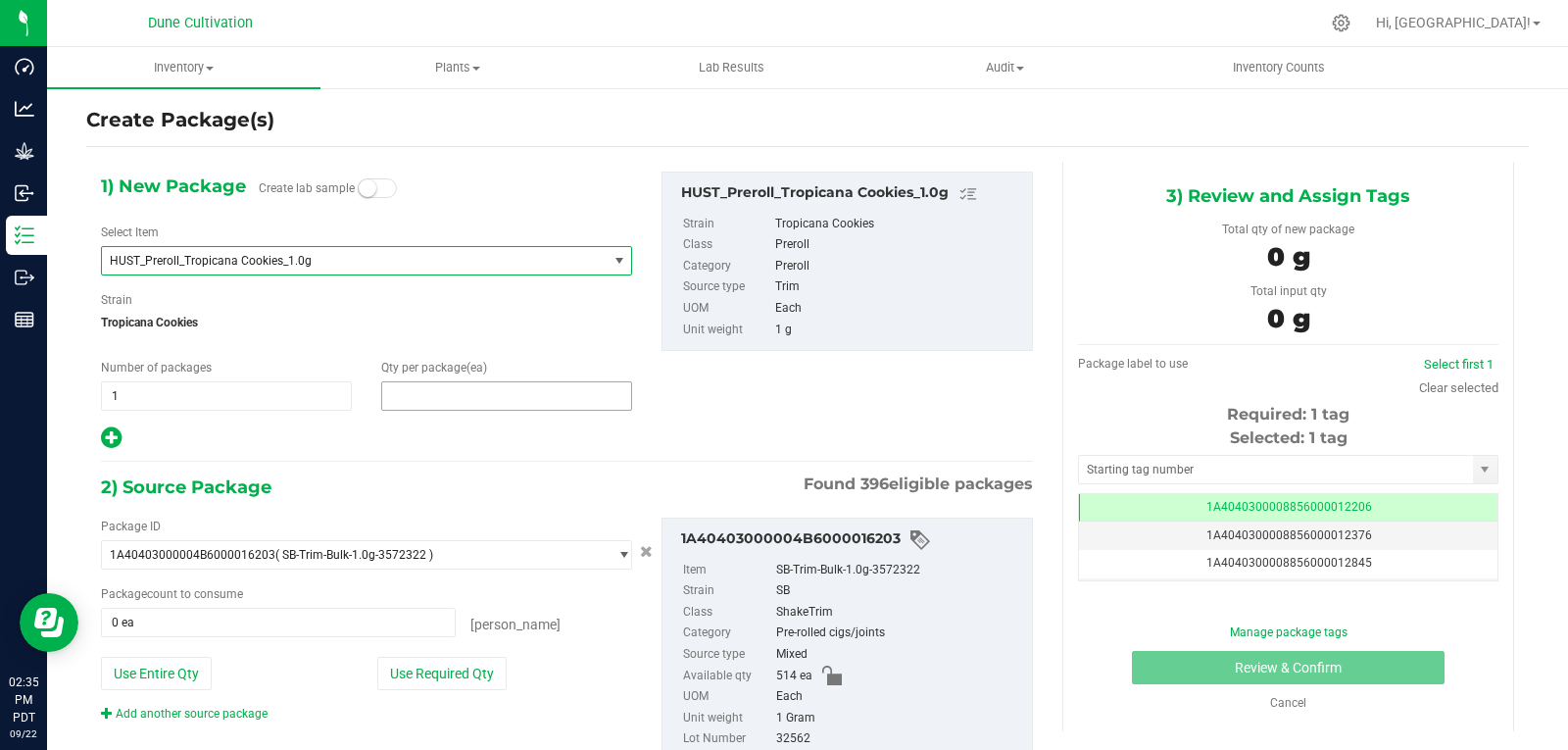
click at [467, 391] on span at bounding box center [506, 396] width 251 height 30
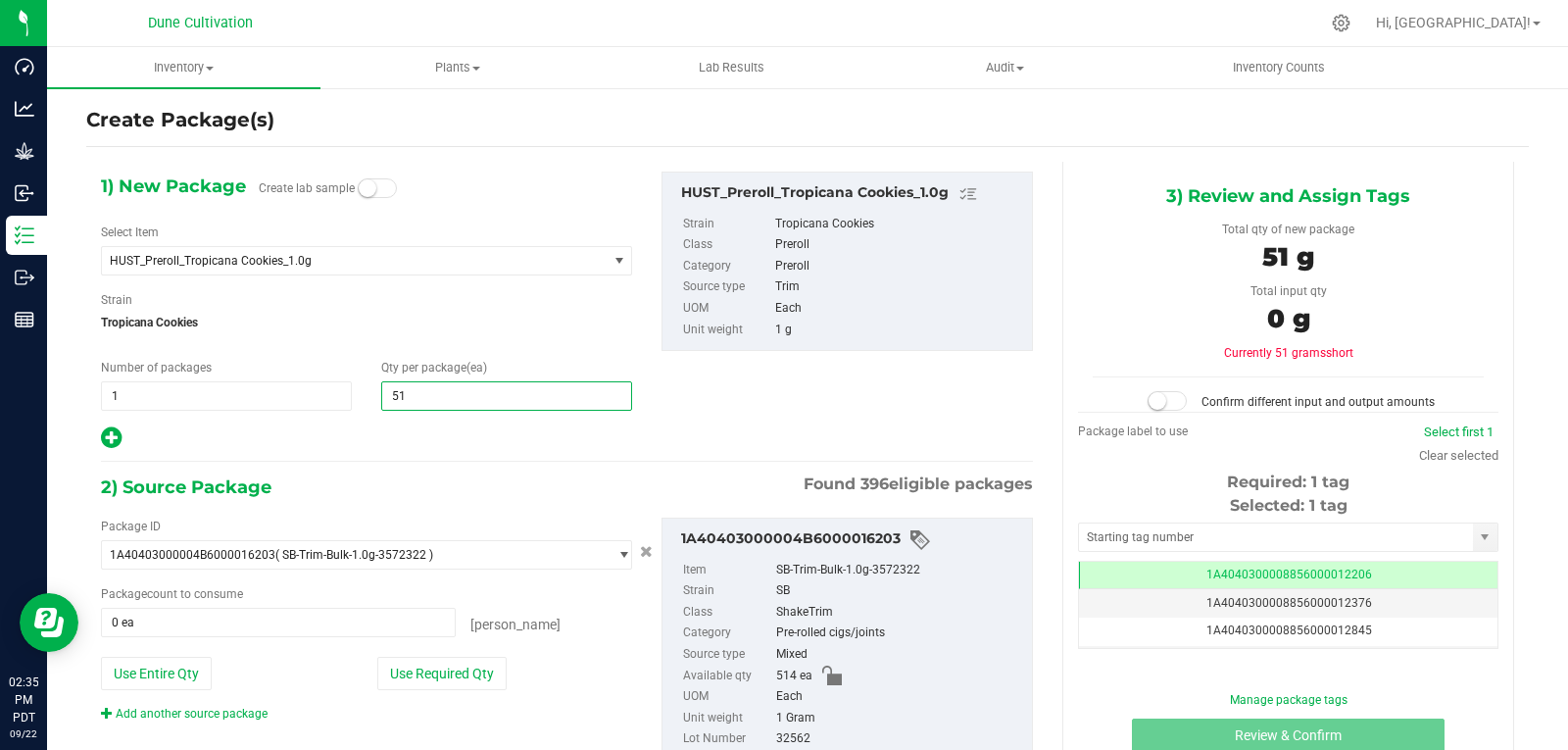
type input "514"
click at [464, 666] on button "Use Required Qty" at bounding box center [442, 673] width 129 height 34
type input "514 ea"
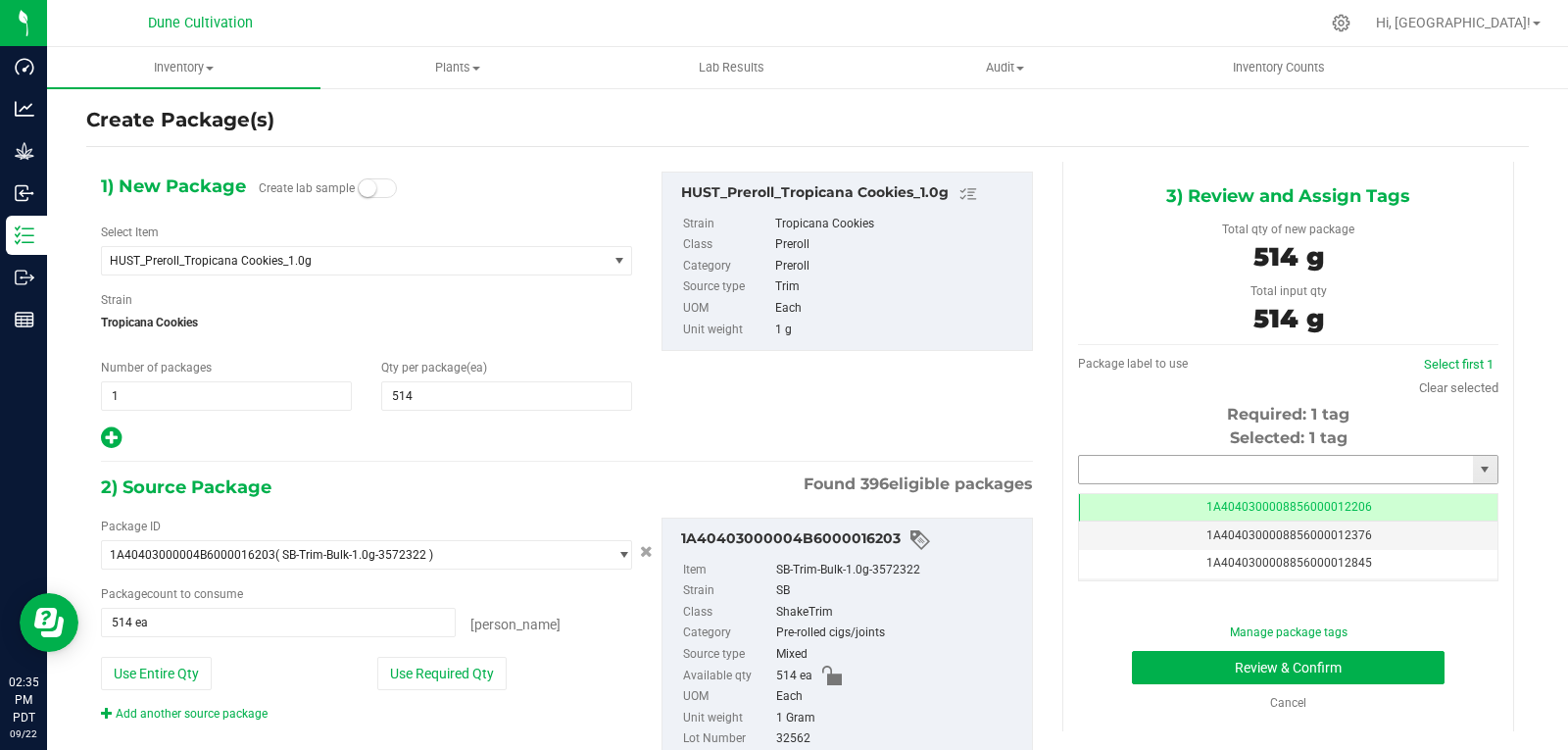
click at [1132, 469] on input "text" at bounding box center [1276, 469] width 394 height 28
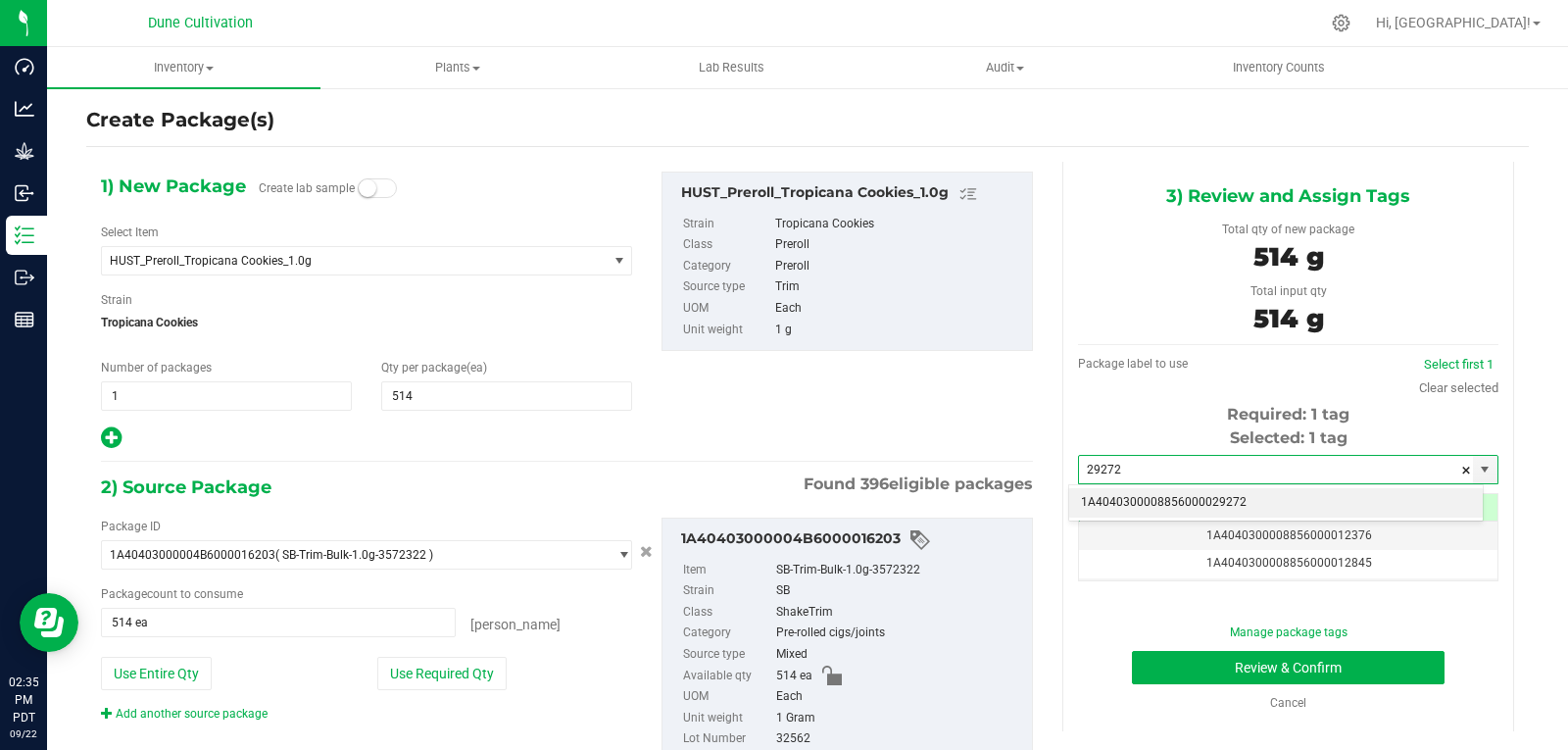
click at [1126, 512] on li "1A4040300008856000029272" at bounding box center [1276, 503] width 414 height 30
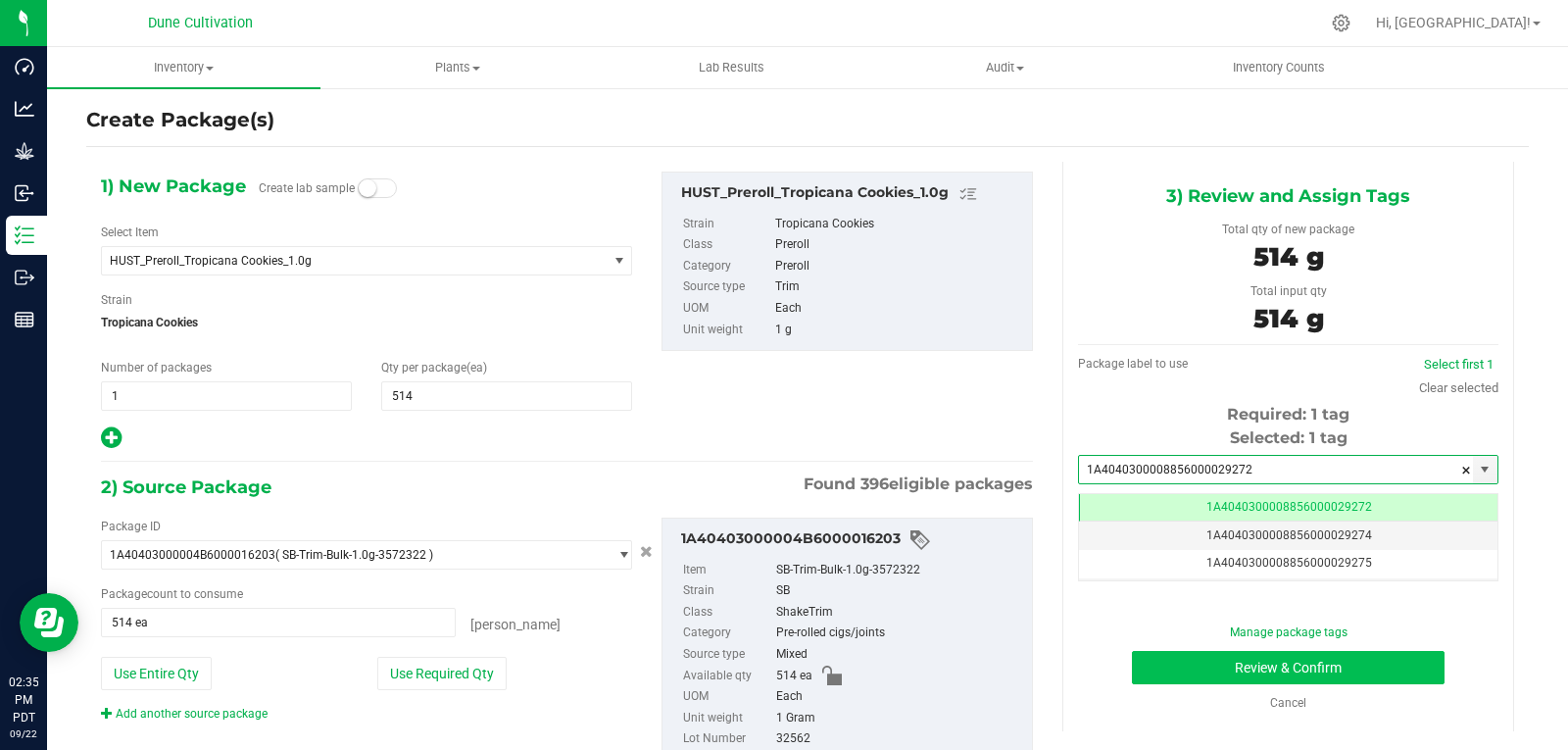
type input "1A4040300008856000029272"
click at [1147, 657] on button "Review & Confirm" at bounding box center [1288, 667] width 312 height 34
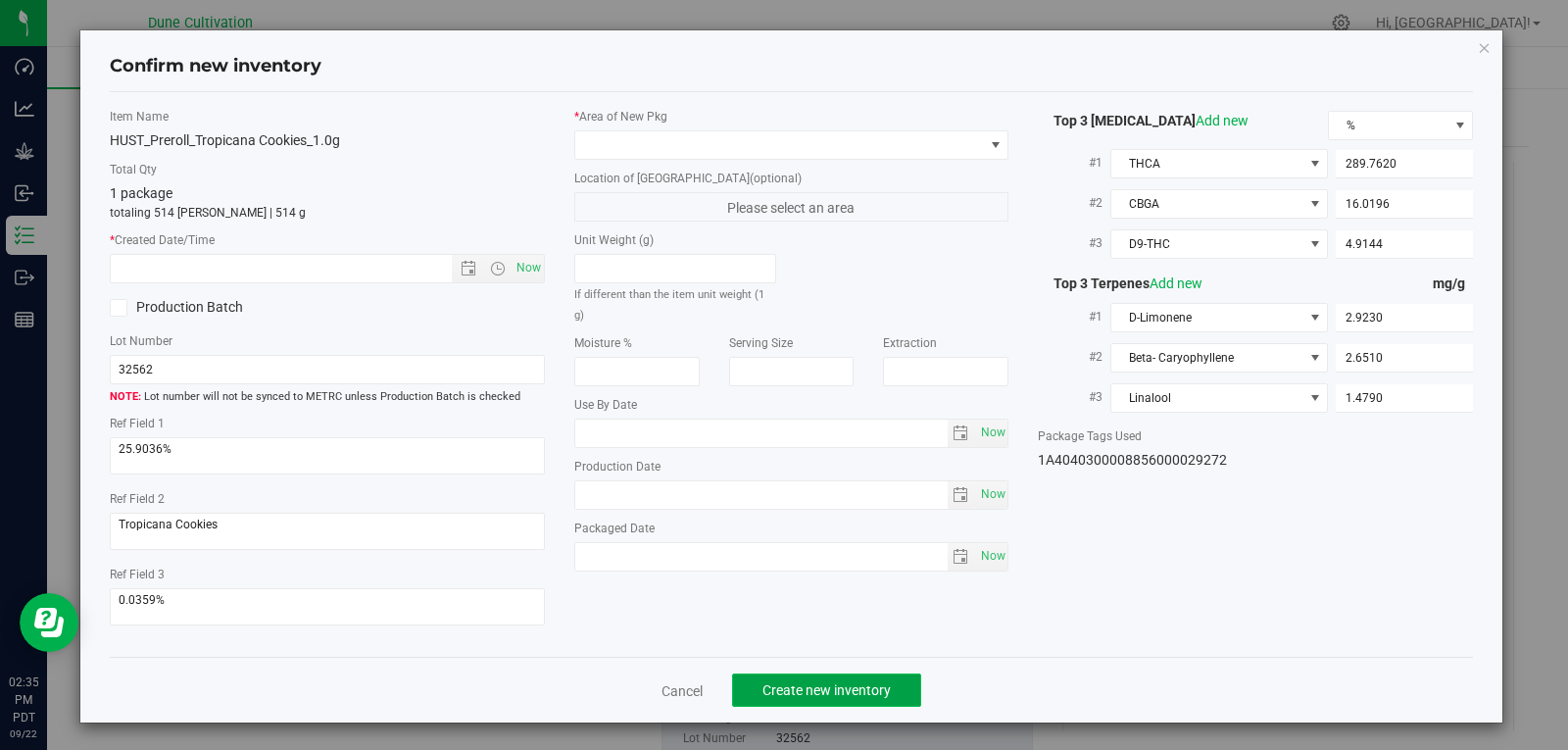
click at [821, 684] on span "Create new inventory" at bounding box center [827, 690] width 128 height 16
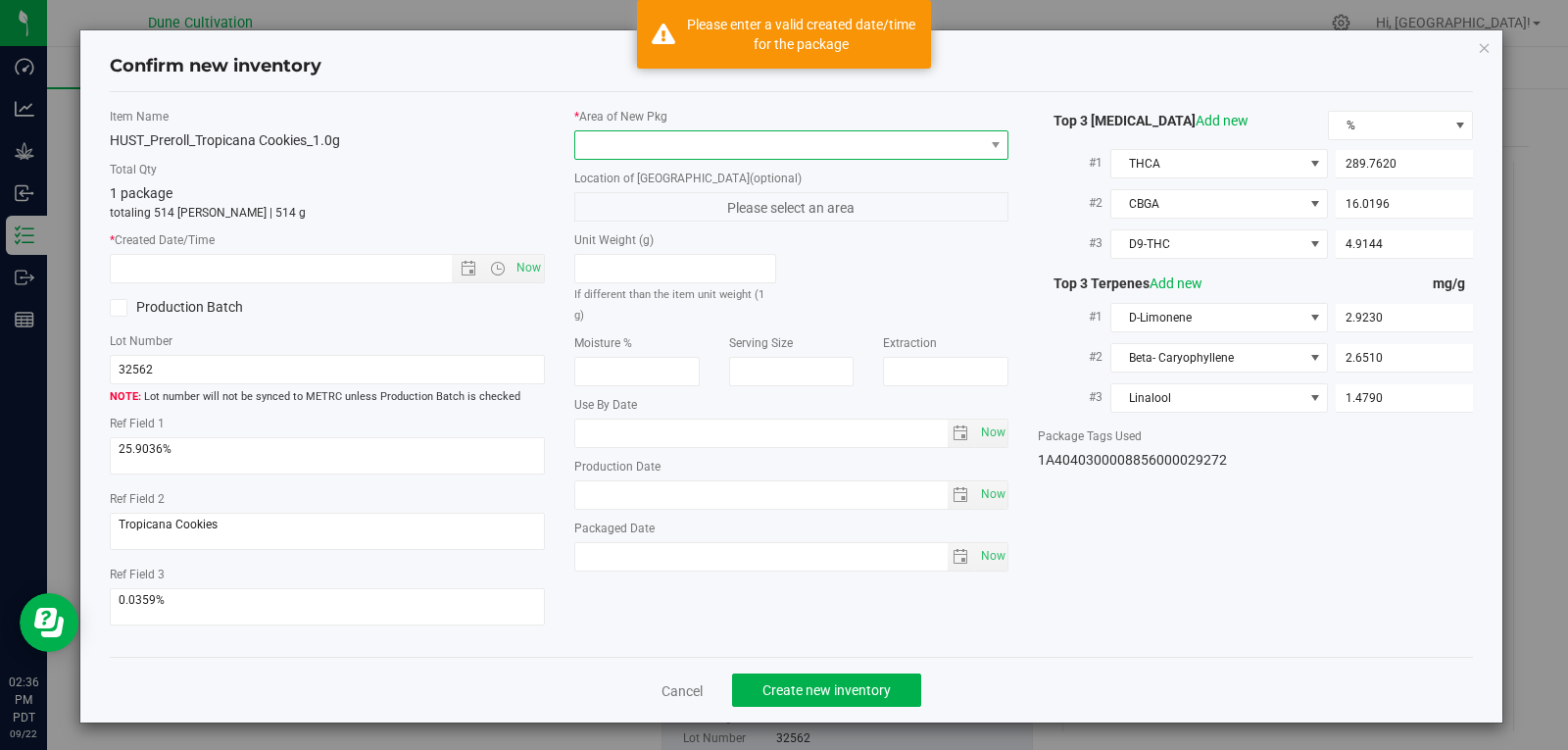
click at [756, 133] on span at bounding box center [779, 145] width 409 height 28
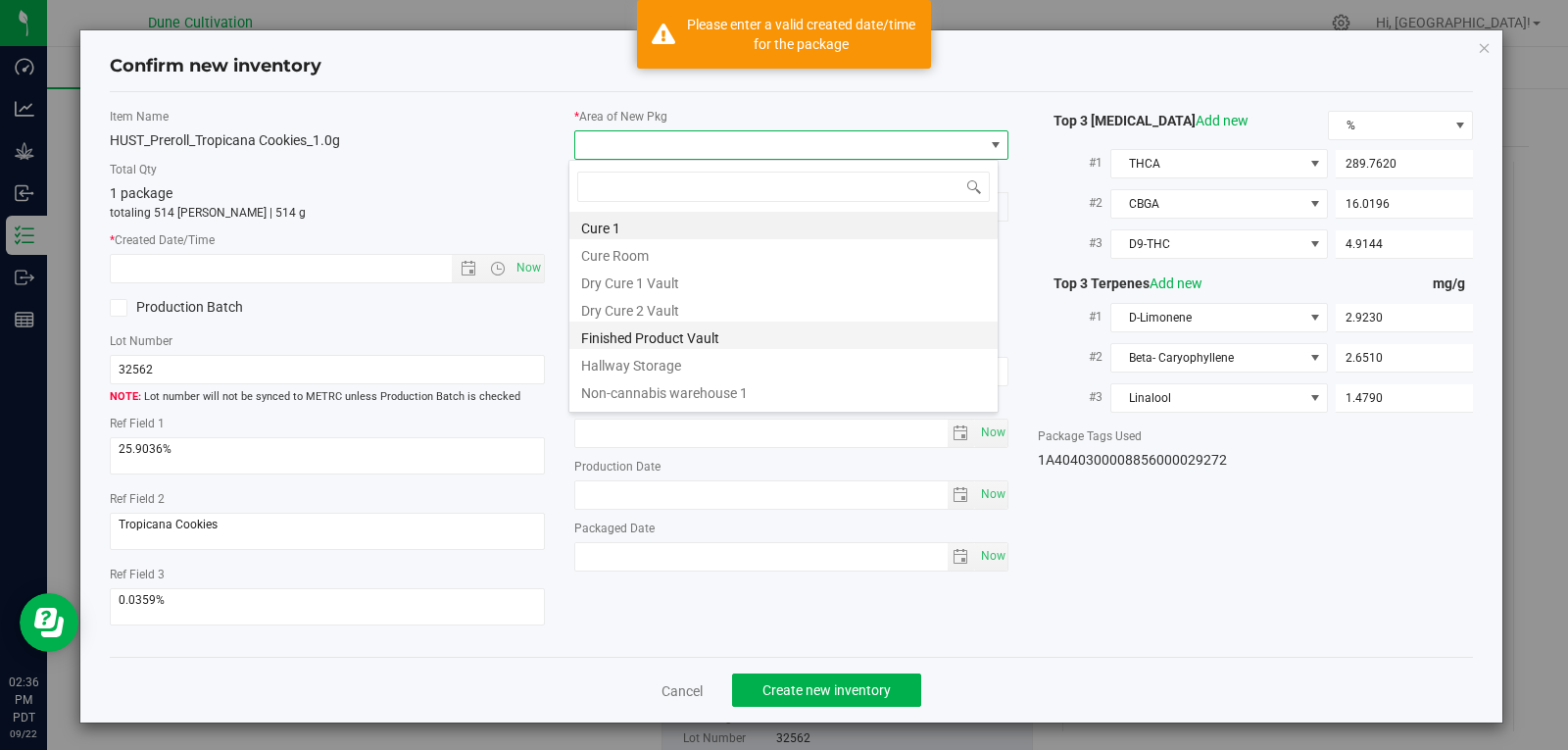
click at [734, 329] on li "Finished Product Vault" at bounding box center [783, 335] width 429 height 28
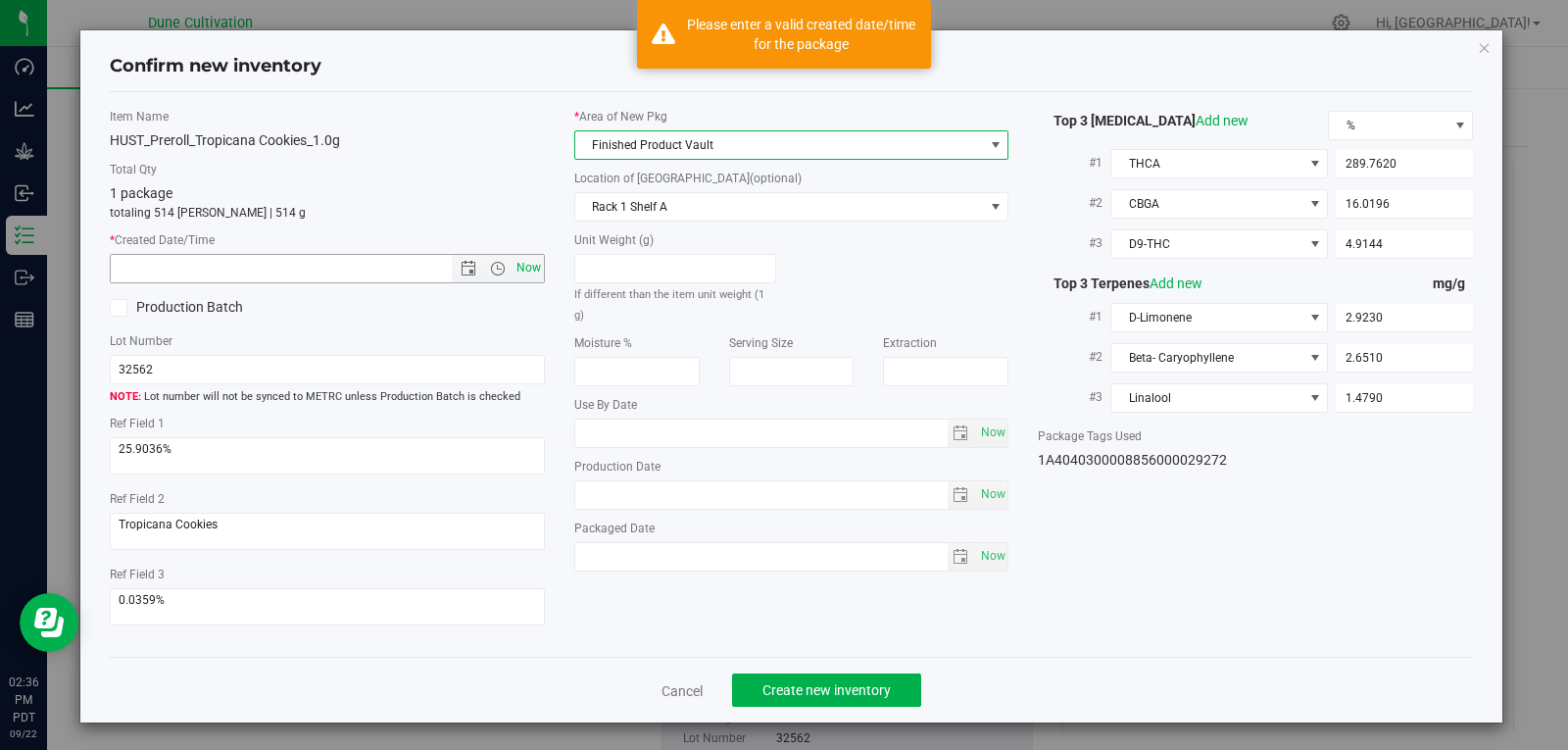
click at [529, 259] on span "Now" at bounding box center [528, 268] width 34 height 29
type input "[DATE] 2:36 PM"
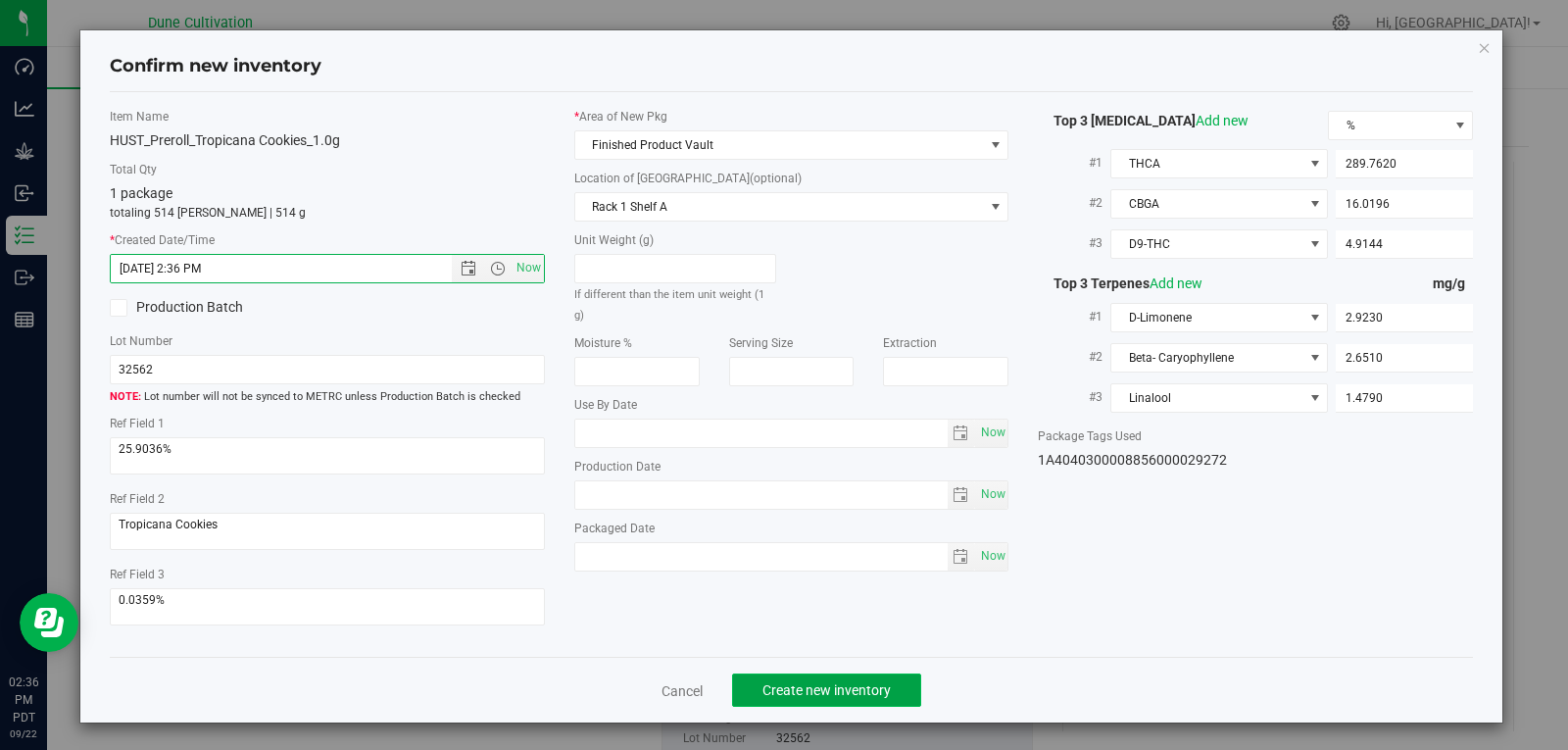
click at [816, 677] on button "Create new inventory" at bounding box center [827, 690] width 189 height 34
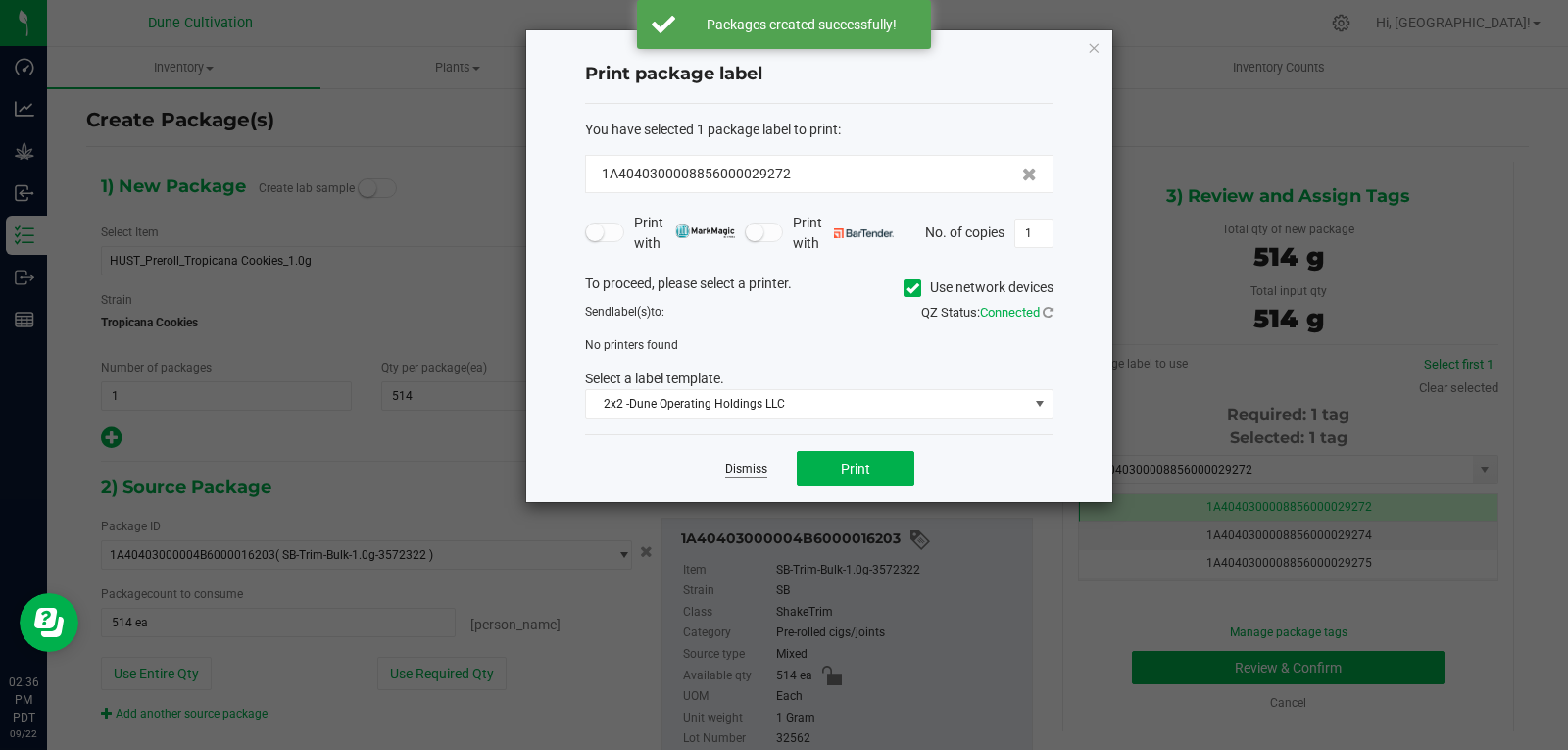
click at [727, 471] on link "Dismiss" at bounding box center [746, 469] width 42 height 17
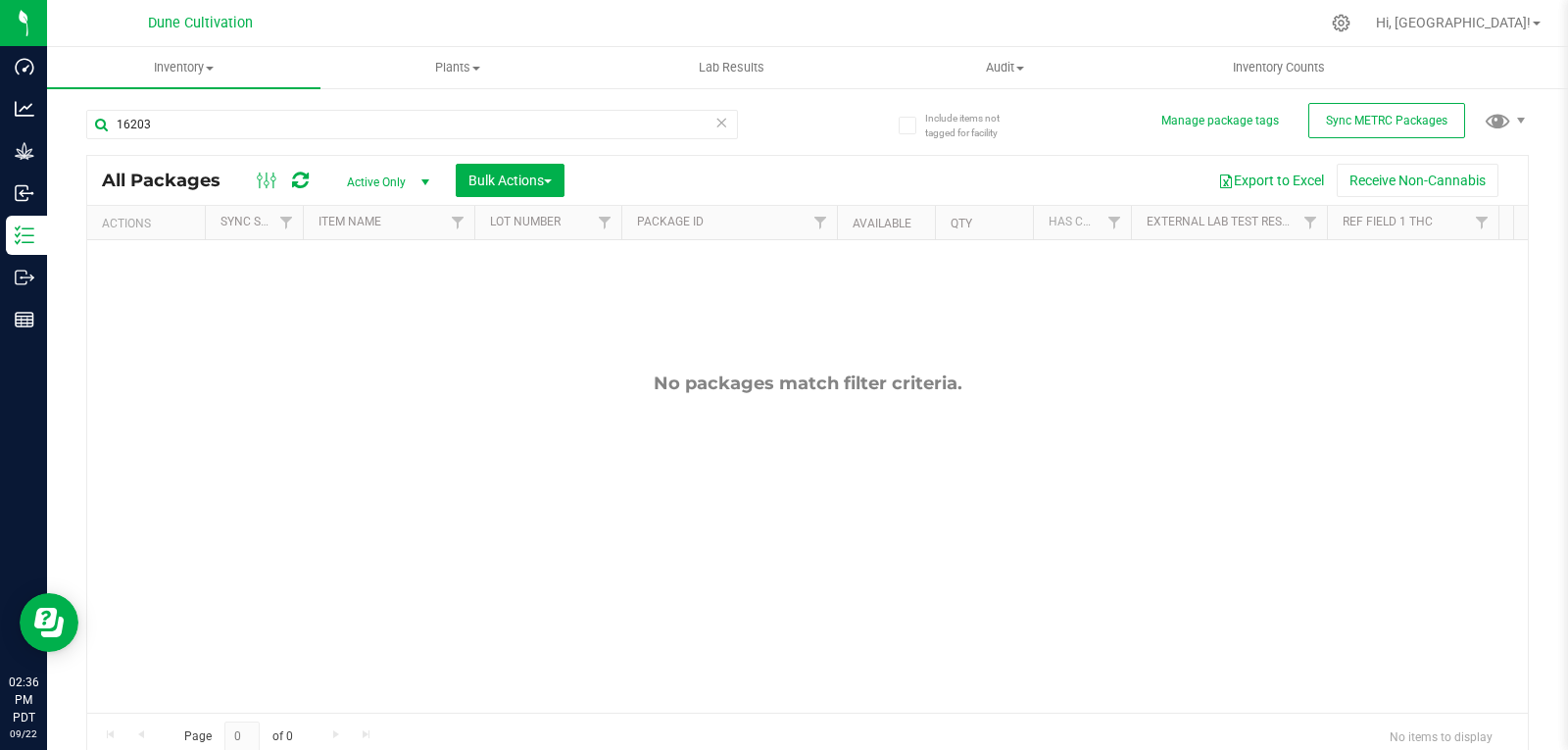
click at [687, 462] on div "No packages match filter criteria." at bounding box center [808, 542] width 1441 height 605
click at [270, 130] on input "16203" at bounding box center [412, 124] width 652 height 30
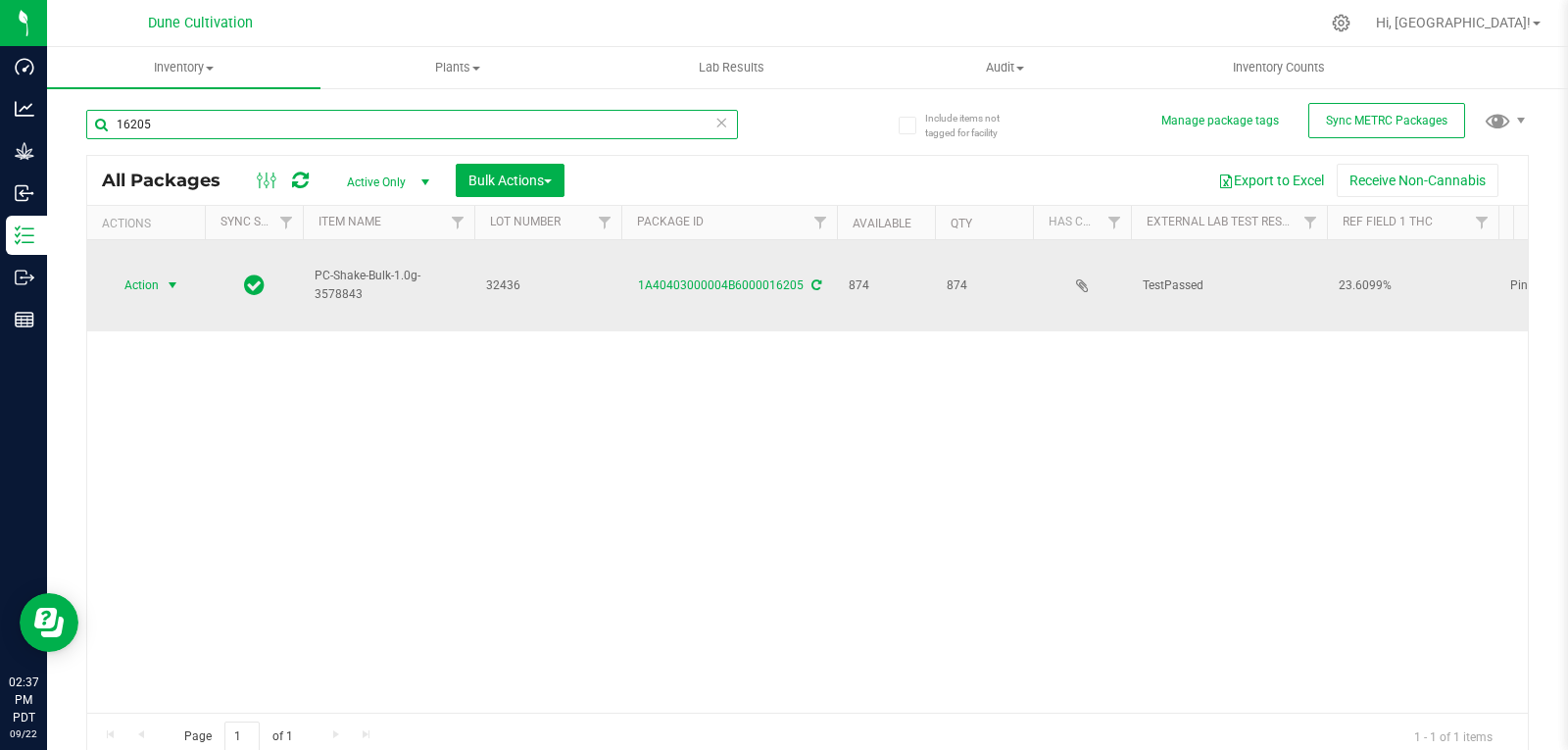
type input "16205"
click at [121, 272] on span "Action" at bounding box center [132, 285] width 53 height 28
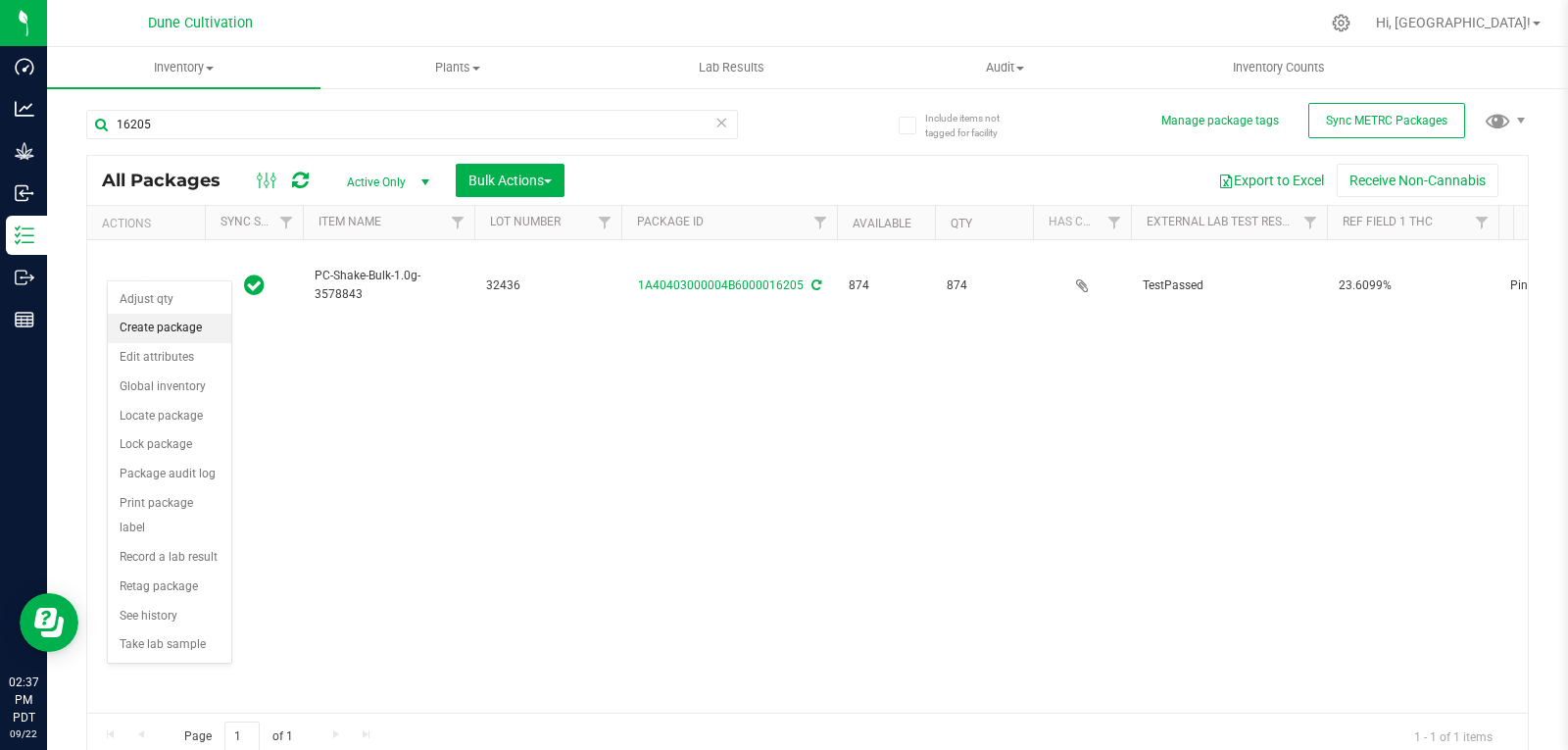
click at [156, 323] on li "Create package" at bounding box center [169, 328] width 123 height 30
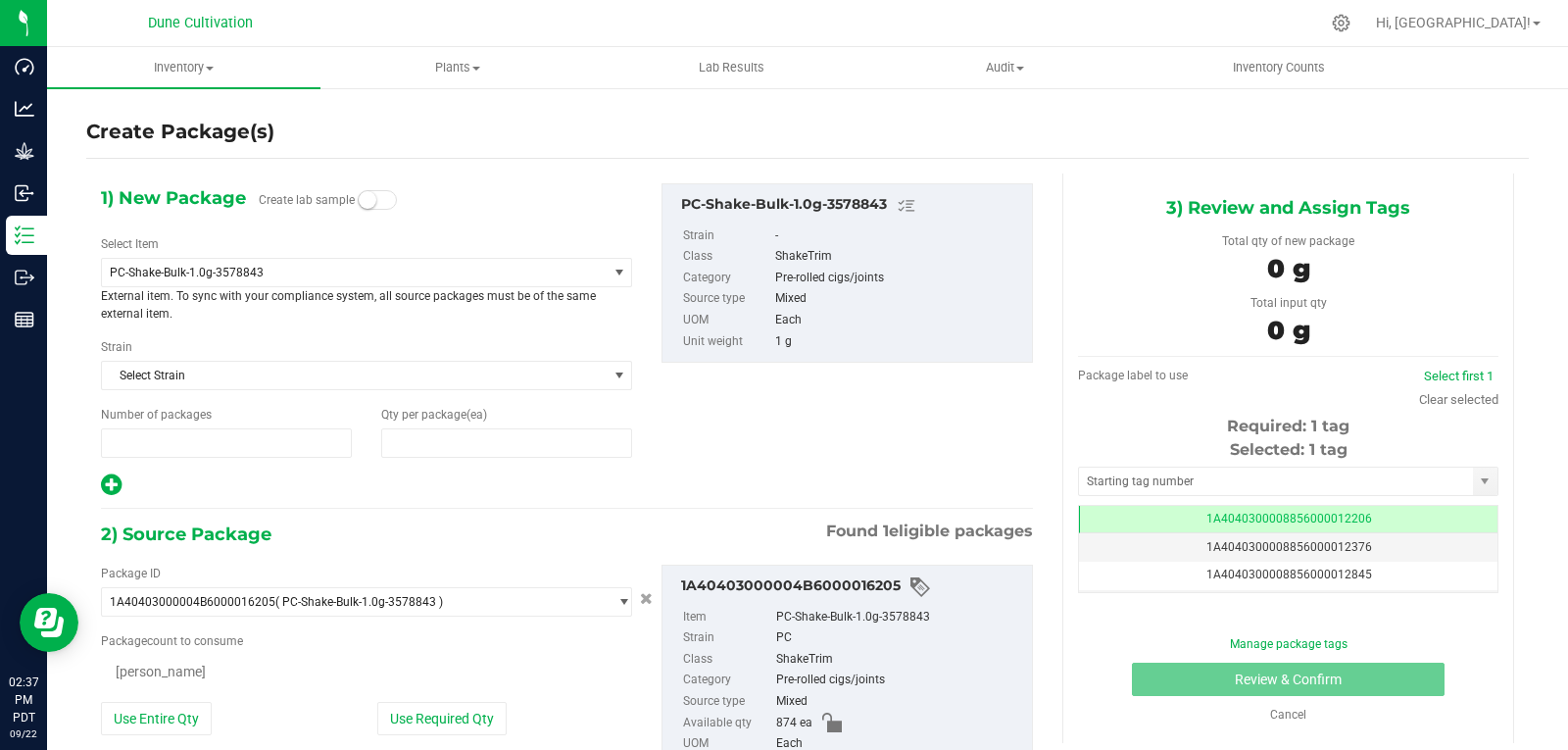
type input "1"
type input "0"
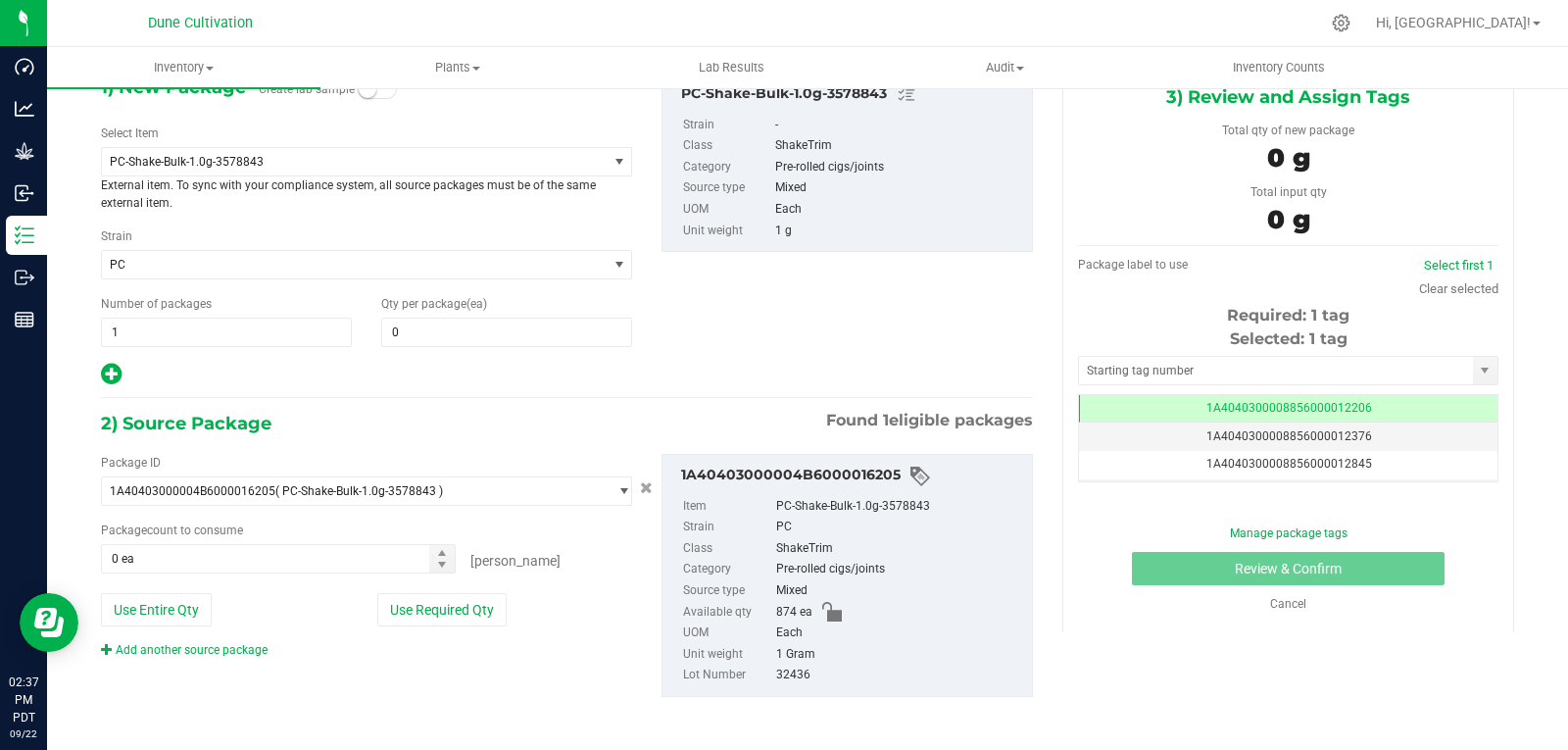
scroll to position [113, 0]
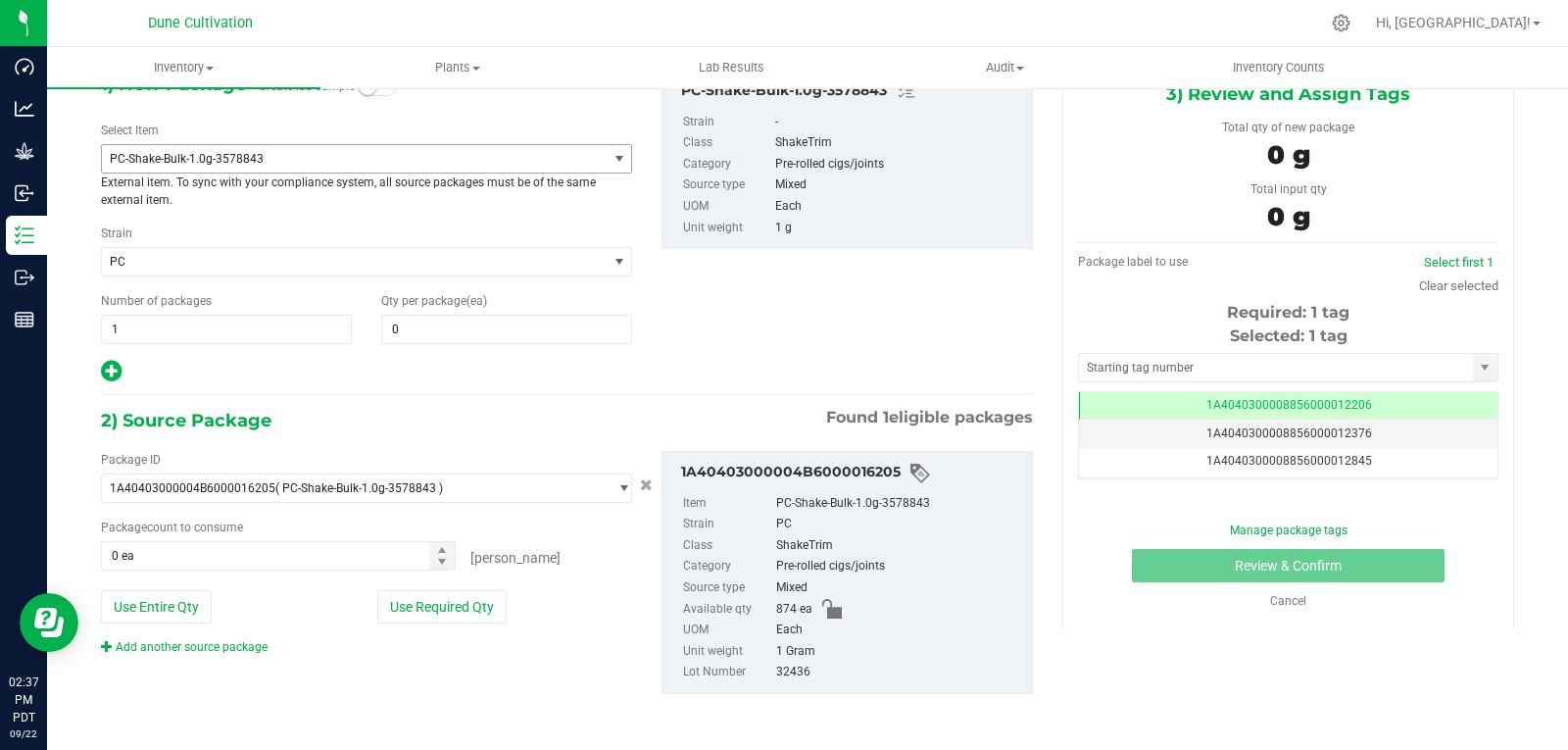
click at [237, 160] on span "PC-Shake-Bulk-1.0g-3578843" at bounding box center [344, 159] width 470 height 14
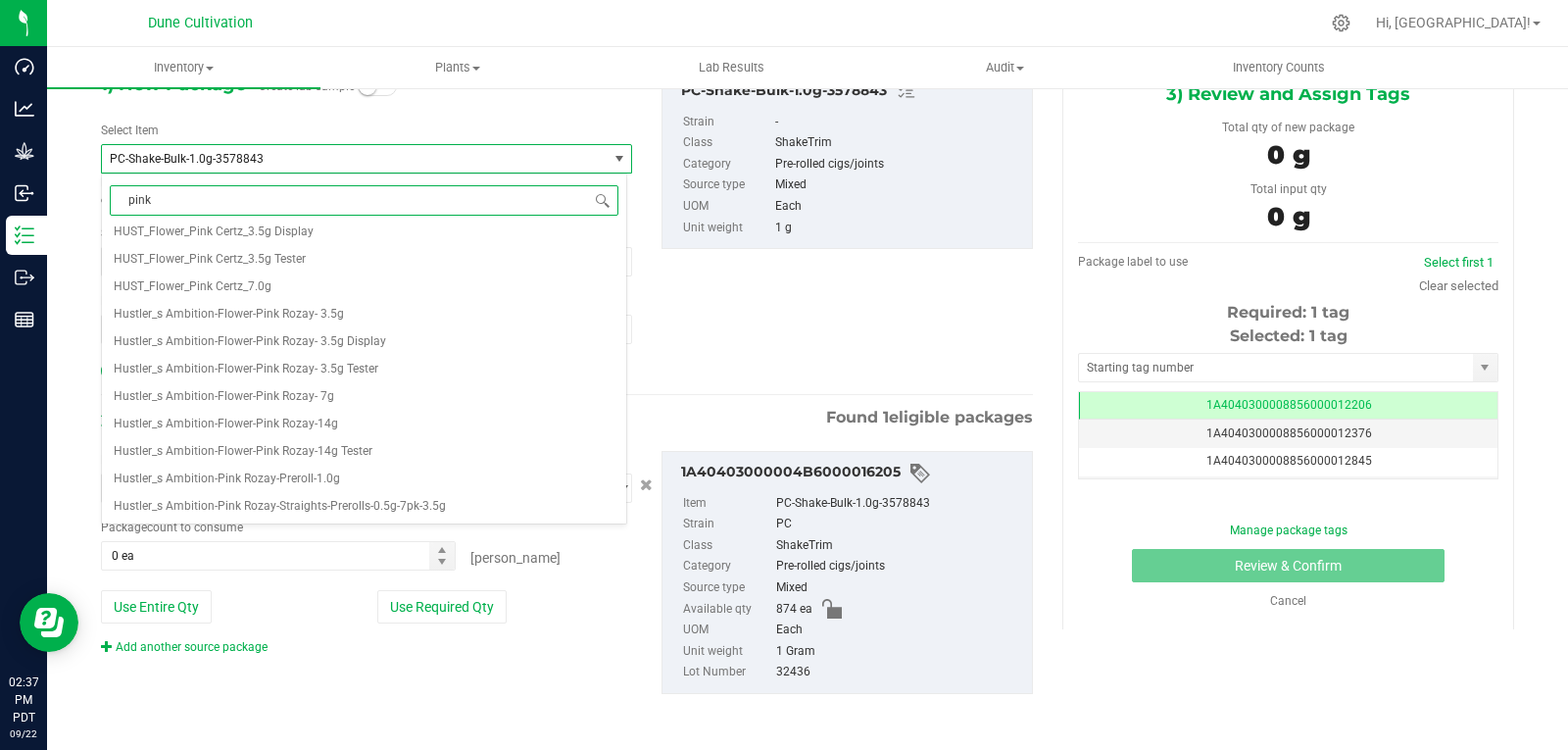
scroll to position [0, 0]
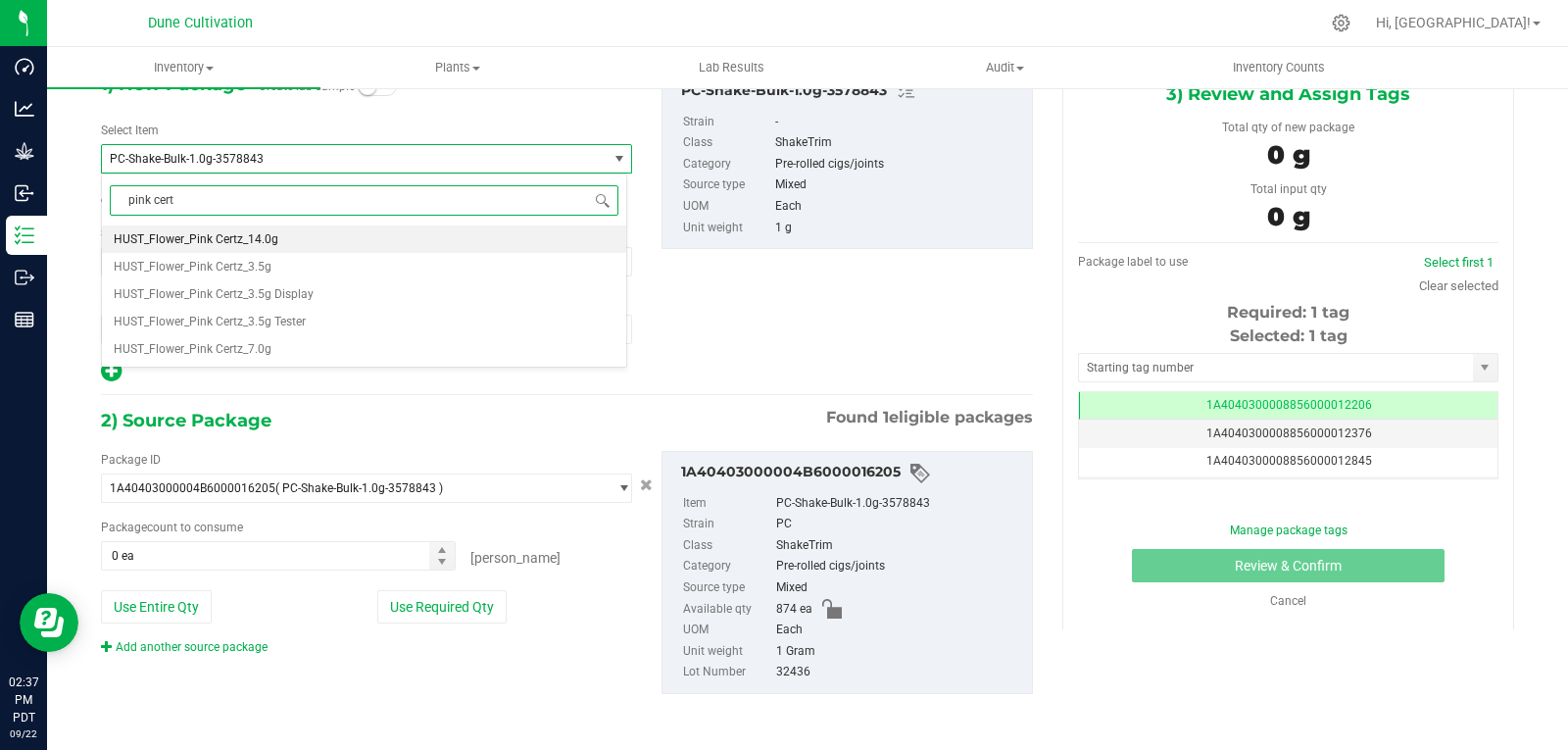
type input "pink certz"
drag, startPoint x: 276, startPoint y: 348, endPoint x: 158, endPoint y: 340, distance: 118.3
click at [158, 340] on li "HUST_Flower_Pink Certz_7.0g" at bounding box center [363, 349] width 524 height 28
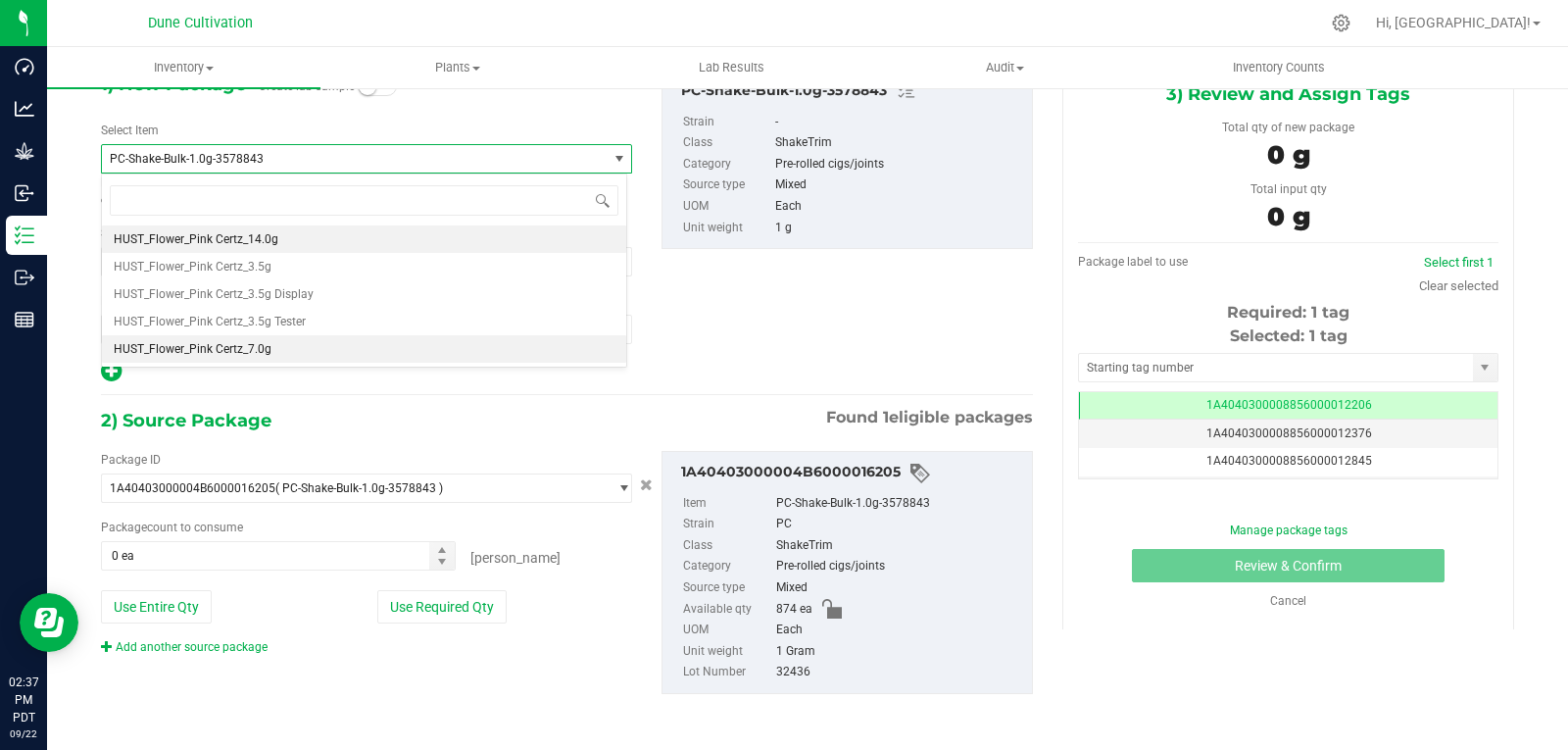
type input "0"
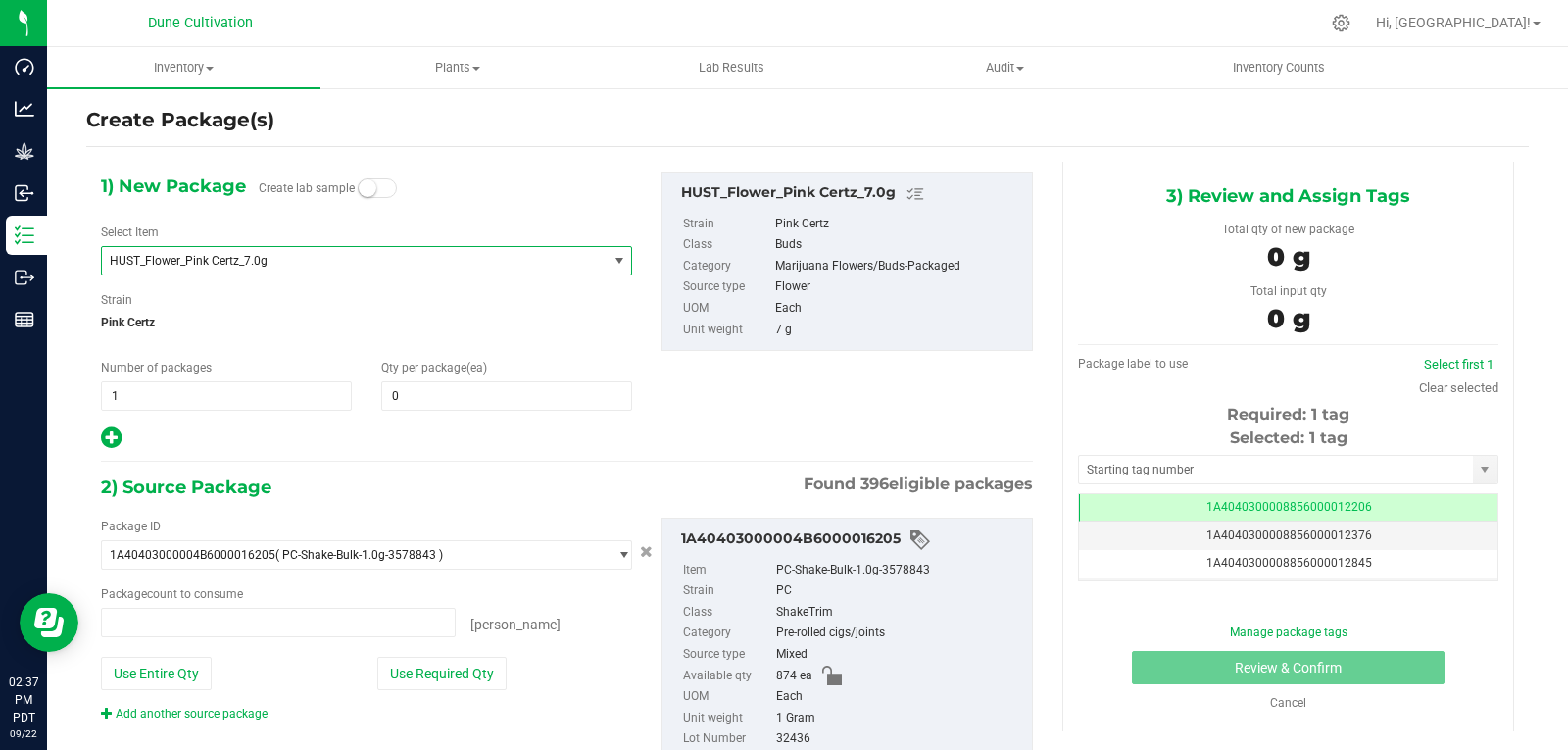
type input "0 ea"
drag, startPoint x: 273, startPoint y: 257, endPoint x: 102, endPoint y: 254, distance: 171.0
click at [102, 254] on span "HUST_Flower_Pink Certz_7.0g" at bounding box center [353, 261] width 504 height 28
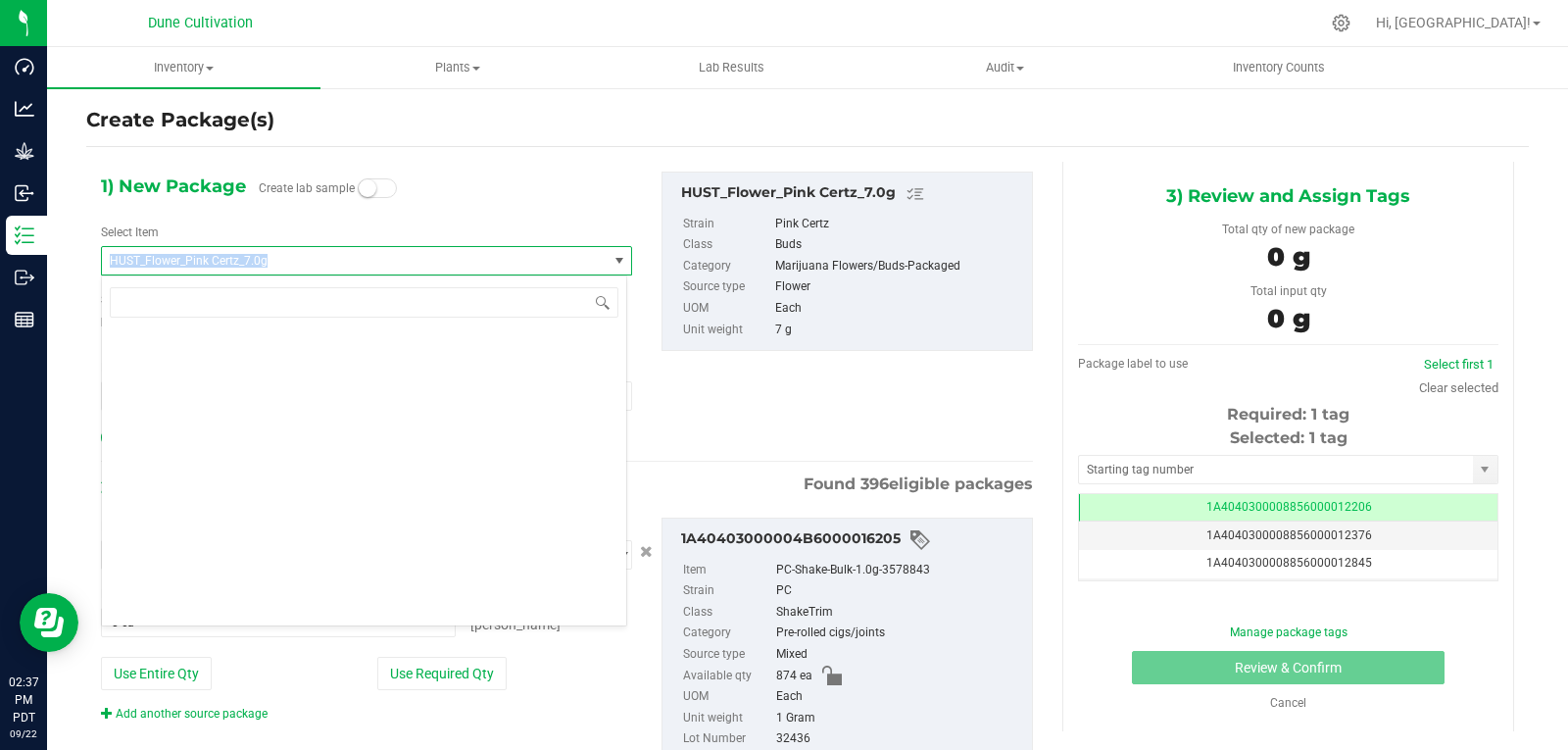
drag, startPoint x: 239, startPoint y: 271, endPoint x: 107, endPoint y: 271, distance: 132.0
click at [107, 271] on span "HUST_Flower_Pink Certz_7.0g" at bounding box center [353, 261] width 504 height 28
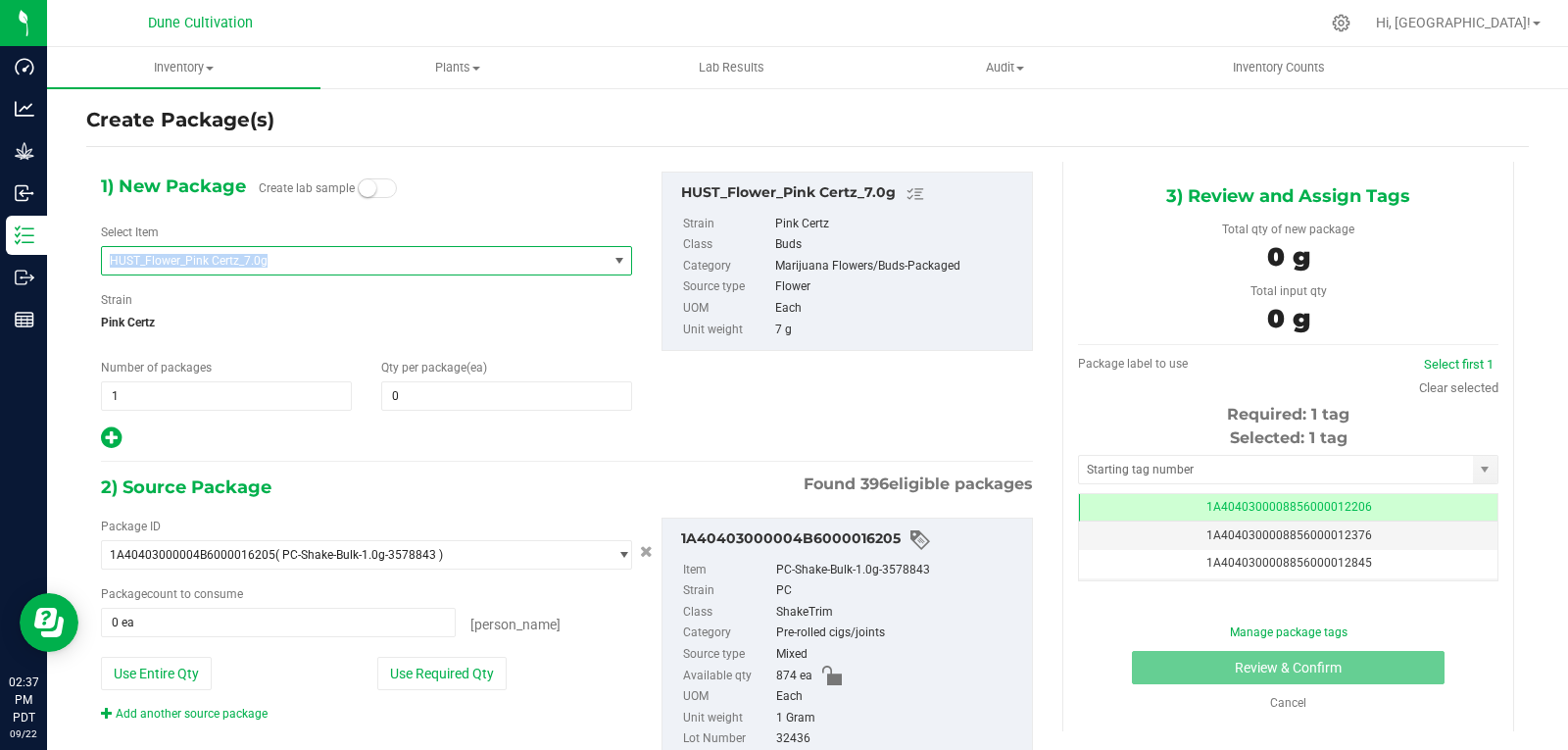
copy span "HUST_Flower_Pink Certz_7.0g"
